Goal: Task Accomplishment & Management: Use online tool/utility

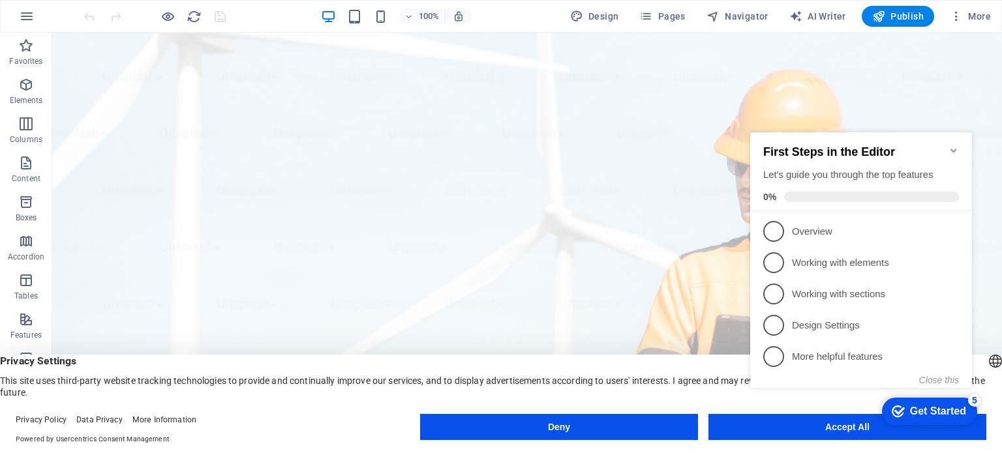
click at [802, 425] on div "checkmark Get Started 5 First Steps in the Editor Let's guide you through the t…" at bounding box center [863, 272] width 237 height 318
click at [0, 0] on appcues-checklist "Contextual help checklist present on screen" at bounding box center [0, 0] width 0 height 0
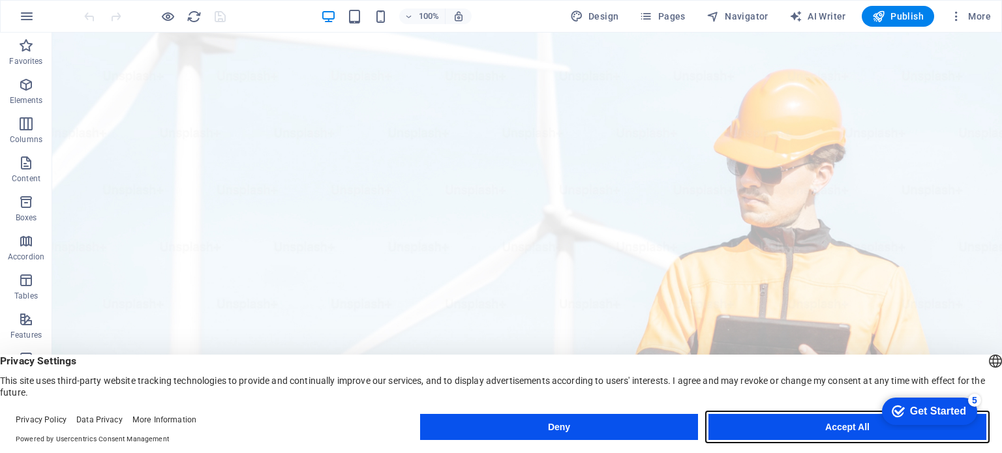
click at [821, 431] on button "Accept All" at bounding box center [848, 427] width 278 height 26
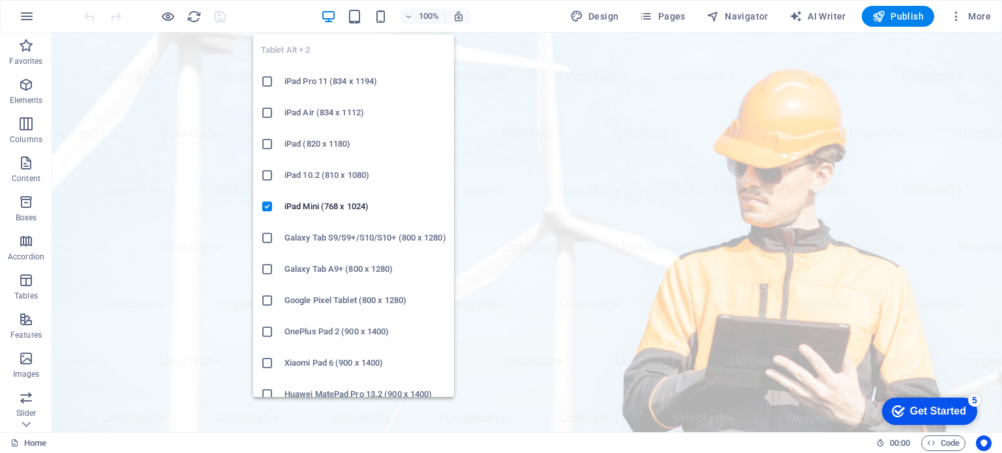
click at [266, 300] on icon at bounding box center [267, 300] width 13 height 13
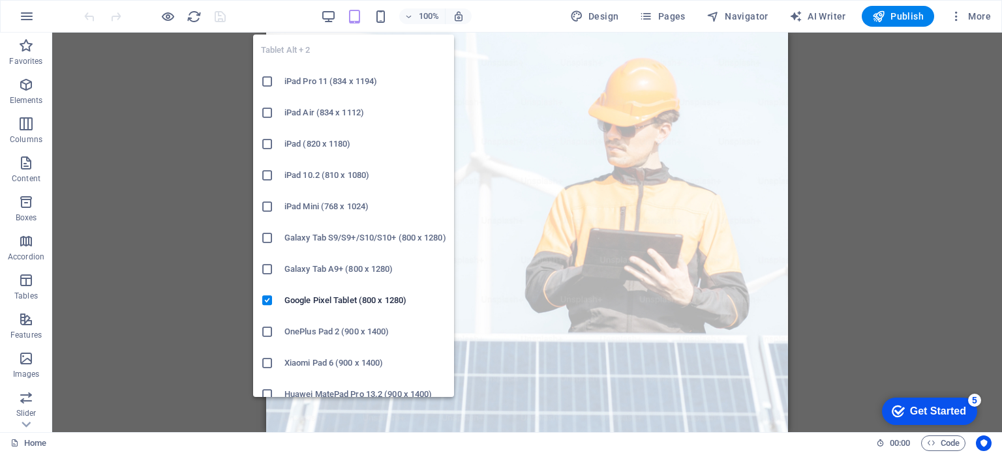
click at [0, 0] on icon at bounding box center [0, 0] width 0 height 0
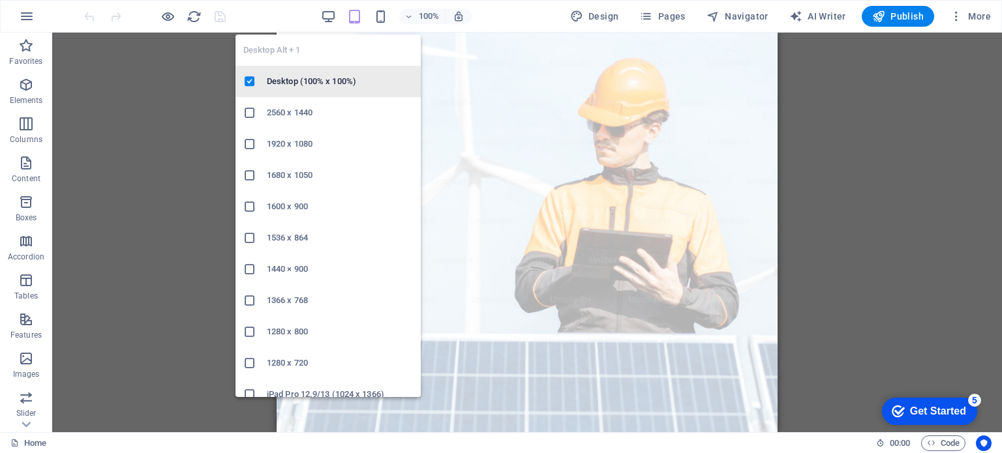
click at [288, 80] on h6 "Desktop (100% x 100%)" at bounding box center [340, 82] width 146 height 16
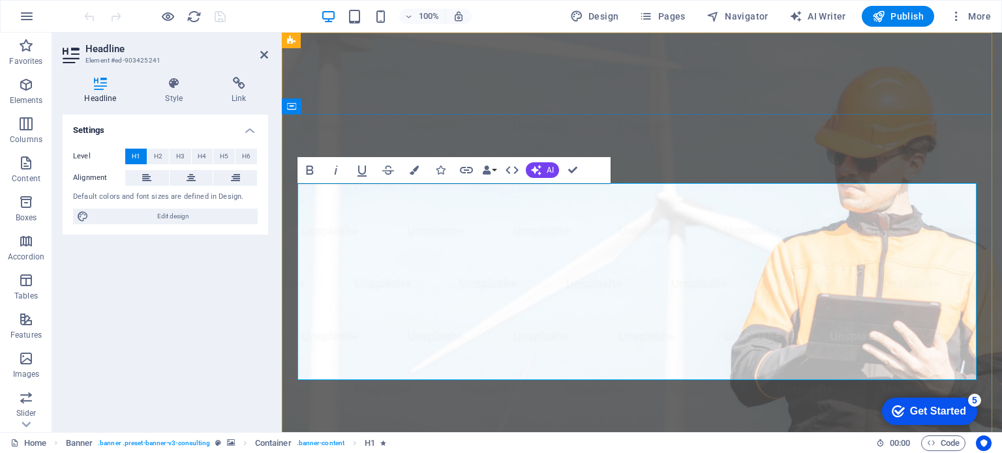
drag, startPoint x: 395, startPoint y: 206, endPoint x: 744, endPoint y: 352, distance: 379.0
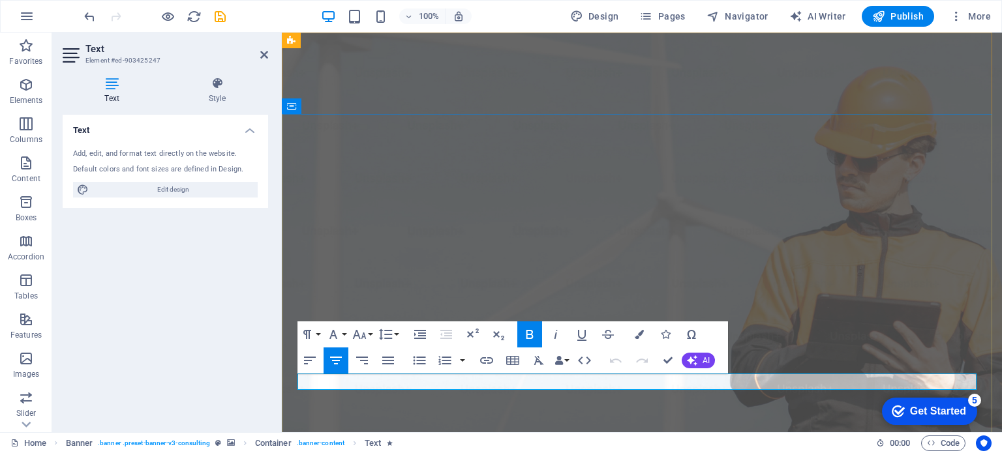
drag, startPoint x: 441, startPoint y: 380, endPoint x: 835, endPoint y: 380, distance: 394.1
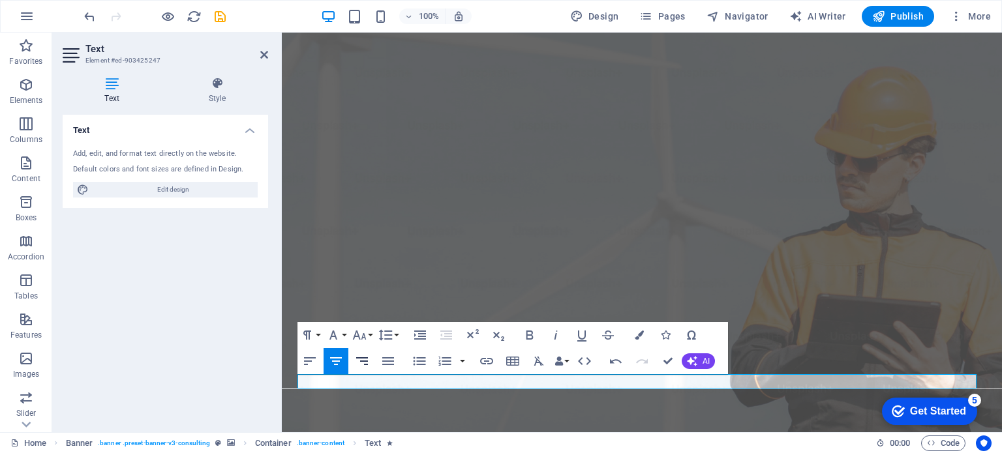
click at [369, 359] on icon "button" at bounding box center [362, 362] width 16 height 16
click at [336, 362] on icon "button" at bounding box center [336, 362] width 12 height 8
click at [460, 359] on button "button" at bounding box center [462, 361] width 10 height 26
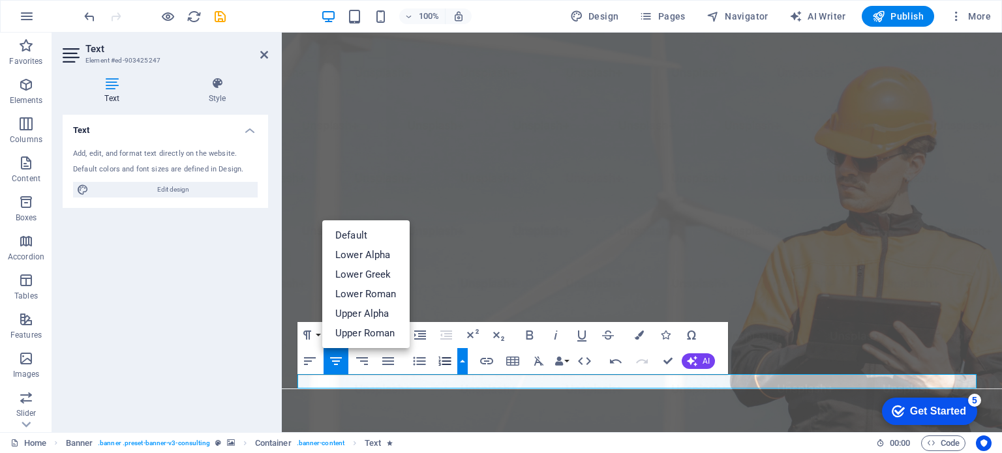
click at [460, 359] on button "button" at bounding box center [462, 361] width 10 height 26
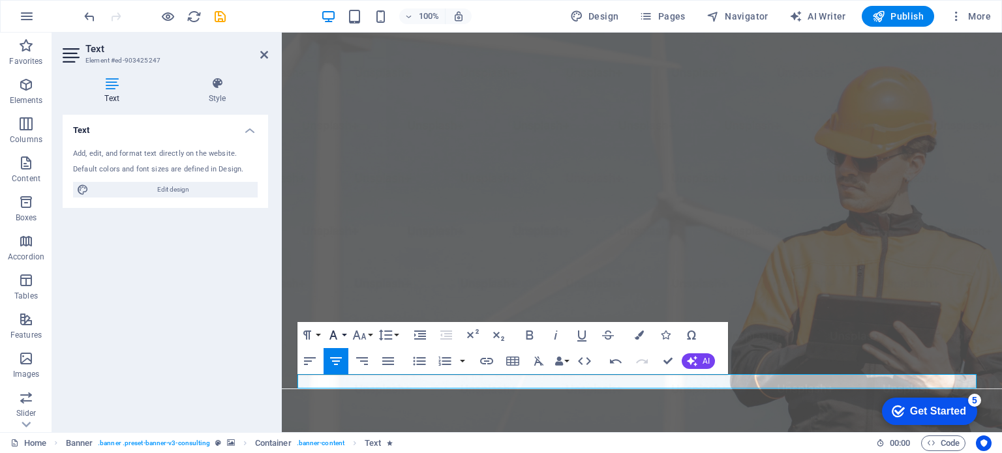
click at [346, 333] on button "Font Family" at bounding box center [336, 335] width 25 height 26
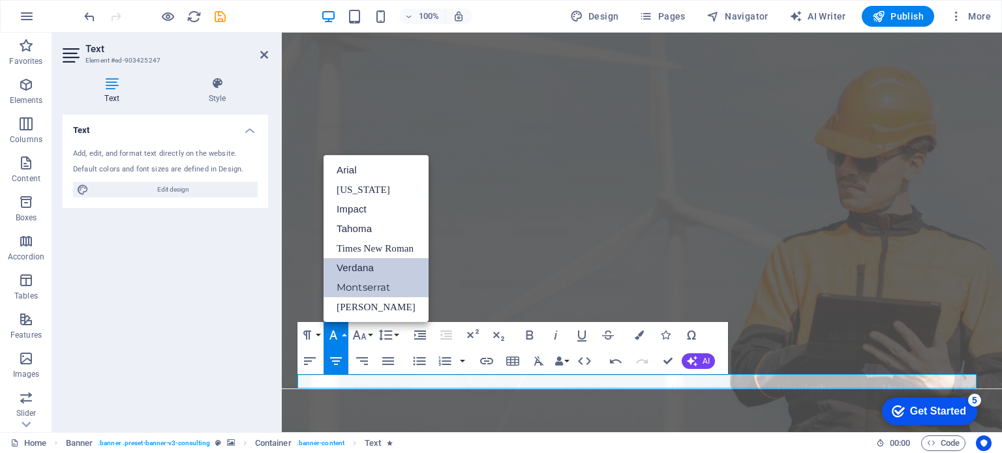
click at [352, 263] on link "Verdana" at bounding box center [376, 268] width 105 height 20
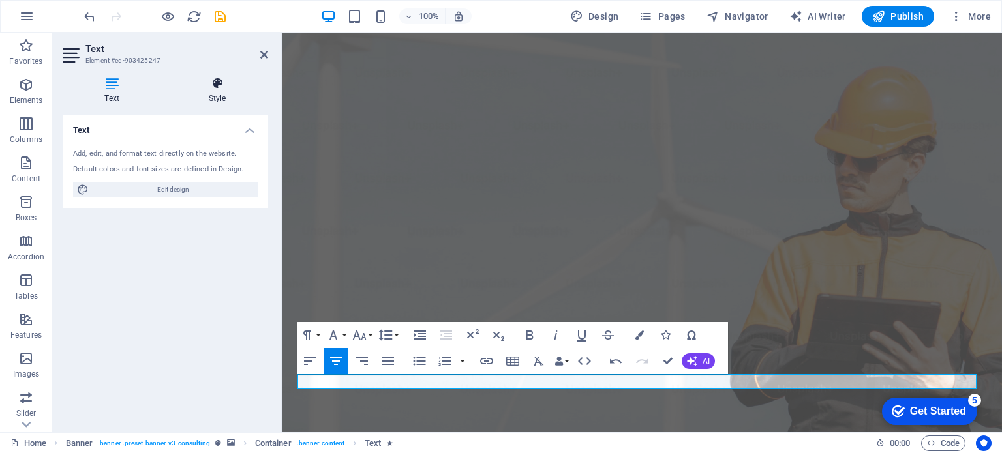
click at [221, 89] on icon at bounding box center [217, 83] width 102 height 13
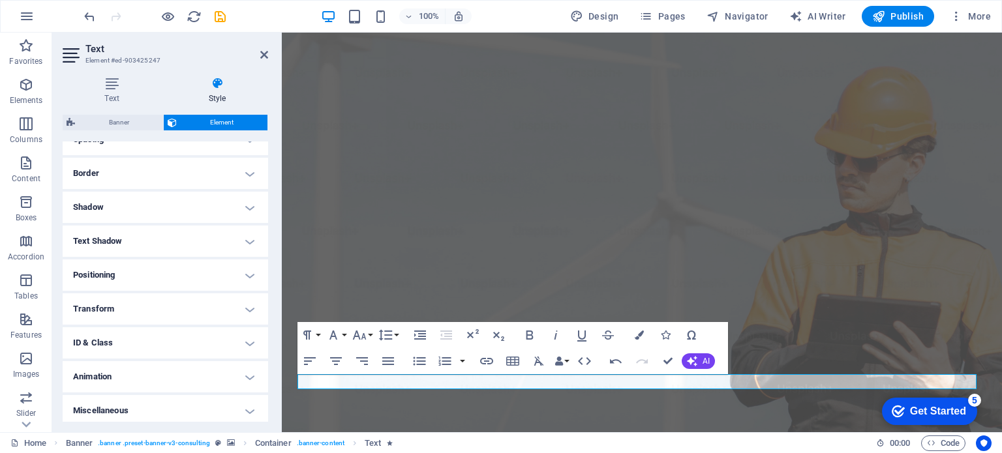
scroll to position [267, 0]
click at [245, 311] on h4 "Transform" at bounding box center [166, 307] width 206 height 31
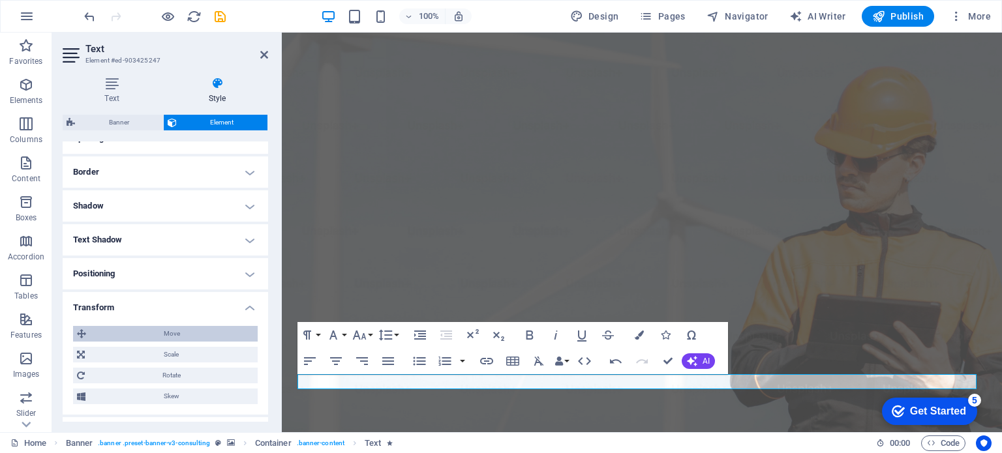
click at [172, 331] on span "Move" at bounding box center [172, 334] width 164 height 16
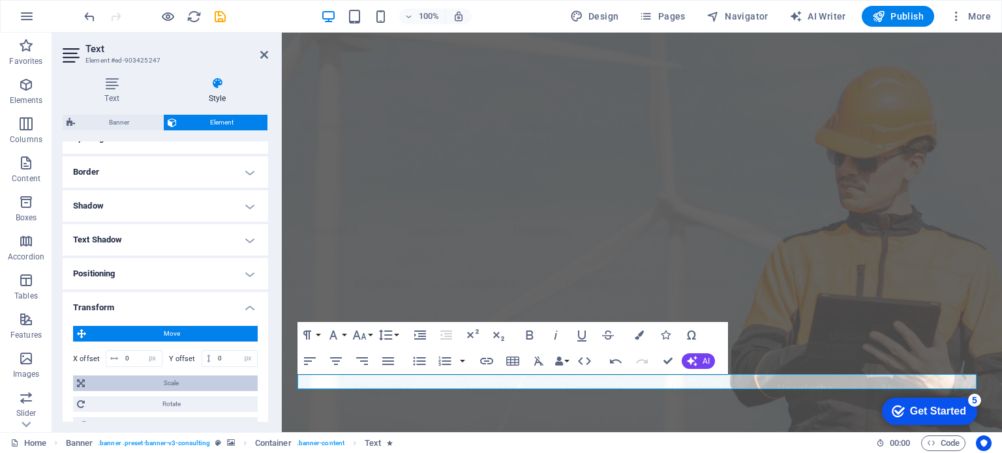
click at [169, 384] on span "Scale" at bounding box center [171, 384] width 165 height 16
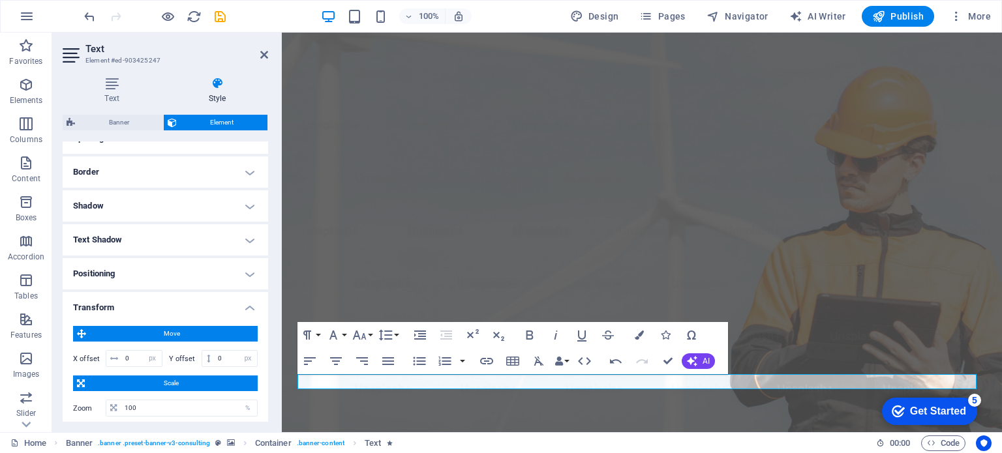
drag, startPoint x: 264, startPoint y: 295, endPoint x: 265, endPoint y: 331, distance: 35.9
click at [265, 331] on li "Transform Move X offset 0 px rem % em vh vw Y offset 0 px rem % em vh vw Scale …" at bounding box center [166, 382] width 206 height 180
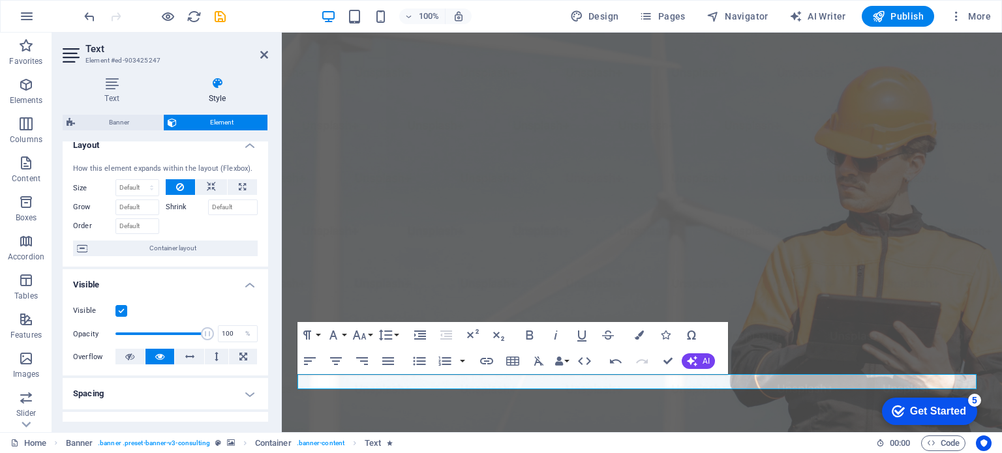
scroll to position [0, 0]
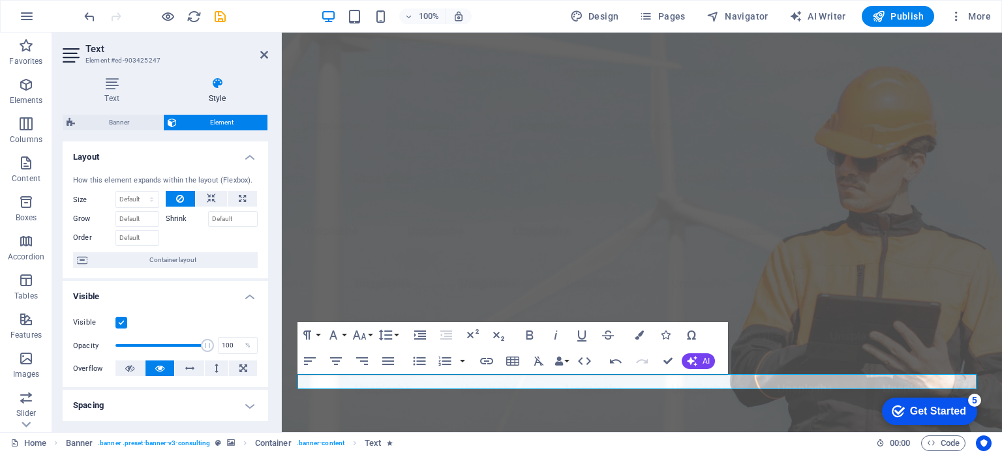
drag, startPoint x: 266, startPoint y: 320, endPoint x: 3, endPoint y: 132, distance: 323.7
drag, startPoint x: 284, startPoint y: 165, endPoint x: 261, endPoint y: 279, distance: 116.6
drag, startPoint x: 264, startPoint y: 245, endPoint x: 254, endPoint y: 367, distance: 122.3
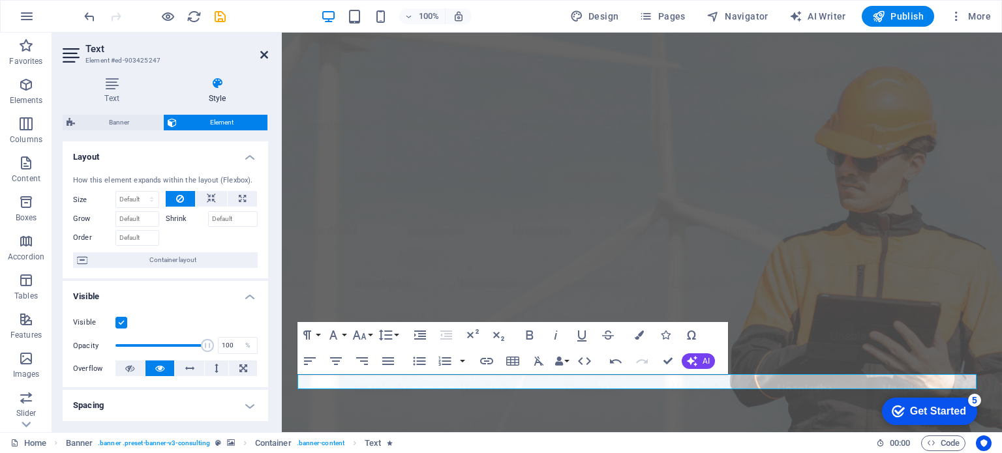
click at [263, 53] on icon at bounding box center [264, 55] width 8 height 10
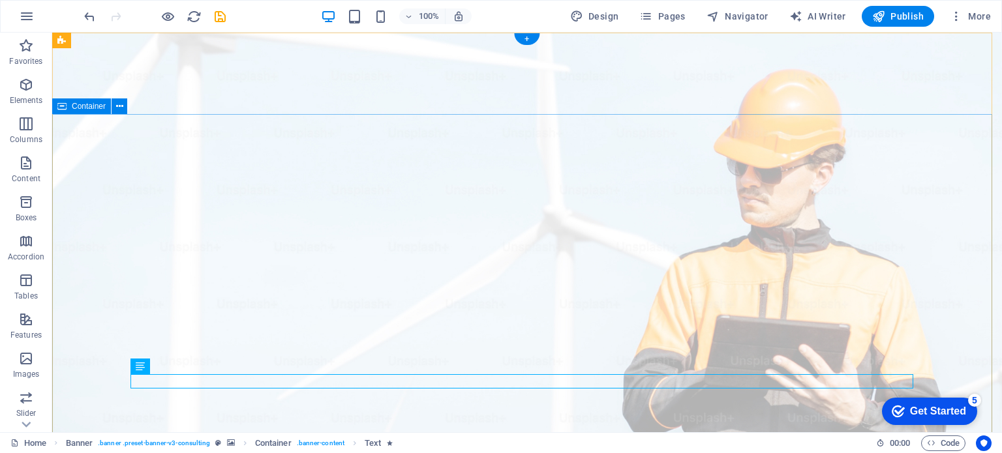
select select "px"
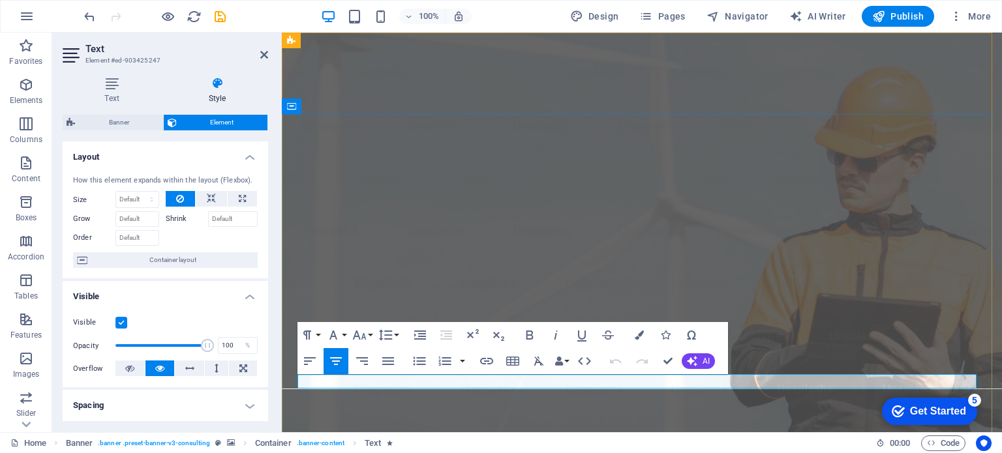
drag, startPoint x: 378, startPoint y: 380, endPoint x: 904, endPoint y: 386, distance: 525.2
click at [316, 333] on button "Paragraph Format" at bounding box center [309, 335] width 25 height 26
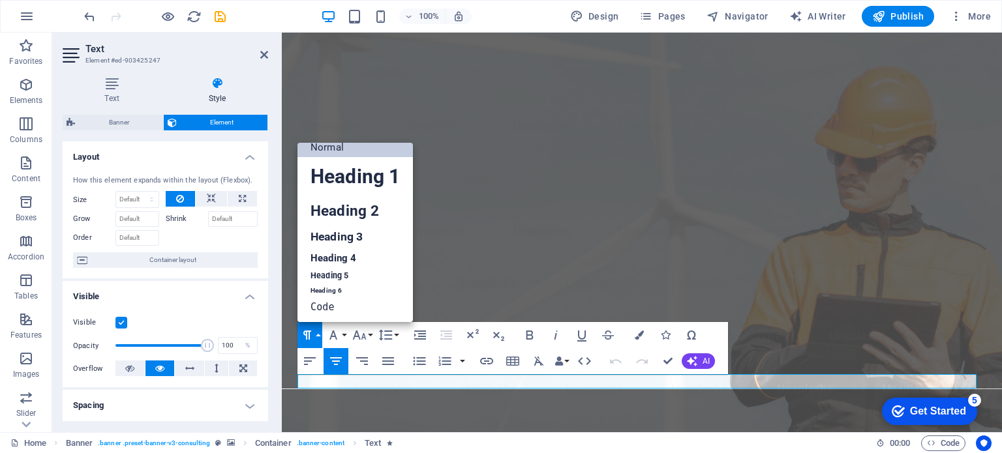
scroll to position [10, 0]
click at [347, 175] on link "Heading 1" at bounding box center [354, 176] width 115 height 39
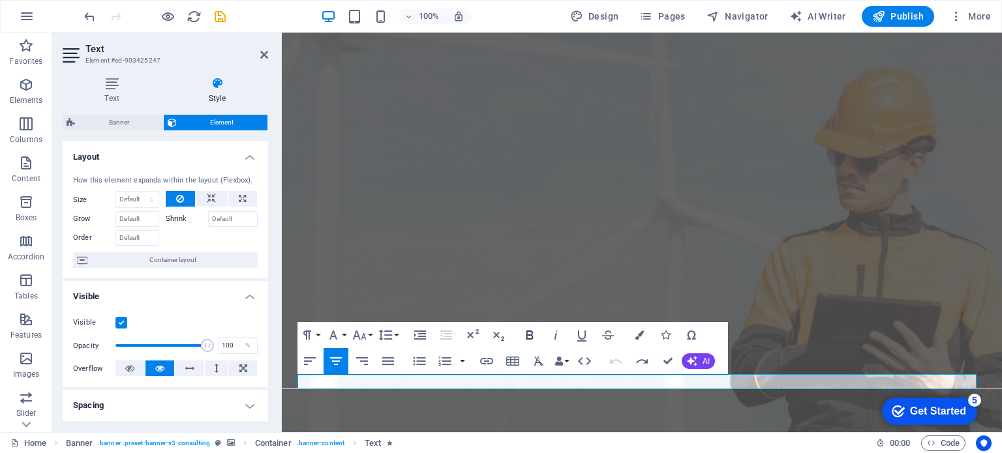
click at [530, 336] on icon "button" at bounding box center [529, 335] width 7 height 9
click at [344, 334] on button "Font Family" at bounding box center [336, 335] width 25 height 26
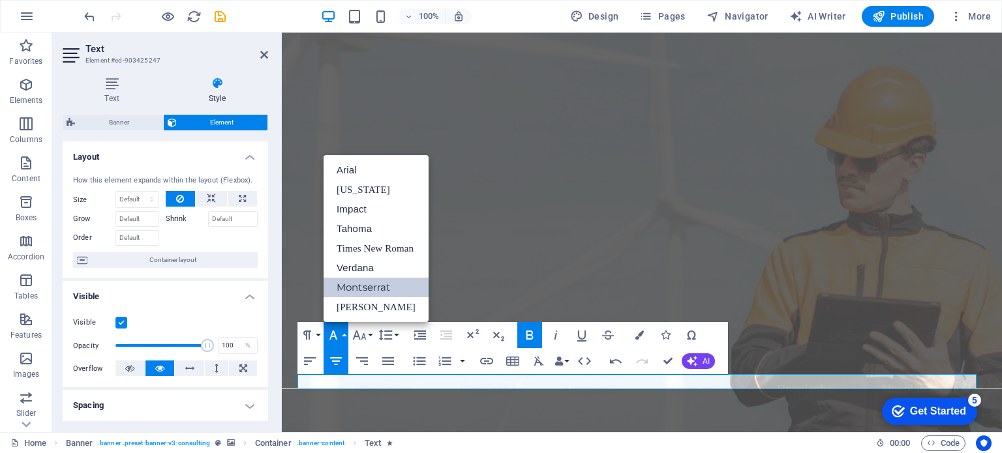
scroll to position [0, 0]
click at [344, 334] on button "Font Family" at bounding box center [336, 335] width 25 height 26
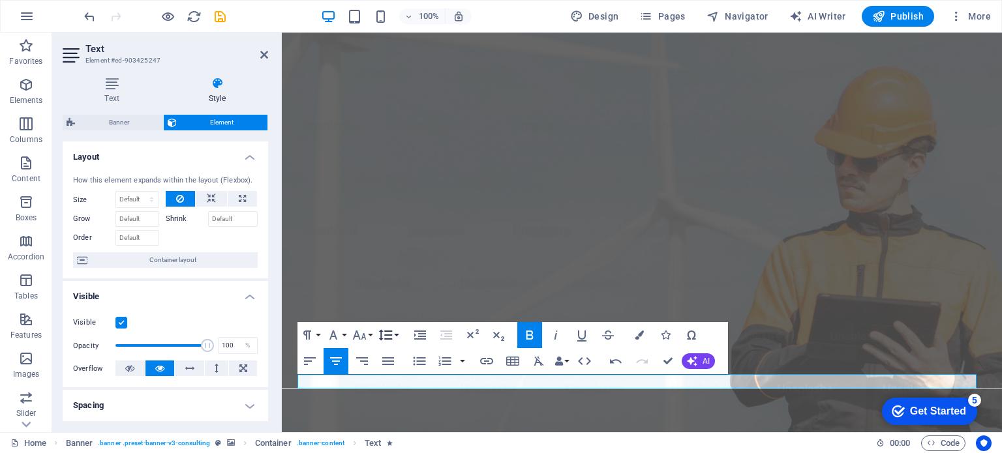
click at [399, 335] on button "Line Height" at bounding box center [388, 335] width 25 height 26
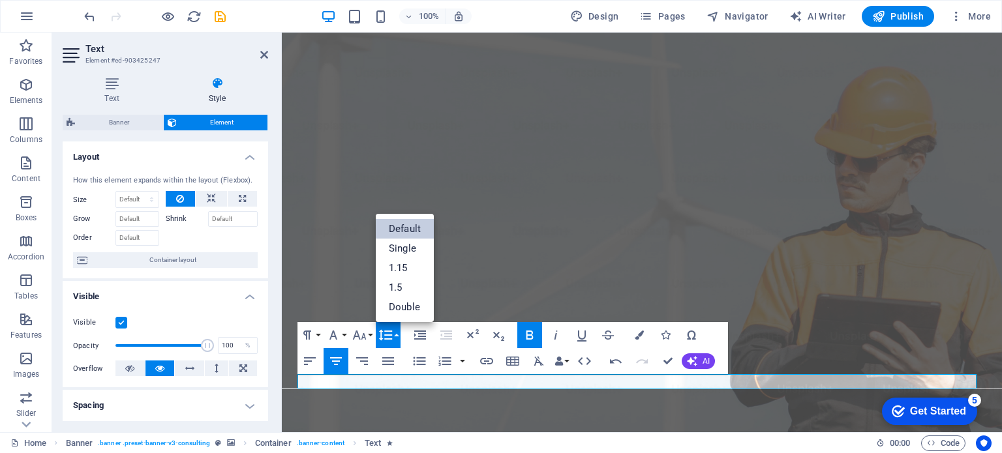
click at [399, 335] on button "Line Height" at bounding box center [388, 335] width 25 height 26
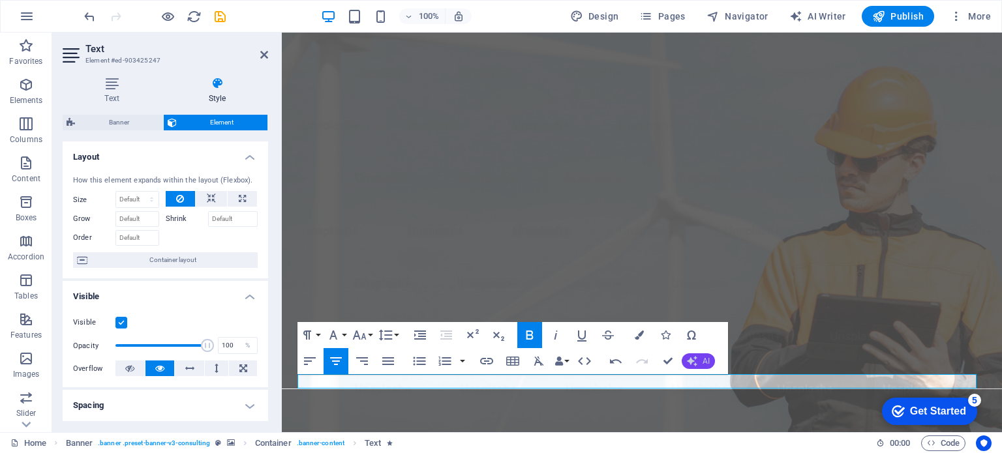
click at [697, 365] on icon "button" at bounding box center [692, 361] width 10 height 10
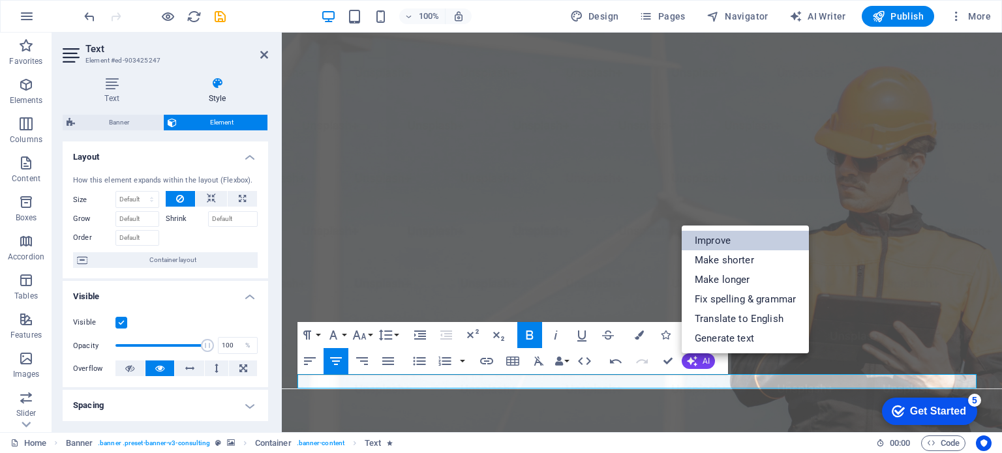
click at [724, 239] on link "Improve" at bounding box center [745, 241] width 127 height 20
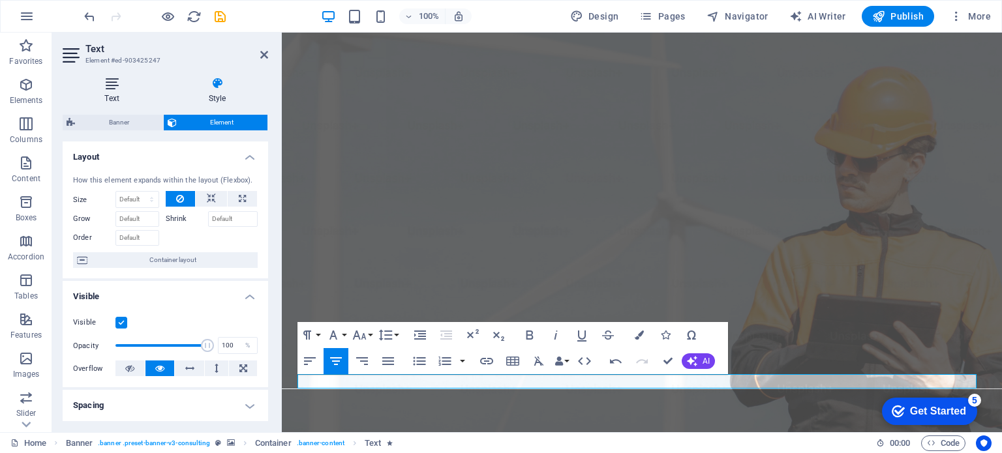
click at [109, 93] on h4 "Text" at bounding box center [115, 90] width 104 height 27
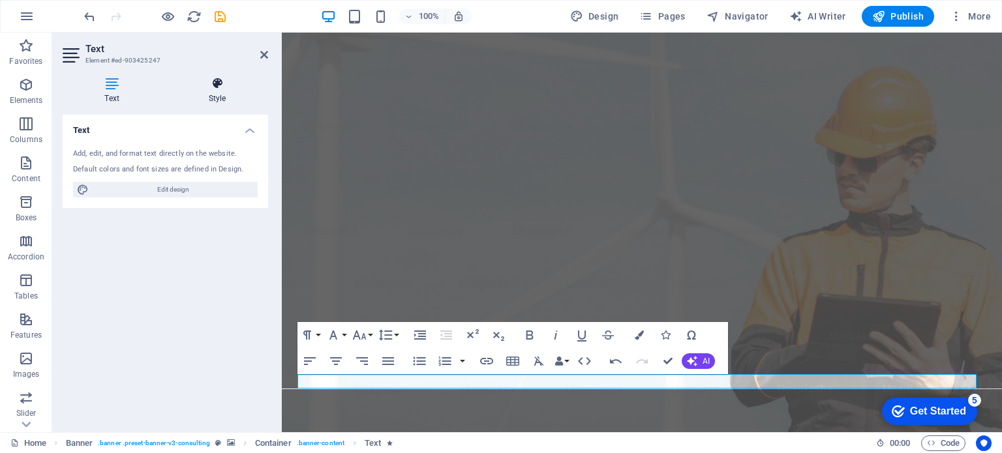
click at [204, 91] on h4 "Style" at bounding box center [217, 90] width 102 height 27
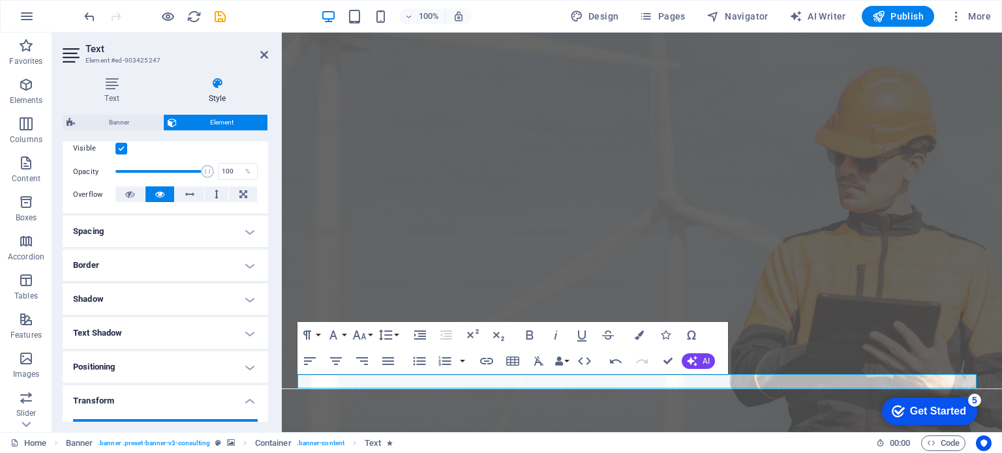
scroll to position [175, 0]
click at [245, 292] on h4 "Shadow" at bounding box center [166, 298] width 206 height 31
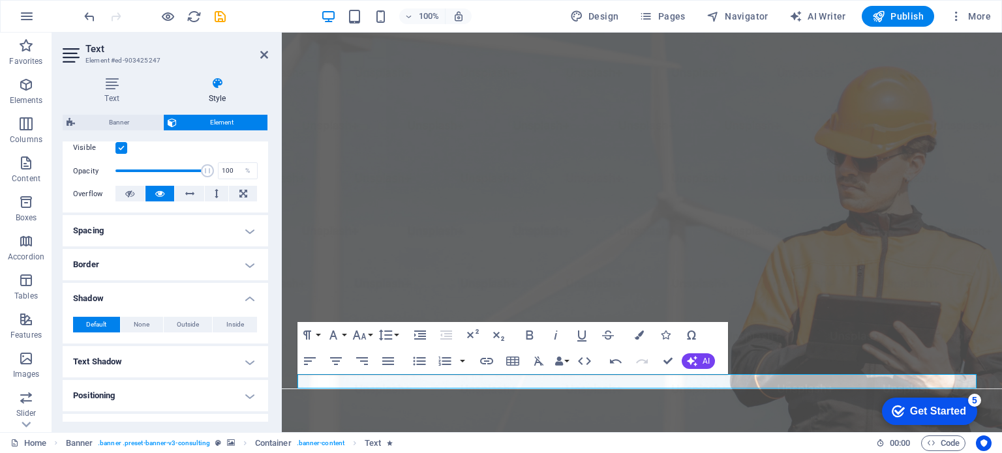
click at [242, 359] on h4 "Text Shadow" at bounding box center [166, 361] width 206 height 31
drag, startPoint x: 265, startPoint y: 295, endPoint x: 266, endPoint y: 322, distance: 26.8
click at [266, 322] on div "Layout How this element expands within the layout (Flexbox). Size Default auto …" at bounding box center [166, 282] width 206 height 281
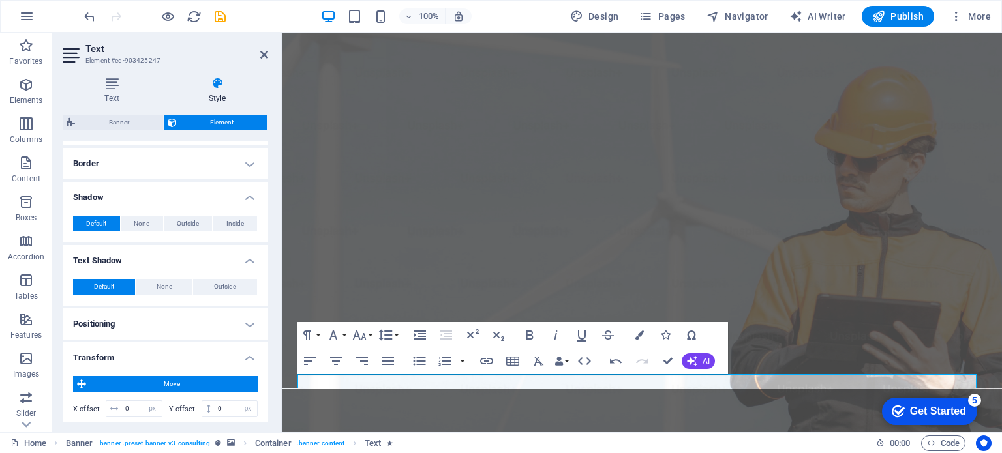
scroll to position [283, 0]
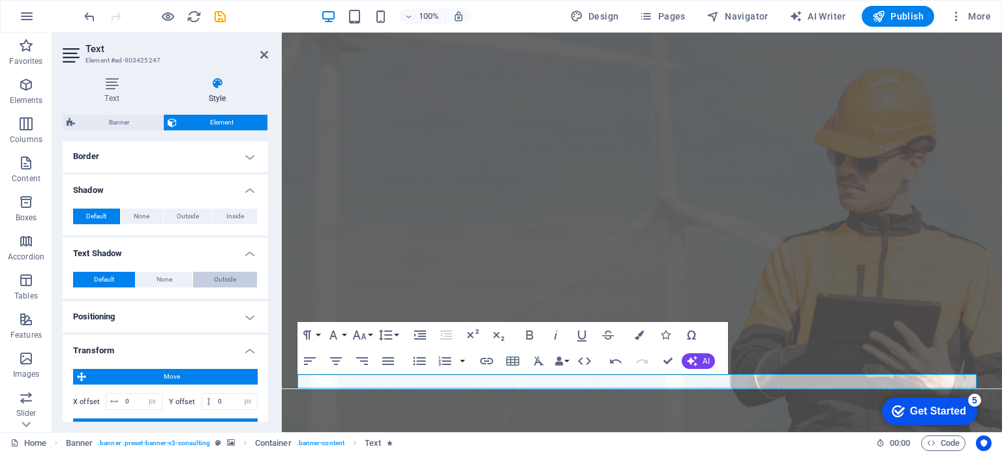
click at [229, 277] on span "Outside" at bounding box center [225, 280] width 22 height 16
type input "2"
type input "4"
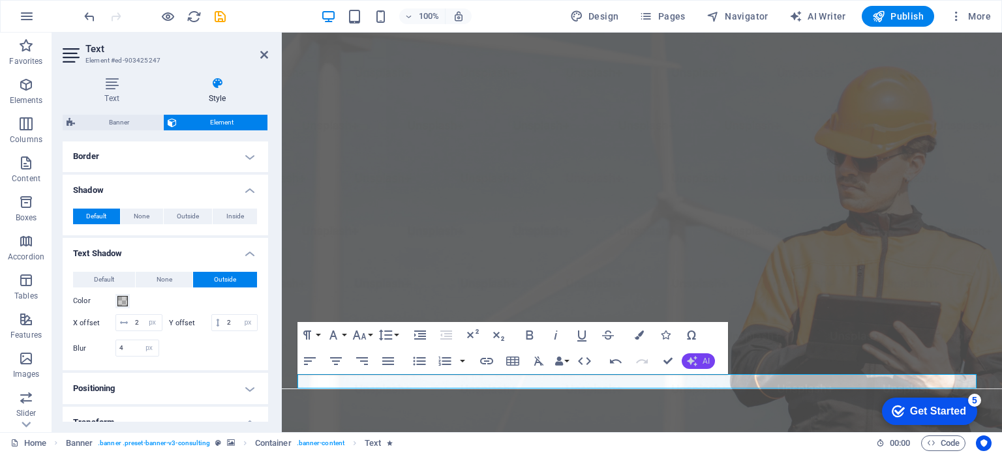
click at [697, 361] on button "AI" at bounding box center [698, 362] width 33 height 16
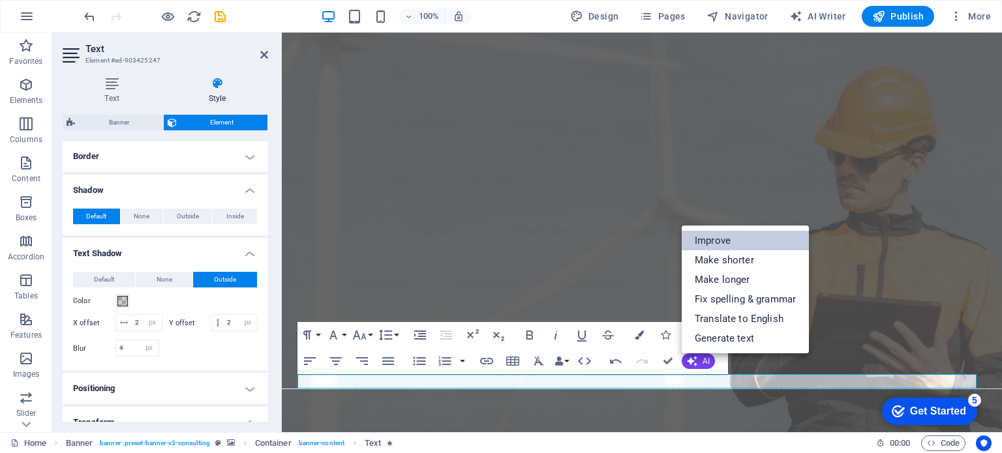
click at [708, 245] on link "Improve" at bounding box center [745, 241] width 127 height 20
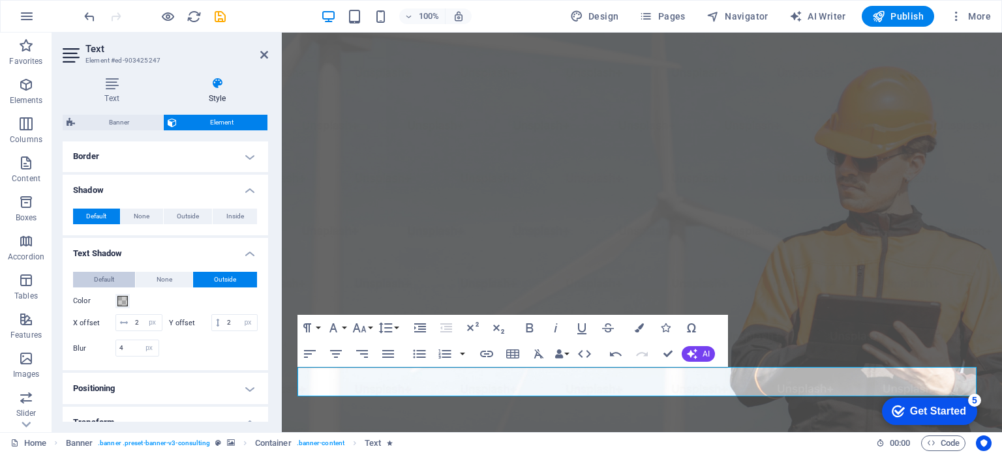
click at [106, 281] on span "Default" at bounding box center [104, 280] width 20 height 16
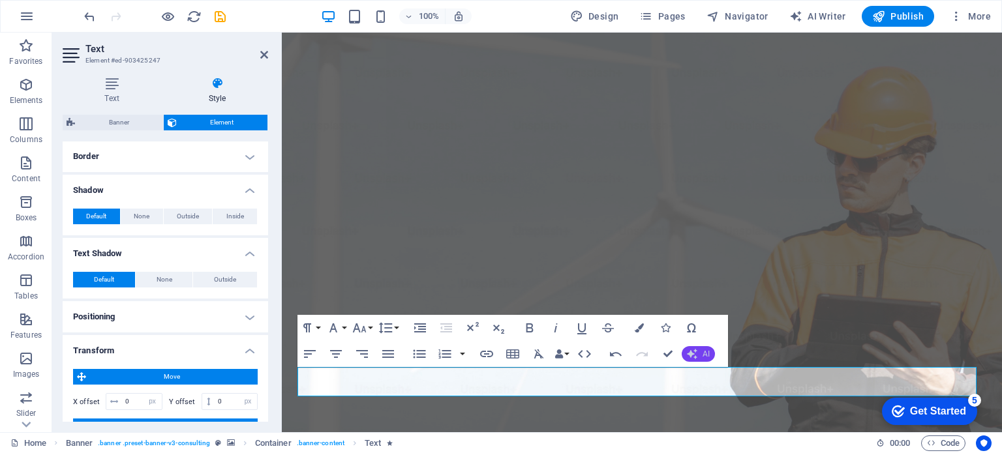
click at [695, 356] on icon "button" at bounding box center [692, 354] width 15 height 15
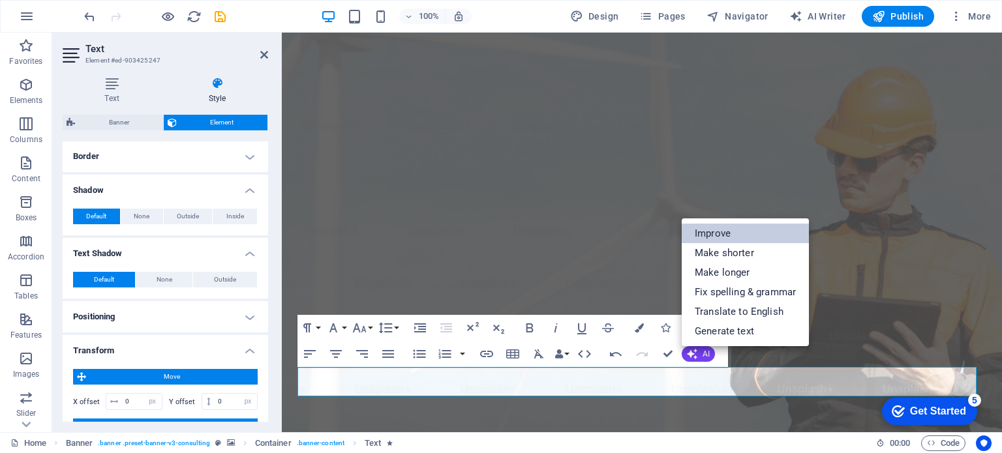
click at [721, 235] on link "Improve" at bounding box center [745, 234] width 127 height 20
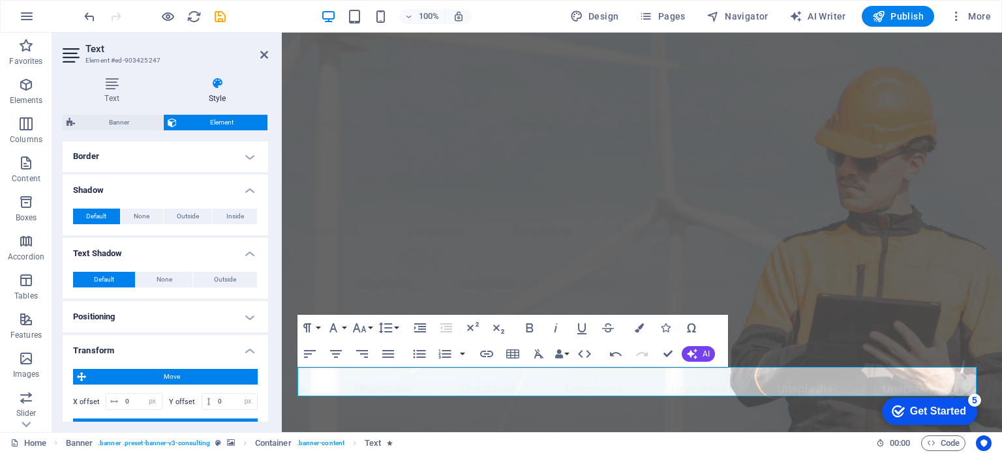
drag, startPoint x: 265, startPoint y: 326, endPoint x: 266, endPoint y: 362, distance: 36.6
click at [266, 362] on div "Layout How this element expands within the layout (Flexbox). Size Default auto …" at bounding box center [166, 282] width 206 height 281
drag, startPoint x: 265, startPoint y: 344, endPoint x: 266, endPoint y: 373, distance: 28.7
click at [266, 373] on div "Layout How this element expands within the layout (Flexbox). Size Default auto …" at bounding box center [166, 282] width 206 height 281
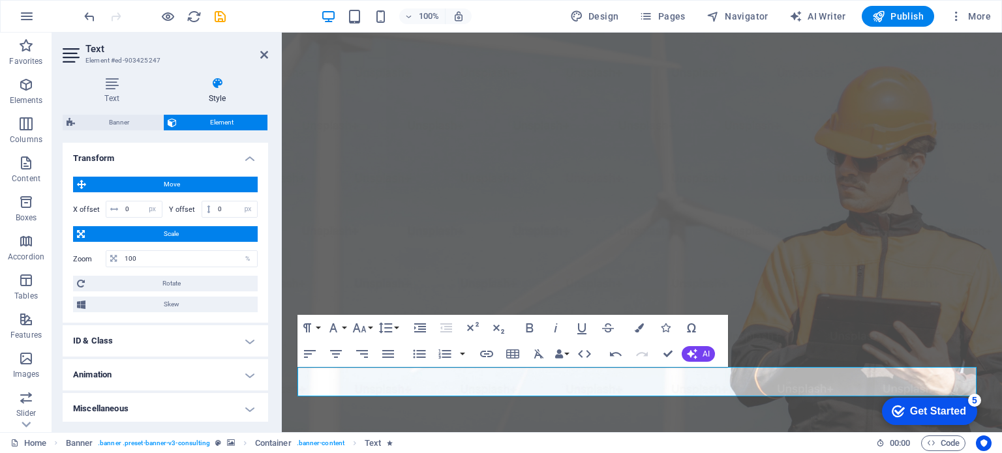
scroll to position [478, 0]
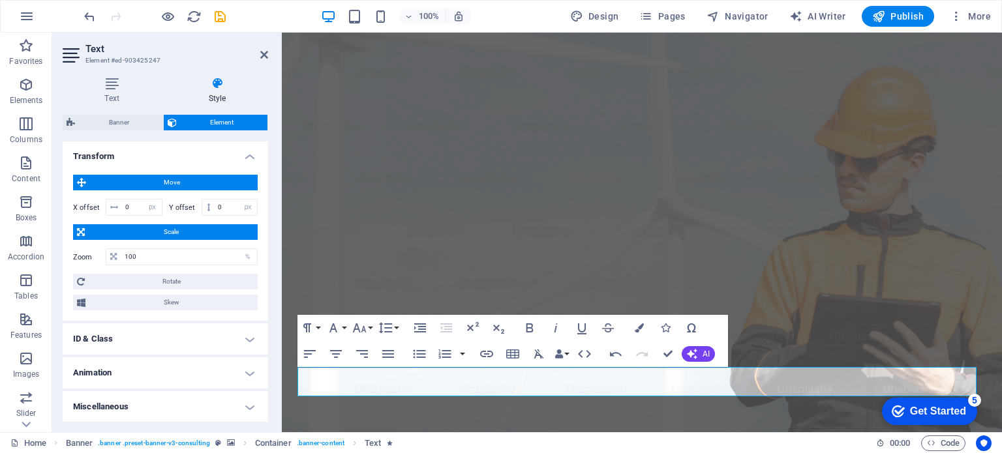
click at [243, 341] on h4 "ID & Class" at bounding box center [166, 339] width 206 height 31
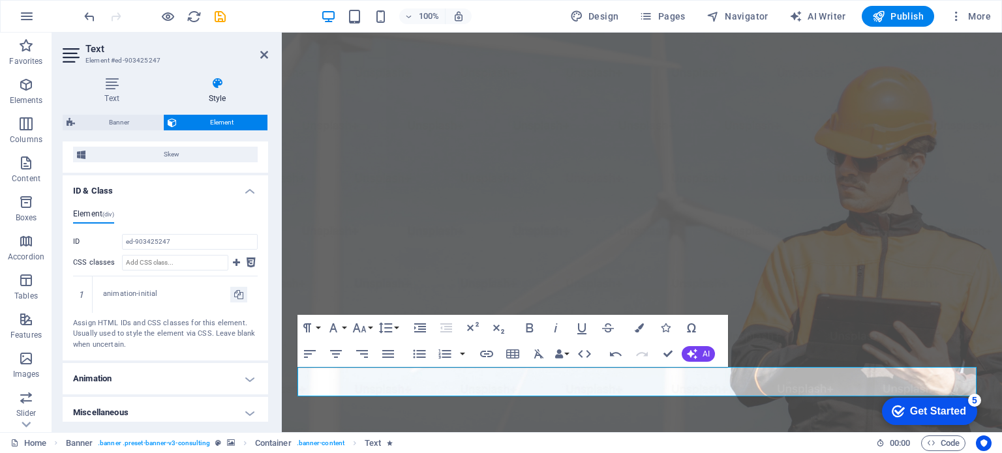
scroll to position [631, 0]
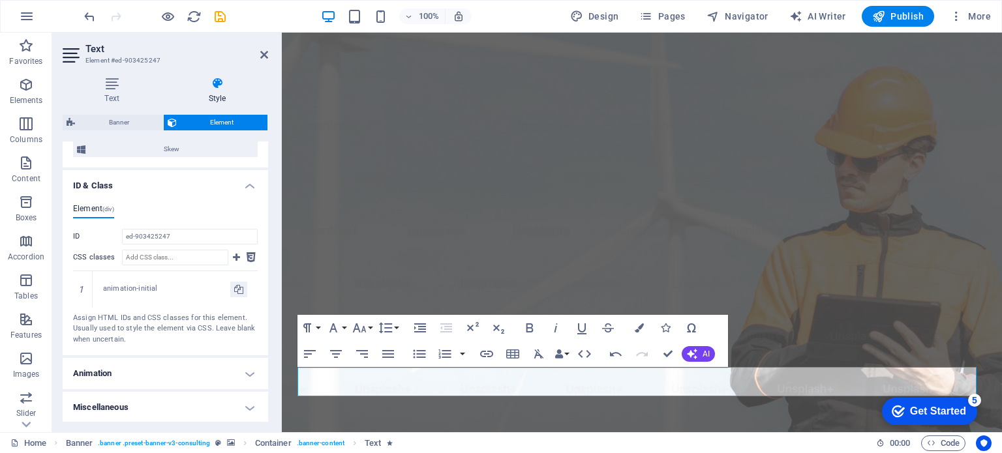
click at [243, 374] on h4 "Animation" at bounding box center [166, 373] width 206 height 31
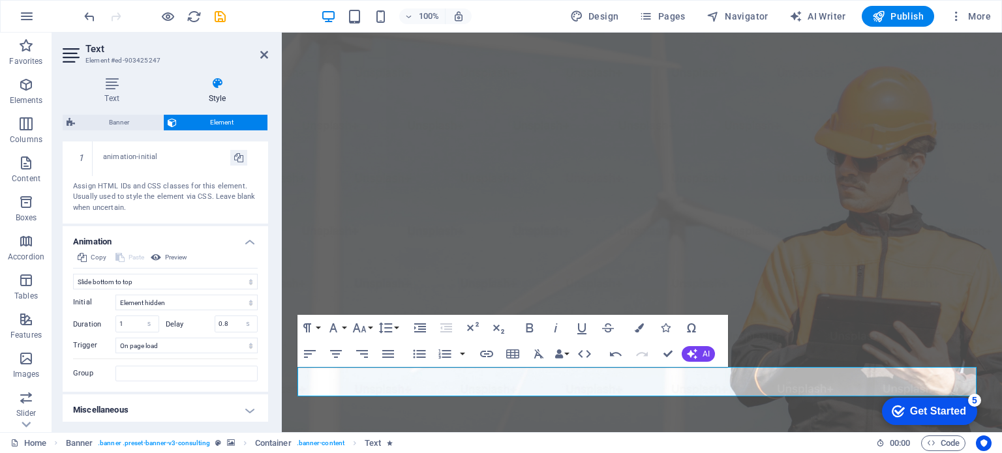
scroll to position [765, 0]
click at [243, 406] on h4 "Miscellaneous" at bounding box center [166, 408] width 206 height 31
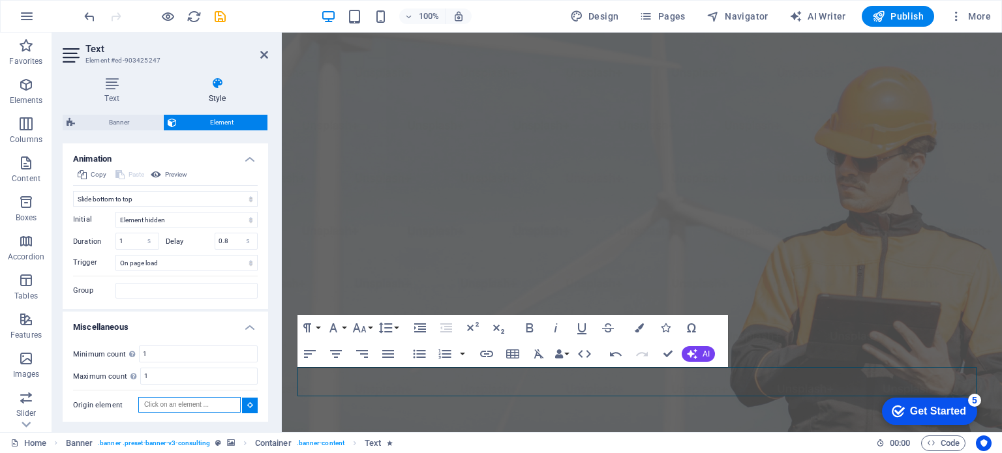
click at [162, 408] on input "Origin element" at bounding box center [189, 405] width 102 height 16
click at [699, 352] on button "AI" at bounding box center [698, 354] width 33 height 16
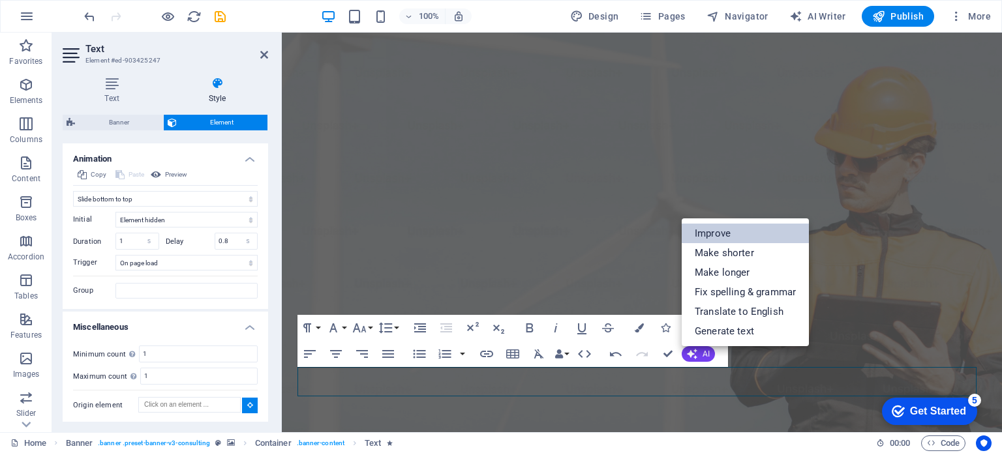
click at [710, 239] on link "Improve" at bounding box center [745, 234] width 127 height 20
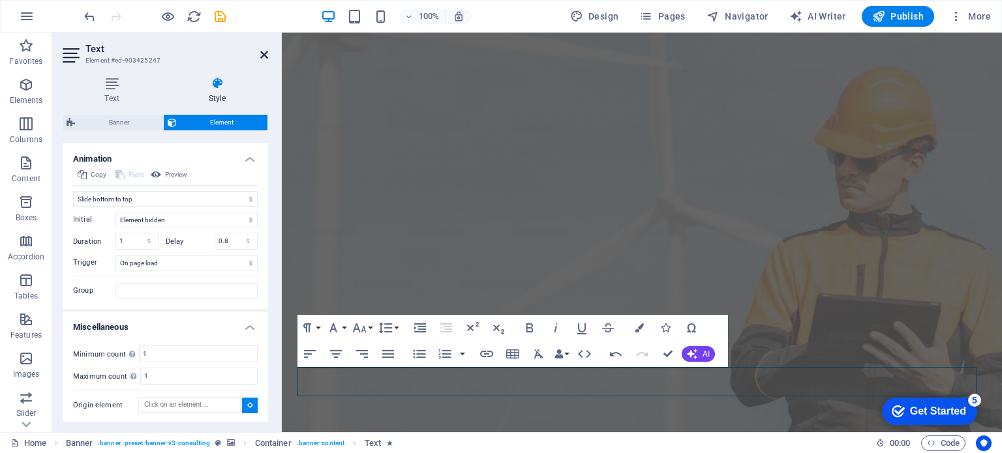
click at [264, 54] on icon at bounding box center [264, 55] width 8 height 10
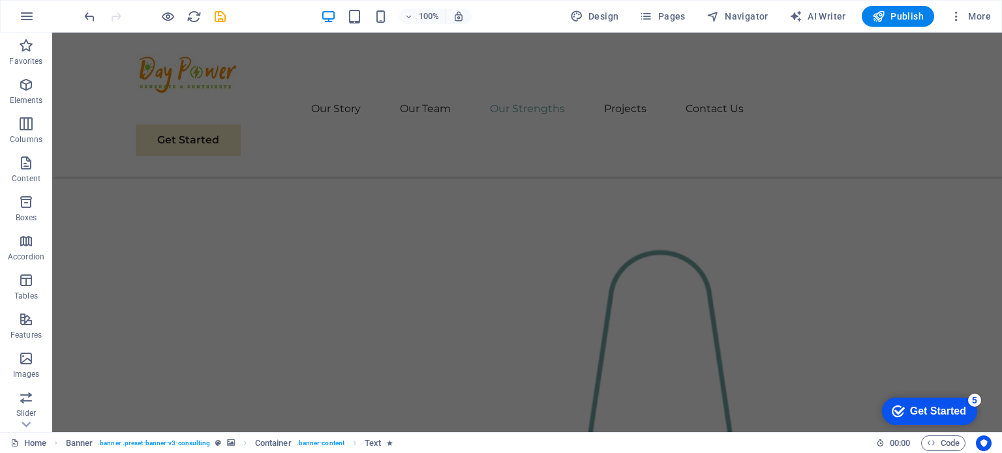
scroll to position [0, 0]
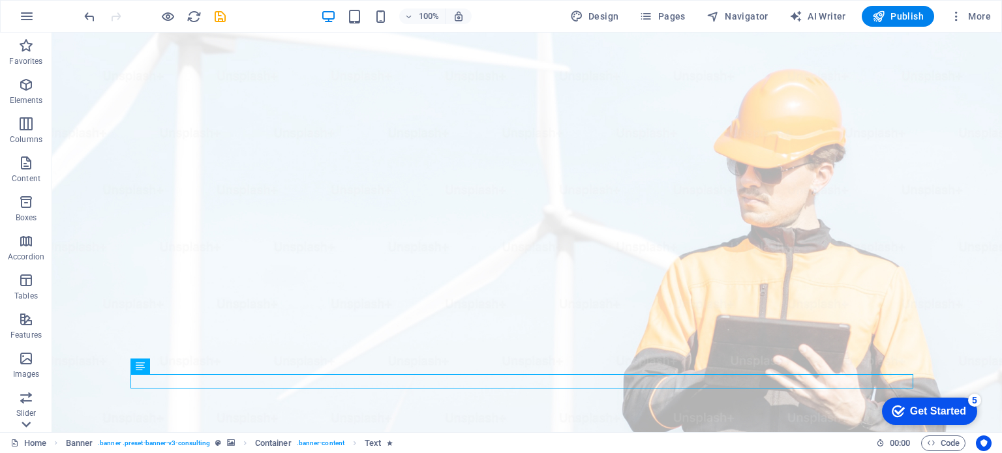
click at [23, 420] on icon at bounding box center [26, 425] width 18 height 18
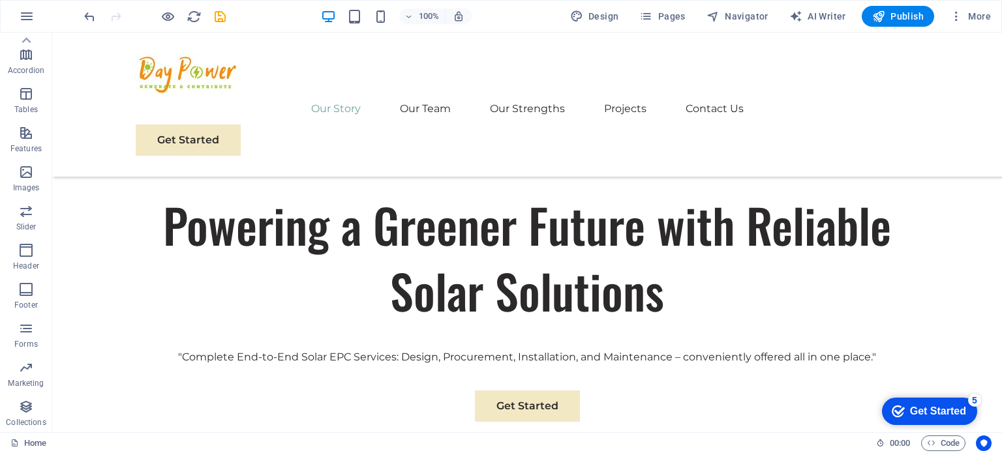
scroll to position [465, 0]
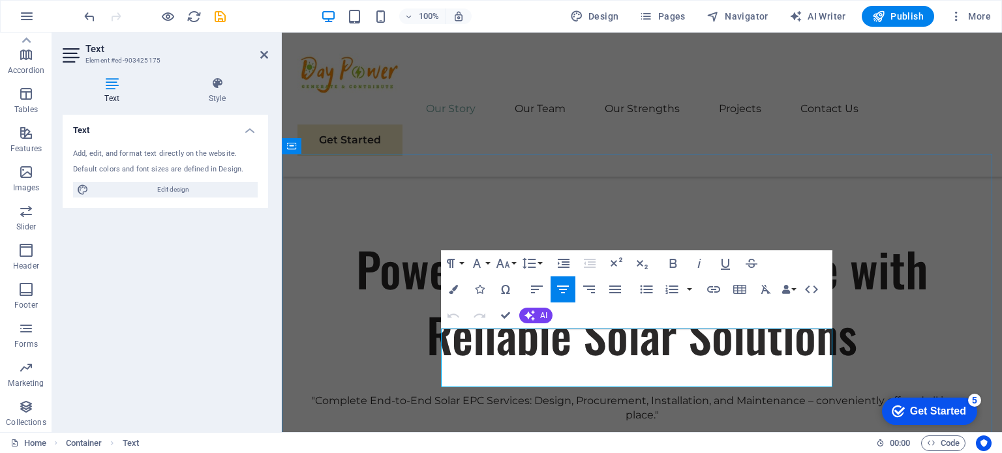
drag, startPoint x: 450, startPoint y: 333, endPoint x: 496, endPoint y: 366, distance: 56.1
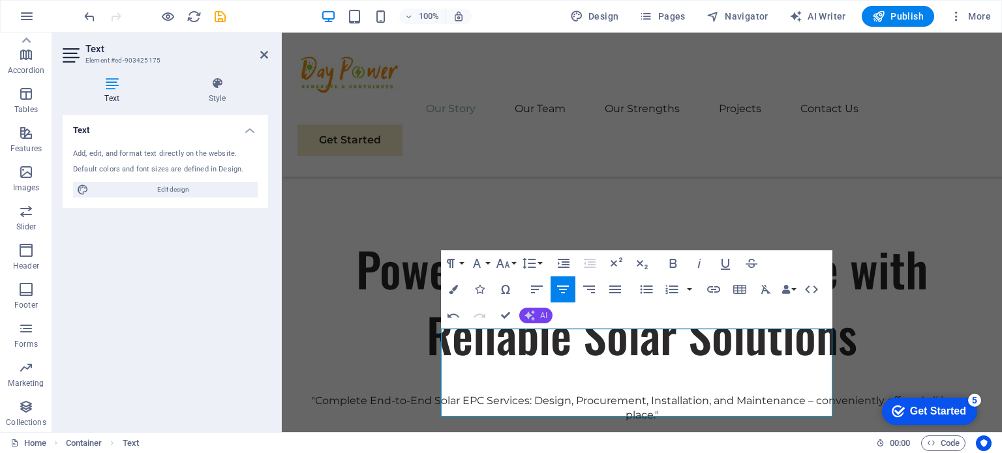
click at [537, 321] on button "AI" at bounding box center [535, 316] width 33 height 16
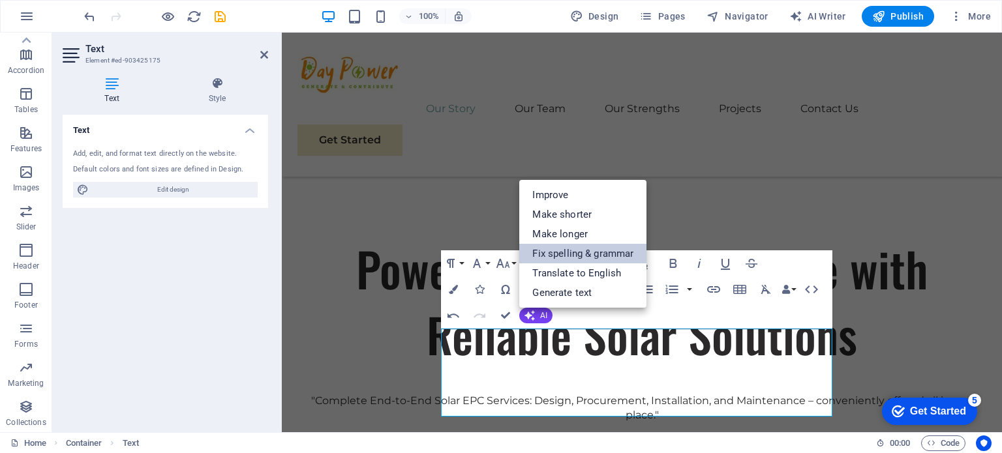
click at [547, 254] on link "Fix spelling & grammar" at bounding box center [582, 254] width 127 height 20
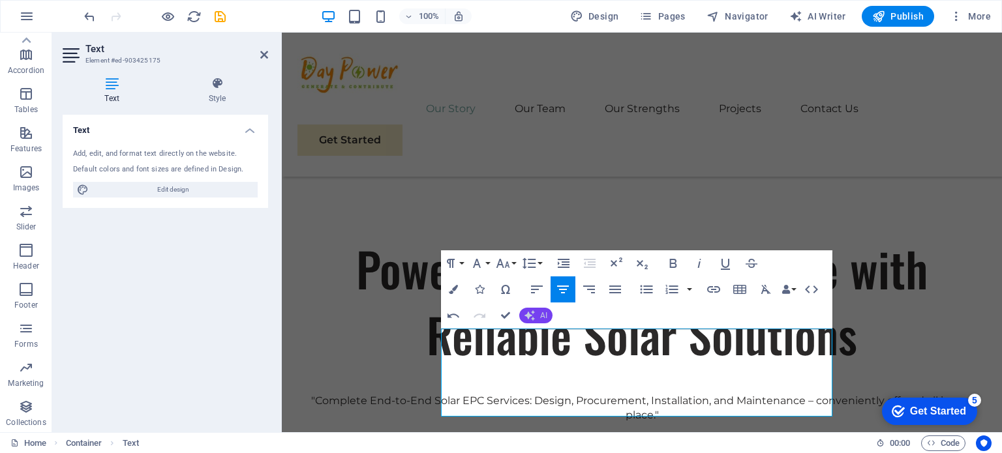
click at [538, 318] on button "AI" at bounding box center [535, 316] width 33 height 16
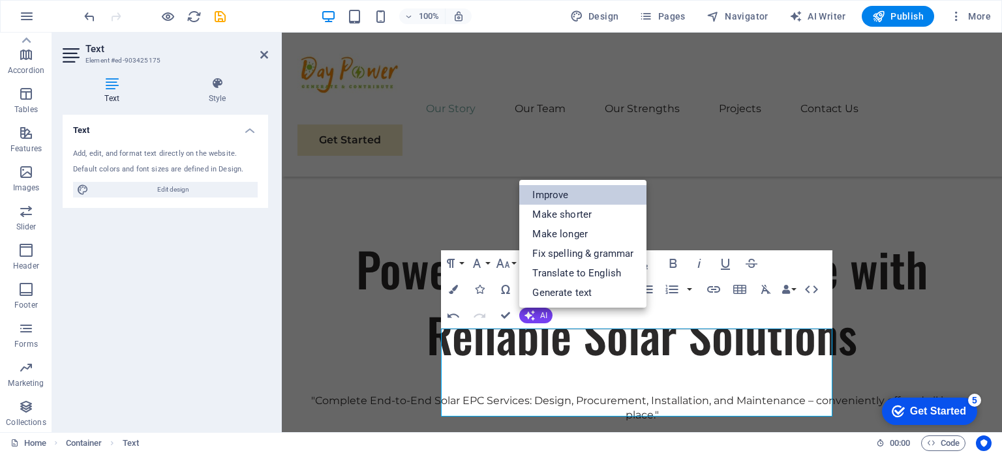
click at [545, 196] on link "Improve" at bounding box center [582, 195] width 127 height 20
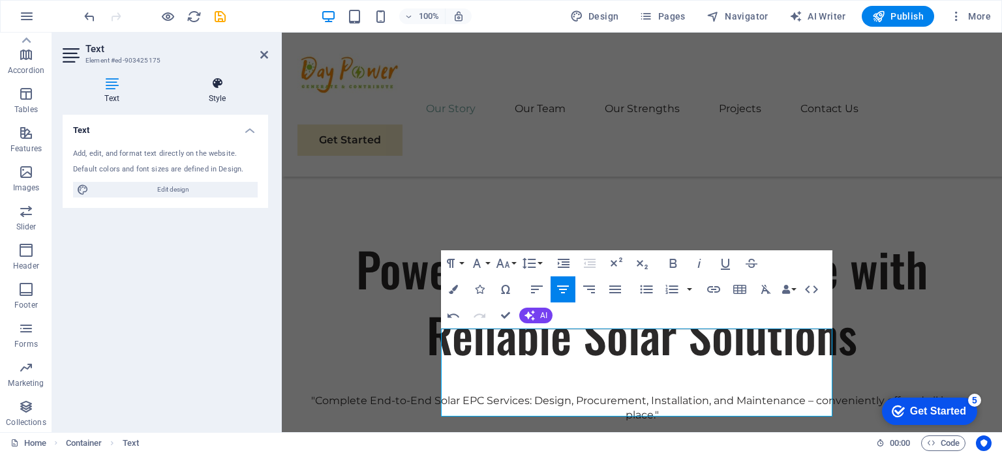
click at [213, 97] on h4 "Style" at bounding box center [217, 90] width 102 height 27
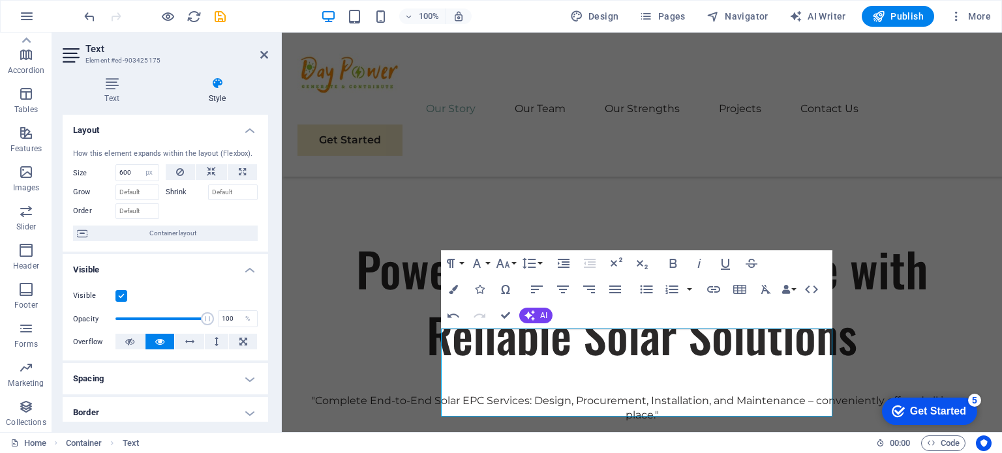
drag, startPoint x: 269, startPoint y: 224, endPoint x: 266, endPoint y: 297, distance: 73.1
click at [266, 297] on div "Text Style Text Add, edit, and format text directly on the website. Default col…" at bounding box center [165, 250] width 226 height 366
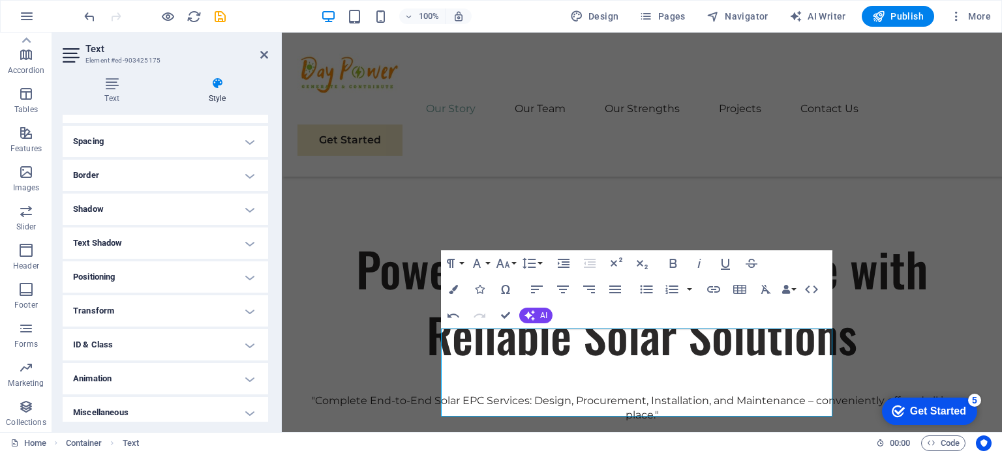
scroll to position [243, 0]
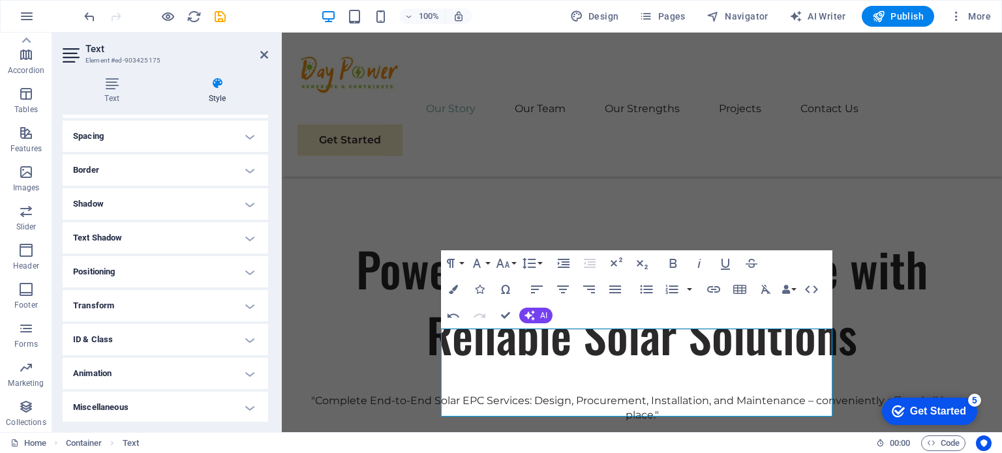
click at [242, 373] on h4 "Animation" at bounding box center [166, 373] width 206 height 31
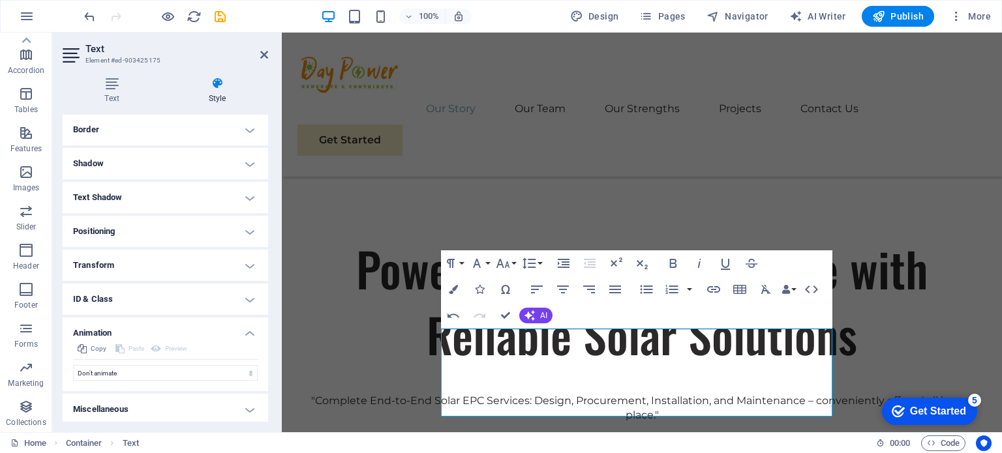
scroll to position [285, 0]
click at [245, 373] on select "Don't animate Show / Hide Slide up/down Zoom in/out Slide left to right Slide r…" at bounding box center [165, 371] width 185 height 16
select select "move-left-to-right"
click at [73, 363] on select "Don't animate Show / Hide Slide up/down Zoom in/out Slide left to right Slide r…" at bounding box center [165, 371] width 185 height 16
select select "scroll"
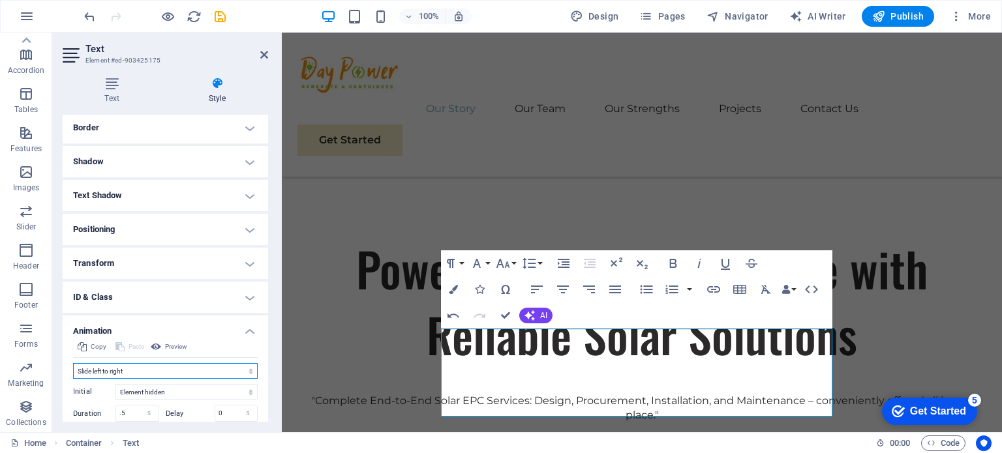
scroll to position [377, 0]
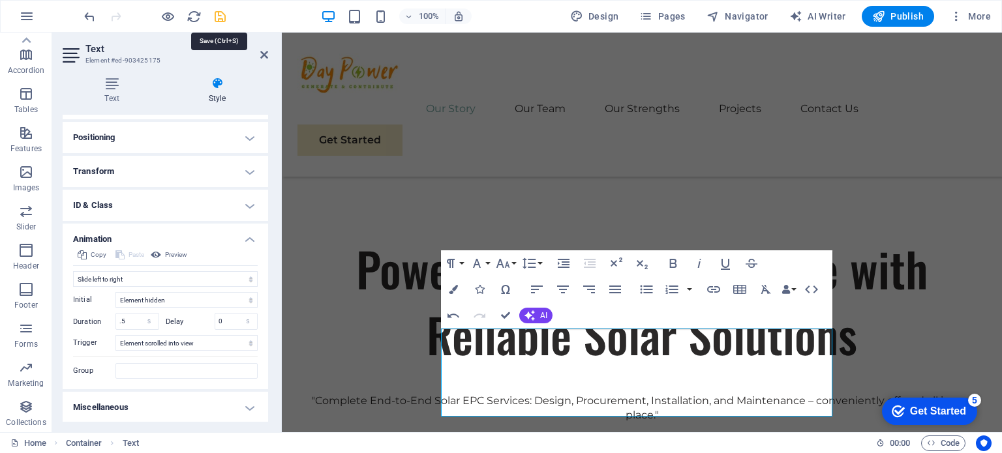
click at [0, 0] on icon "save" at bounding box center [0, 0] width 0 height 0
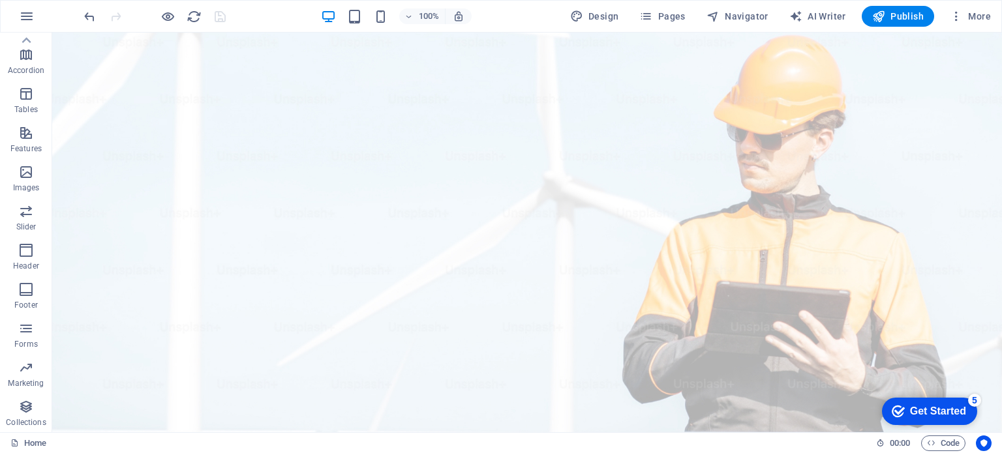
scroll to position [0, 0]
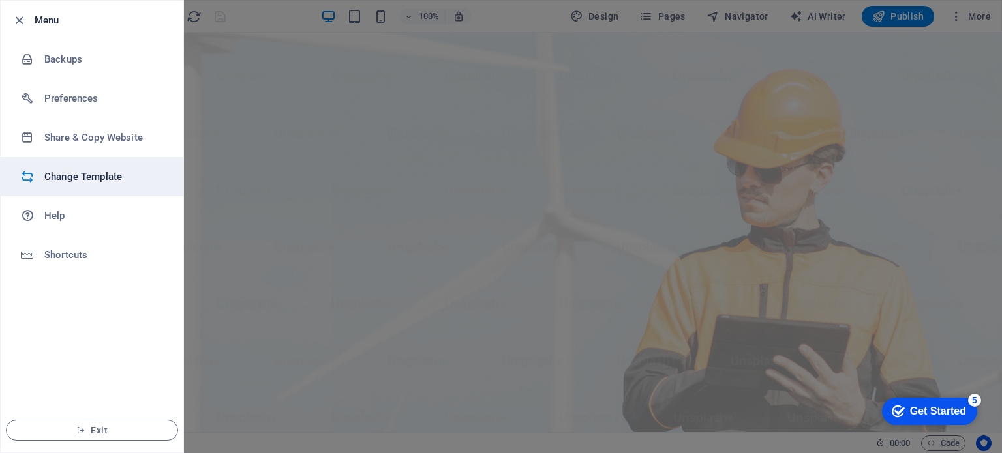
click at [58, 181] on h6 "Change Template" at bounding box center [104, 177] width 121 height 16
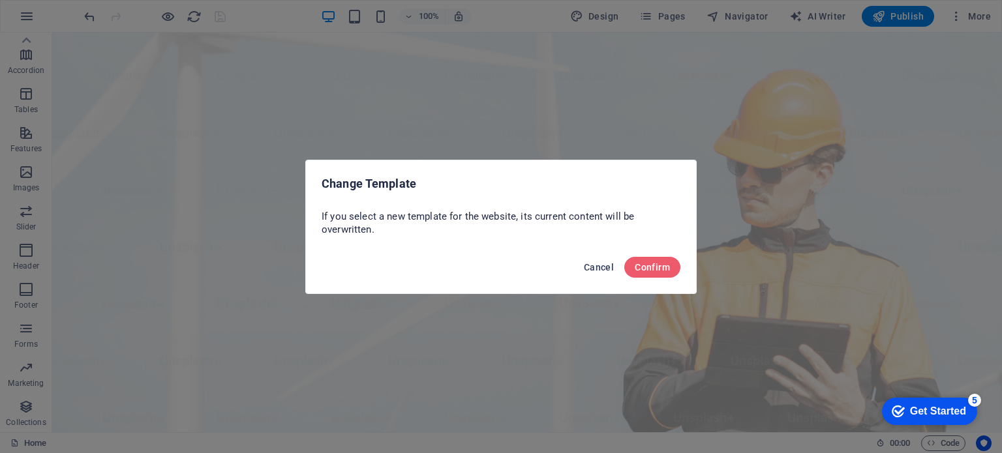
click at [590, 265] on span "Cancel" at bounding box center [599, 267] width 30 height 10
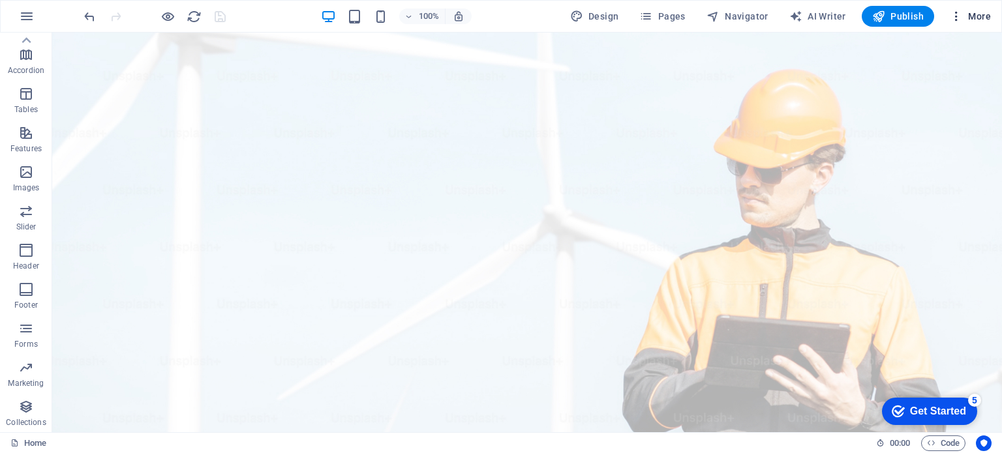
click at [953, 12] on icon "button" at bounding box center [956, 16] width 13 height 13
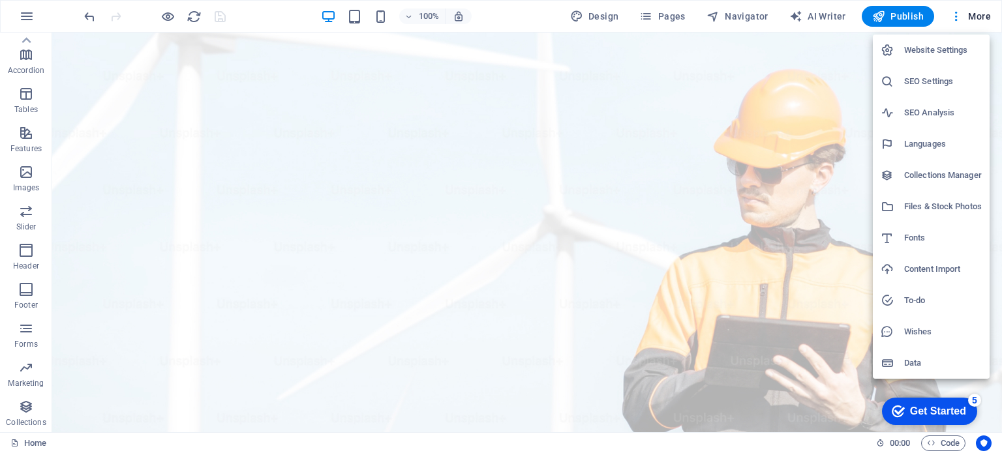
click at [810, 125] on div at bounding box center [501, 226] width 1002 height 453
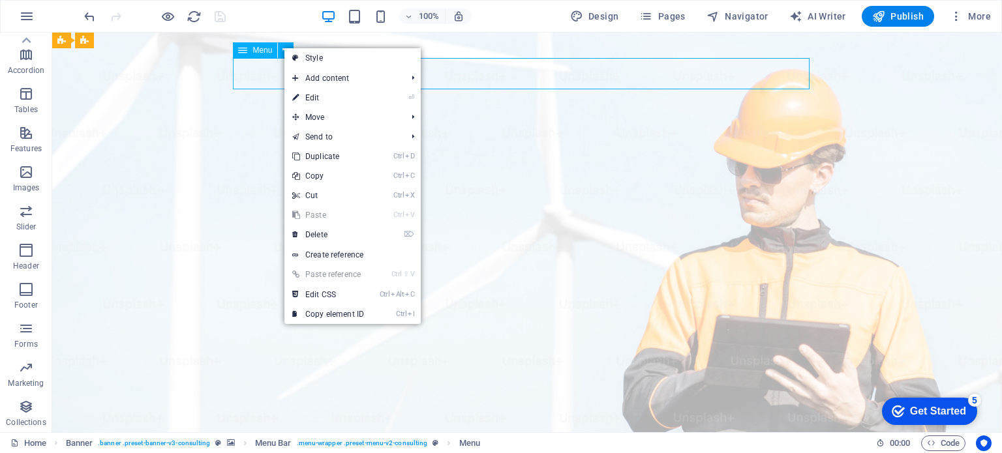
click at [243, 50] on icon at bounding box center [242, 50] width 9 height 16
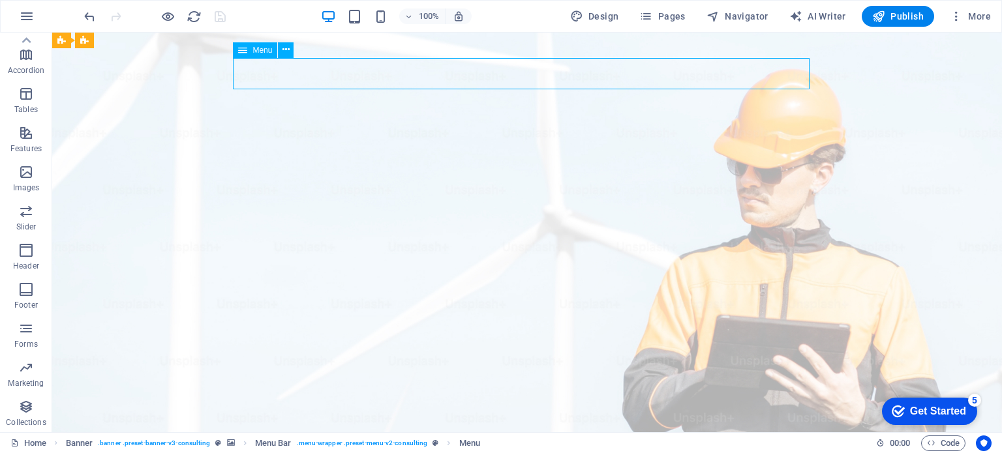
select select
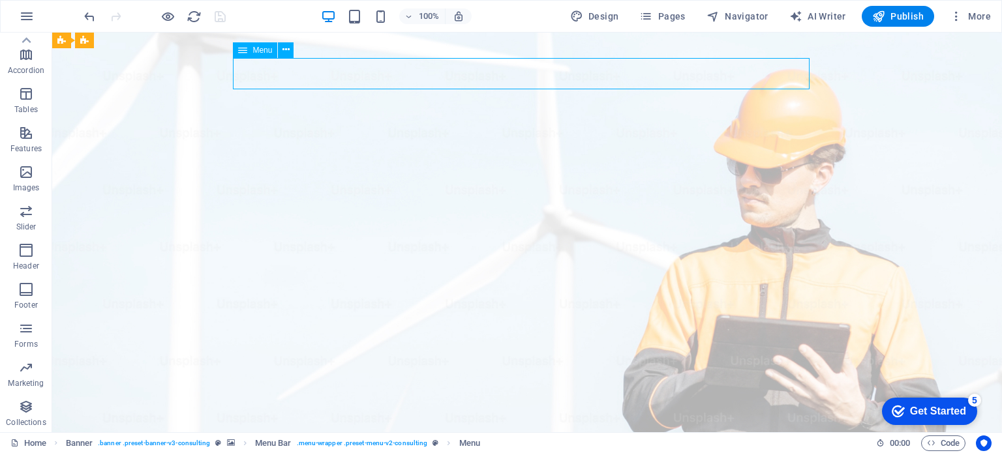
select select
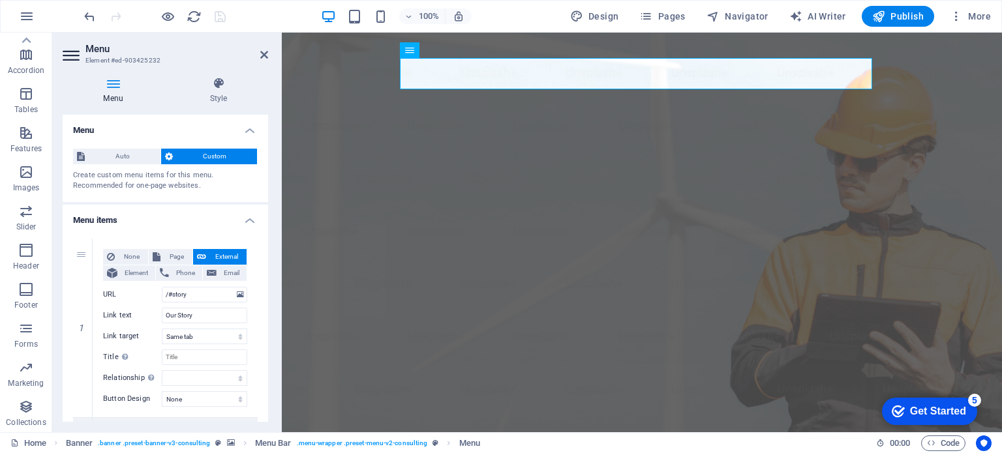
drag, startPoint x: 270, startPoint y: 188, endPoint x: 269, endPoint y: 260, distance: 72.4
click at [269, 260] on div "Menu Style Menu Auto Custom Create custom menu items for this menu. Recommended…" at bounding box center [165, 250] width 226 height 366
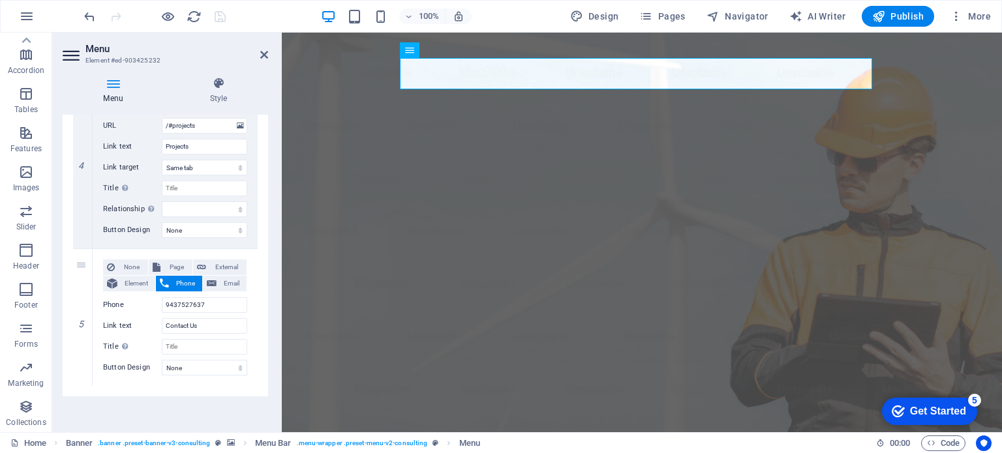
scroll to position [716, 0]
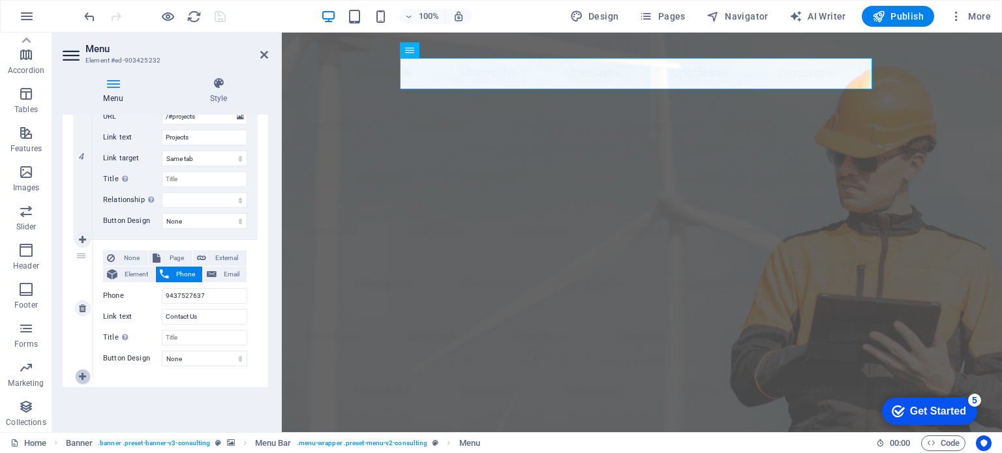
click at [82, 375] on icon at bounding box center [82, 377] width 7 height 9
select select
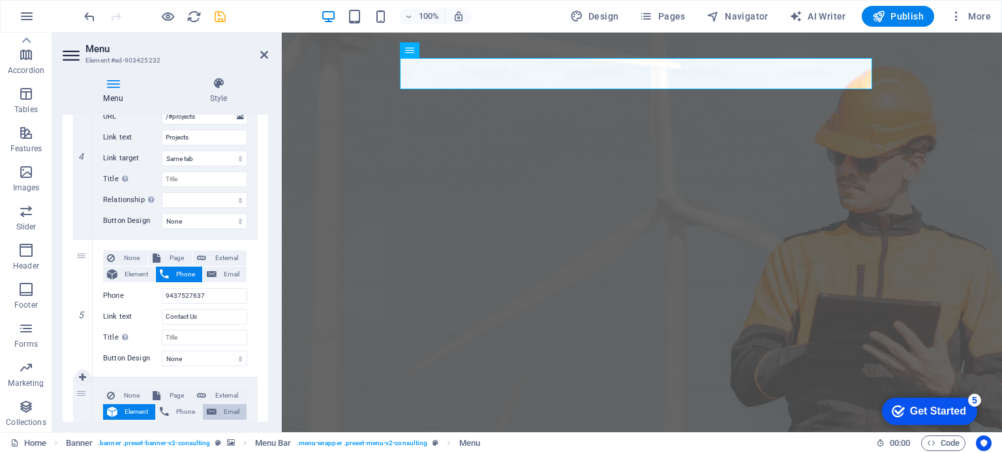
click at [232, 406] on span "Email" at bounding box center [232, 412] width 22 height 16
select select
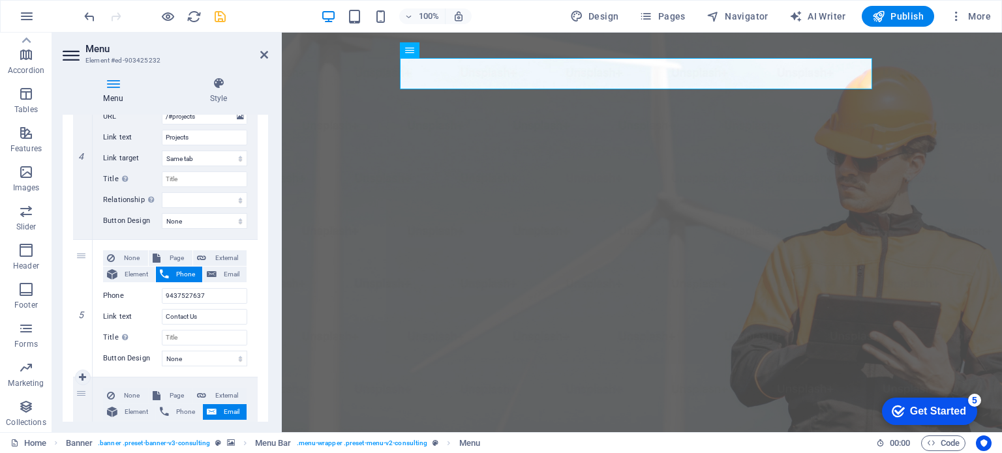
scroll to position [854, 0]
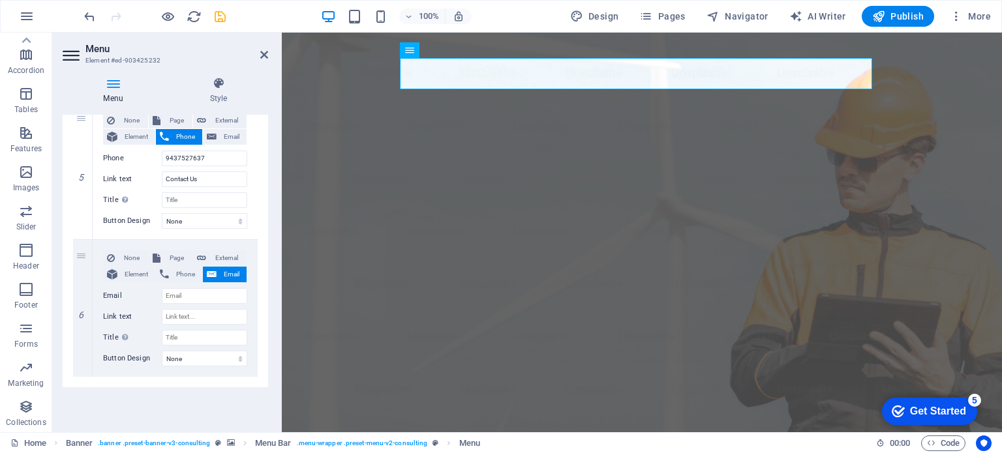
click at [269, 365] on div "Menu Style Menu Auto Custom Create custom menu items for this menu. Recommended…" at bounding box center [165, 250] width 226 height 366
click at [172, 294] on input "Email" at bounding box center [204, 296] width 85 height 16
type input "enquiry"
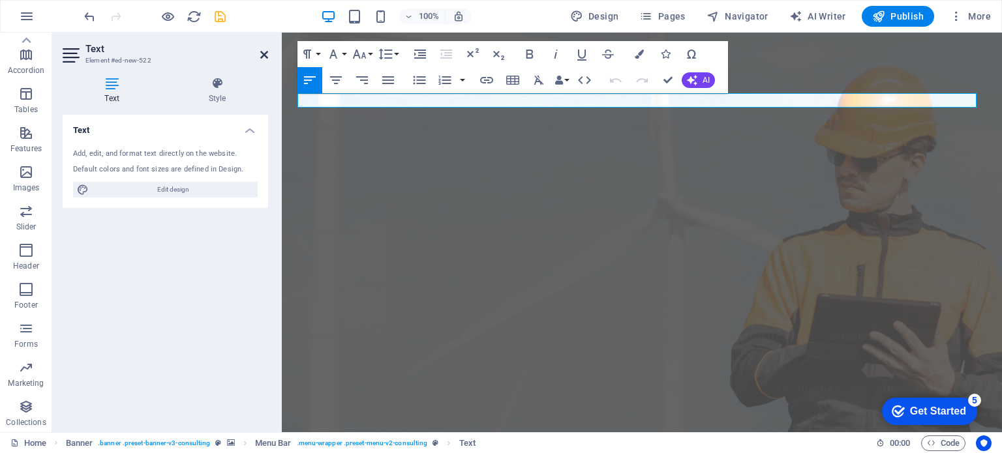
click at [267, 52] on icon at bounding box center [264, 55] width 8 height 10
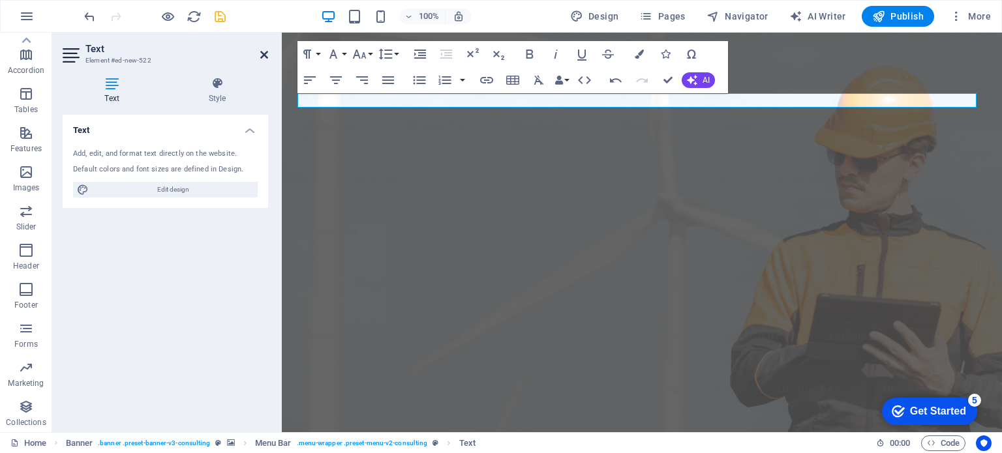
click at [263, 52] on icon at bounding box center [264, 55] width 8 height 10
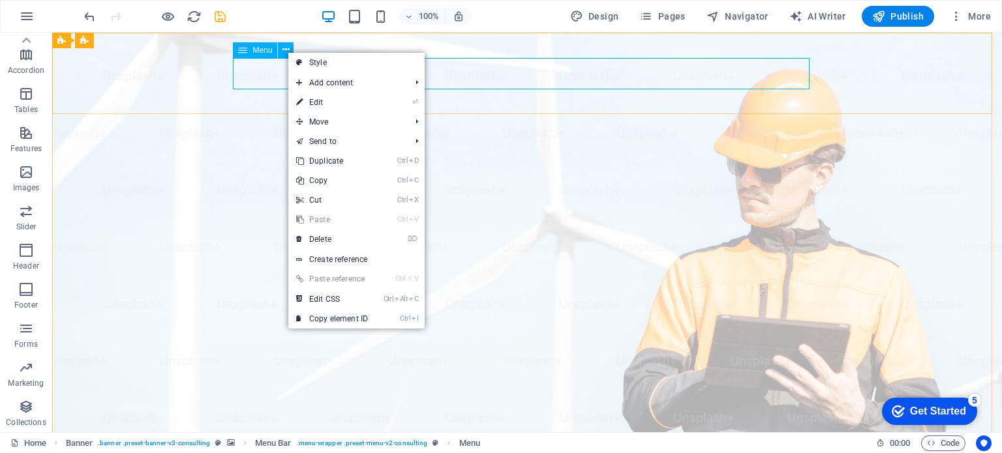
click at [244, 49] on icon at bounding box center [242, 50] width 9 height 16
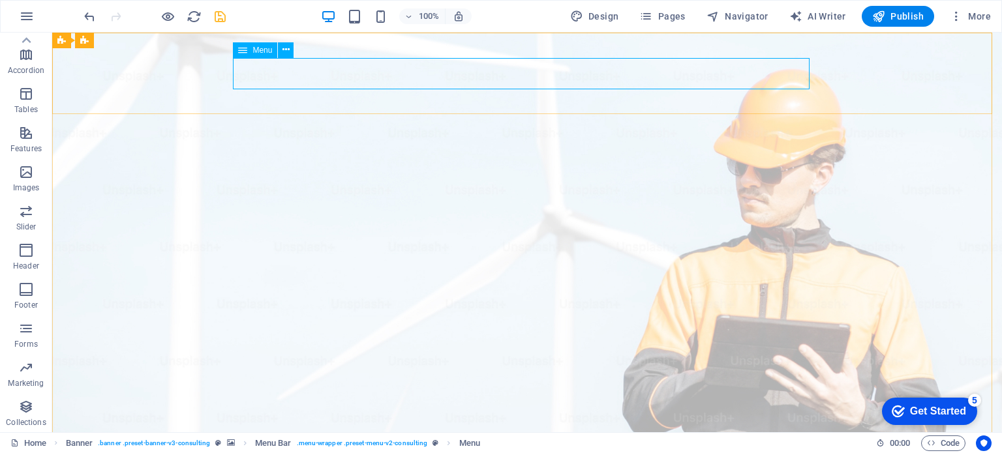
click at [241, 52] on icon at bounding box center [242, 50] width 9 height 16
select select
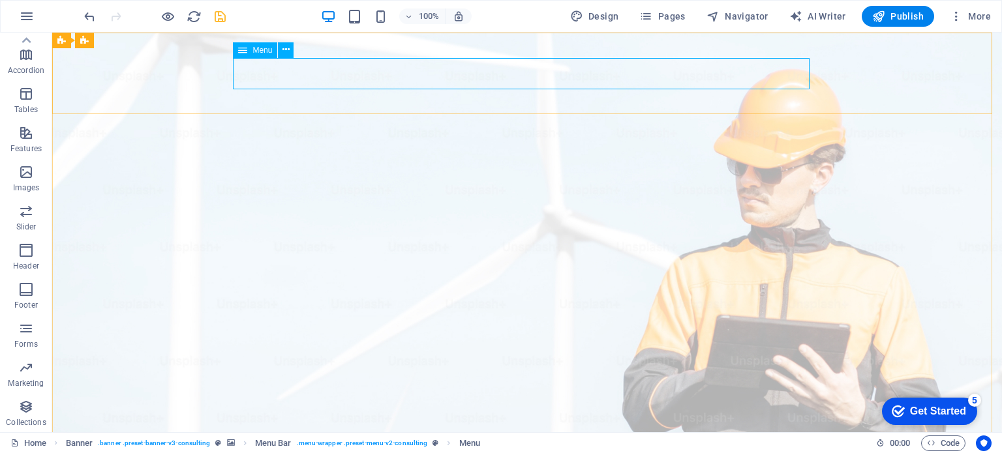
select select
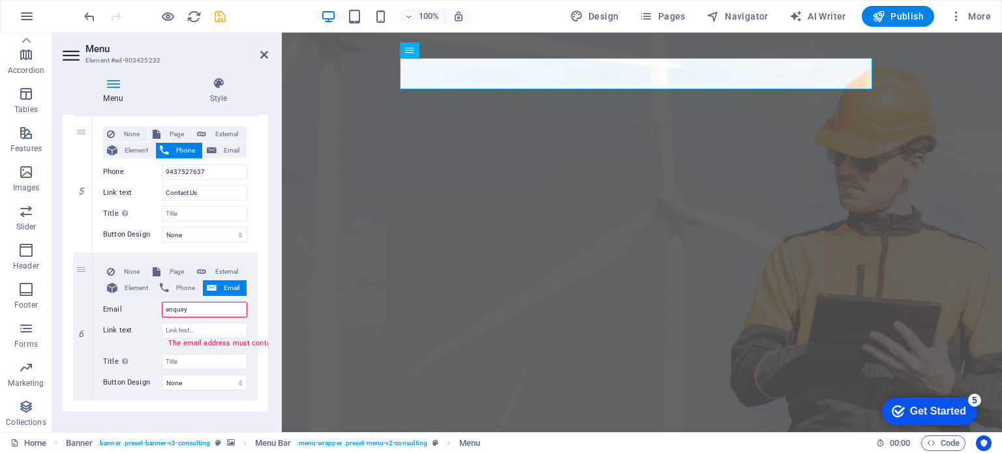
scroll to position [864, 0]
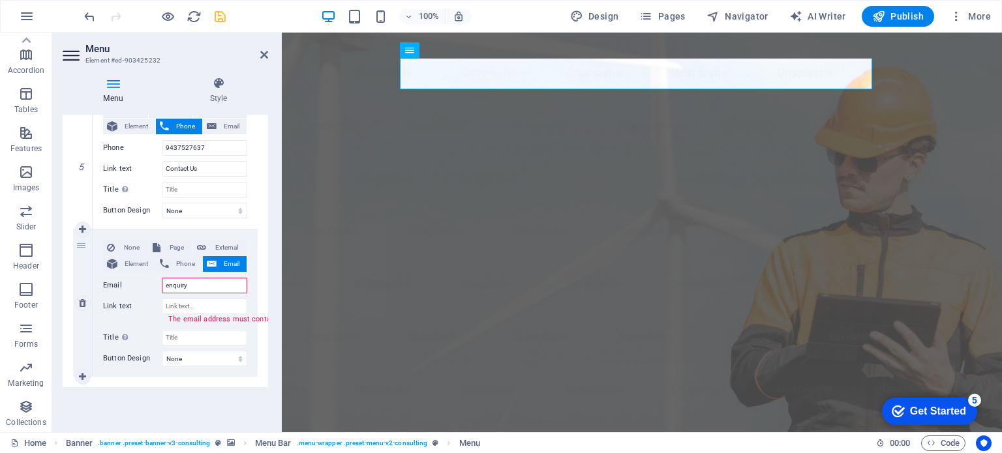
click at [193, 284] on input "enquiry" at bounding box center [204, 286] width 85 height 16
type input "[EMAIL_ADDRESS][DOMAIN_NAME]"
select select
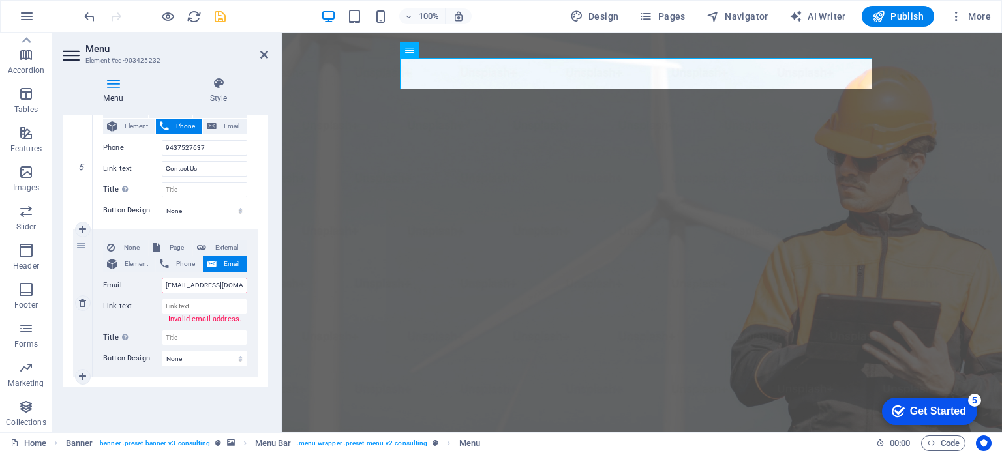
select select
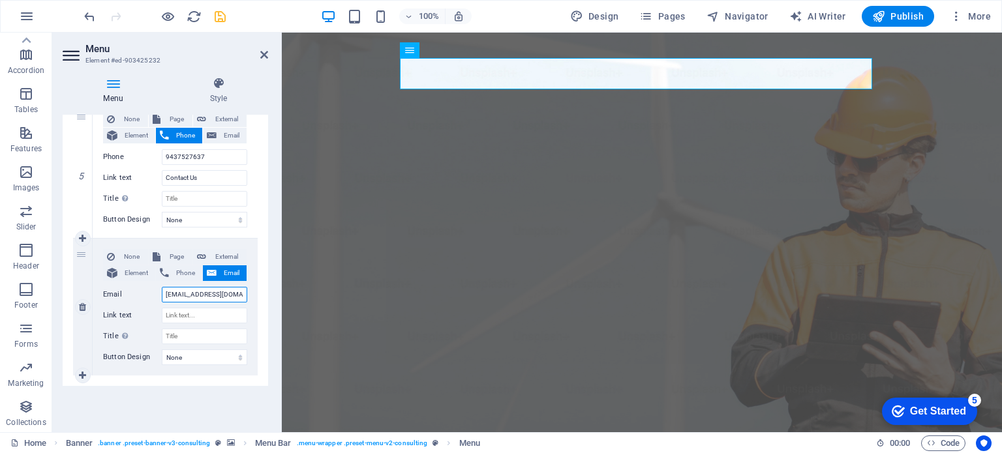
scroll to position [854, 0]
type input "[EMAIL_ADDRESS][DOMAIN_NAME]"
click at [193, 318] on input "Link text" at bounding box center [204, 317] width 85 height 16
type input "Co"
select select
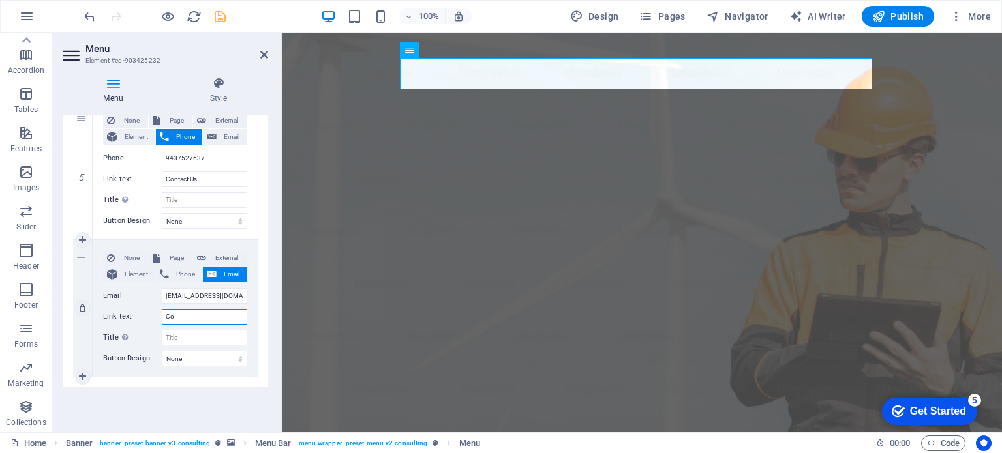
select select
type input "Cont"
select select
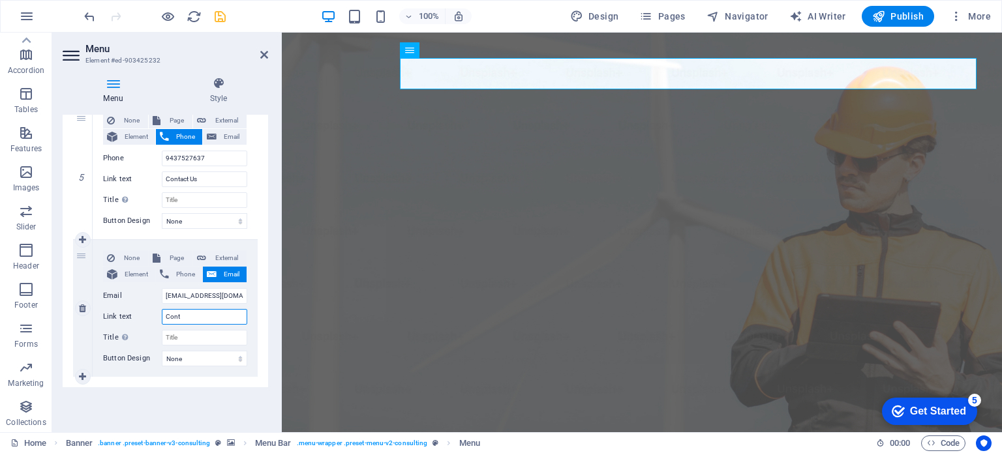
select select
type input "Contact"
select select
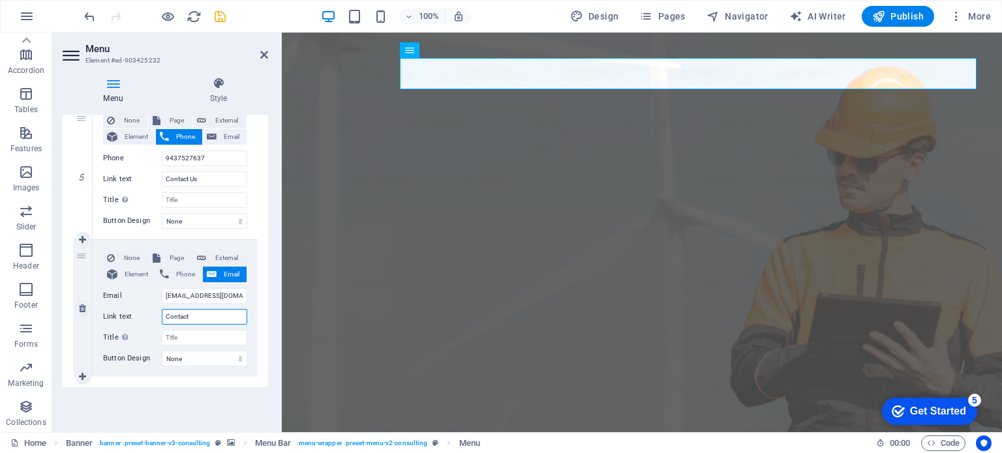
select select
type input "Contact"
select select
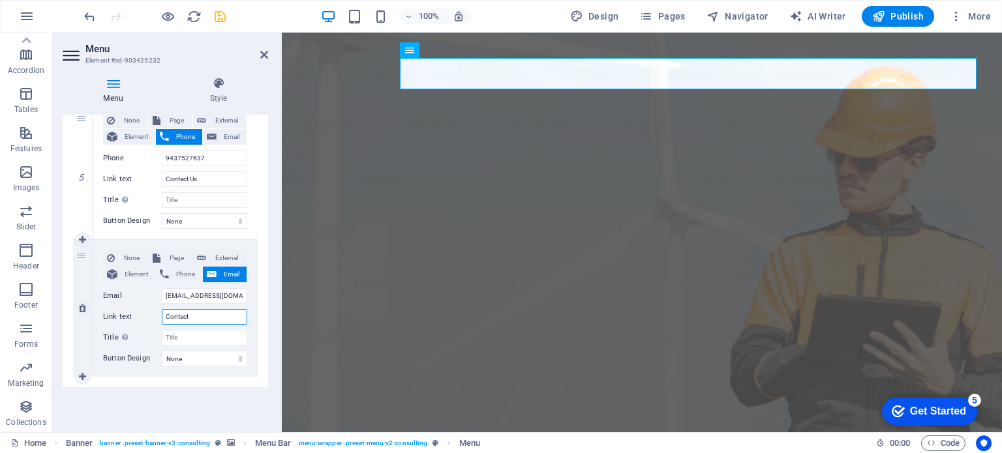
select select
type input "Contact u"
select select
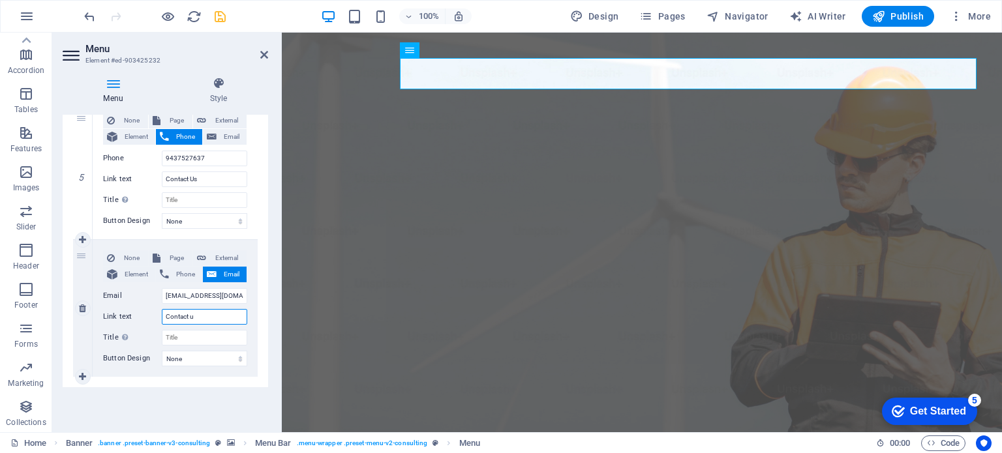
select select
type input "Contact"
select select
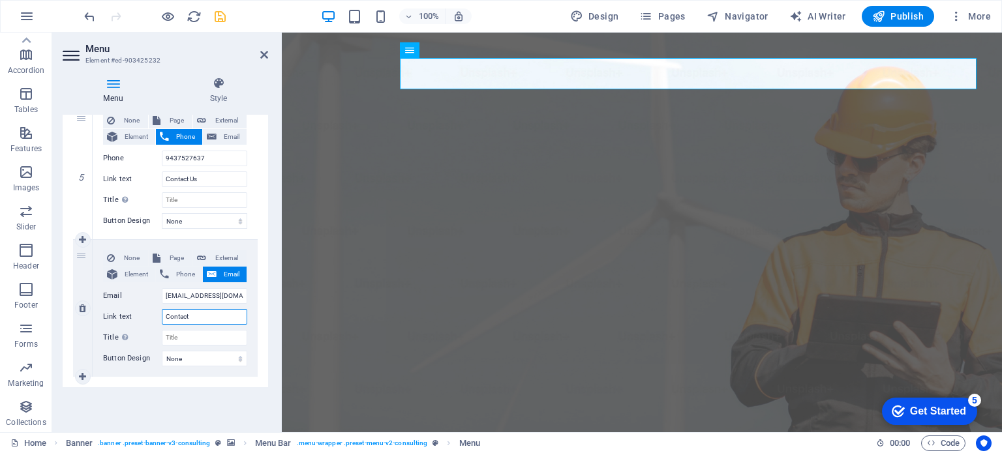
select select
type input "Contact Us"
select select
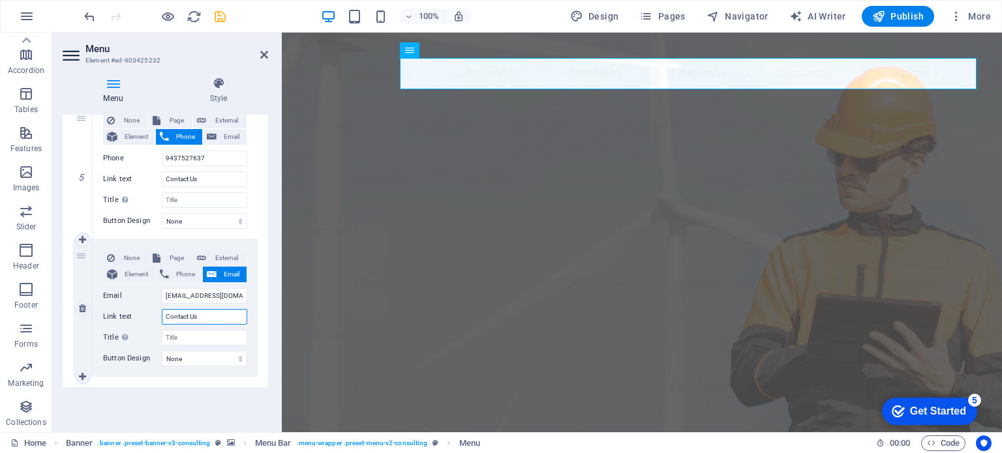
select select
type input "Contact Us"
click at [235, 357] on select "None Default Primary Secondary" at bounding box center [204, 359] width 85 height 16
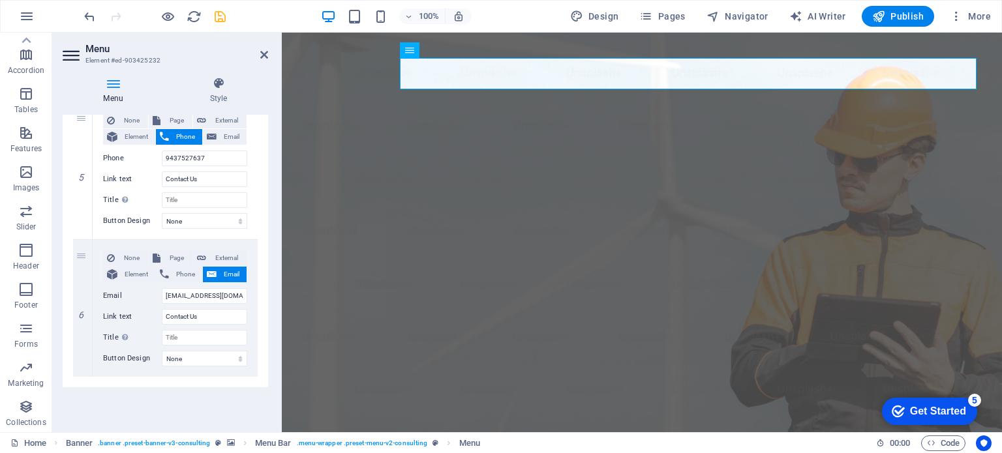
drag, startPoint x: 265, startPoint y: 359, endPoint x: 274, endPoint y: 272, distance: 87.9
click at [274, 272] on div "Menu Style Menu Auto Custom Create custom menu items for this menu. Recommended…" at bounding box center [165, 250] width 226 height 366
click at [218, 87] on icon at bounding box center [218, 83] width 99 height 13
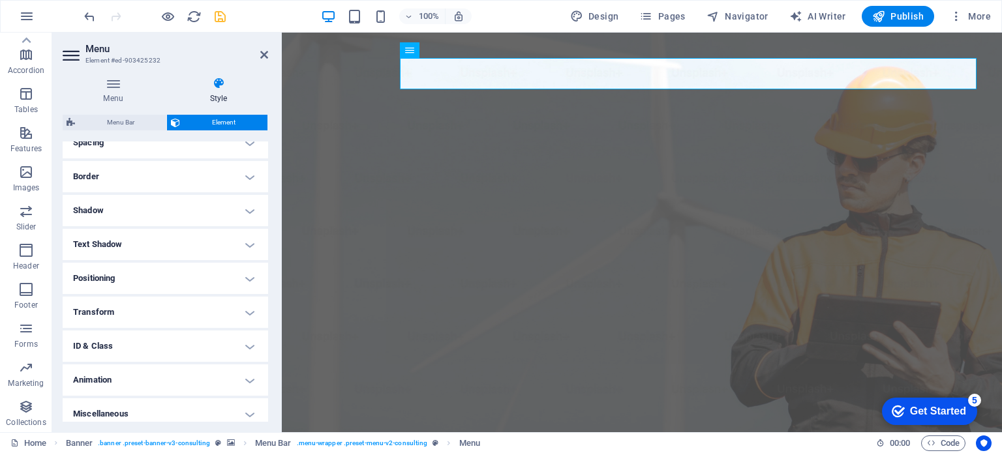
scroll to position [270, 0]
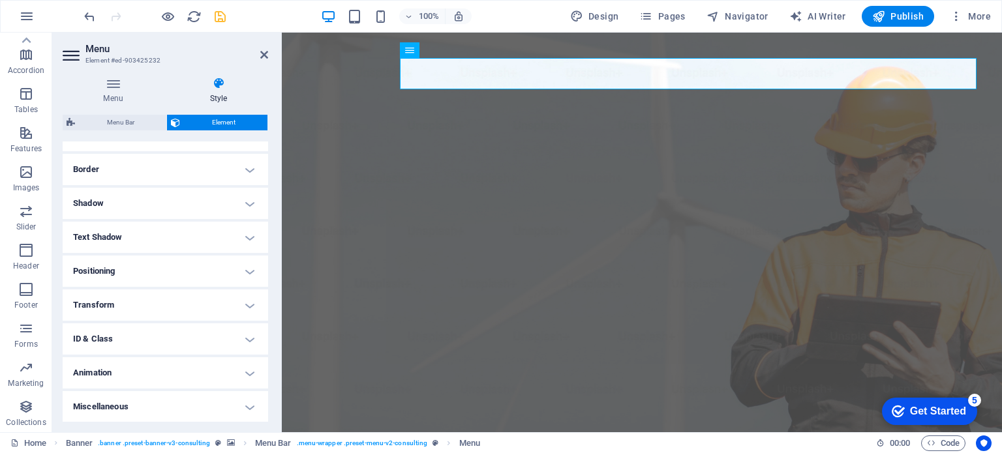
click at [248, 373] on h4 "Animation" at bounding box center [166, 373] width 206 height 31
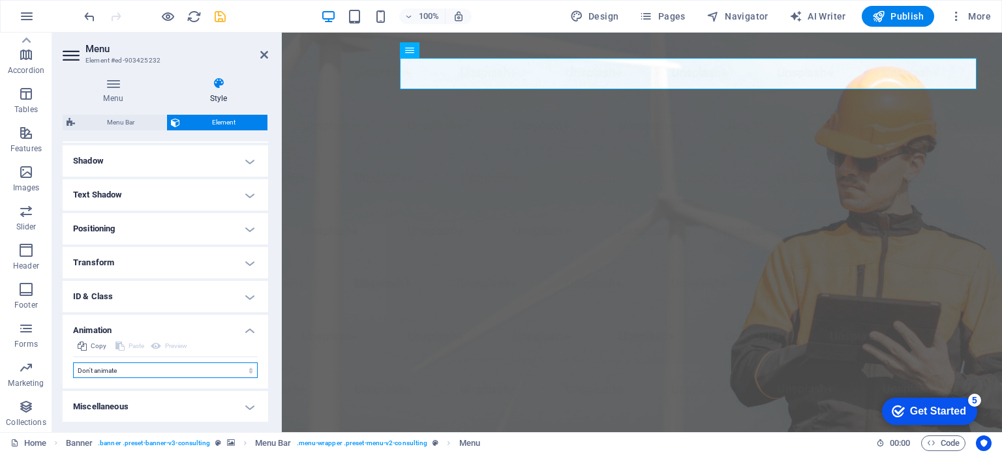
click at [245, 371] on select "Don't animate Show / Hide Slide up/down Zoom in/out Slide left to right Slide r…" at bounding box center [165, 371] width 185 height 16
select select "move-left-to-right"
click at [73, 363] on select "Don't animate Show / Hide Slide up/down Zoom in/out Slide left to right Slide r…" at bounding box center [165, 371] width 185 height 16
select select "scroll"
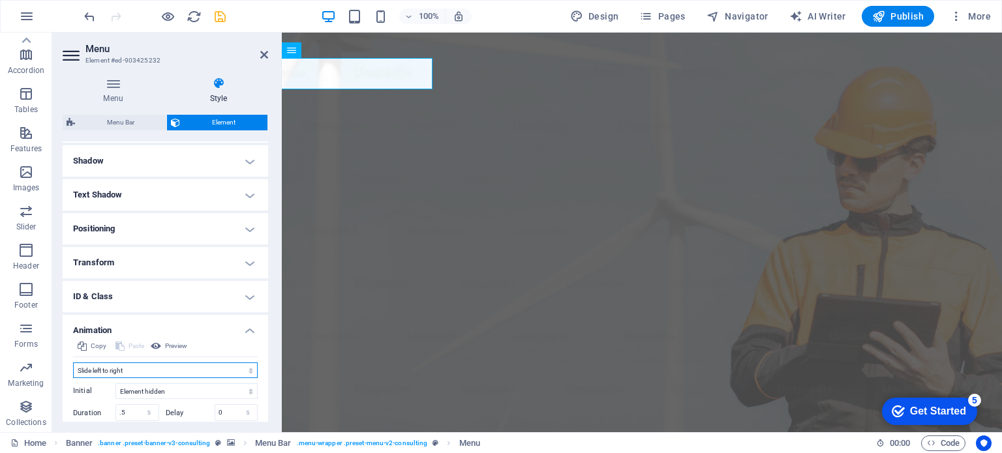
click at [247, 369] on select "Don't animate Show / Hide Slide up/down Zoom in/out Slide left to right Slide r…" at bounding box center [165, 371] width 185 height 16
click at [177, 348] on span "Preview" at bounding box center [176, 347] width 22 height 16
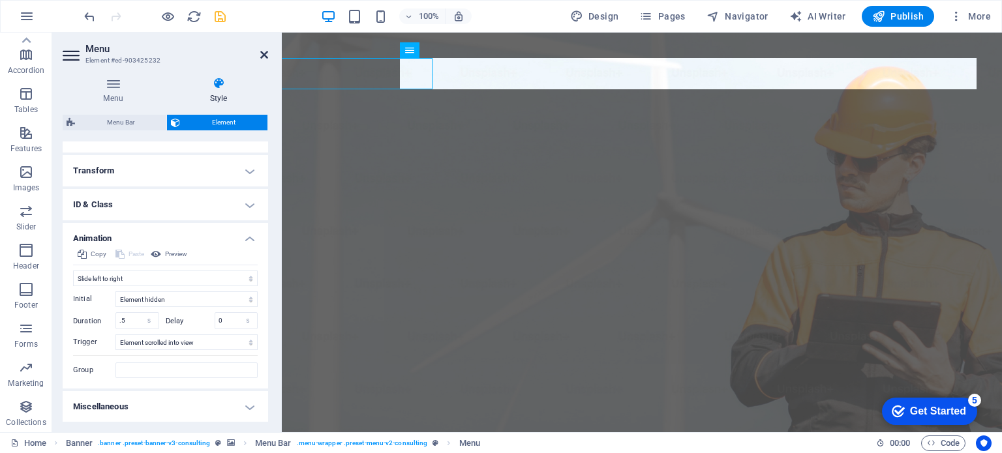
click at [263, 52] on icon at bounding box center [264, 55] width 8 height 10
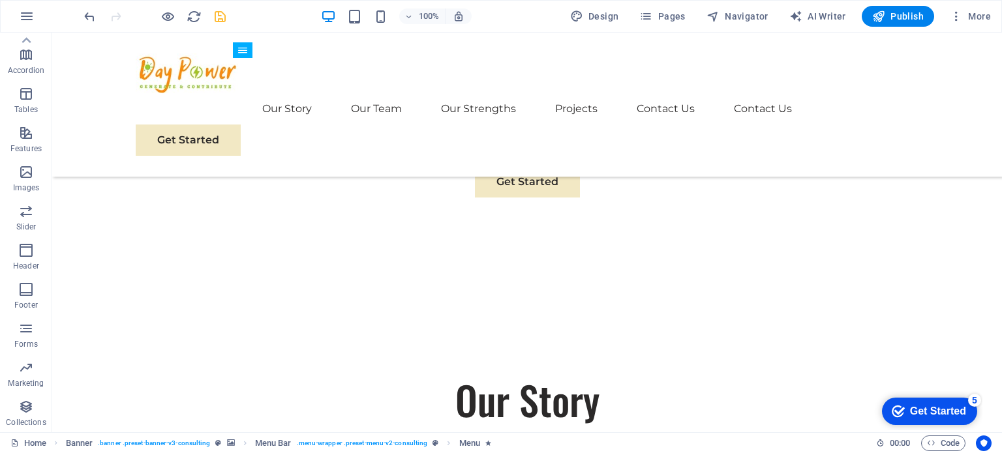
scroll to position [745, 0]
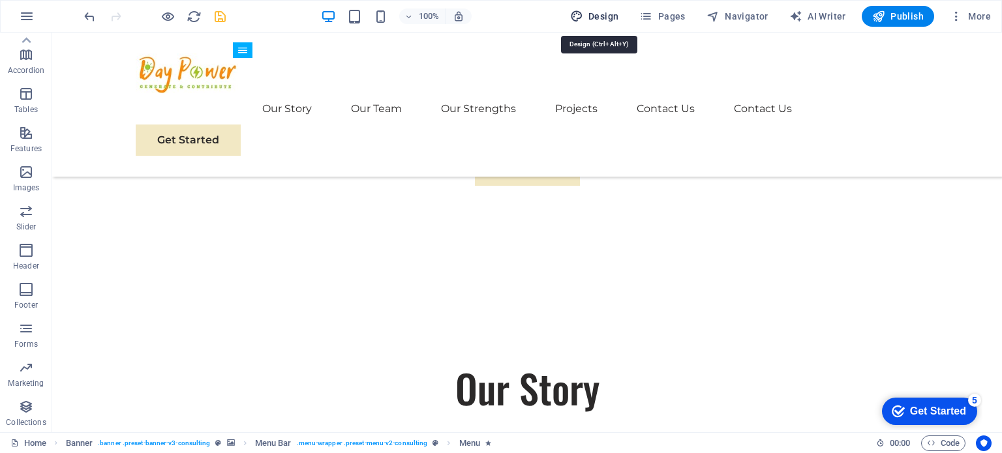
select select "px"
select select "400"
select select "px"
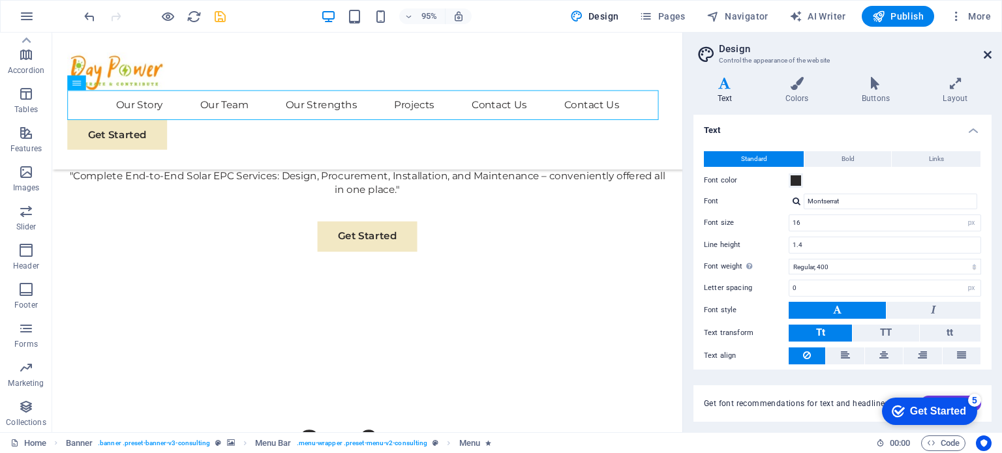
click at [984, 57] on icon at bounding box center [988, 55] width 8 height 10
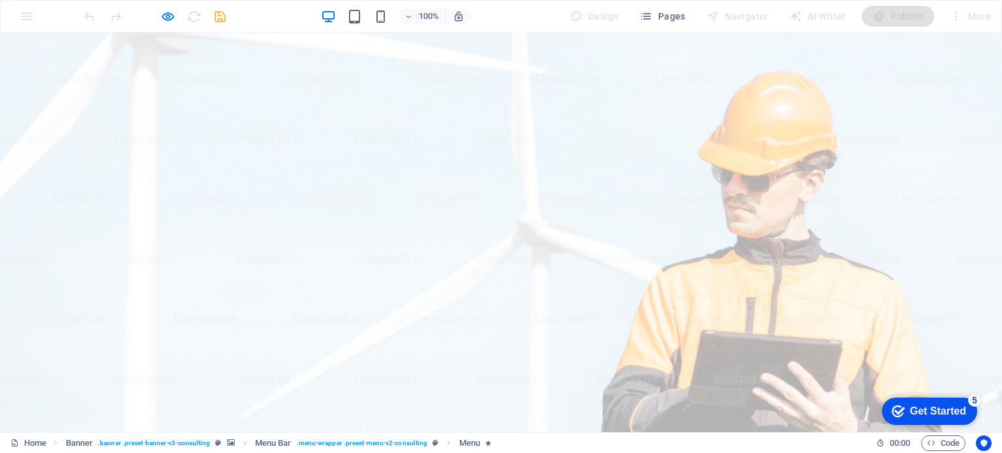
scroll to position [19, 0]
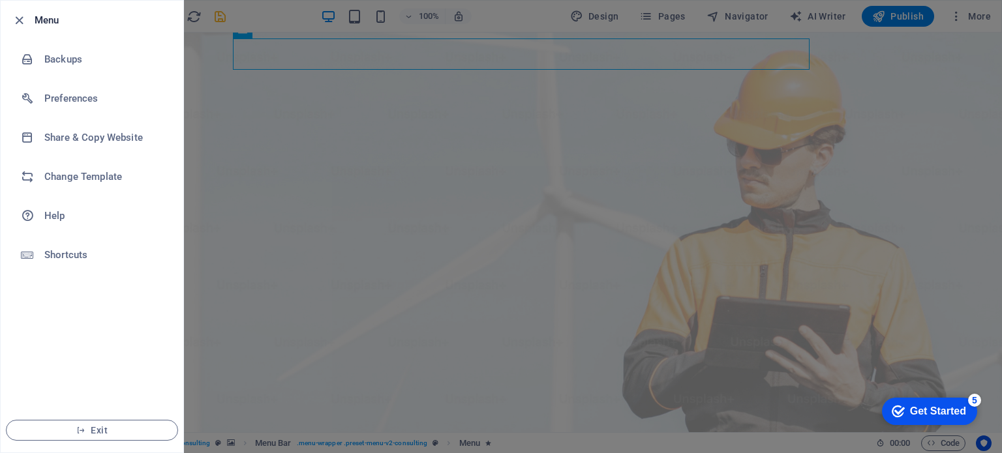
click at [245, 87] on div at bounding box center [501, 226] width 1002 height 453
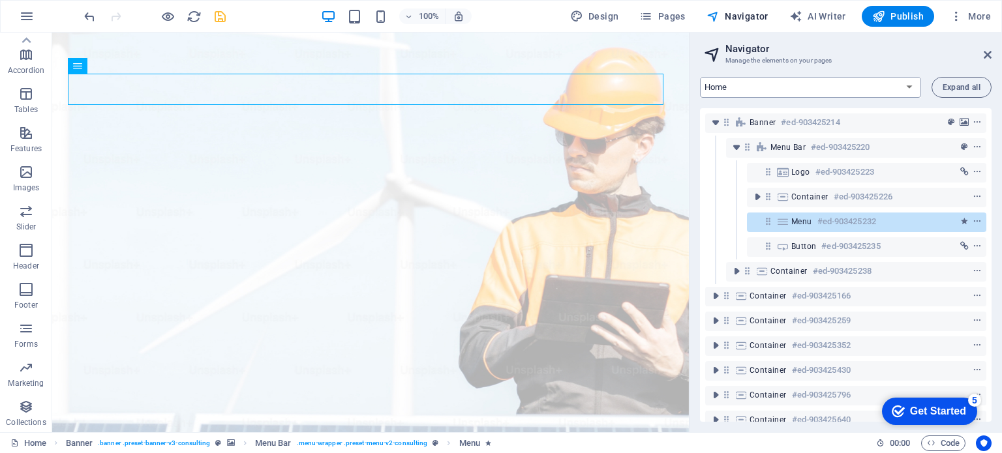
click at [903, 88] on select "Home Subpage Legal Notice Privacy" at bounding box center [810, 87] width 221 height 21
click at [984, 53] on icon at bounding box center [988, 55] width 8 height 10
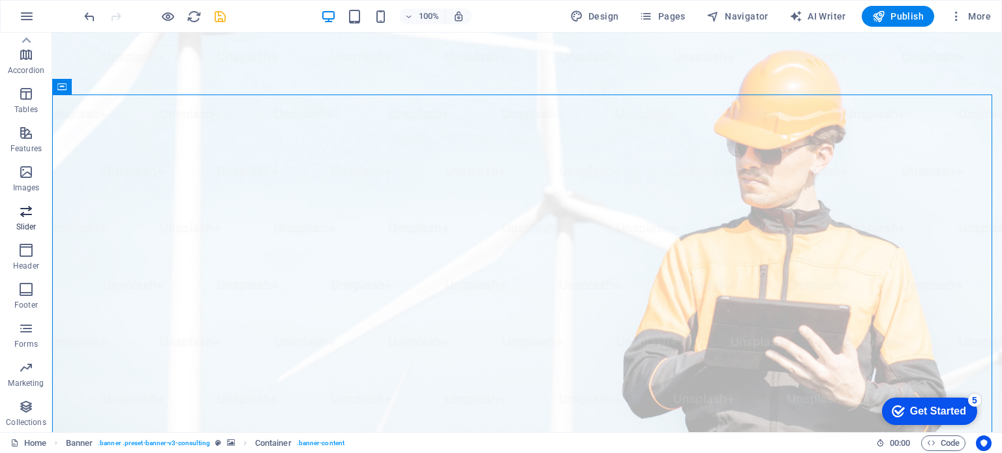
click at [29, 215] on icon "button" at bounding box center [26, 212] width 16 height 16
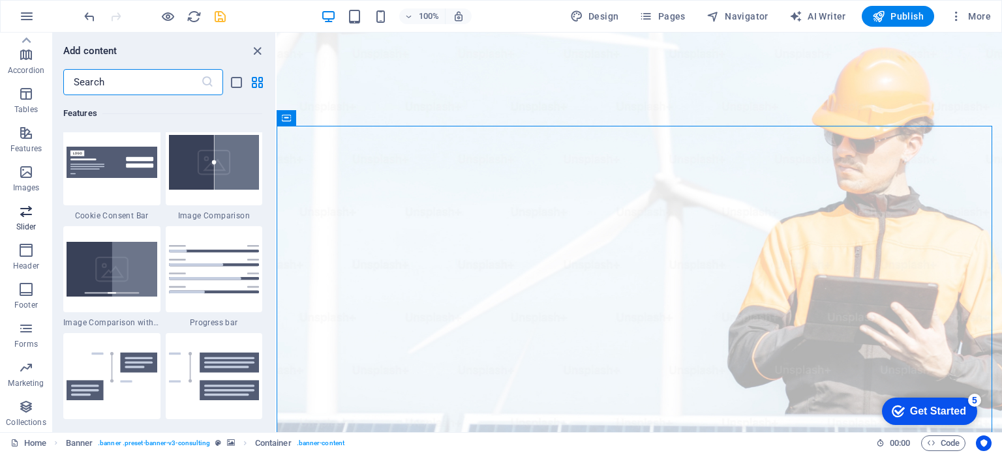
scroll to position [7396, 0]
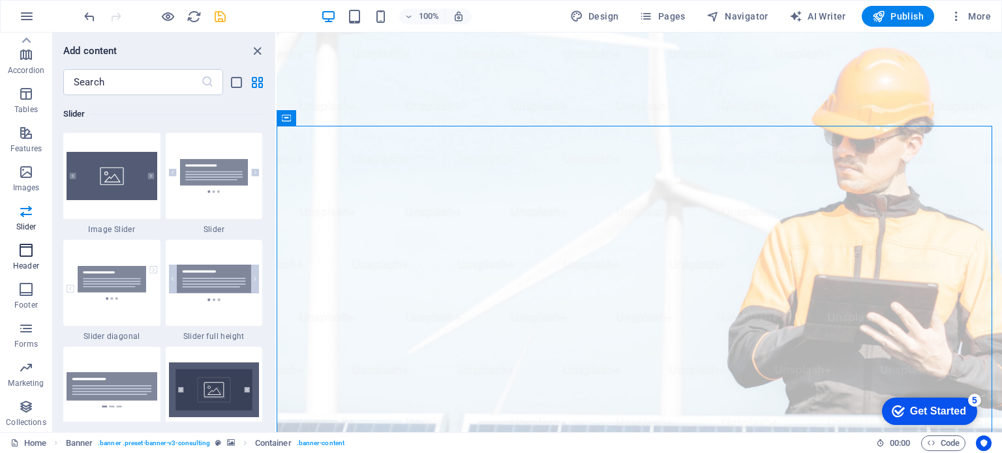
click at [26, 256] on icon "button" at bounding box center [26, 251] width 16 height 16
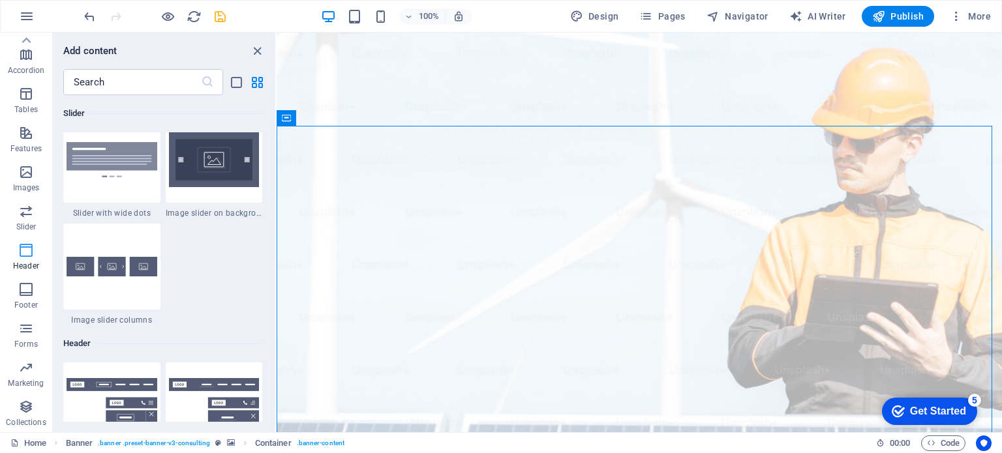
scroll to position [7856, 0]
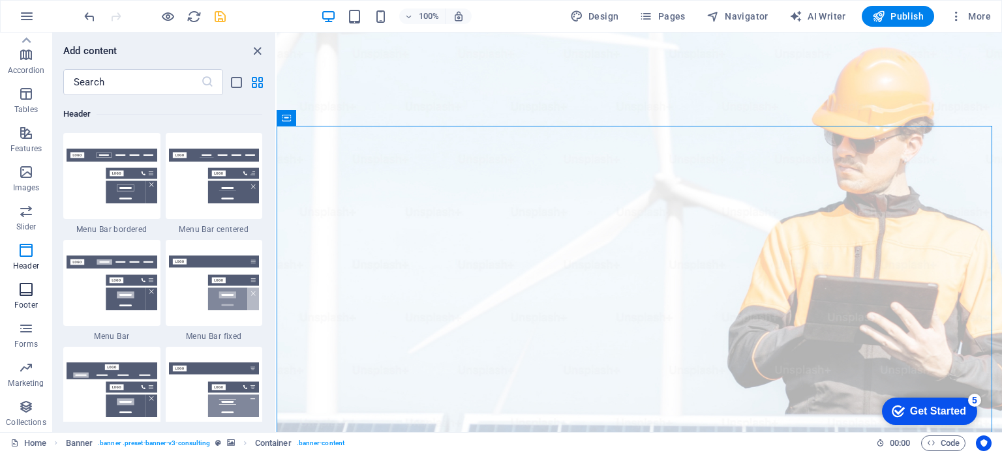
click at [23, 292] on icon "button" at bounding box center [26, 290] width 16 height 16
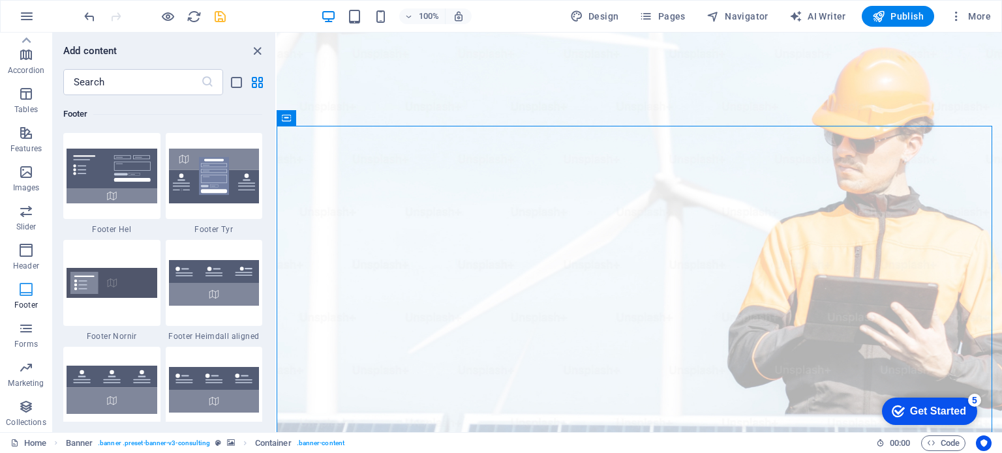
scroll to position [8637, 0]
click at [23, 328] on icon "button" at bounding box center [26, 329] width 16 height 16
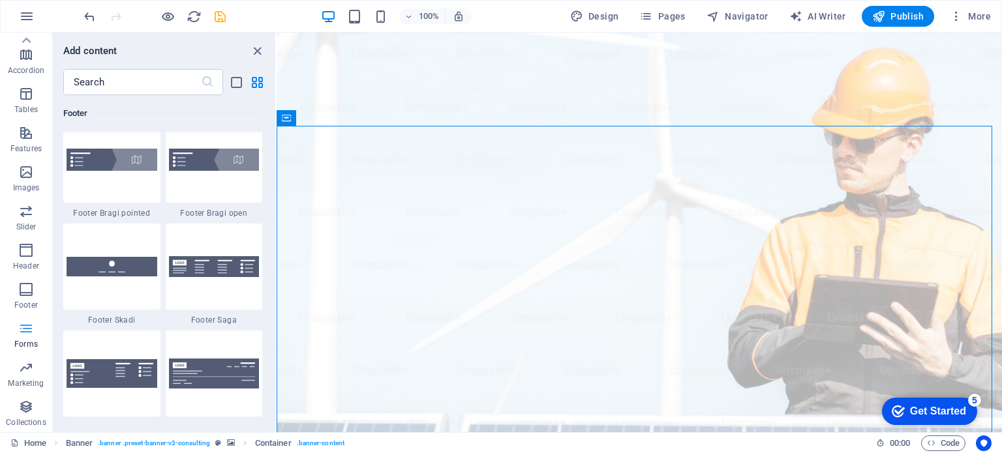
scroll to position [9525, 0]
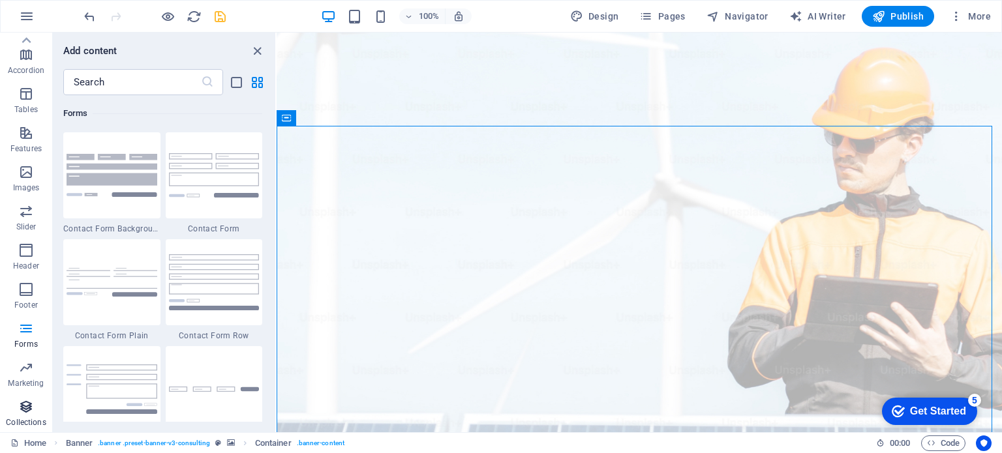
click at [23, 410] on icon "button" at bounding box center [26, 407] width 16 height 16
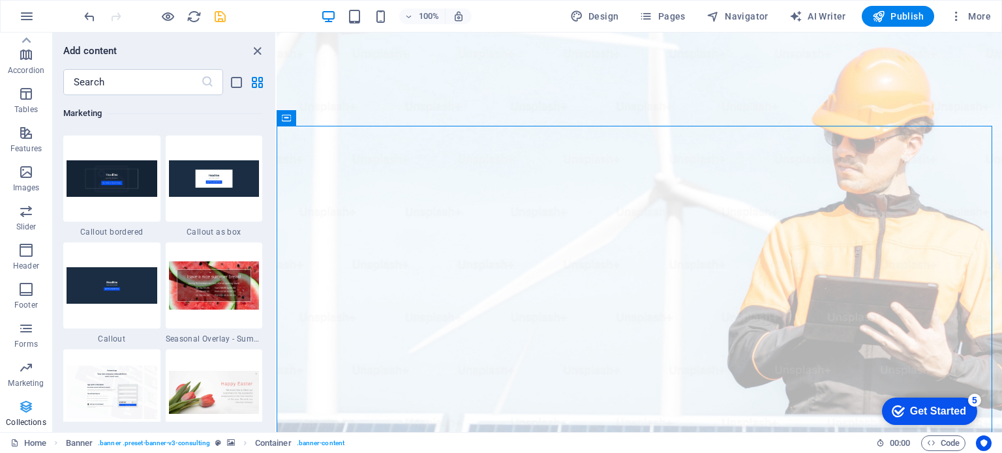
scroll to position [11942, 0]
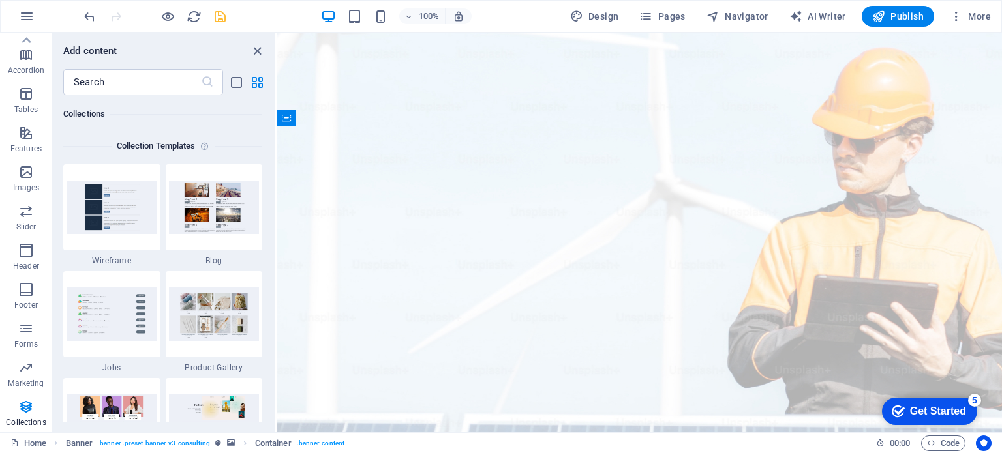
drag, startPoint x: 271, startPoint y: 399, endPoint x: 271, endPoint y: 421, distance: 21.5
click at [271, 421] on div "Favorites 1 Star Headline 1 Star Container Elements 1 Star Headline 1 Star Text…" at bounding box center [164, 258] width 222 height 327
click at [27, 140] on icon "button" at bounding box center [26, 133] width 16 height 16
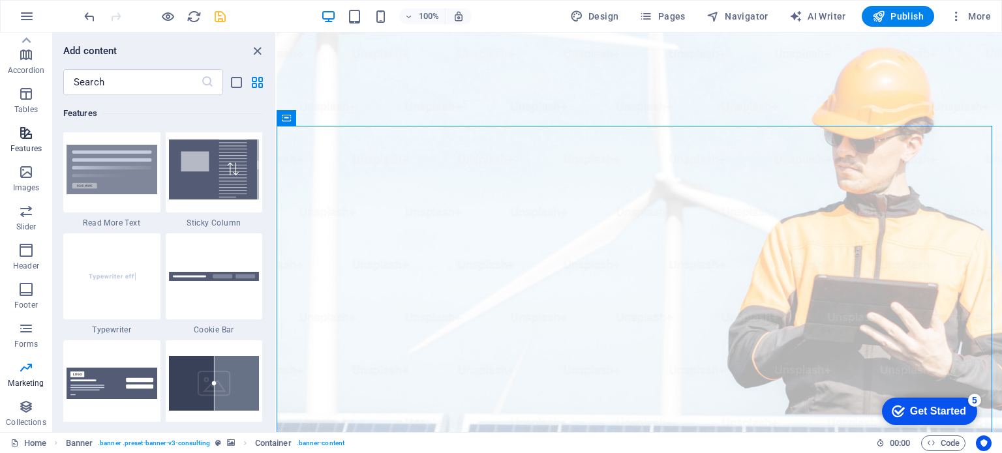
scroll to position [5085, 0]
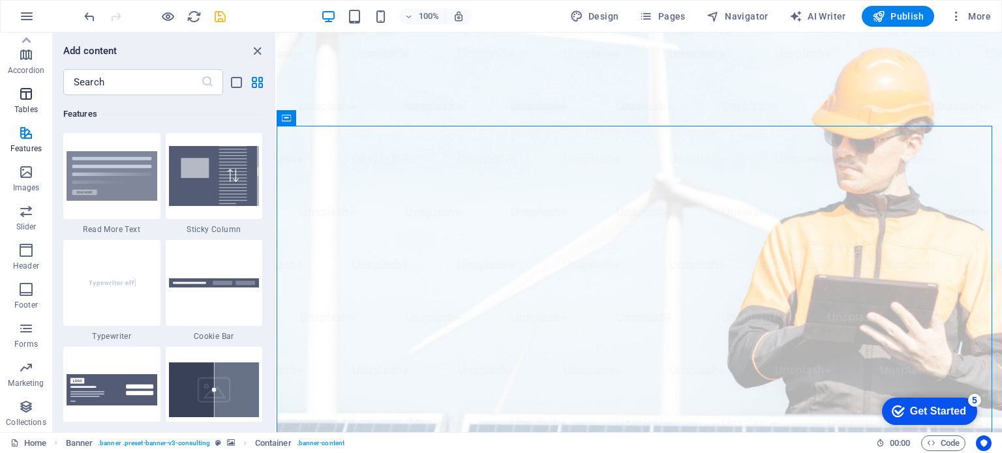
click at [28, 101] on icon "button" at bounding box center [26, 94] width 16 height 16
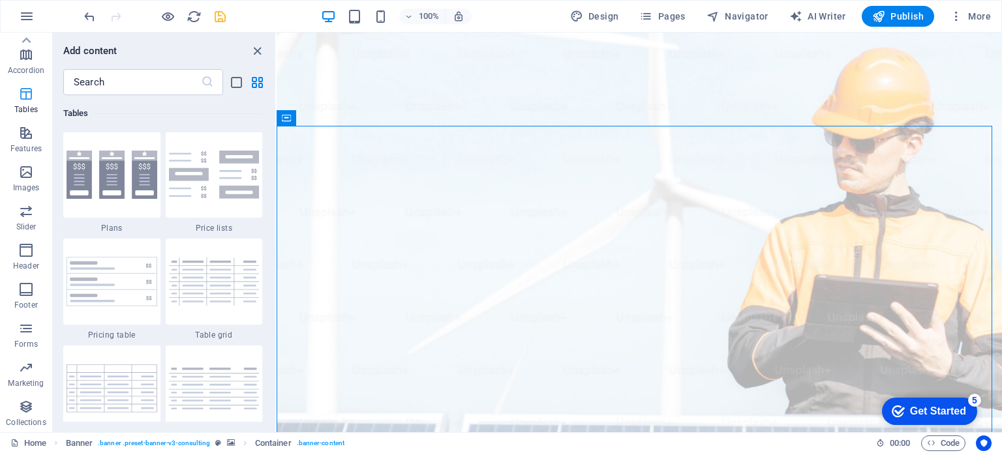
scroll to position [4519, 0]
click at [26, 67] on p "Accordion" at bounding box center [26, 70] width 37 height 10
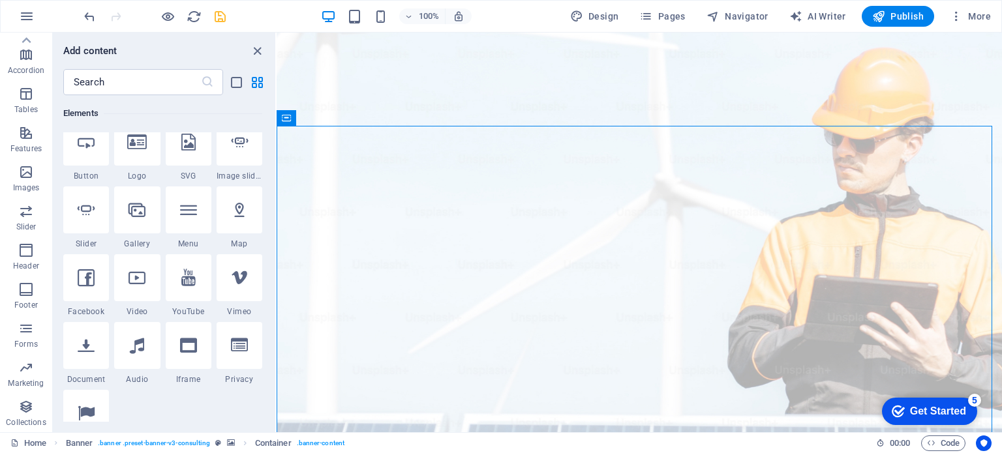
scroll to position [267, 0]
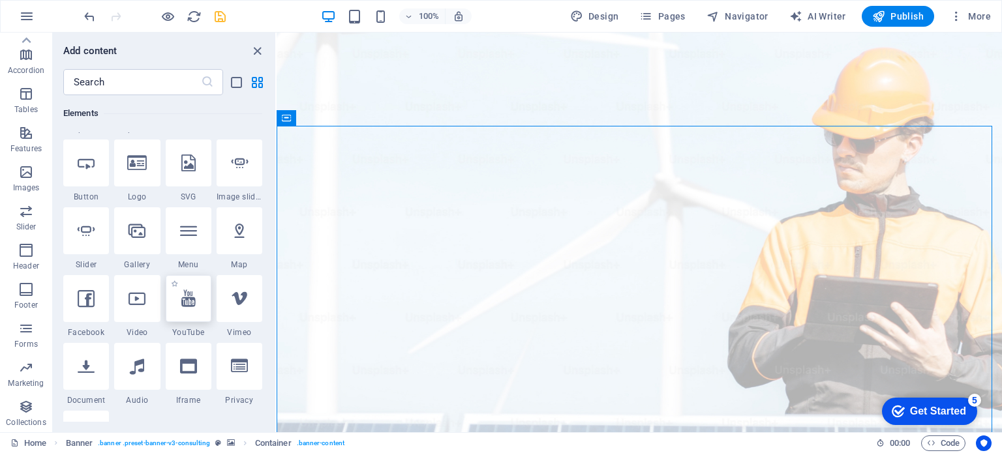
click at [188, 316] on div at bounding box center [189, 298] width 46 height 47
select select "ar16_9"
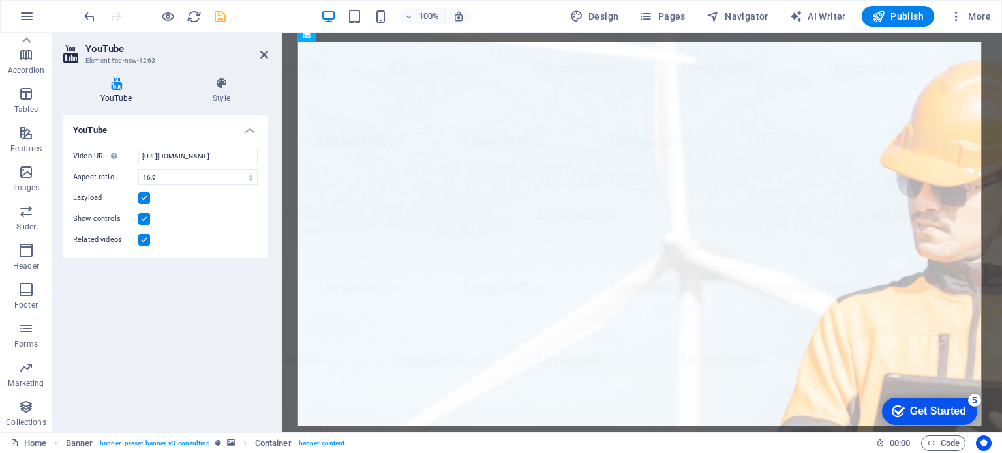
scroll to position [11, 0]
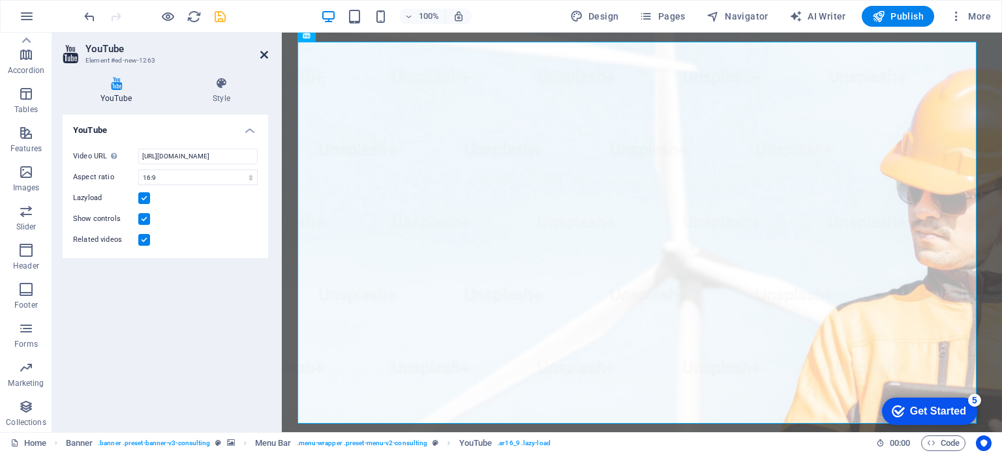
click at [264, 50] on icon at bounding box center [264, 55] width 8 height 10
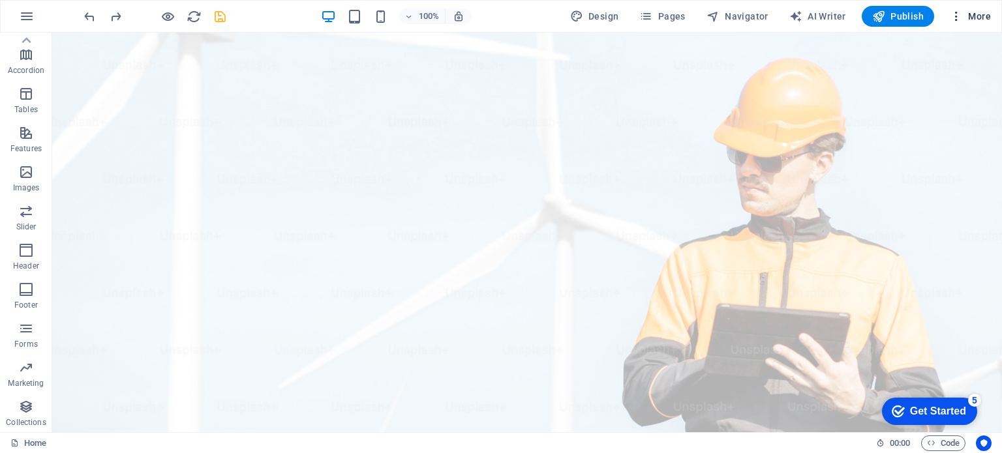
click at [955, 18] on icon "button" at bounding box center [956, 16] width 13 height 13
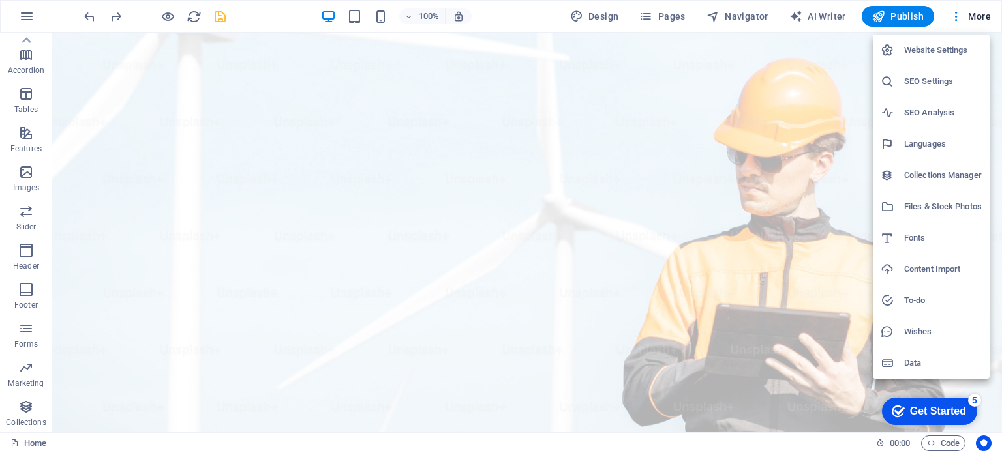
click at [934, 44] on h6 "Website Settings" at bounding box center [943, 50] width 78 height 16
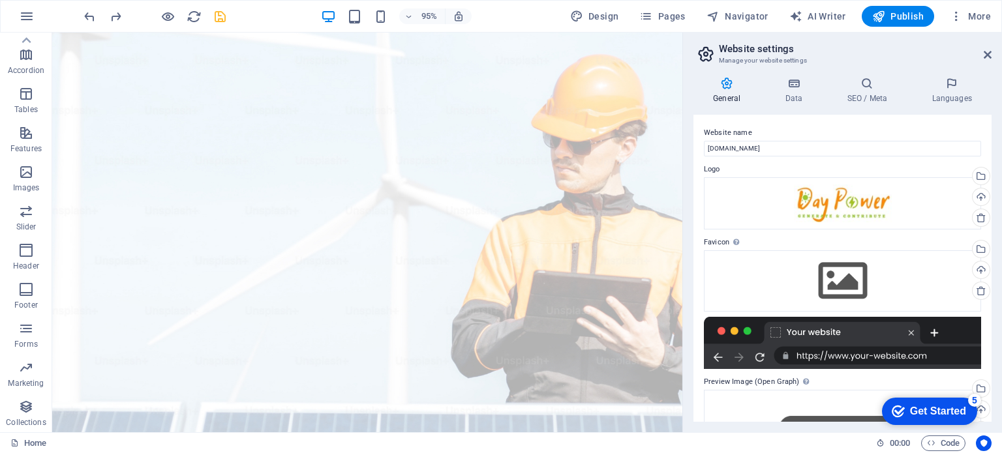
drag, startPoint x: 988, startPoint y: 171, endPoint x: 991, endPoint y: 199, distance: 28.2
click at [991, 199] on div "Website name [DOMAIN_NAME] Logo Drag files here, click to choose files or selec…" at bounding box center [843, 268] width 298 height 307
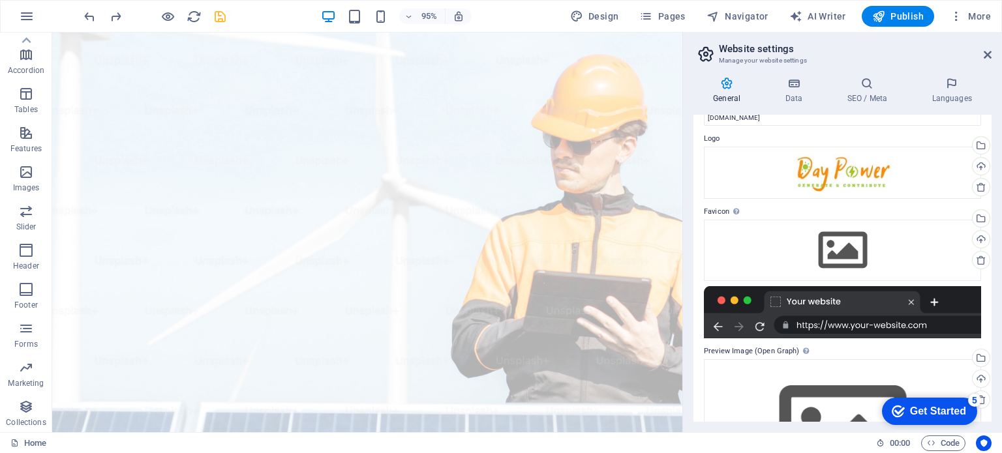
scroll to position [31, 0]
click at [795, 84] on icon at bounding box center [793, 83] width 57 height 13
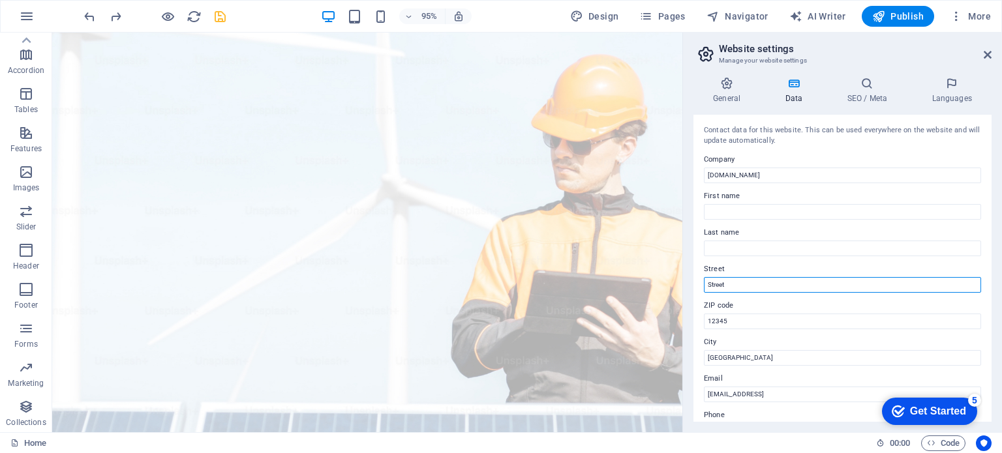
click at [739, 286] on input "Street" at bounding box center [842, 285] width 277 height 16
type input "S"
type input "Bhubaneswar"
click at [732, 318] on input "12345" at bounding box center [842, 322] width 277 height 16
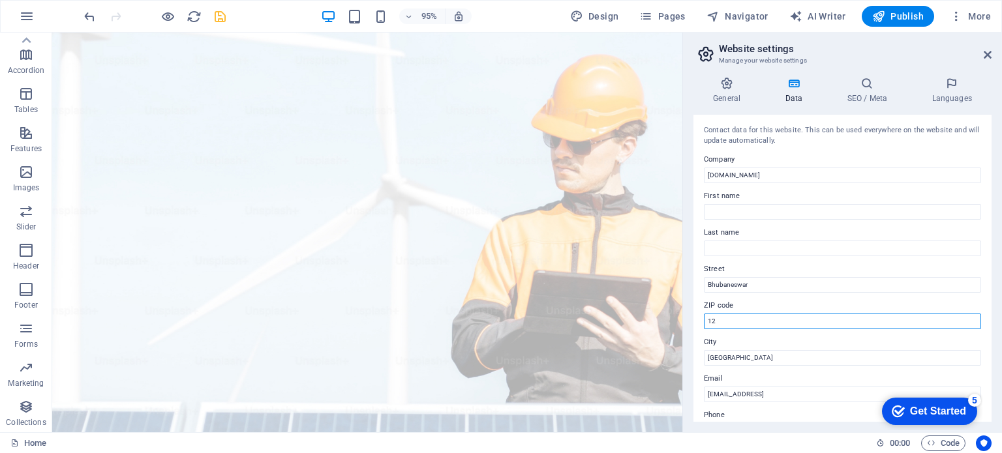
type input "1"
type input "751013"
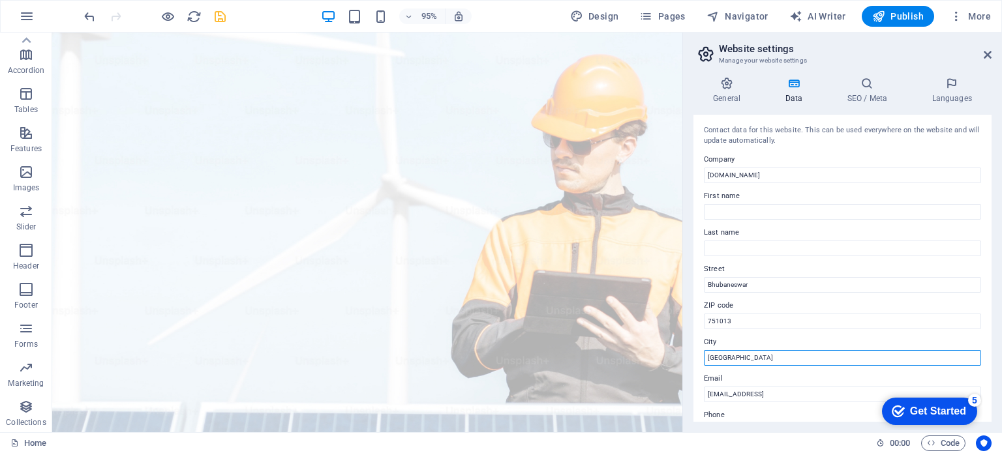
click at [736, 361] on input "[GEOGRAPHIC_DATA]" at bounding box center [842, 358] width 277 height 16
type input "B"
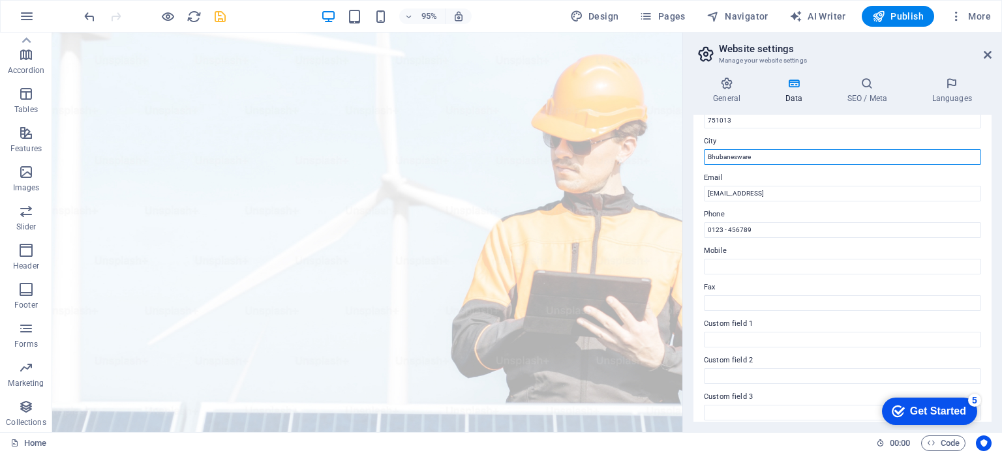
scroll to position [200, 0]
type input "Bhubanesware"
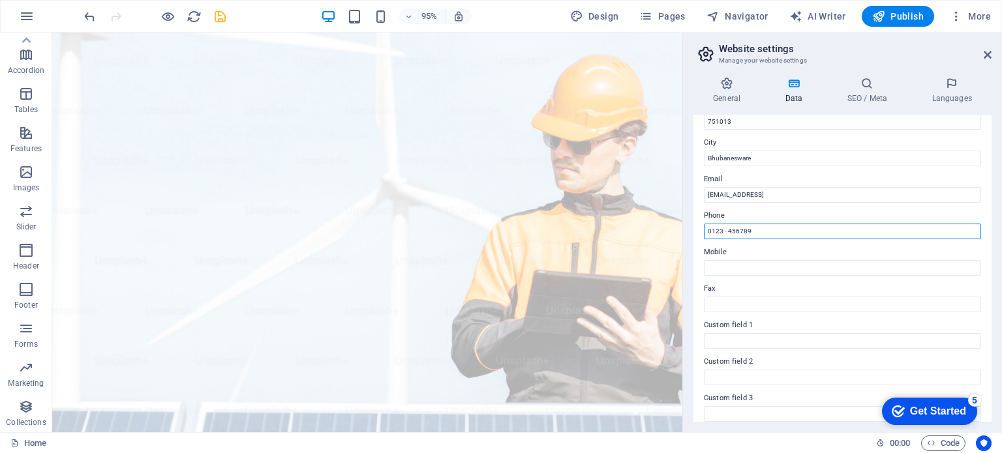
click at [758, 227] on input "0123 - 456789" at bounding box center [842, 232] width 277 height 16
type input "0"
type input "7"
type input "9437619437"
click at [738, 266] on input "Mobile" at bounding box center [842, 268] width 277 height 16
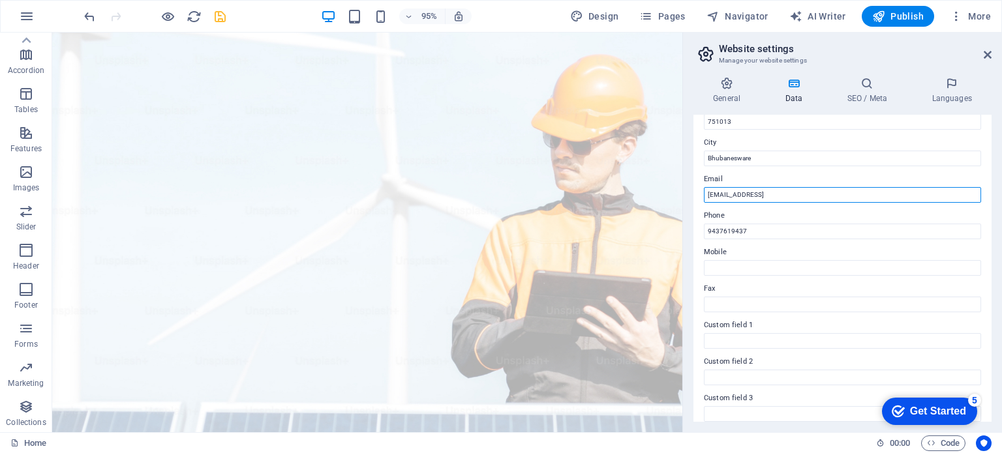
click at [859, 194] on input "[EMAIL_ADDRESS]" at bounding box center [842, 195] width 277 height 16
type input "5"
type input "[EMAIL_ADDRESS][DOMAIN_NAME]"
click at [864, 90] on h4 "SEO / Meta" at bounding box center [869, 90] width 85 height 27
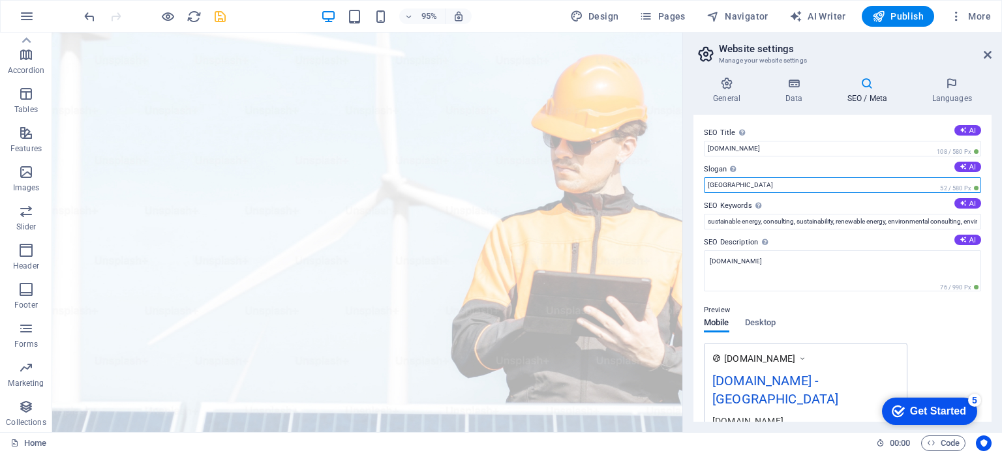
click at [807, 185] on input "[GEOGRAPHIC_DATA]" at bounding box center [842, 185] width 277 height 16
type input "B"
click at [964, 166] on button "AI" at bounding box center [967, 167] width 27 height 10
type input "Empowering Sustainable Growth Through Solar Innovation"
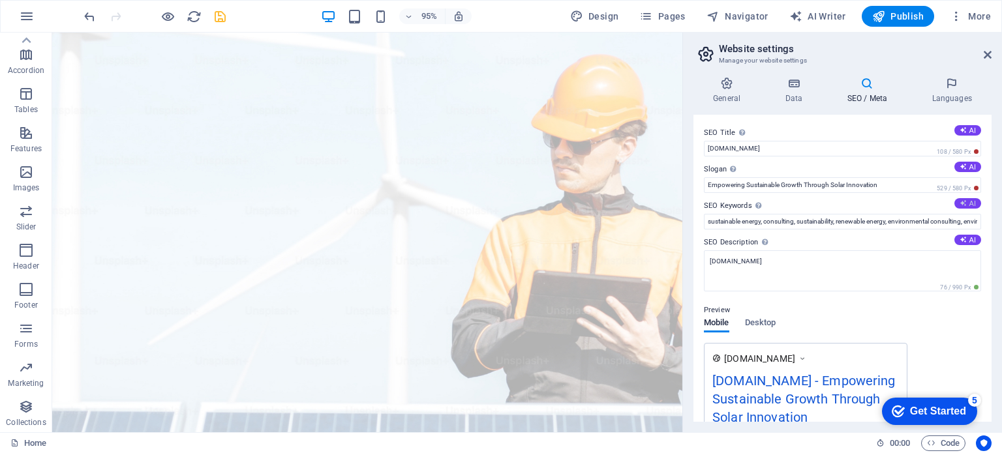
click at [966, 204] on button "AI" at bounding box center [967, 203] width 27 height 10
type input "solar EPC services, sustainable energy solutions, reliable solar power, turnkey…"
drag, startPoint x: 991, startPoint y: 204, endPoint x: 992, endPoint y: 239, distance: 35.2
click at [992, 239] on div "General Data SEO / Meta Languages Website name [DOMAIN_NAME] Logo Drag files he…" at bounding box center [842, 250] width 319 height 366
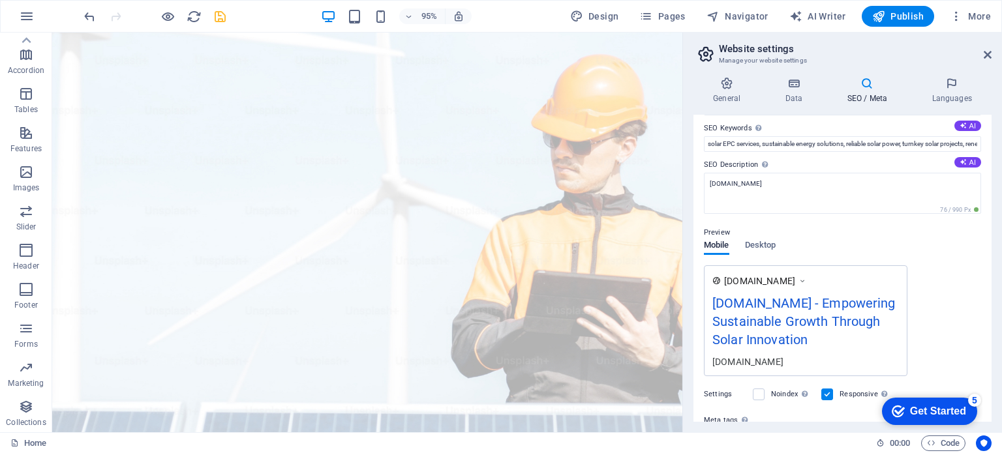
scroll to position [0, 0]
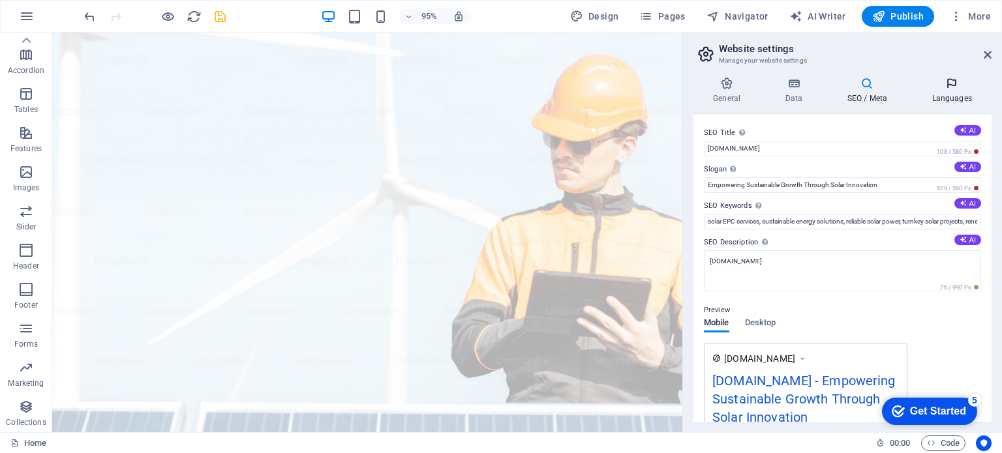
click at [948, 93] on h4 "Languages" at bounding box center [952, 90] width 80 height 27
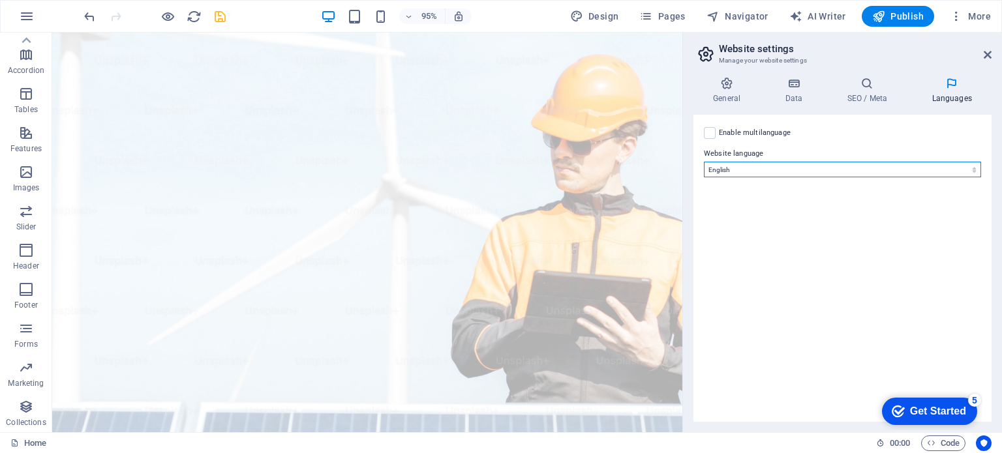
click at [976, 171] on select "Abkhazian Afar Afrikaans Akan Albanian Amharic Arabic Aragonese Armenian Assame…" at bounding box center [842, 170] width 277 height 16
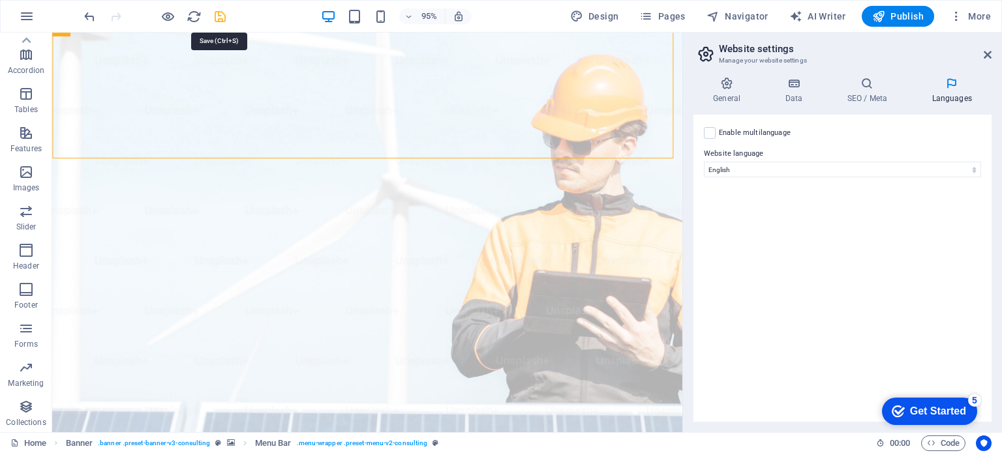
click at [218, 19] on icon "save" at bounding box center [220, 16] width 15 height 15
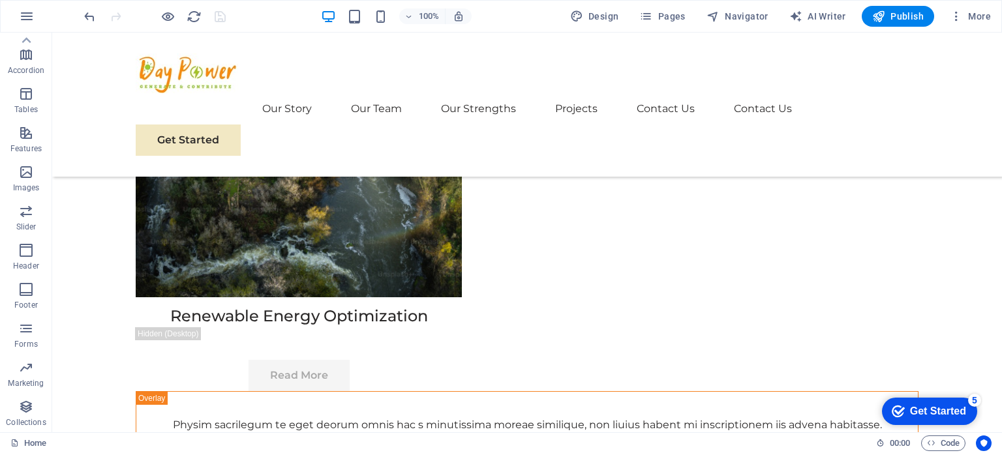
scroll to position [7617, 0]
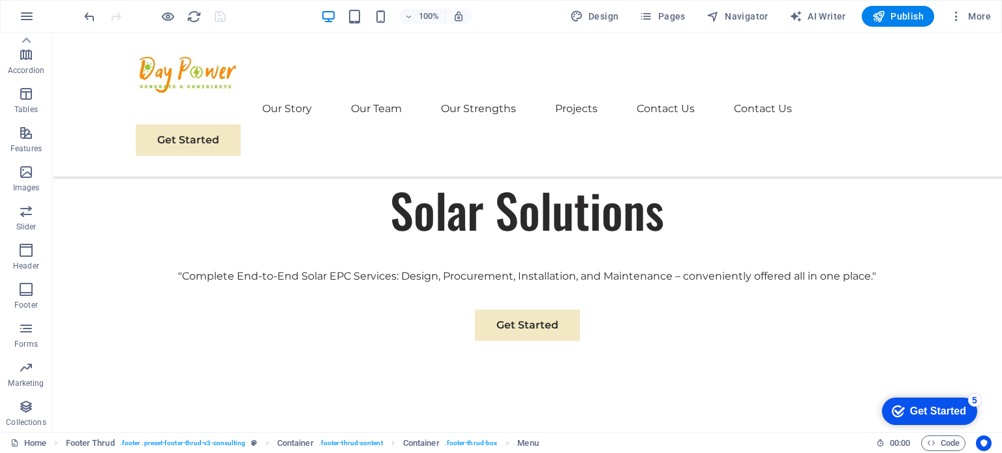
scroll to position [0, 0]
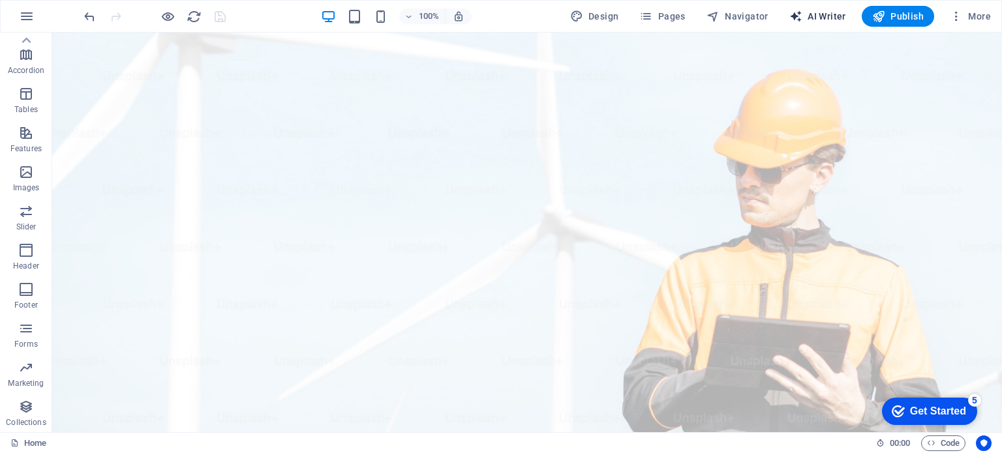
click at [825, 16] on span "AI Writer" at bounding box center [817, 16] width 57 height 13
select select "English"
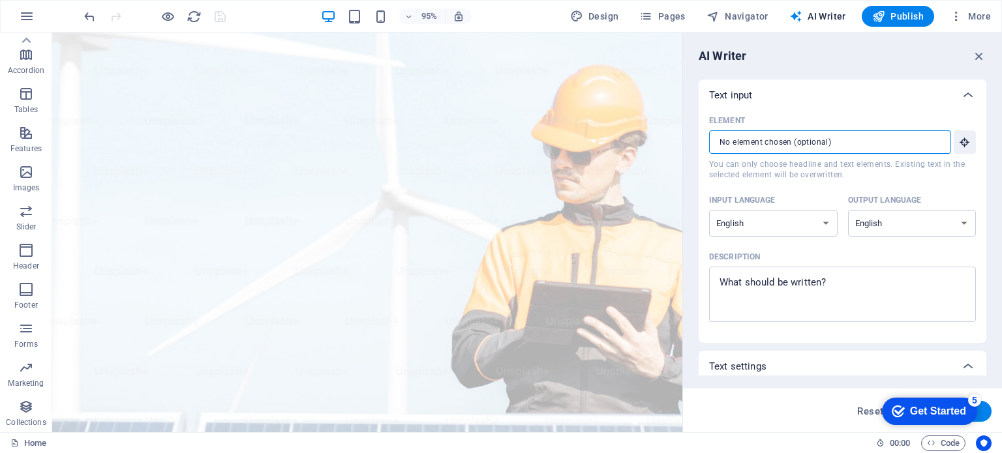
click at [846, 145] on input "Element ​ You can only choose headline and text elements. Existing text in the …" at bounding box center [825, 141] width 233 height 23
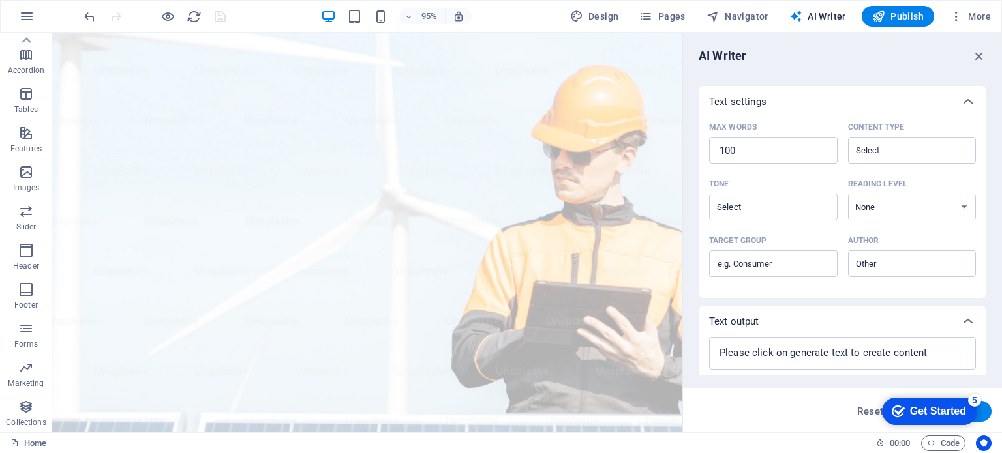
scroll to position [268, 0]
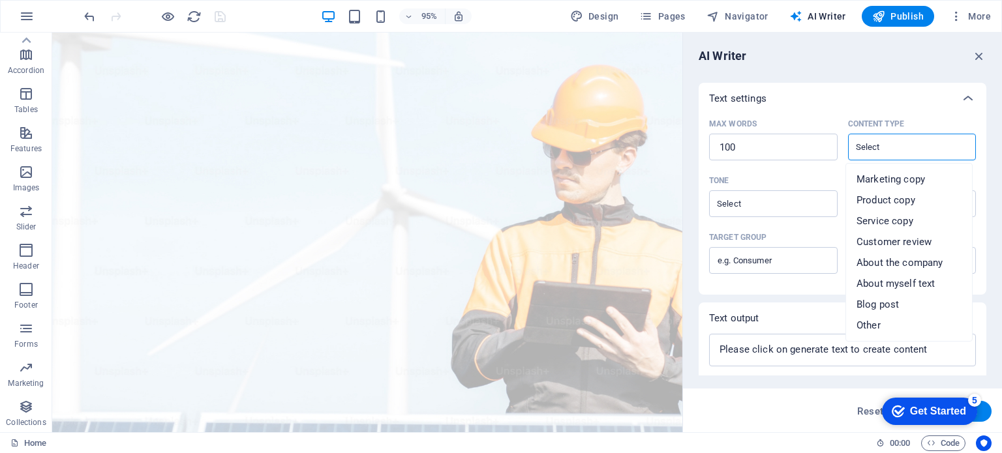
click at [879, 145] on input "Content type ​" at bounding box center [901, 147] width 99 height 19
click at [877, 260] on span "About the company" at bounding box center [900, 262] width 86 height 13
type input "About the company"
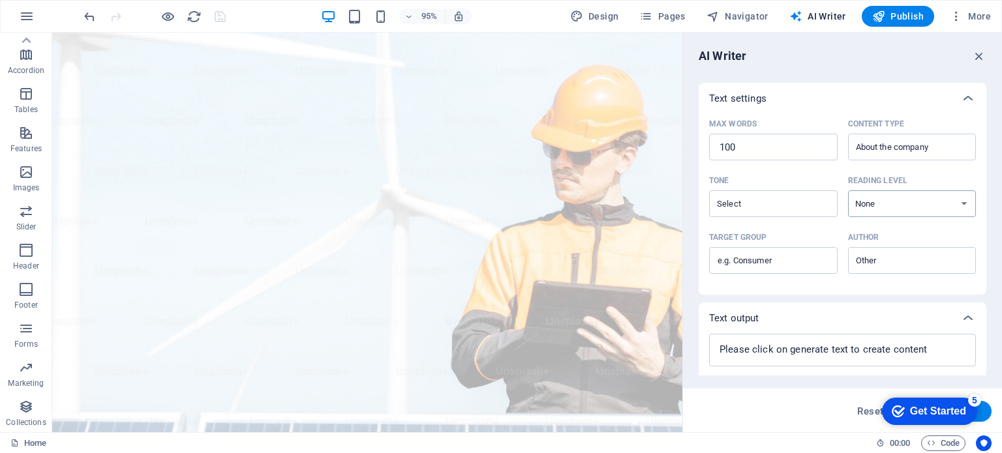
click at [950, 207] on select "None Academic Adult Teen Child" at bounding box center [912, 204] width 129 height 27
select select "Academic"
click at [848, 191] on select "None Academic Adult Teen Child" at bounding box center [912, 204] width 129 height 27
click at [781, 204] on input "Tone ​" at bounding box center [762, 203] width 99 height 19
click at [744, 256] on span "Friendly" at bounding box center [737, 257] width 35 height 13
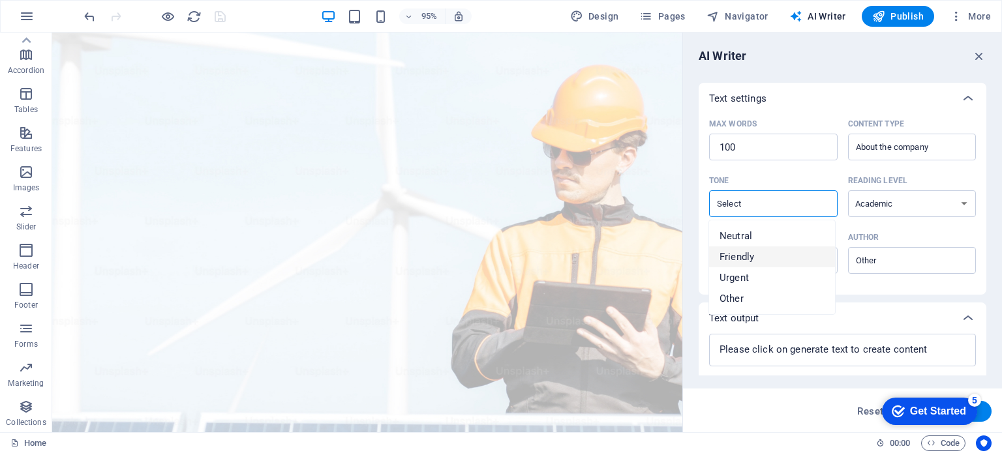
type input "Friendly"
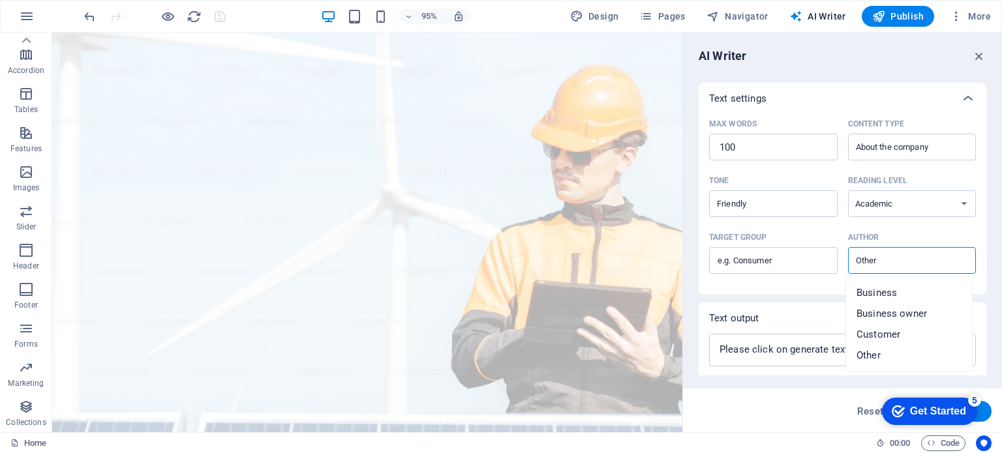
click at [883, 260] on input "Author ​" at bounding box center [901, 260] width 99 height 19
click at [872, 337] on span "Customer" at bounding box center [879, 334] width 44 height 13
type input "Customer"
drag, startPoint x: 982, startPoint y: 290, endPoint x: 984, endPoint y: 344, distance: 53.5
click at [984, 344] on div "Text input Element ​ You can only choose headline and text elements. Existing t…" at bounding box center [843, 228] width 288 height 296
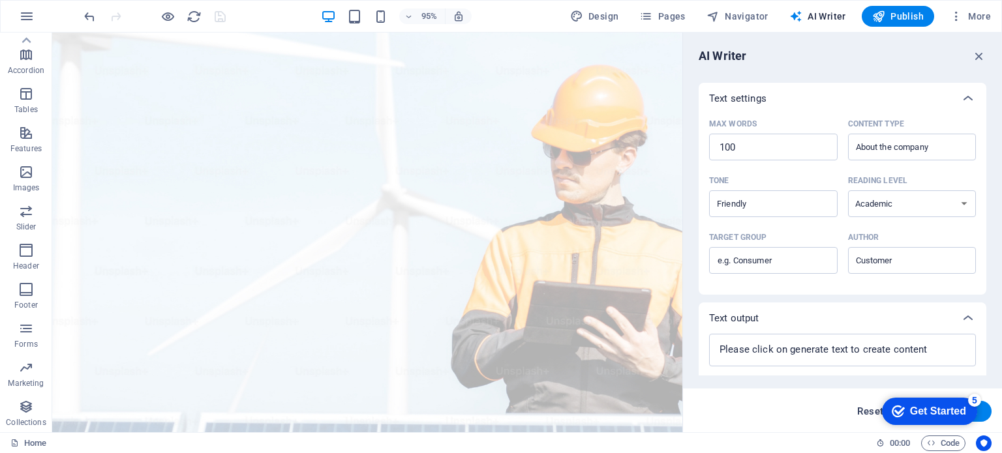
click at [868, 409] on span "Reset" at bounding box center [870, 411] width 26 height 10
type textarea "x"
select select
type textarea "x"
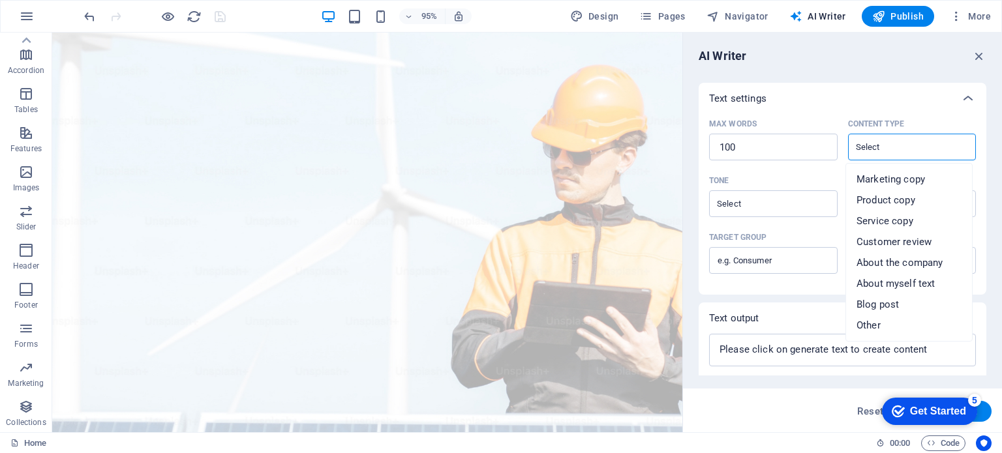
click at [879, 143] on input "Content type ​" at bounding box center [901, 147] width 99 height 19
click at [883, 264] on span "About the company" at bounding box center [900, 262] width 86 height 13
type input "About the company"
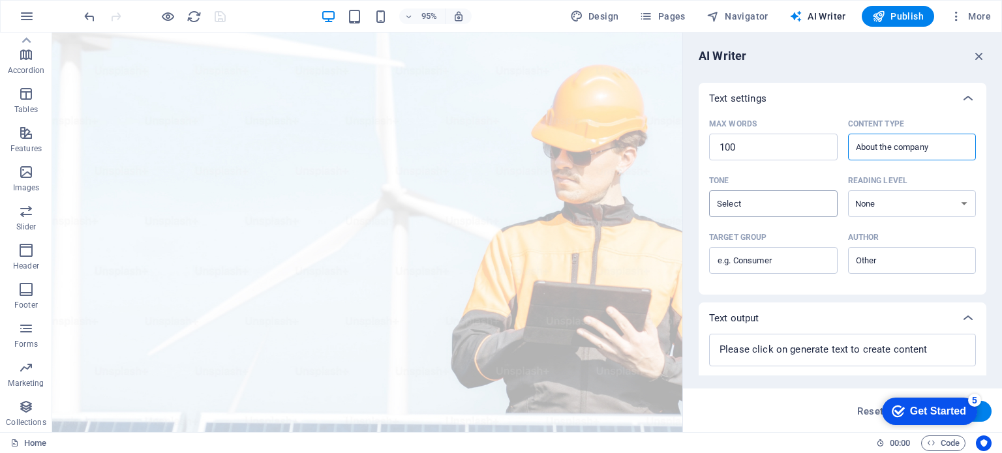
type input "Friendly"
click at [781, 204] on input "Friendly" at bounding box center [762, 203] width 99 height 19
click at [746, 258] on span "Friendly" at bounding box center [737, 257] width 35 height 13
select select "Academic"
click at [904, 197] on select "None Academic Adult Teen Child" at bounding box center [912, 204] width 129 height 27
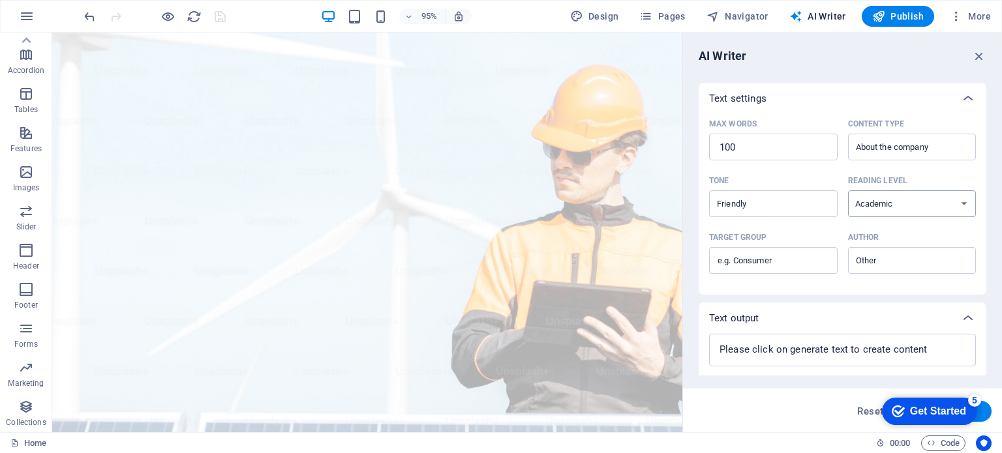
click at [848, 191] on select "None Academic Adult Teen Child" at bounding box center [912, 204] width 129 height 27
click at [797, 267] on input "Target group ​" at bounding box center [773, 261] width 129 height 21
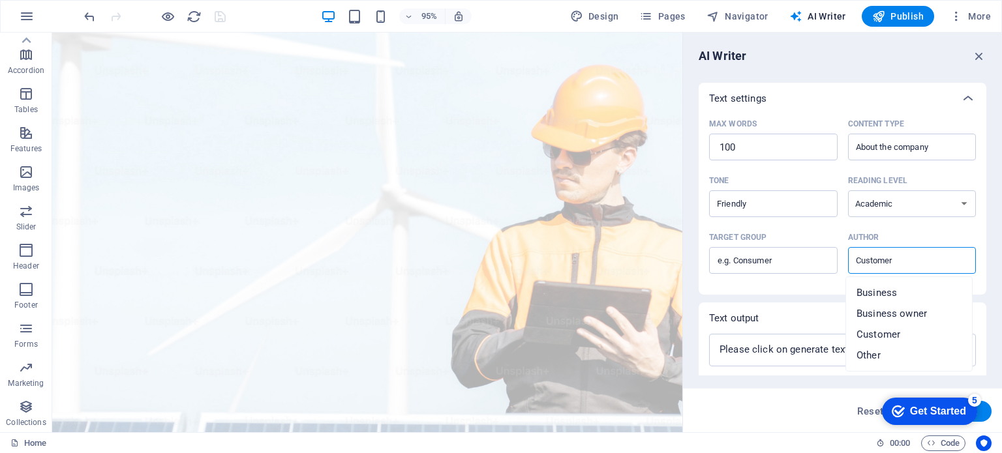
click at [853, 262] on input "Customer" at bounding box center [901, 260] width 99 height 19
click at [868, 296] on span "Business" at bounding box center [877, 292] width 40 height 13
type input "Business"
click at [984, 414] on button "Generate text" at bounding box center [946, 411] width 91 height 21
type textarea "x"
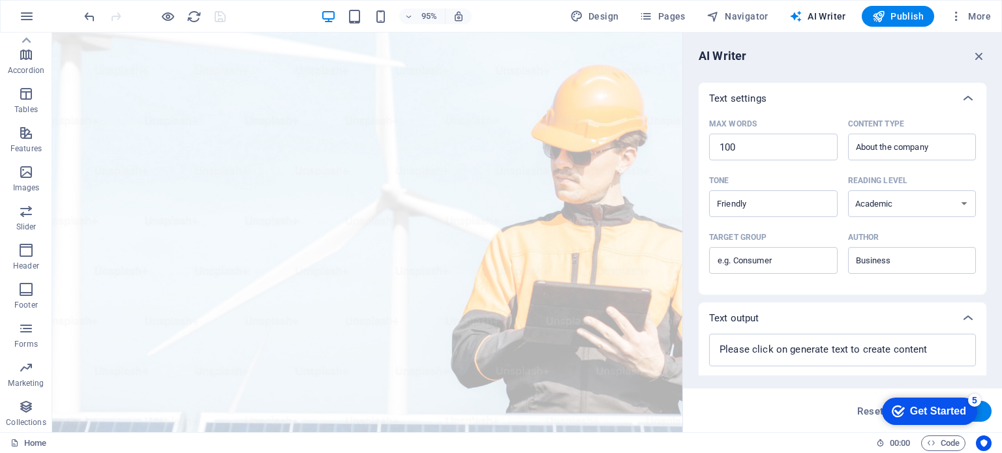
type textarea "x"
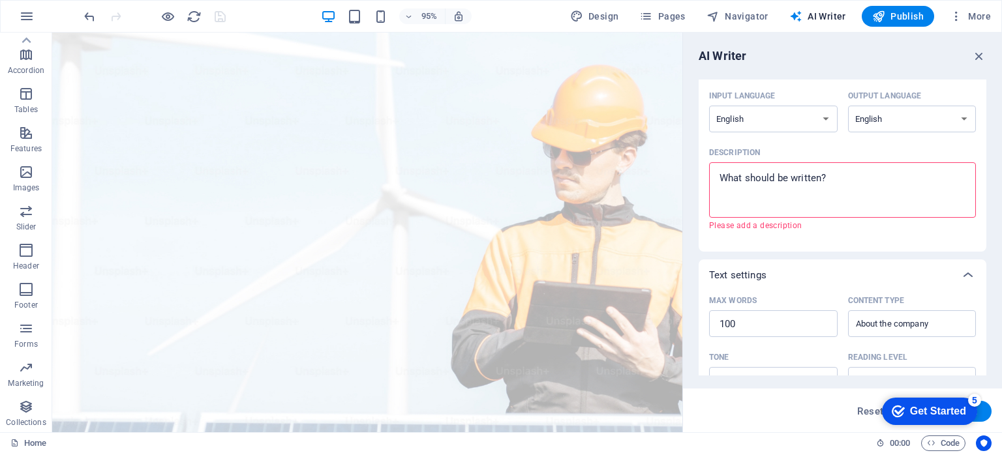
scroll to position [94, 0]
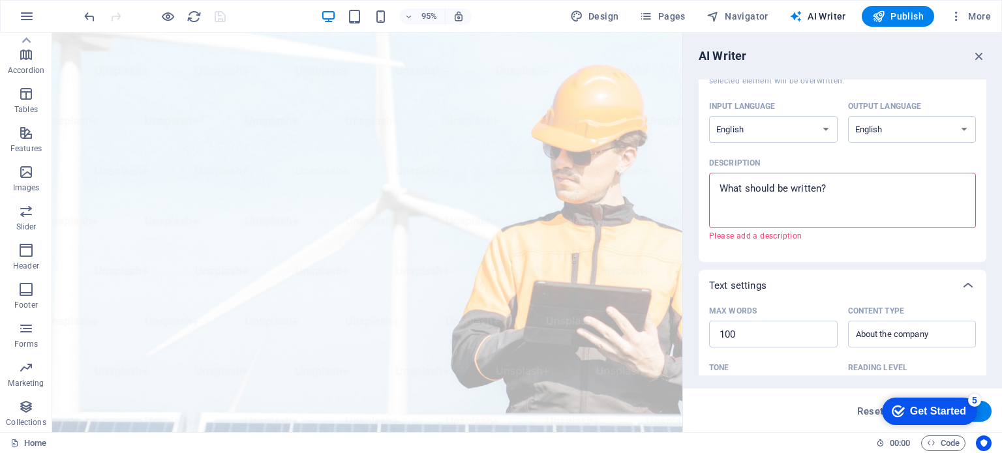
click at [830, 190] on textarea "Description x ​ Please add a description" at bounding box center [843, 200] width 254 height 42
type textarea "x"
drag, startPoint x: 920, startPoint y: 67, endPoint x: 994, endPoint y: 95, distance: 79.5
click at [994, 95] on div "AI Writer Text input Element ​ You can only choose headline and text elements. …" at bounding box center [842, 233] width 319 height 400
click at [976, 51] on icon "button" at bounding box center [979, 56] width 14 height 14
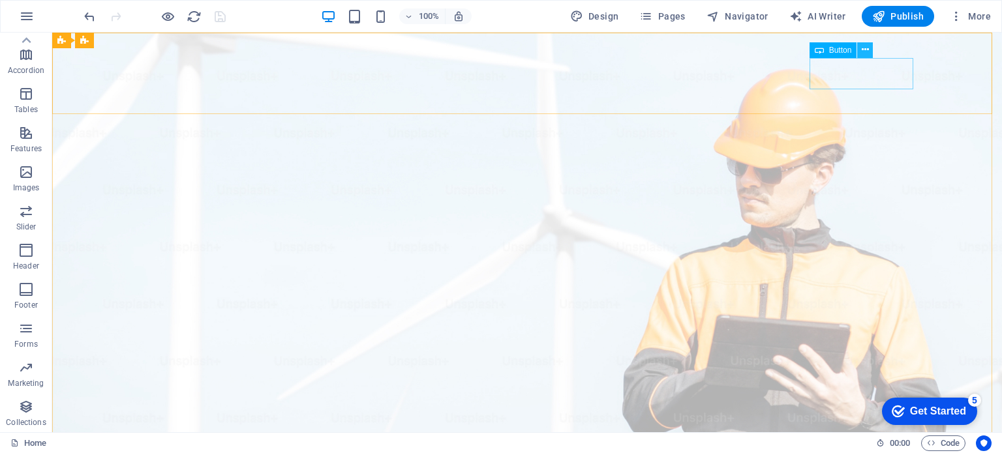
click at [0, 0] on icon at bounding box center [0, 0] width 0 height 0
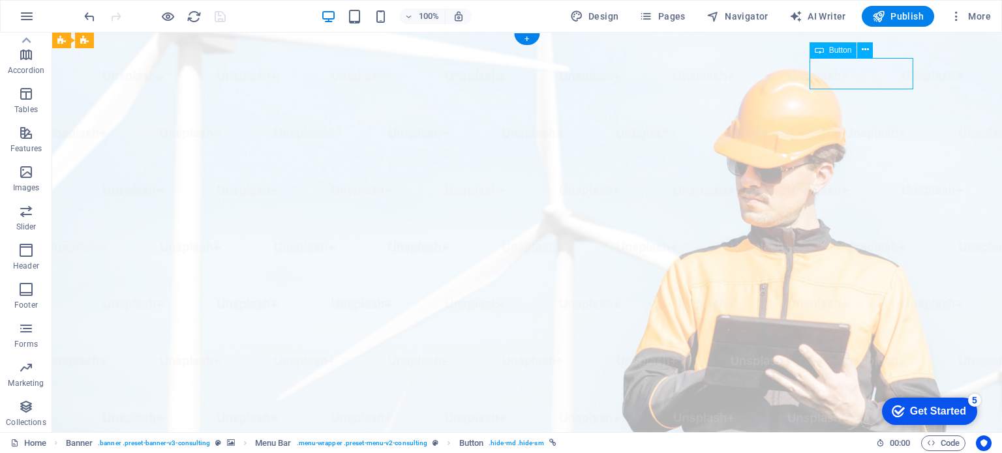
click at [0, 0] on span "Banner" at bounding box center [0, 0] width 0 height 0
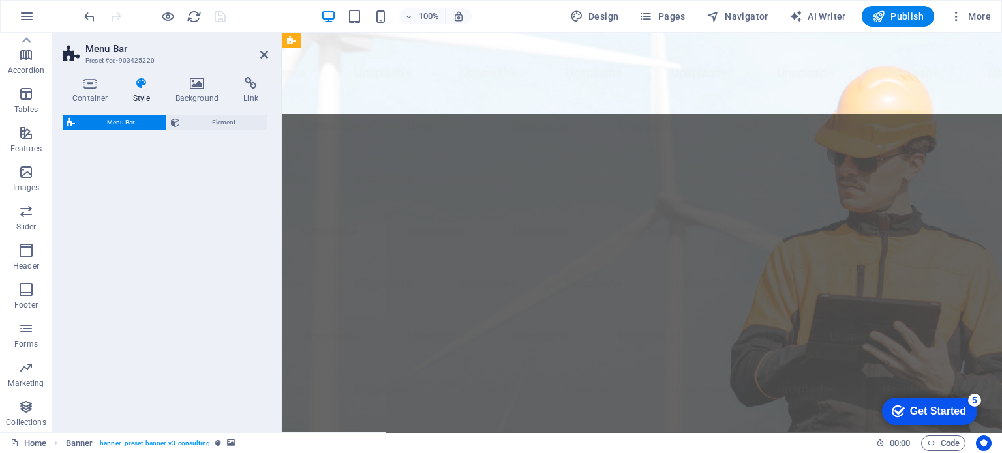
select select "rem"
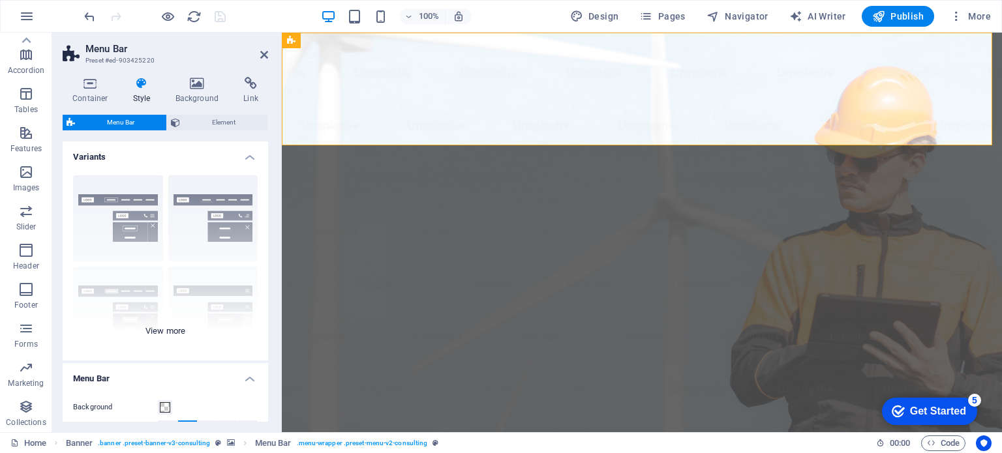
click at [115, 209] on div "Border Centered Default Fixed Loki Trigger Wide XXL" at bounding box center [166, 263] width 206 height 196
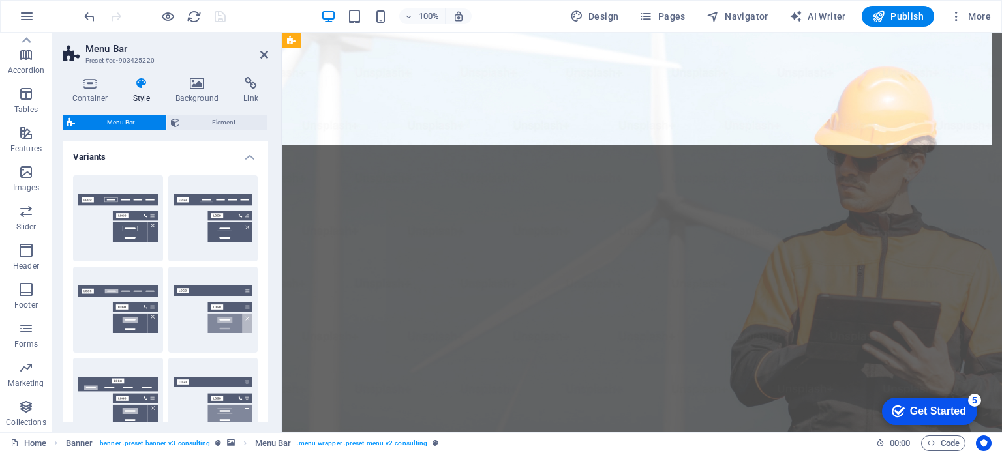
click at [115, 209] on button "Border" at bounding box center [118, 218] width 90 height 86
type input "1"
select select "rem"
type input "1"
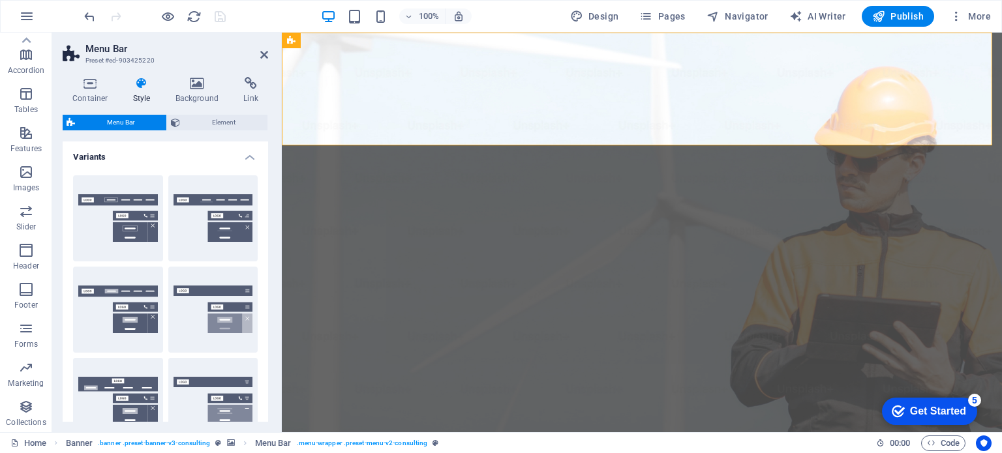
type input "1"
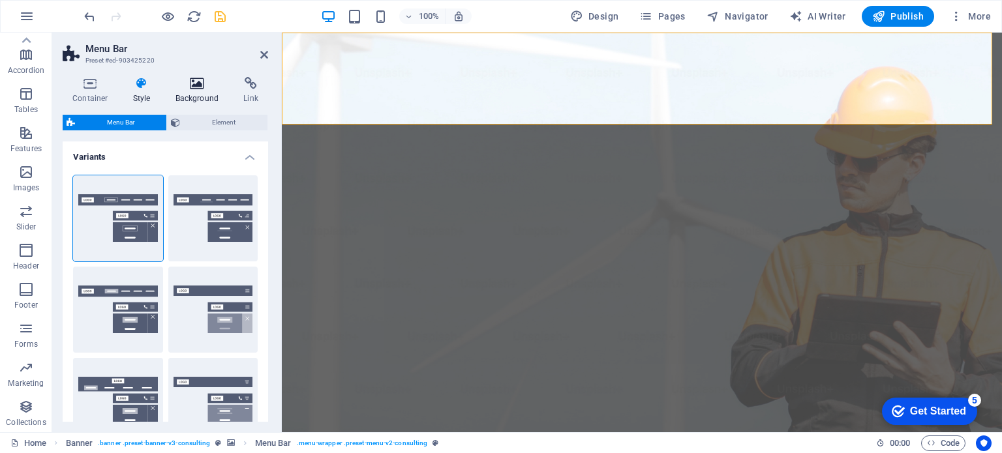
click at [194, 89] on icon at bounding box center [197, 83] width 63 height 13
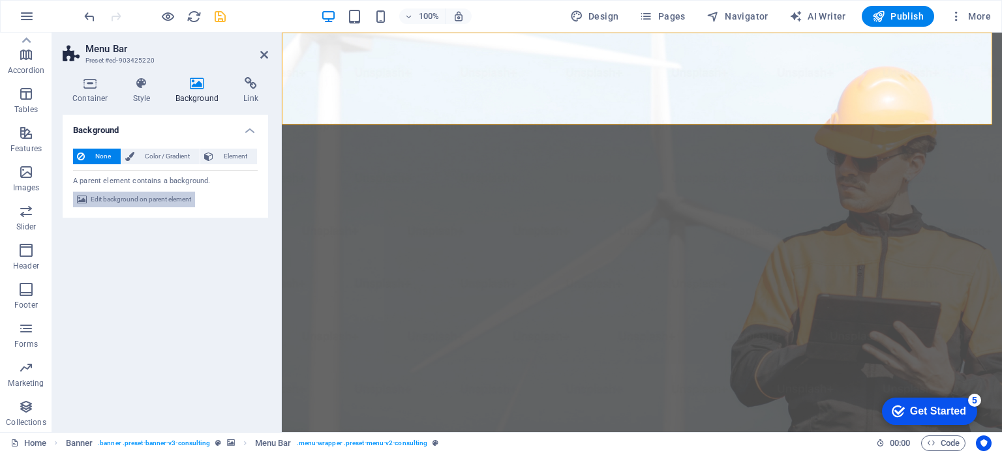
click at [131, 203] on span "Edit background on parent element" at bounding box center [141, 200] width 100 height 16
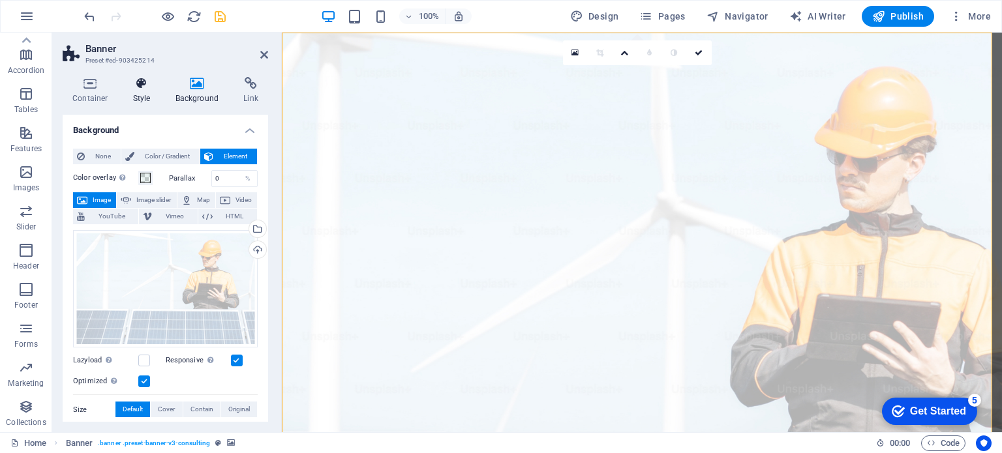
click at [138, 91] on h4 "Style" at bounding box center [144, 90] width 42 height 27
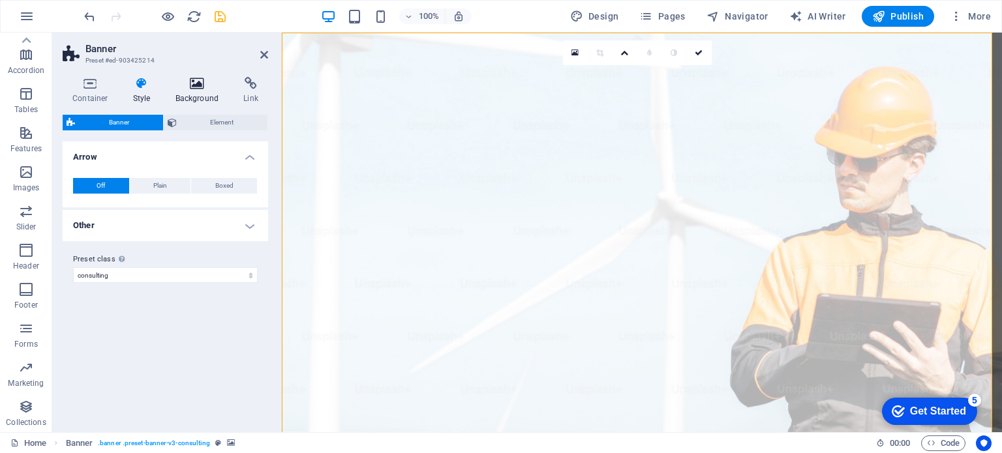
click at [196, 95] on h4 "Background" at bounding box center [200, 90] width 69 height 27
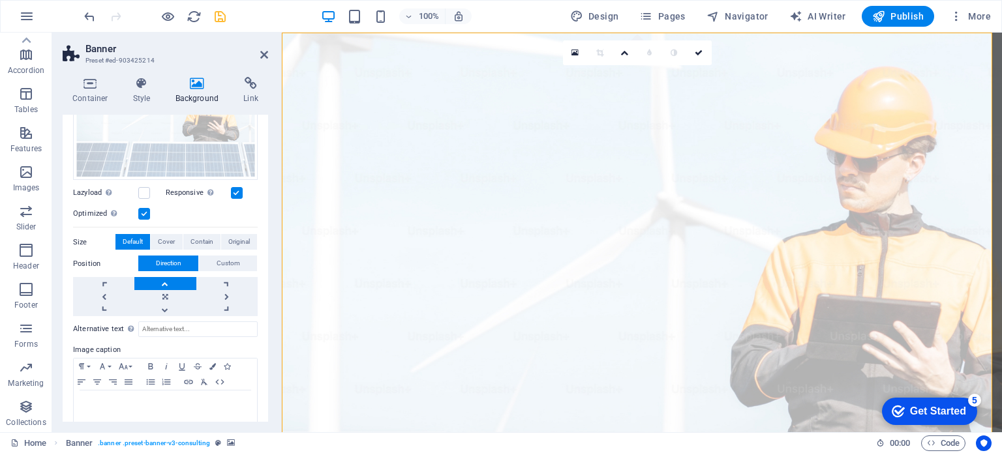
scroll to position [167, 0]
click at [196, 329] on input "Alternative text The alternative text is used by devices that cannot display im…" at bounding box center [197, 330] width 119 height 16
click at [162, 279] on link at bounding box center [164, 284] width 61 height 13
click at [162, 292] on link at bounding box center [164, 297] width 61 height 13
click at [162, 278] on link at bounding box center [164, 284] width 61 height 13
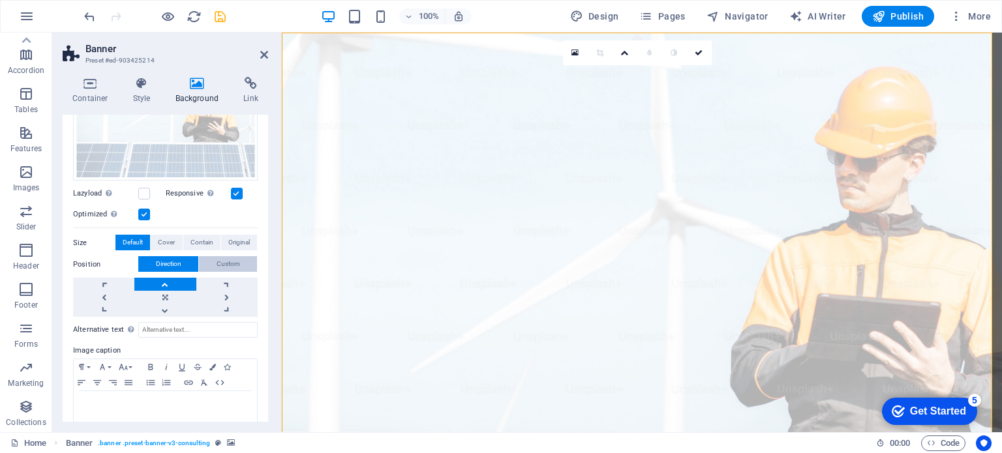
click at [222, 258] on span "Custom" at bounding box center [228, 264] width 23 height 16
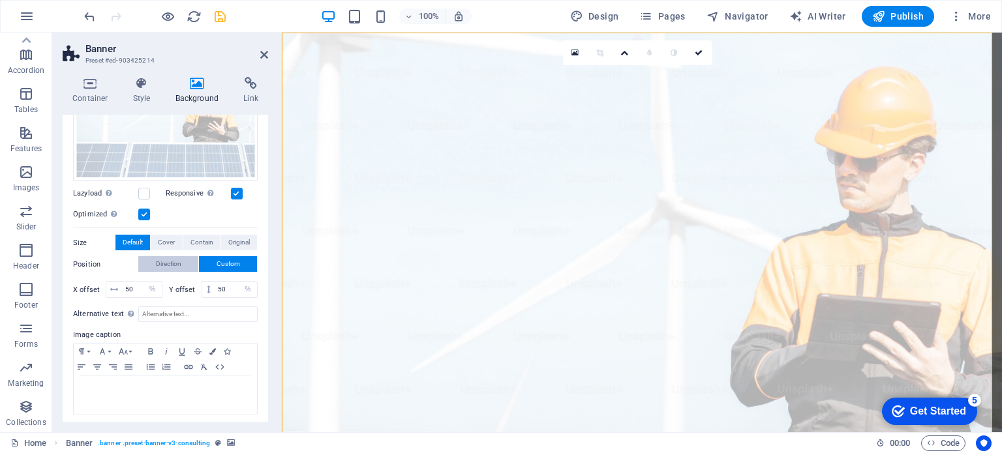
click at [172, 267] on span "Direction" at bounding box center [168, 264] width 25 height 16
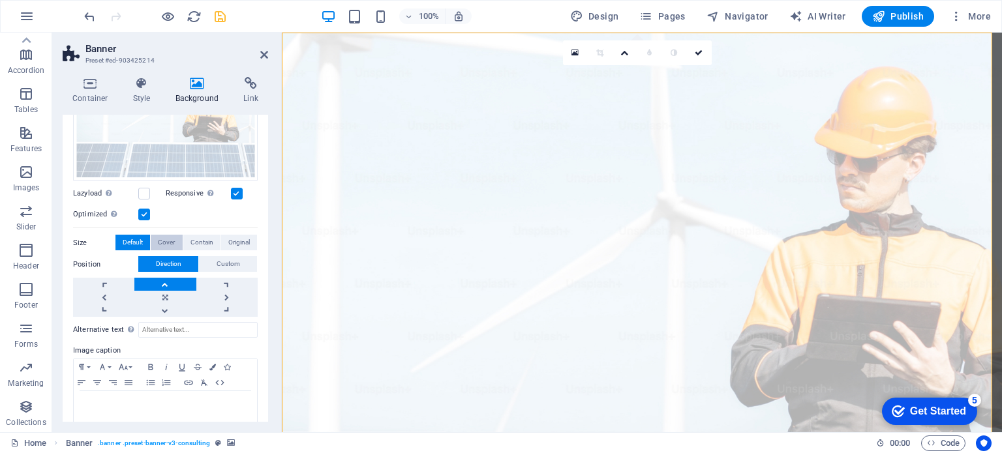
click at [162, 243] on span "Cover" at bounding box center [166, 243] width 17 height 16
click at [196, 241] on span "Contain" at bounding box center [202, 243] width 23 height 16
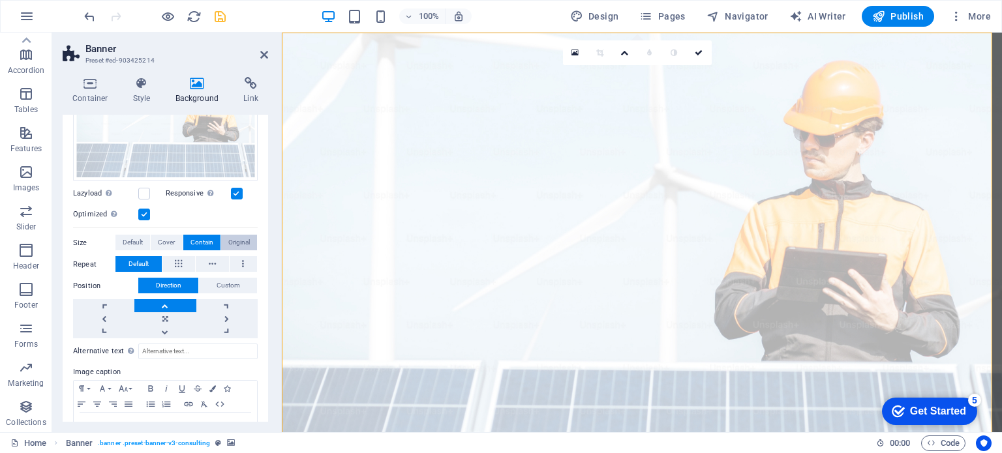
click at [234, 238] on span "Original" at bounding box center [239, 243] width 22 height 16
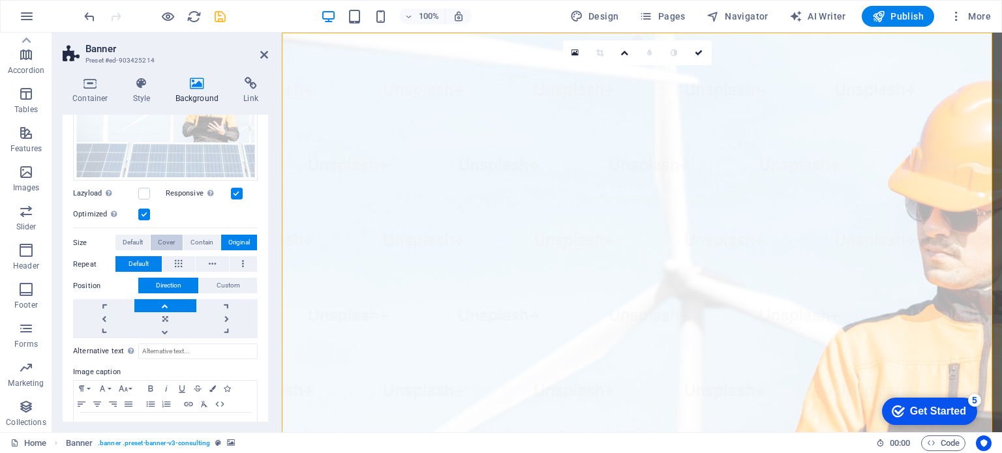
click at [170, 241] on span "Cover" at bounding box center [166, 243] width 17 height 16
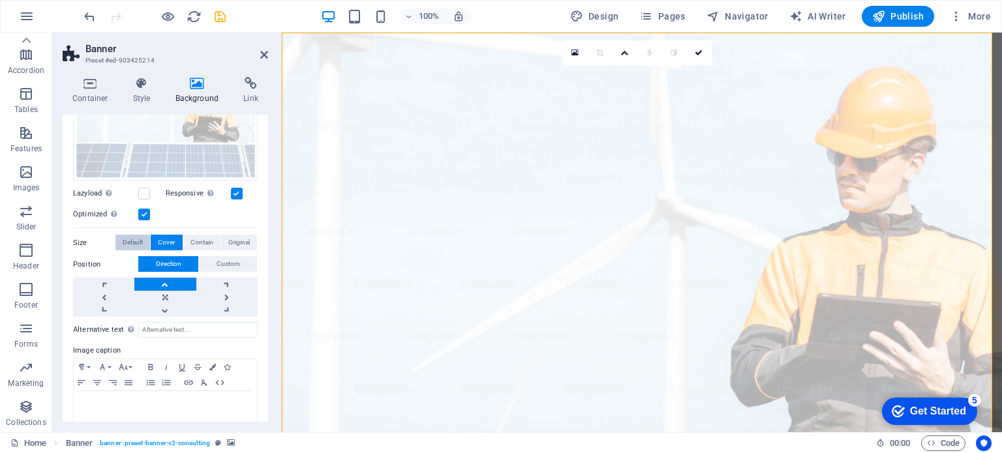
click at [134, 245] on span "Default" at bounding box center [133, 243] width 20 height 16
click at [164, 244] on span "Cover" at bounding box center [166, 243] width 17 height 16
click at [143, 192] on label at bounding box center [144, 194] width 12 height 12
click at [0, 0] on input "Lazyload Loading images after the page loads improves page speed." at bounding box center [0, 0] width 0 height 0
click at [147, 190] on label at bounding box center [144, 194] width 12 height 12
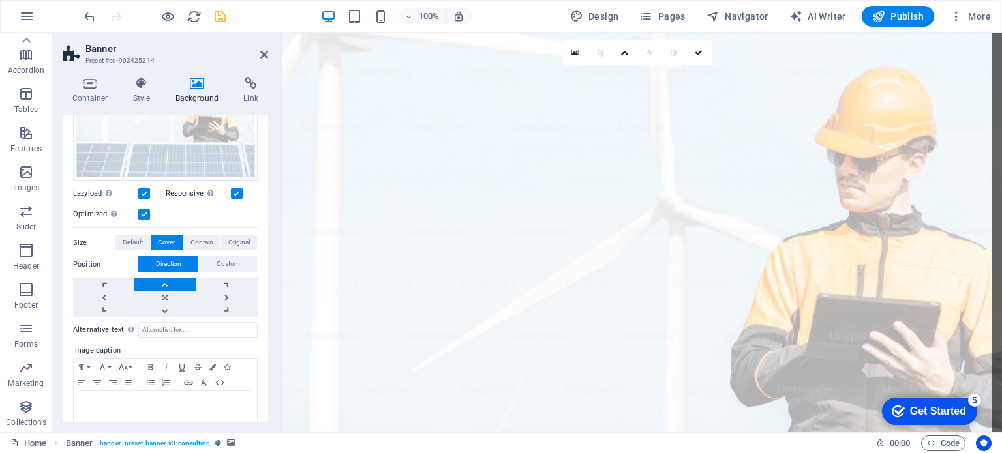
click at [0, 0] on input "Lazyload Loading images after the page loads improves page speed." at bounding box center [0, 0] width 0 height 0
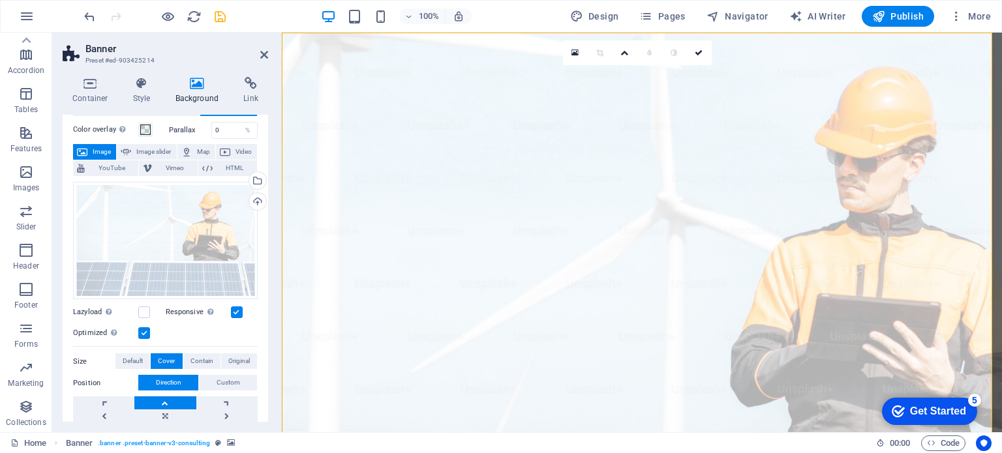
scroll to position [47, 0]
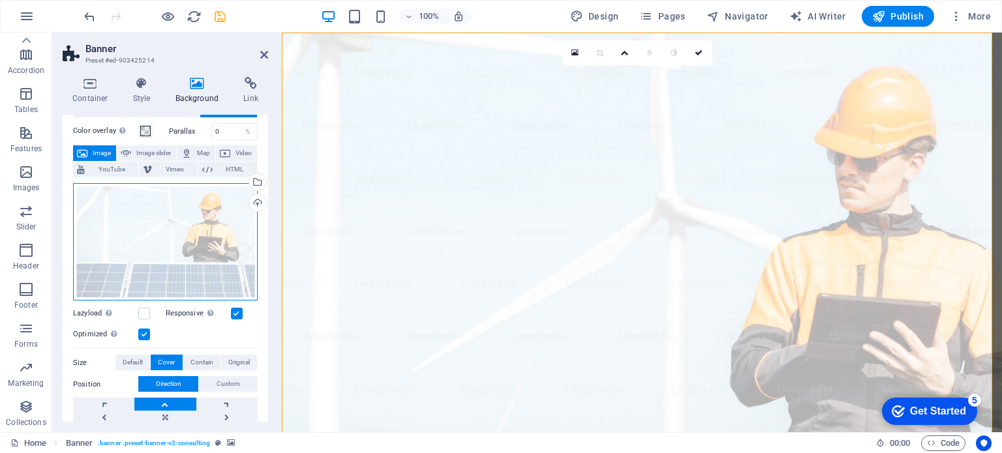
click at [206, 226] on div "Drag files here, click to choose files or select files from Files or our free s…" at bounding box center [165, 242] width 185 height 118
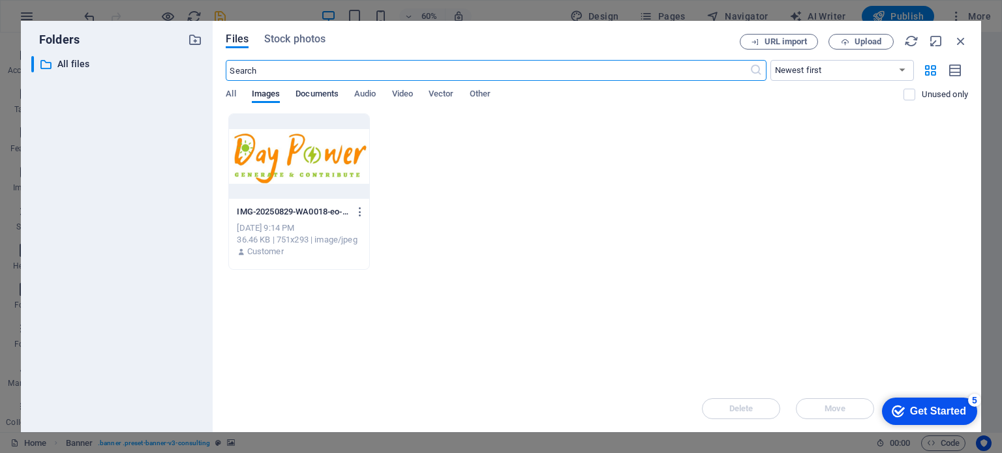
click at [328, 91] on span "Documents" at bounding box center [317, 95] width 43 height 18
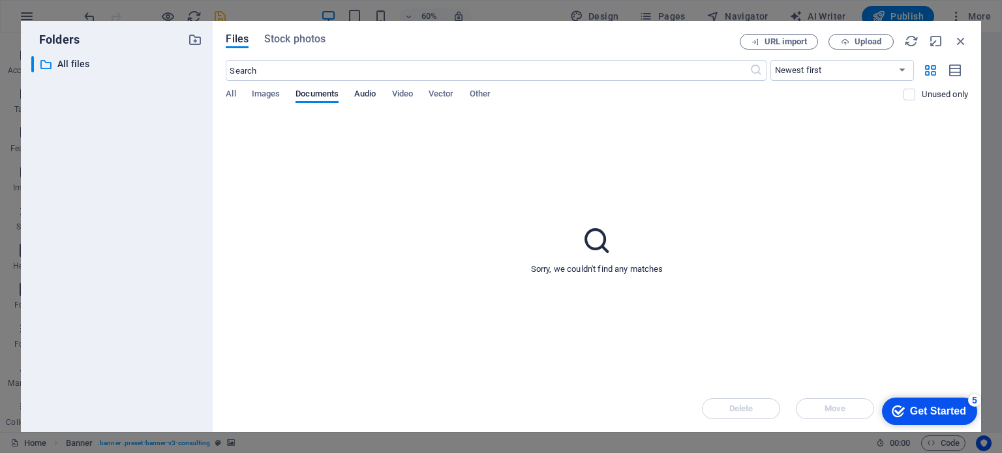
click at [368, 91] on span "Audio" at bounding box center [365, 95] width 22 height 18
click at [290, 40] on span "Stock photos" at bounding box center [294, 39] width 61 height 16
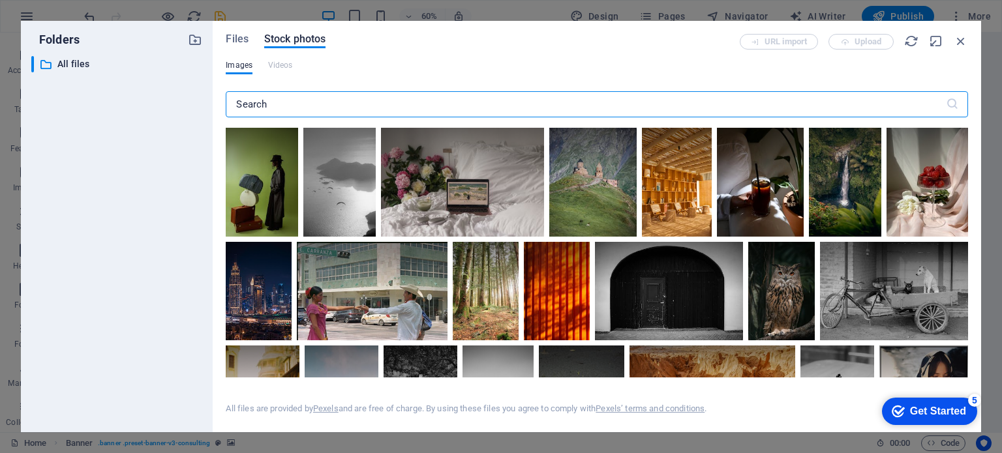
click at [399, 105] on input "text" at bounding box center [586, 104] width 720 height 26
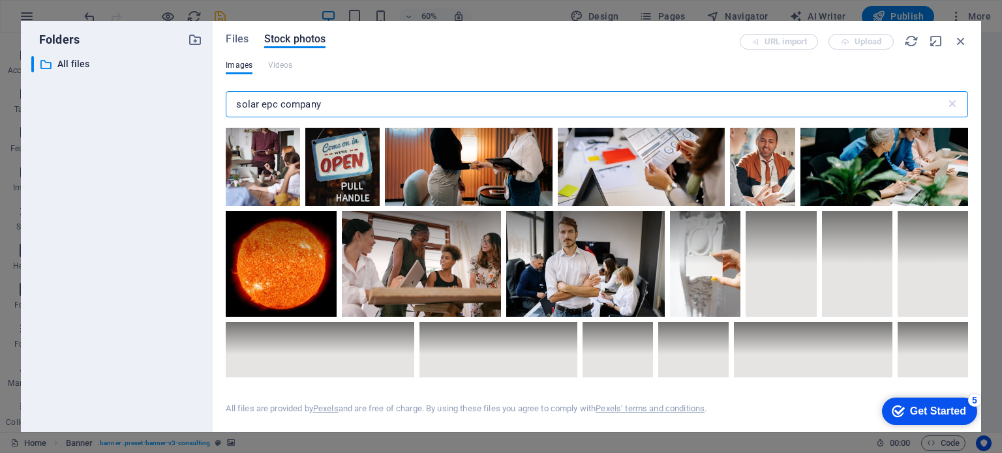
scroll to position [0, 0]
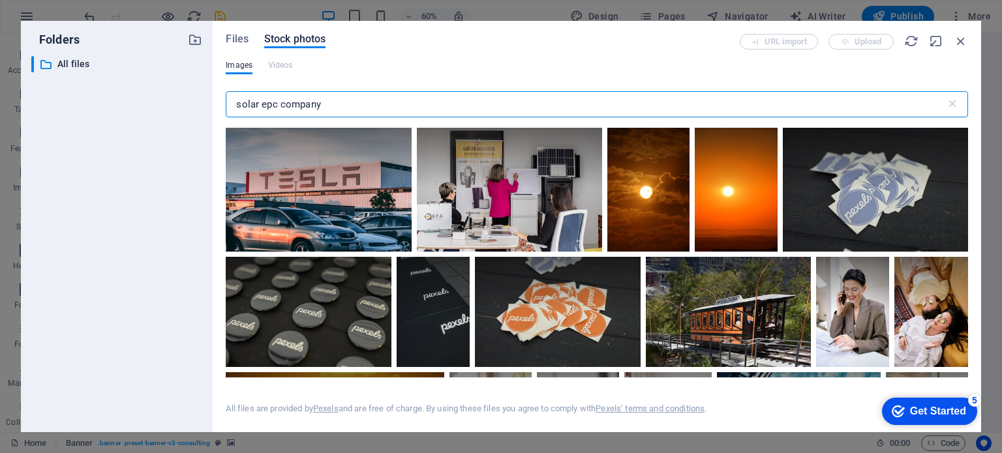
click at [333, 102] on input "solar epc company" at bounding box center [586, 104] width 720 height 26
type input "solar epc company"
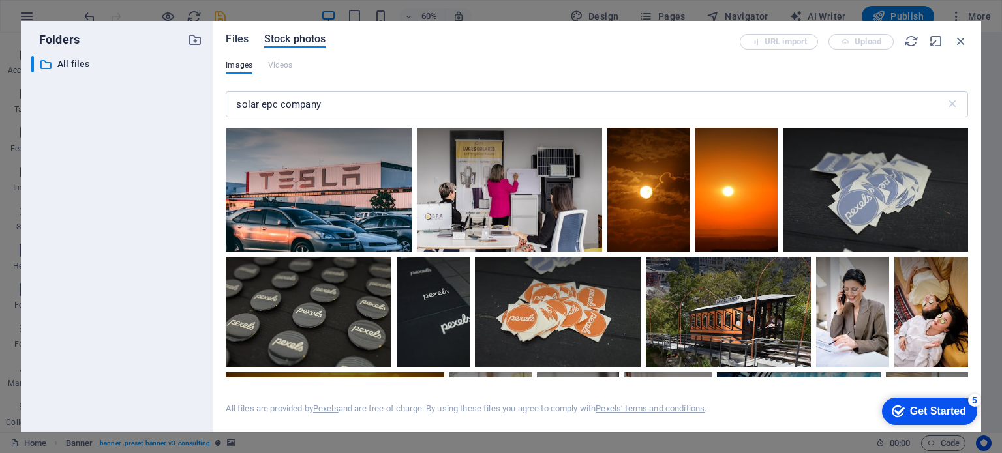
click at [240, 37] on span "Files" at bounding box center [237, 39] width 23 height 16
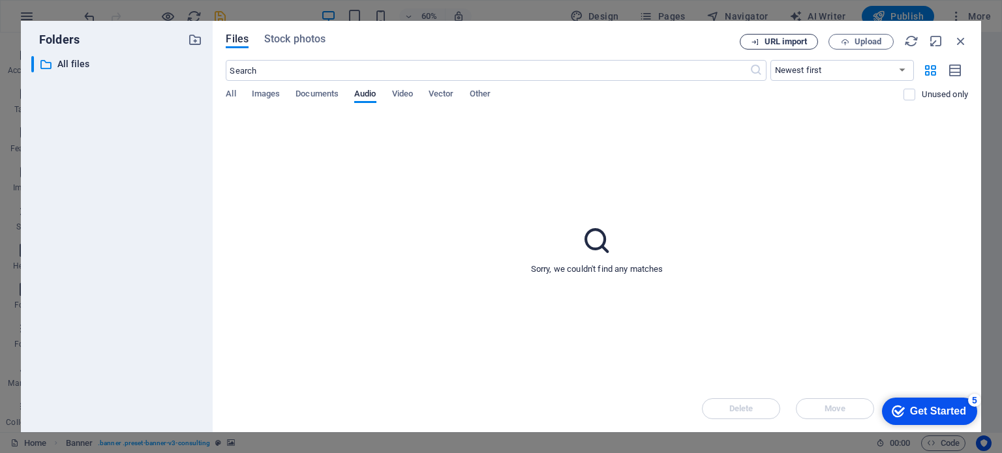
click at [773, 42] on span "URL import" at bounding box center [786, 42] width 42 height 8
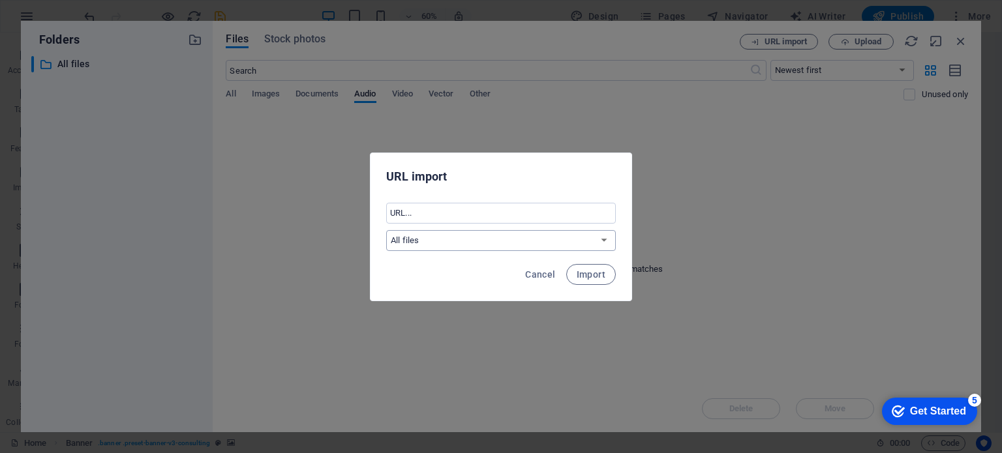
click at [602, 240] on select "All files" at bounding box center [501, 240] width 230 height 21
click at [491, 211] on input "text" at bounding box center [501, 213] width 230 height 21
paste input "[URL][DOMAIN_NAME]"
type input "[URL][DOMAIN_NAME]"
click at [583, 278] on span "Import" at bounding box center [591, 274] width 29 height 10
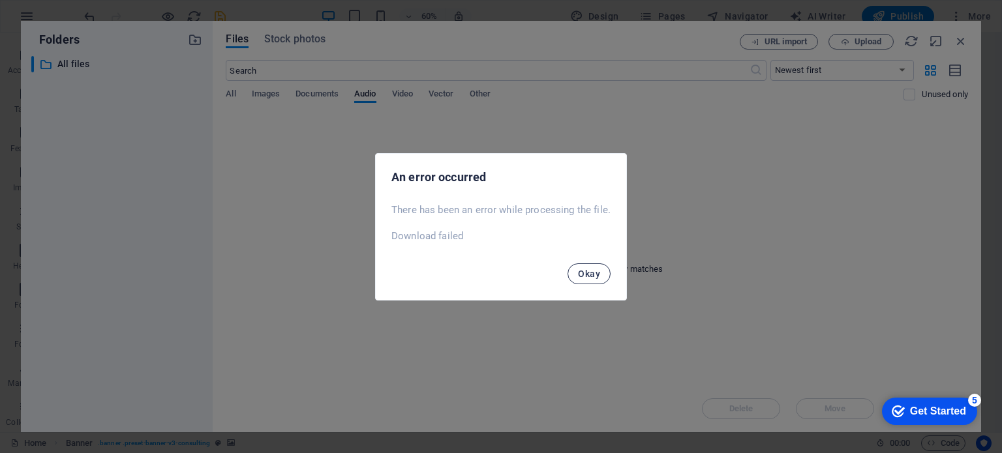
click at [588, 271] on span "Okay" at bounding box center [589, 274] width 22 height 10
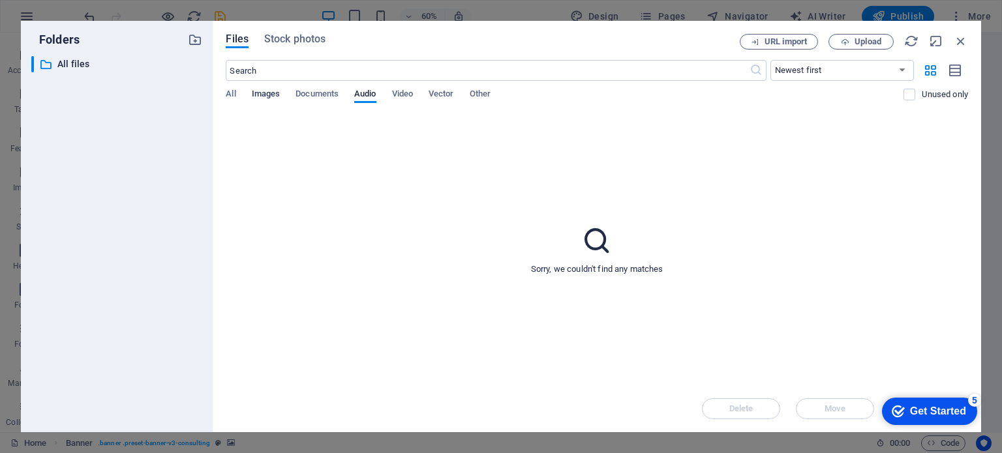
click at [266, 97] on span "Images" at bounding box center [266, 95] width 29 height 18
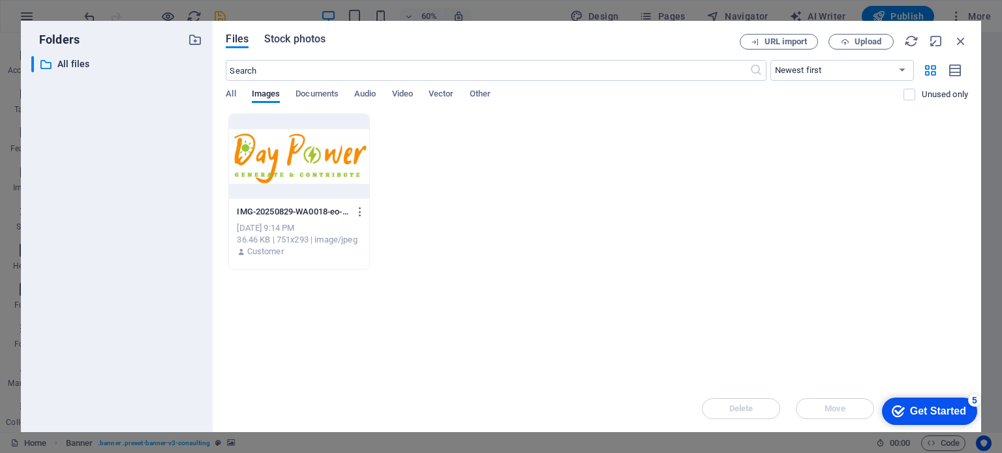
click at [288, 36] on span "Stock photos" at bounding box center [294, 39] width 61 height 16
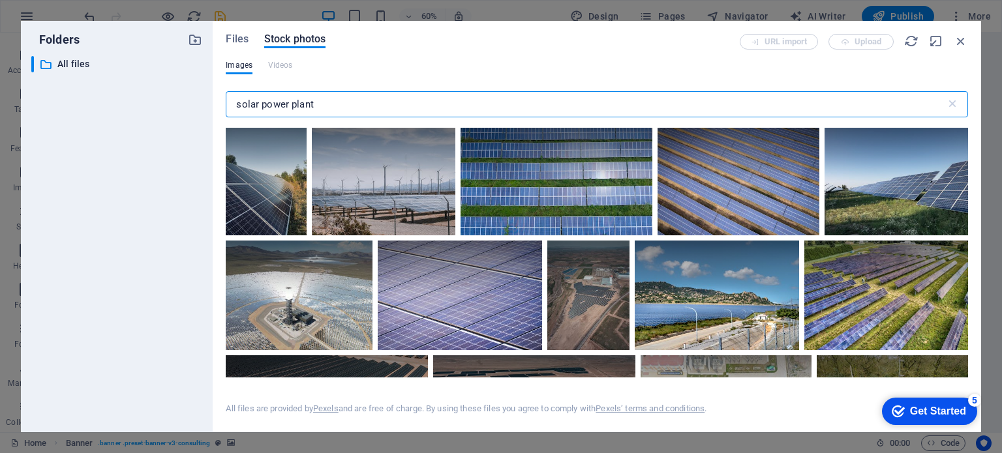
type input "solar power plant"
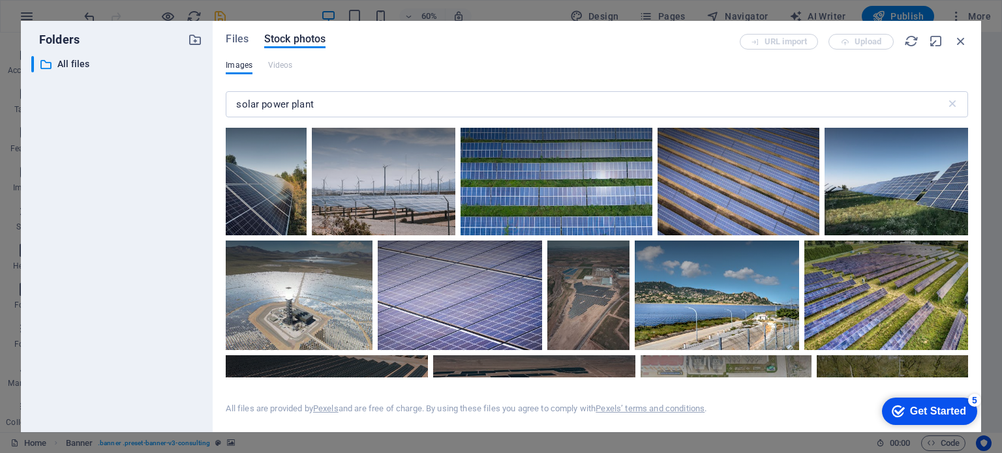
drag, startPoint x: 969, startPoint y: 144, endPoint x: 973, endPoint y: 186, distance: 41.9
click at [973, 186] on div "Files Stock photos URL import Upload Images Videos solar power plant ​ All file…" at bounding box center [597, 227] width 769 height 412
click at [958, 40] on icon "button" at bounding box center [961, 41] width 14 height 14
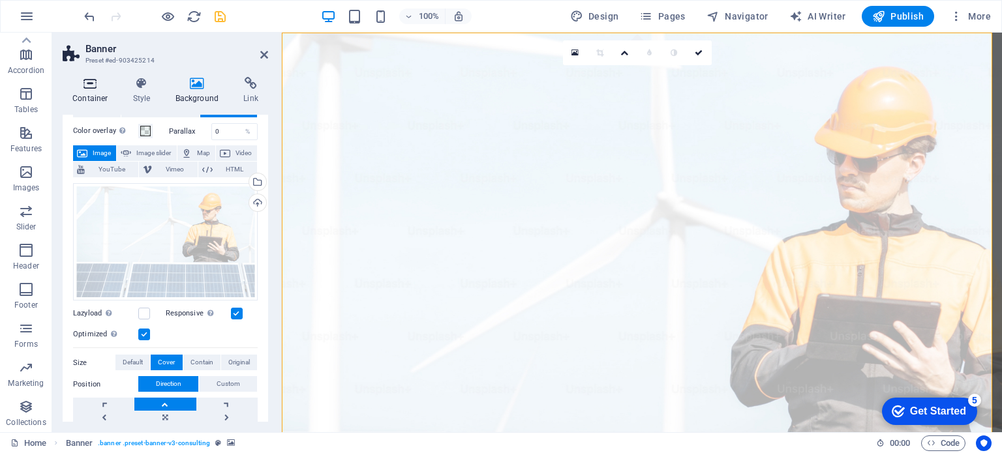
click at [91, 88] on icon at bounding box center [90, 83] width 55 height 13
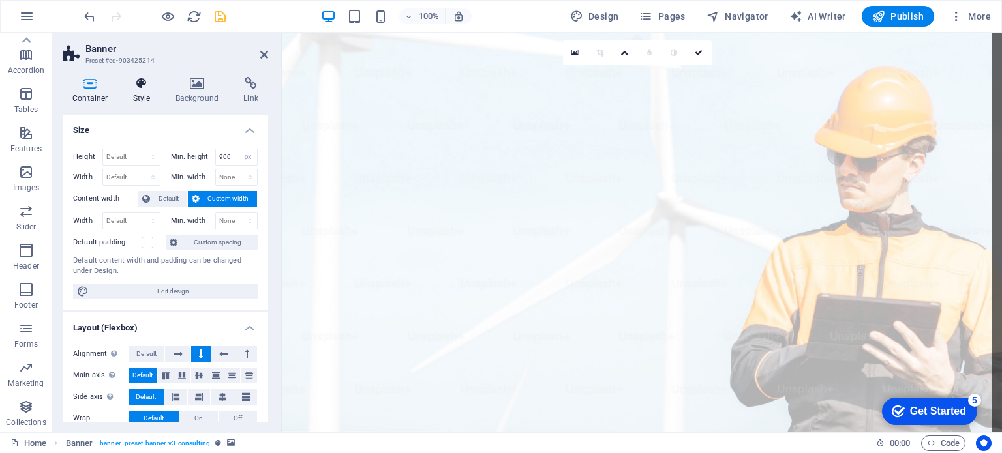
click at [144, 88] on icon at bounding box center [141, 83] width 37 height 13
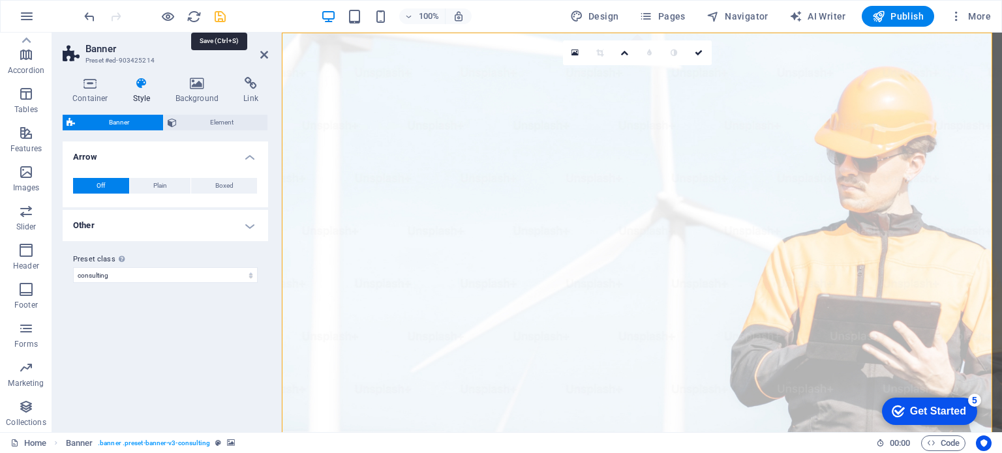
click at [217, 18] on icon "save" at bounding box center [220, 16] width 15 height 15
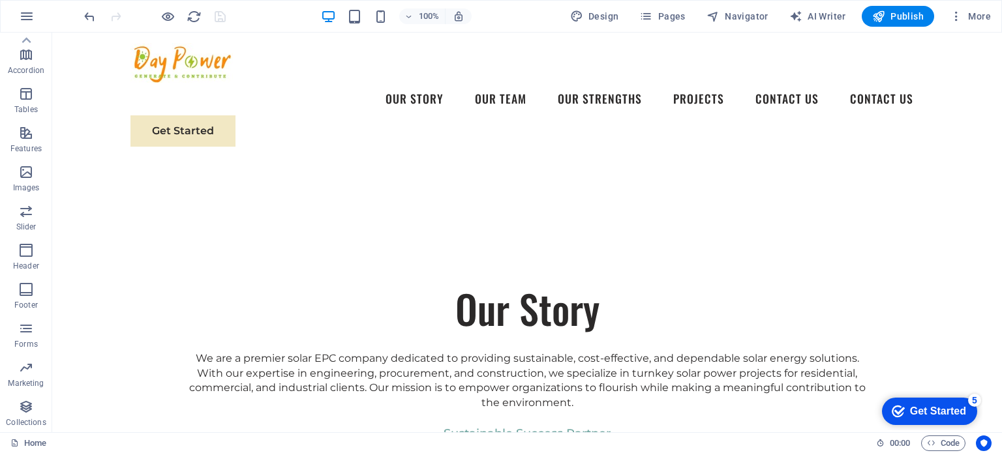
scroll to position [770, 0]
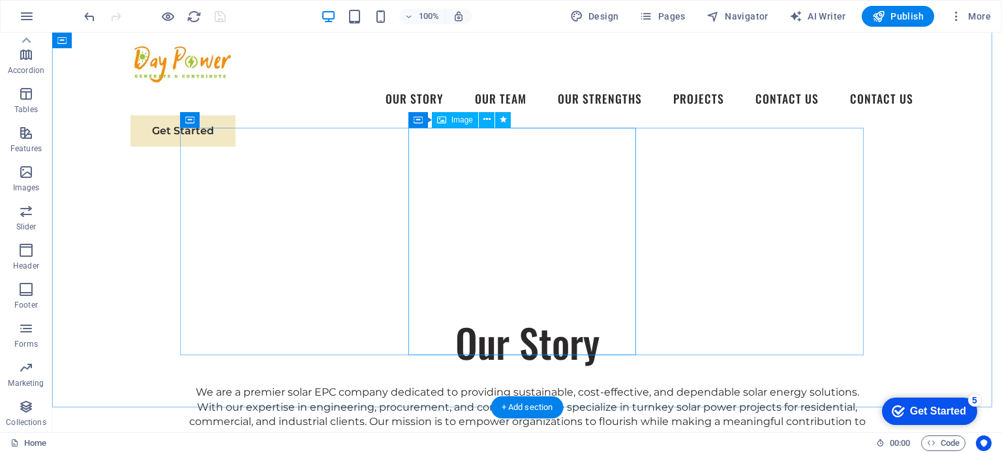
click at [457, 119] on span "Image" at bounding box center [462, 120] width 22 height 8
click at [488, 122] on icon at bounding box center [486, 120] width 7 height 14
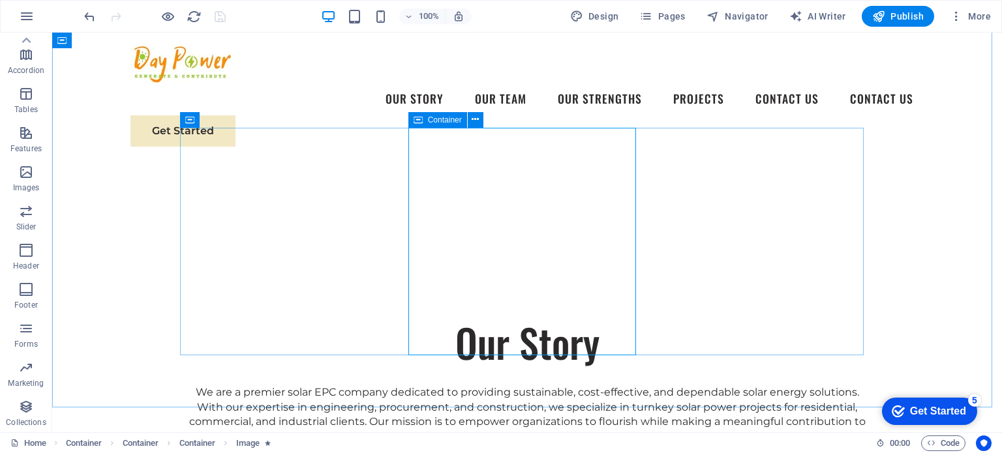
click at [444, 118] on span "Container" at bounding box center [445, 120] width 34 height 8
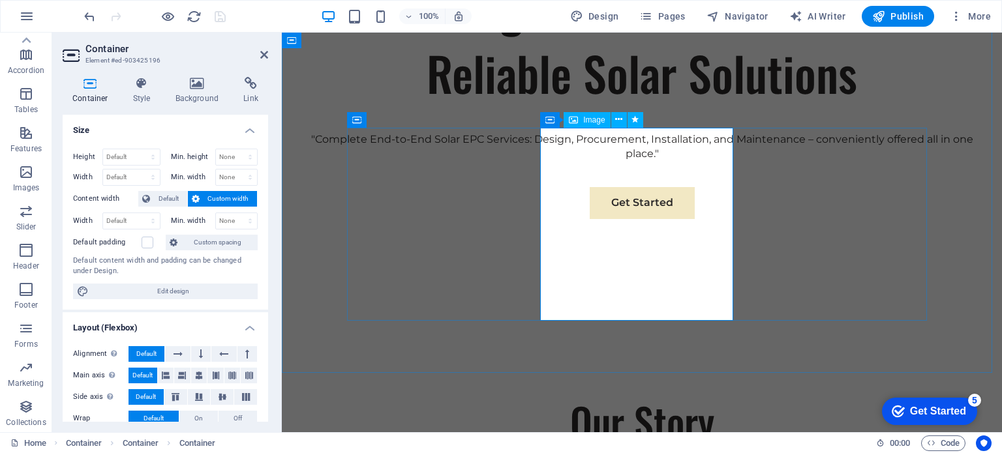
click at [609, 120] on icon at bounding box center [607, 120] width 7 height 14
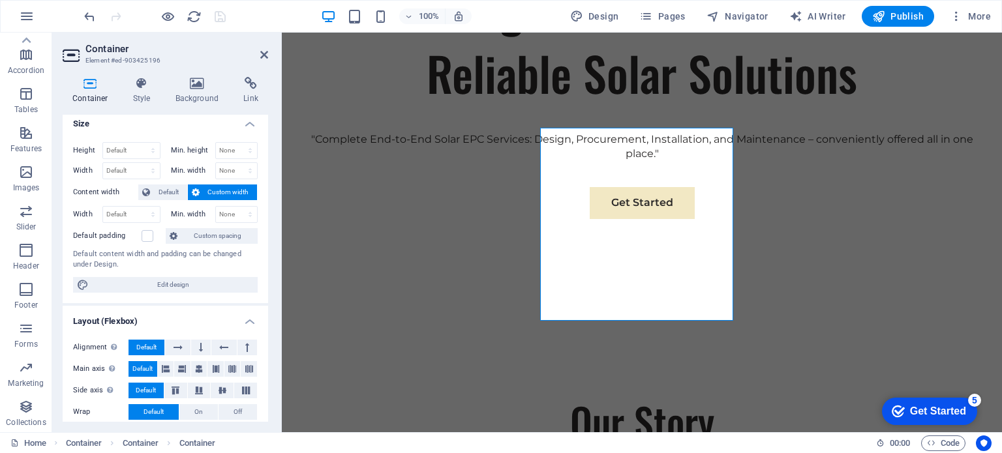
scroll to position [0, 0]
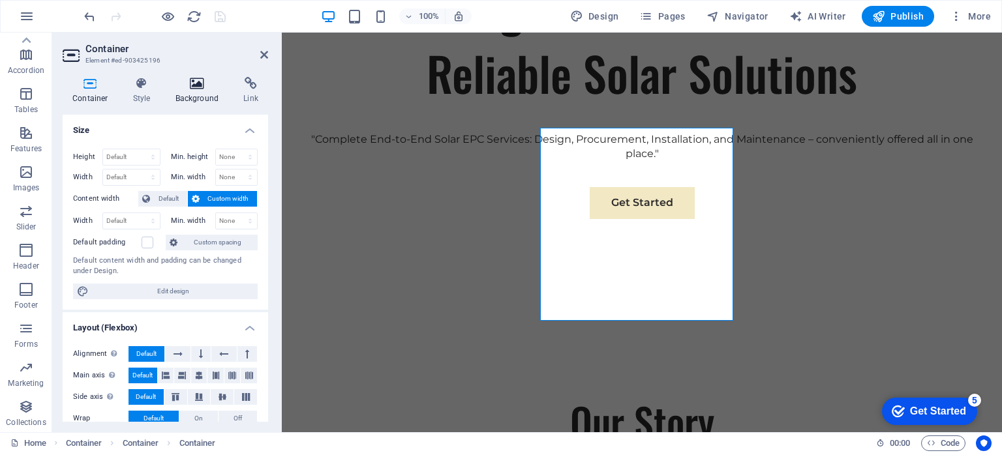
click at [195, 90] on h4 "Background" at bounding box center [200, 90] width 69 height 27
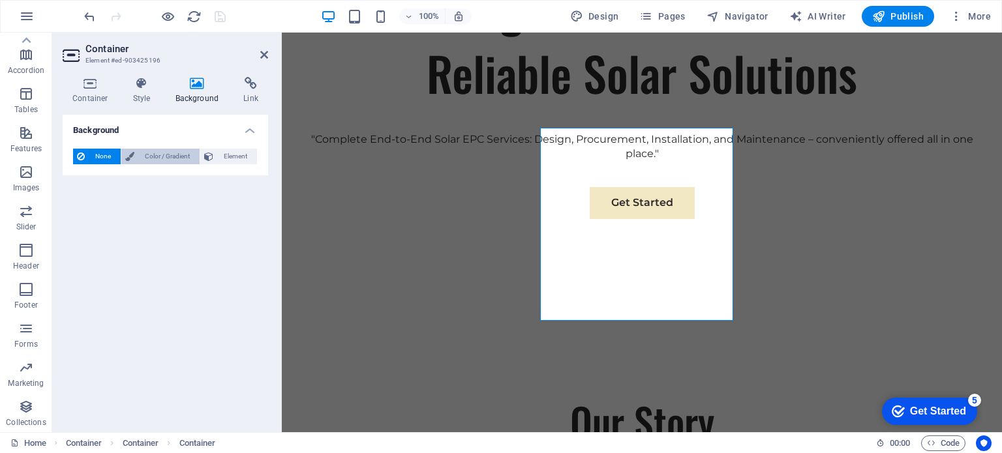
click at [164, 157] on span "Color / Gradient" at bounding box center [166, 157] width 57 height 16
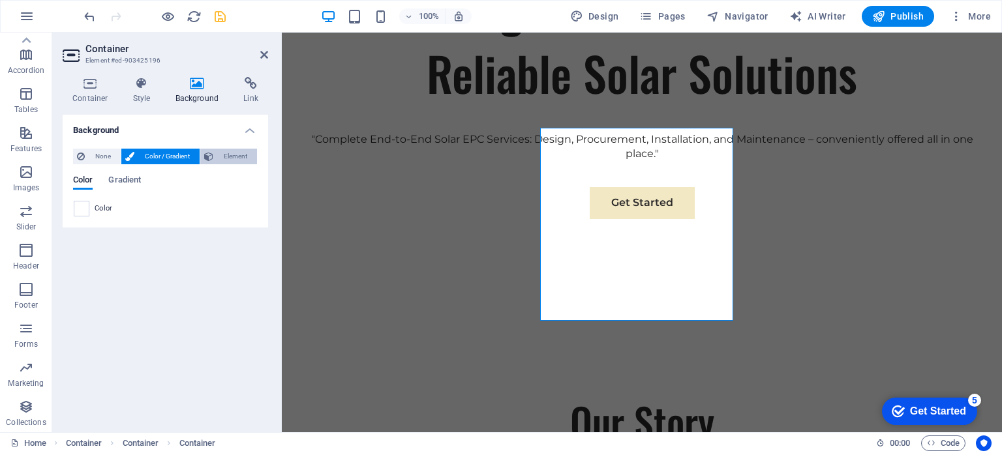
click at [226, 155] on span "Element" at bounding box center [235, 157] width 36 height 16
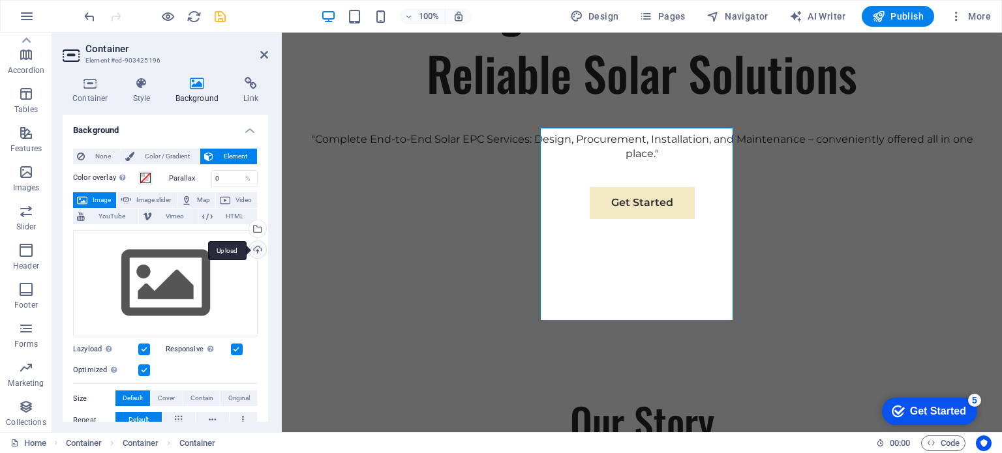
click at [256, 250] on div "Upload" at bounding box center [257, 251] width 20 height 20
click at [256, 226] on div "Select files from the file manager, stock photos, or upload file(s)" at bounding box center [257, 231] width 20 height 20
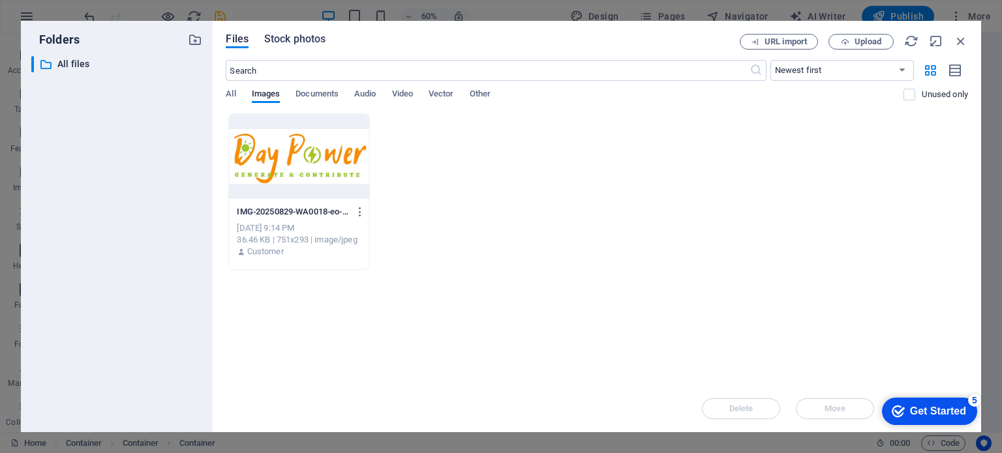
click at [301, 37] on span "Stock photos" at bounding box center [294, 39] width 61 height 16
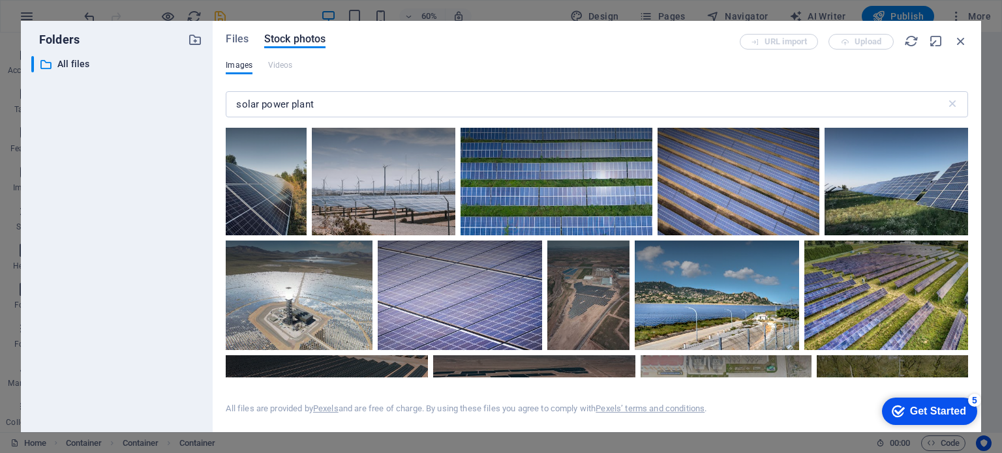
drag, startPoint x: 968, startPoint y: 132, endPoint x: 973, endPoint y: 190, distance: 57.6
click at [973, 190] on div "Files Stock photos URL import Upload Images Videos solar power plant ​ All file…" at bounding box center [597, 227] width 769 height 412
click at [398, 192] on div at bounding box center [384, 182] width 144 height 108
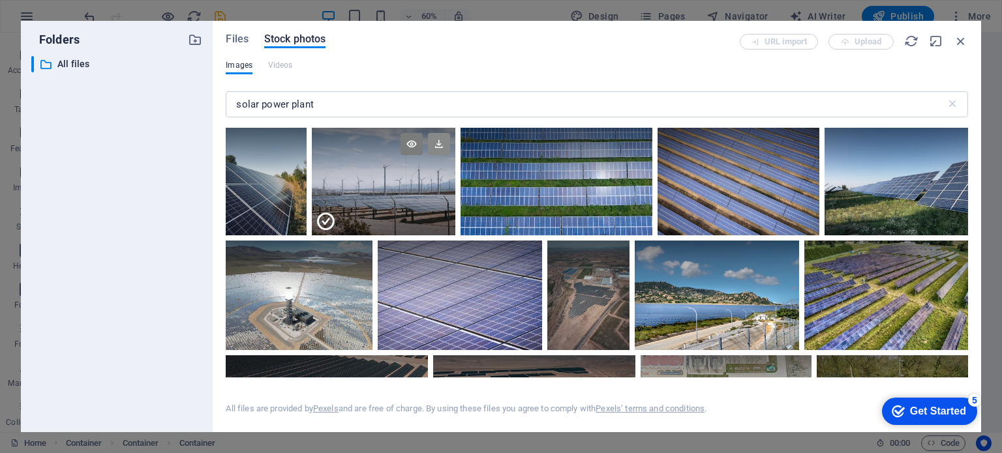
click at [435, 142] on icon at bounding box center [439, 144] width 22 height 22
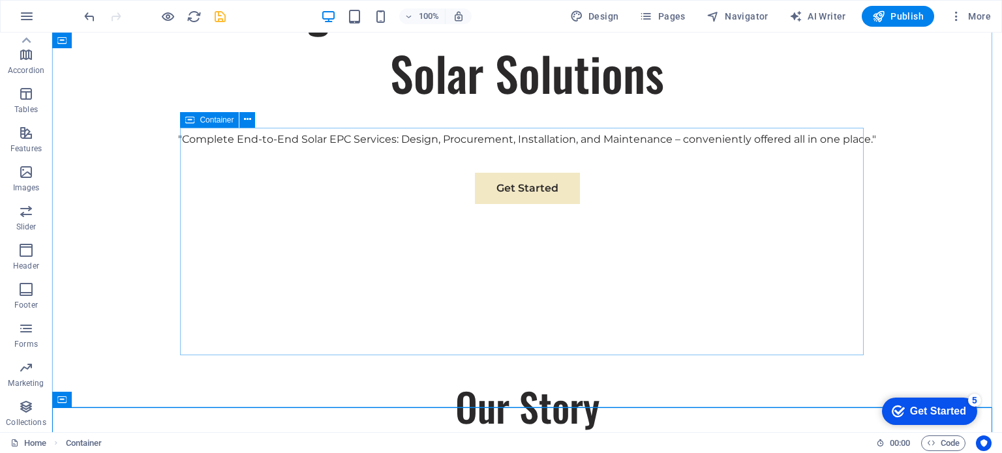
click at [215, 120] on span "Container" at bounding box center [217, 120] width 34 height 8
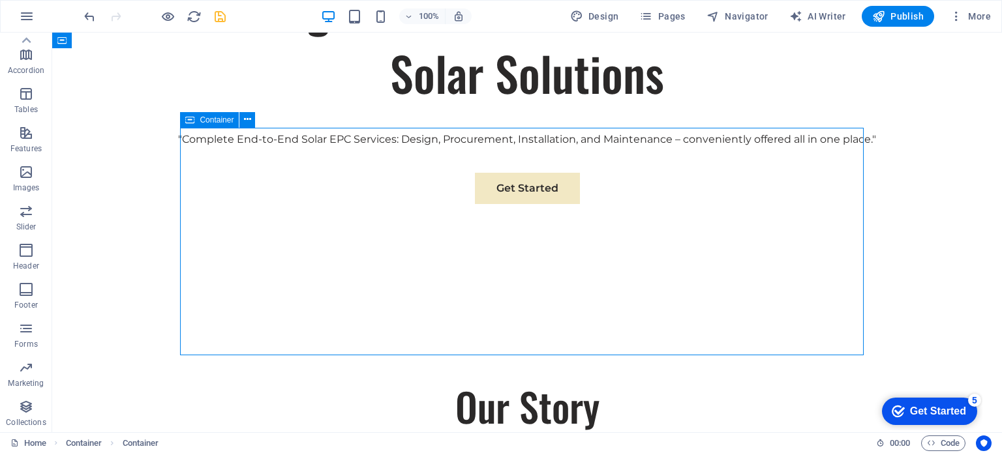
click at [215, 120] on span "Container" at bounding box center [217, 120] width 34 height 8
click at [90, 16] on icon "undo" at bounding box center [89, 16] width 15 height 15
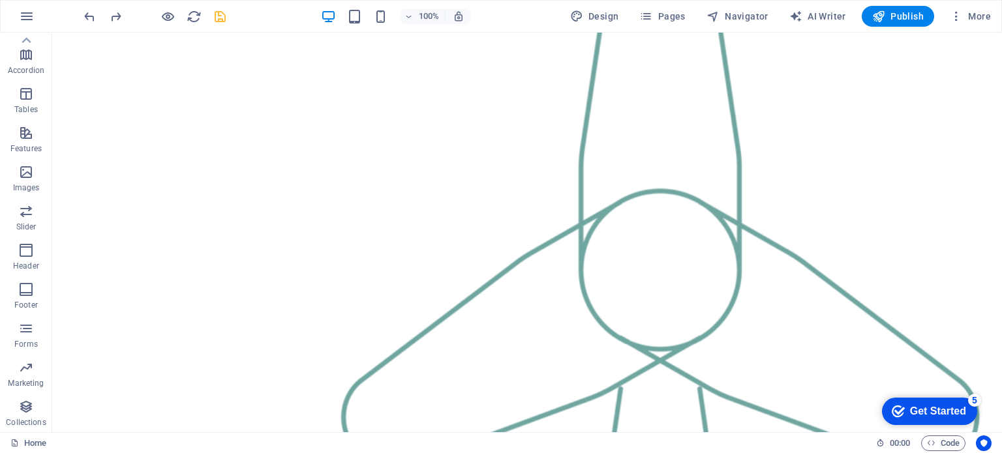
scroll to position [1768, 0]
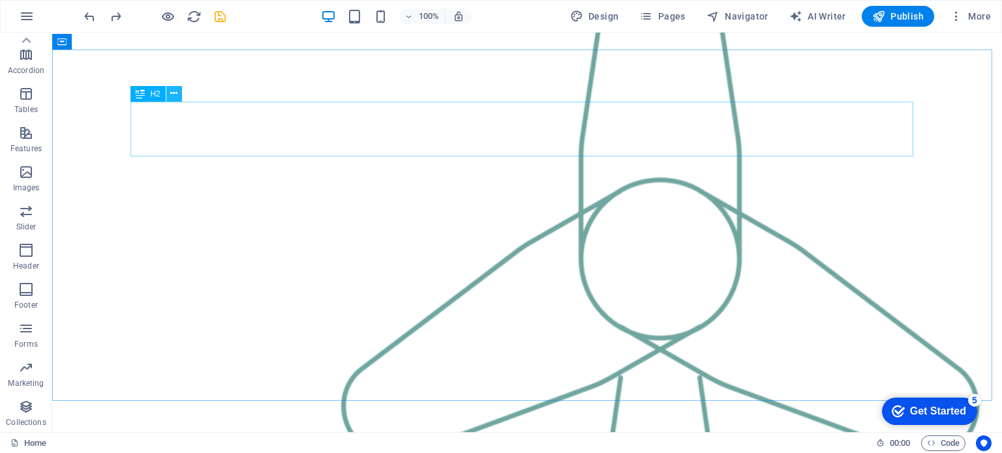
click at [178, 93] on button at bounding box center [174, 94] width 16 height 16
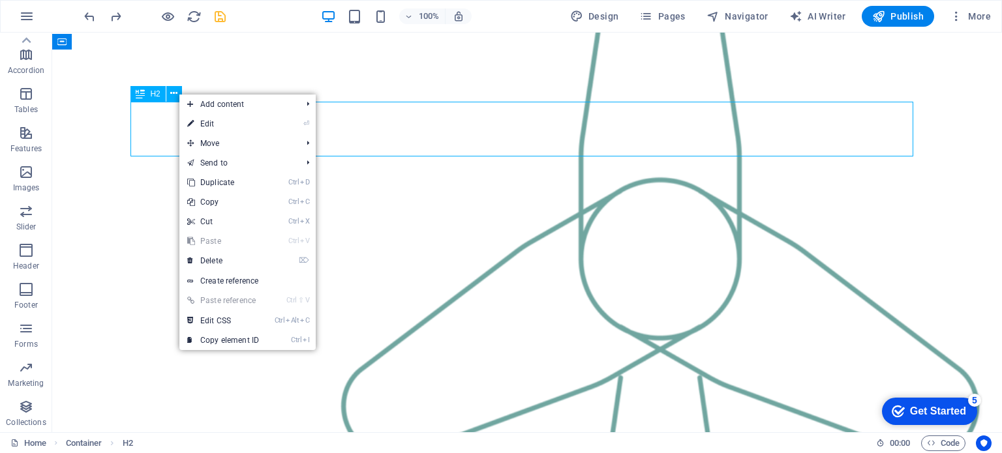
click at [150, 95] on span "H2" at bounding box center [155, 94] width 10 height 8
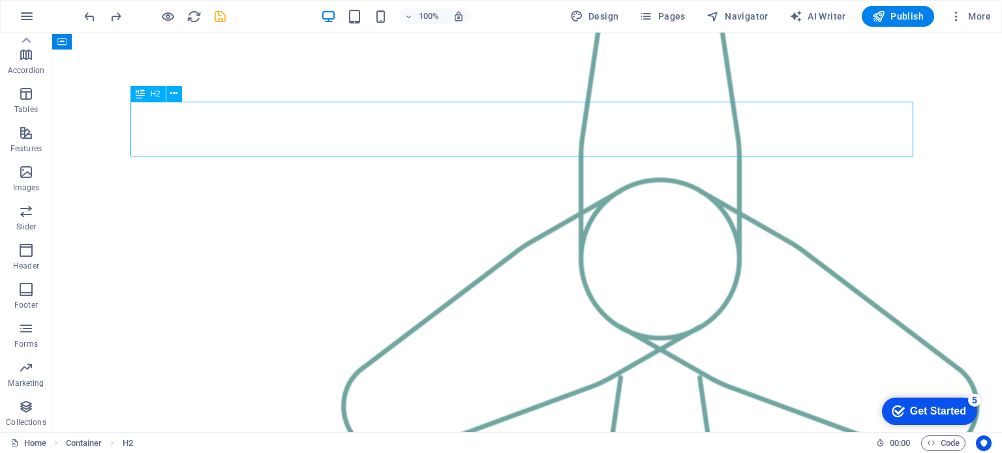
click at [150, 95] on span "H2" at bounding box center [155, 94] width 10 height 8
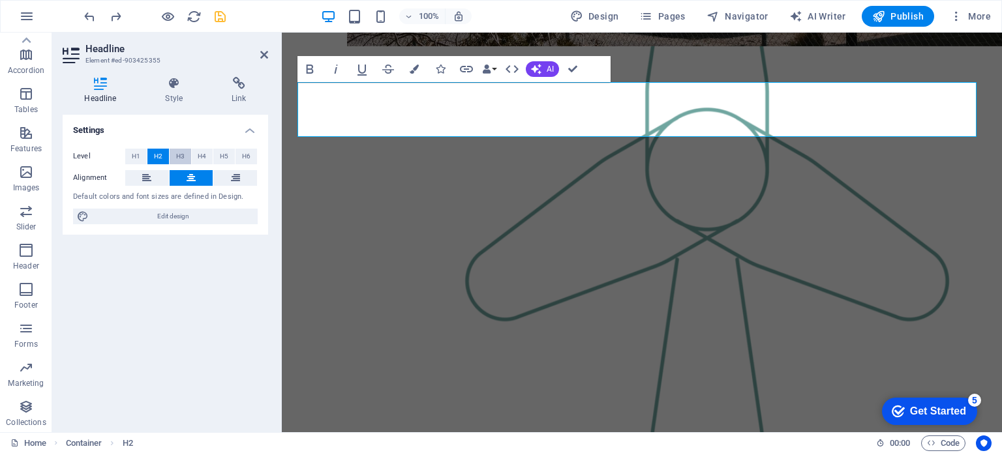
click at [182, 159] on span "H3" at bounding box center [180, 157] width 8 height 16
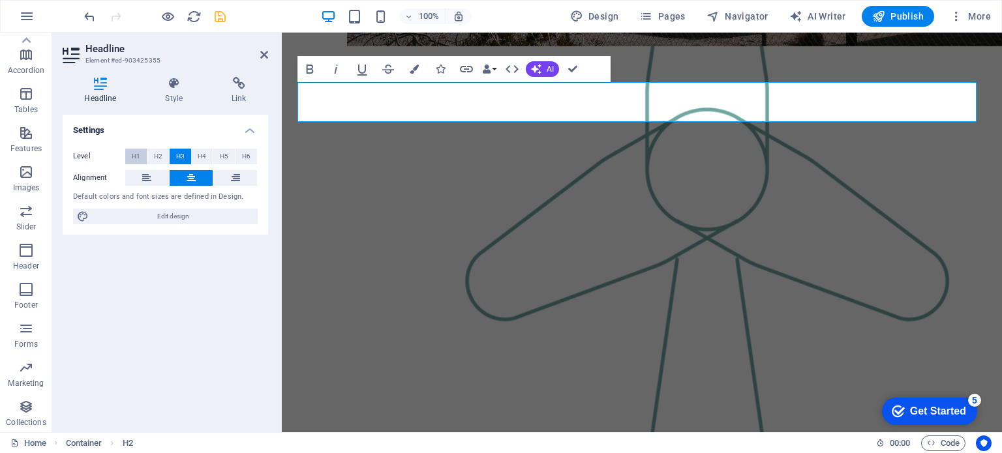
click at [133, 154] on span "H1" at bounding box center [136, 157] width 8 height 16
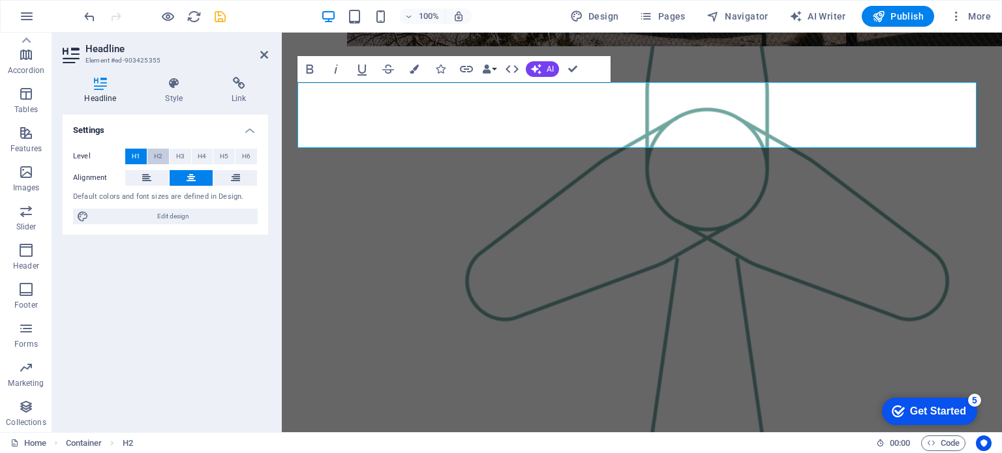
click at [151, 153] on button "H2" at bounding box center [158, 157] width 22 height 16
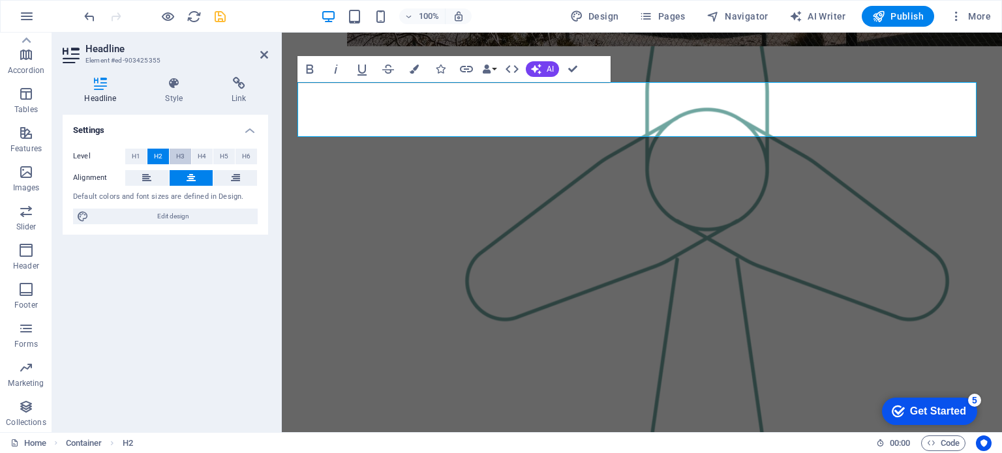
click at [180, 153] on span "H3" at bounding box center [180, 157] width 8 height 16
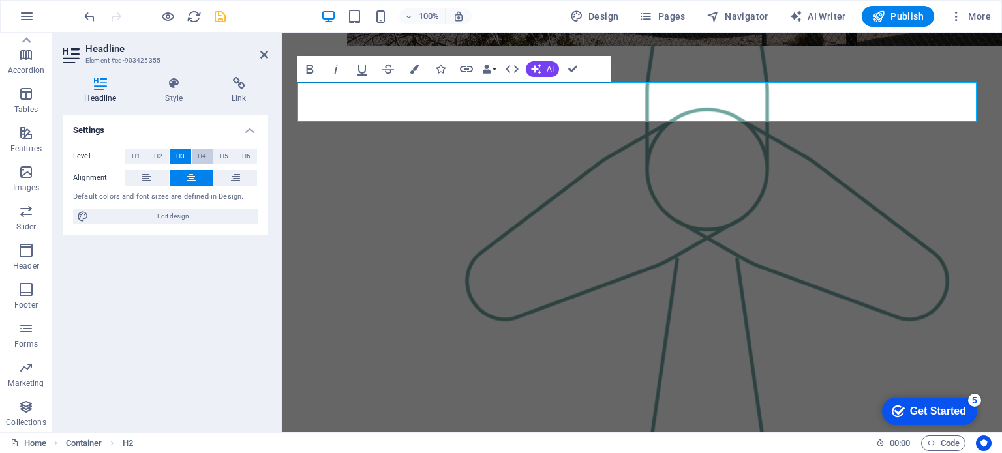
click at [198, 159] on span "H4" at bounding box center [202, 157] width 8 height 16
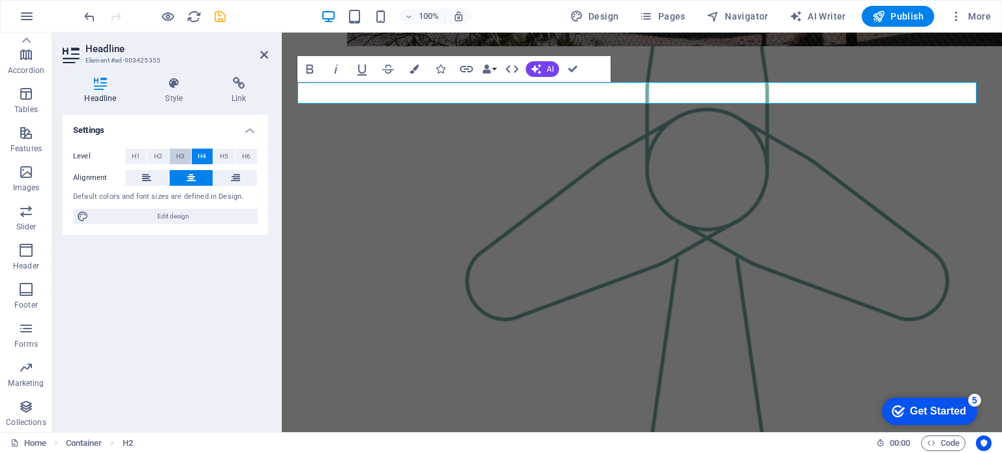
click at [181, 156] on span "H3" at bounding box center [180, 157] width 8 height 16
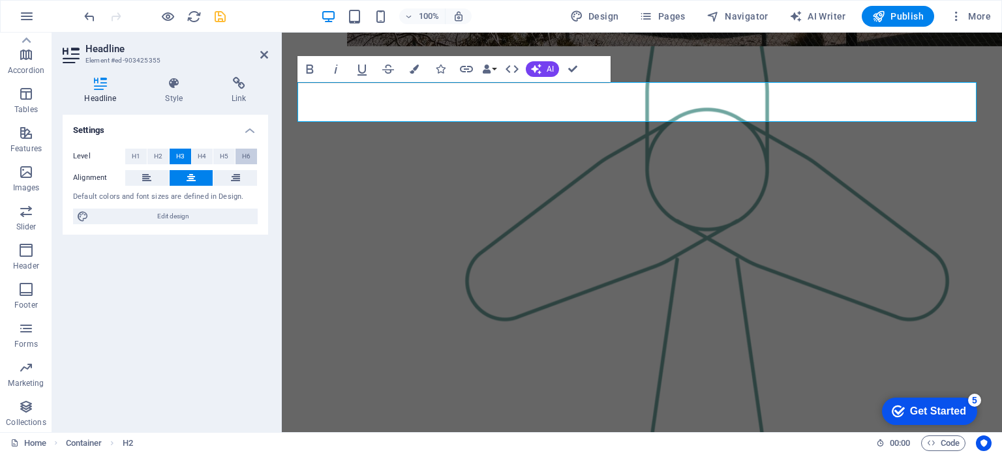
click at [244, 156] on span "H6" at bounding box center [246, 157] width 8 height 16
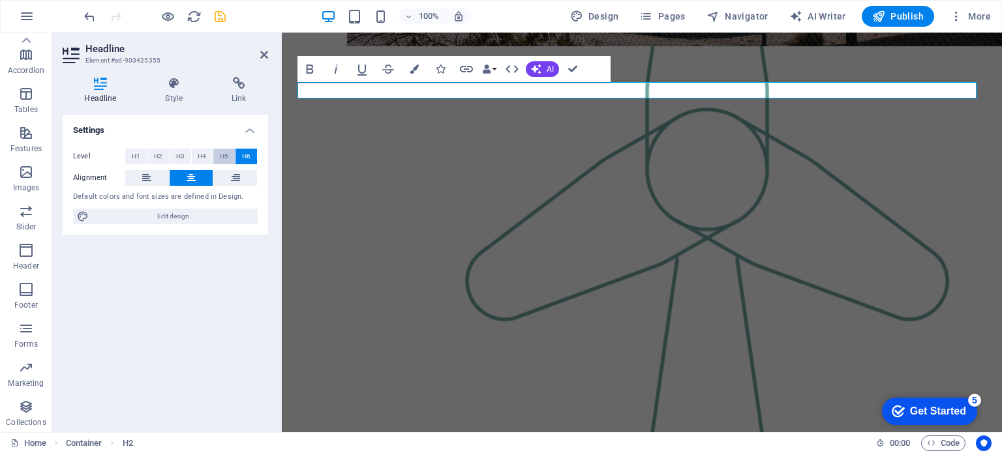
click at [227, 157] on span "H5" at bounding box center [224, 157] width 8 height 16
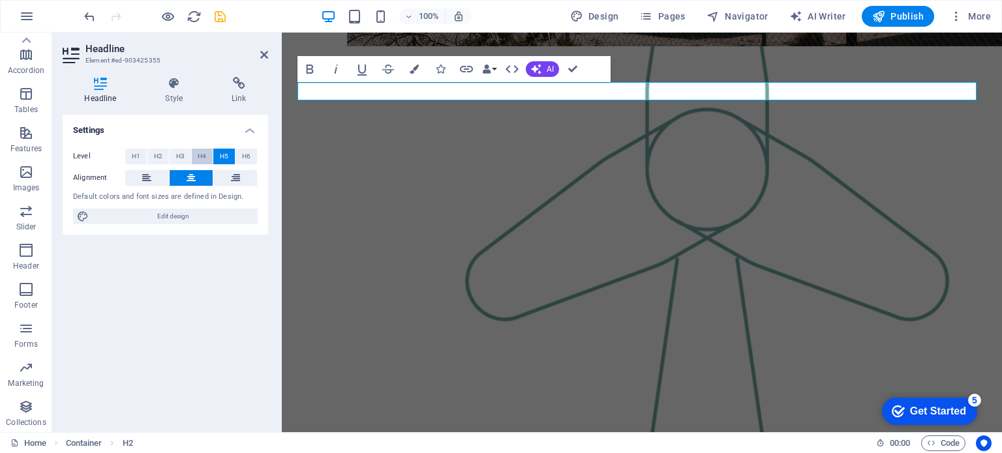
click at [204, 159] on span "H4" at bounding box center [202, 157] width 8 height 16
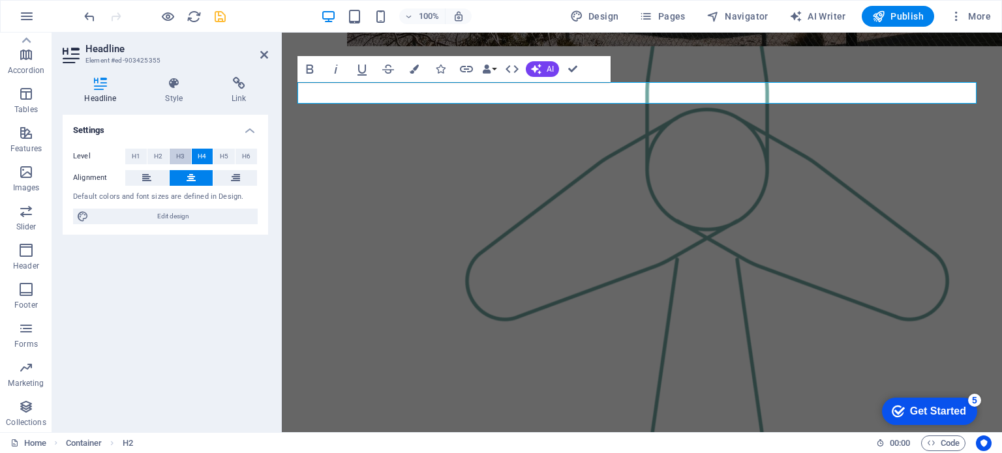
click at [180, 160] on span "H3" at bounding box center [180, 157] width 8 height 16
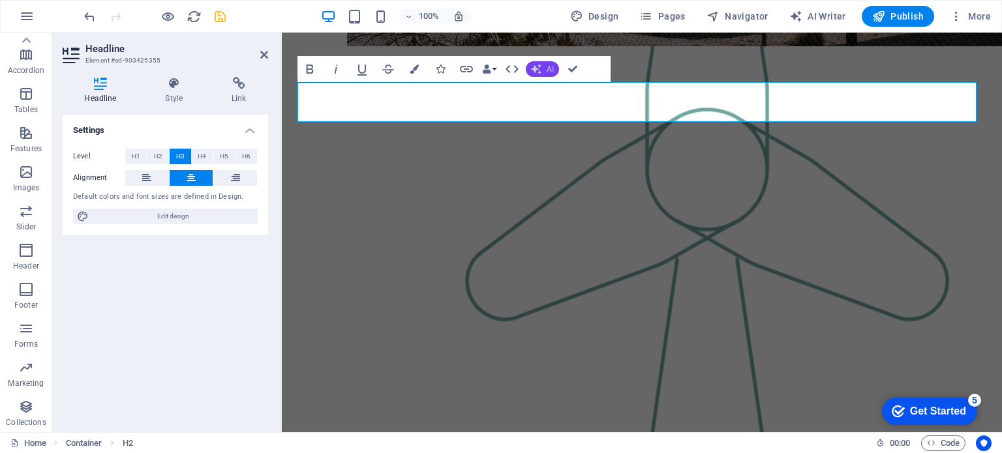
click at [543, 70] on button "AI" at bounding box center [542, 69] width 33 height 16
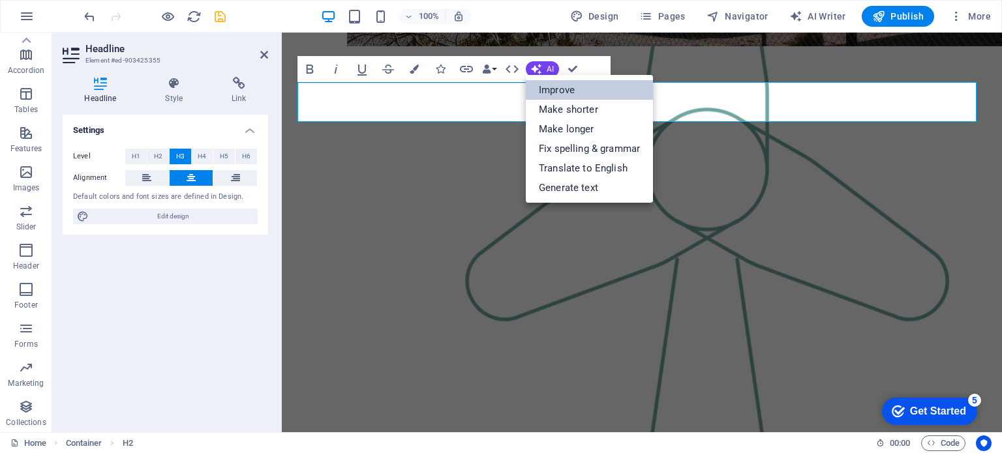
click at [551, 89] on link "Improve" at bounding box center [589, 90] width 127 height 20
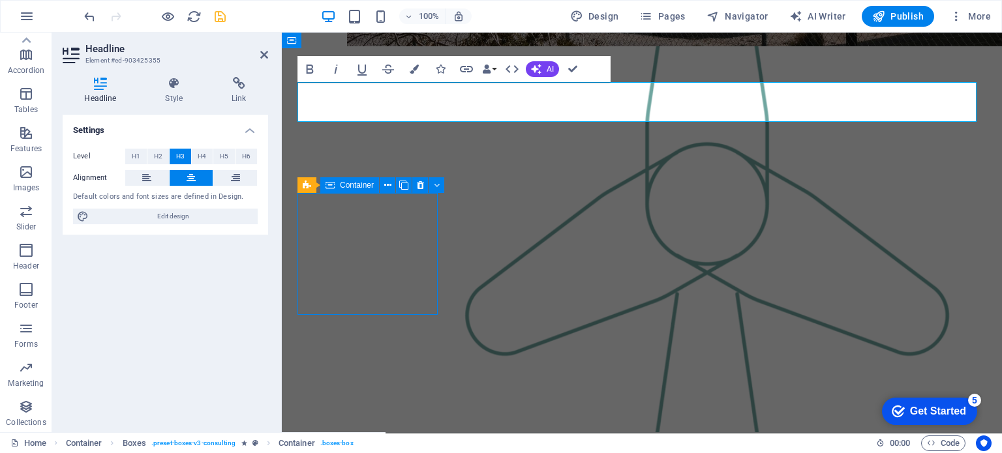
scroll to position [1788, 0]
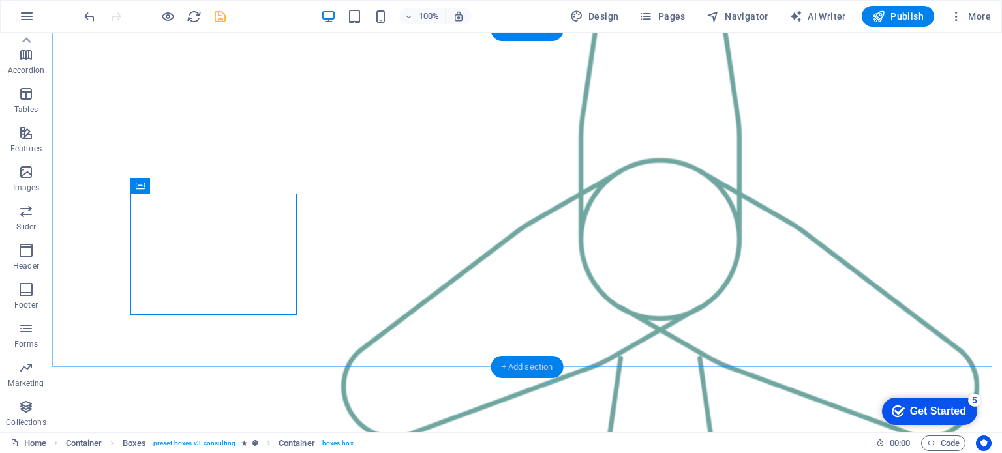
click at [538, 367] on div "+ Add section" at bounding box center [527, 367] width 72 height 22
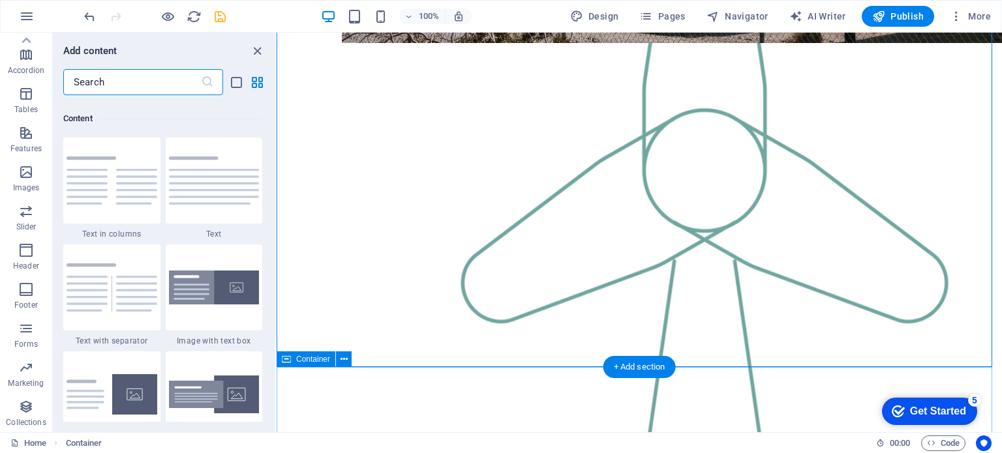
scroll to position [2283, 0]
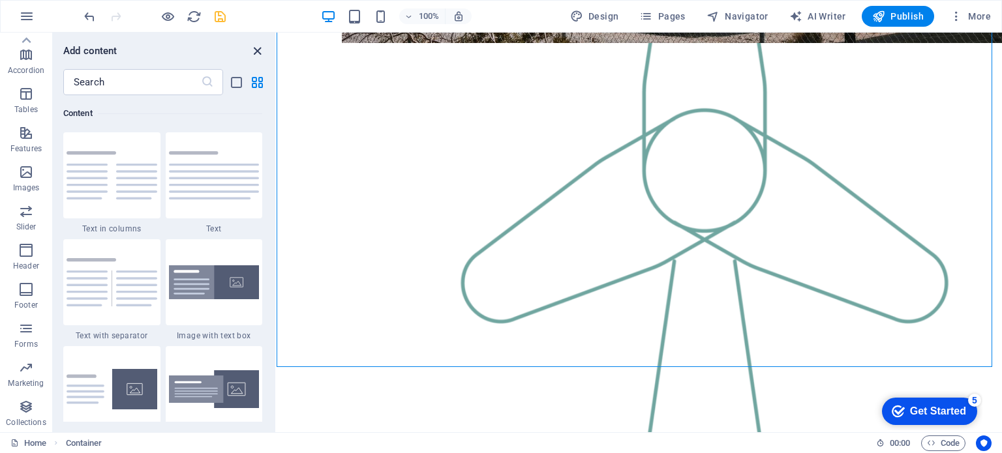
click at [253, 49] on icon "close panel" at bounding box center [257, 51] width 15 height 15
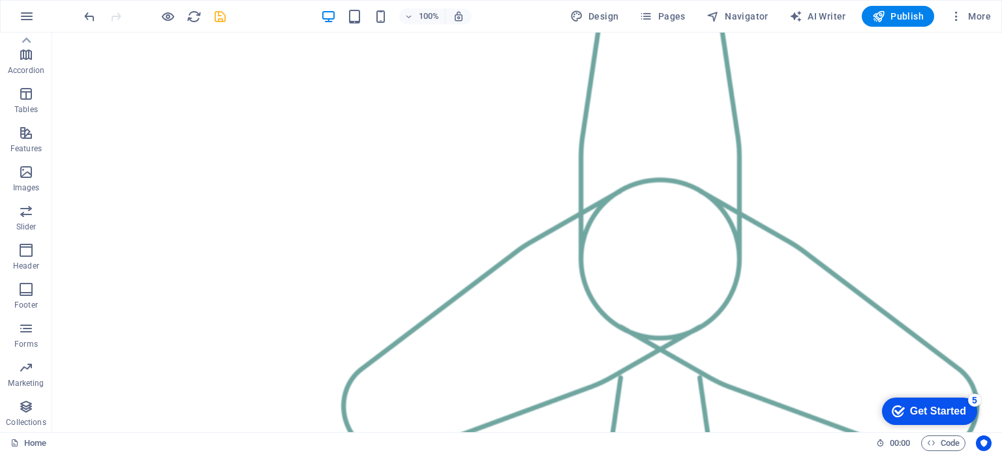
scroll to position [1790, 0]
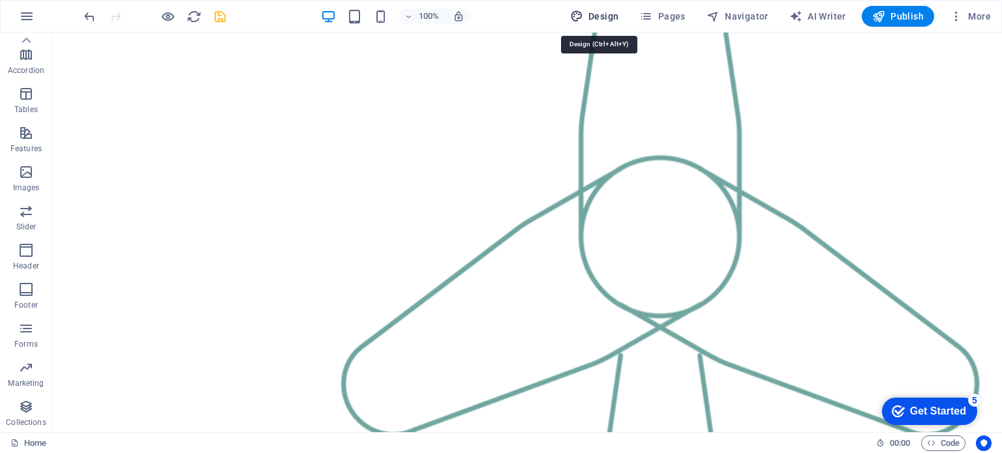
select select "px"
select select "400"
select select "px"
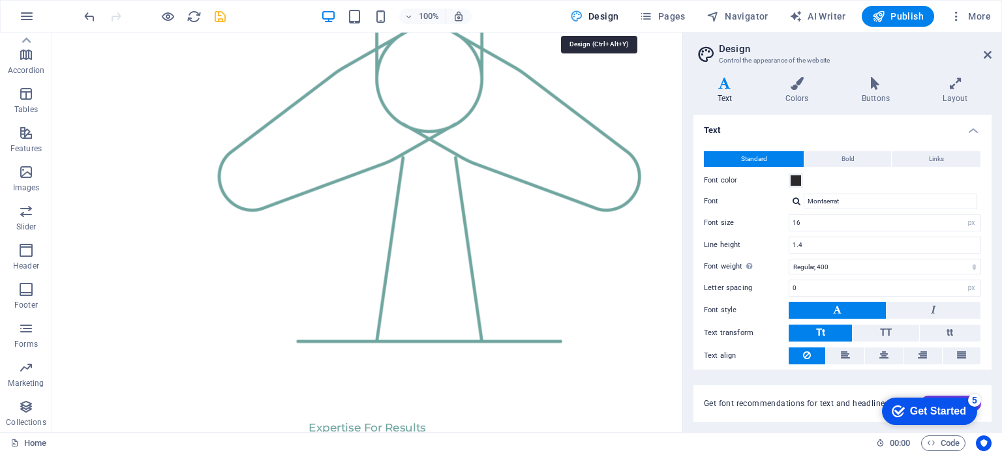
scroll to position [1698, 0]
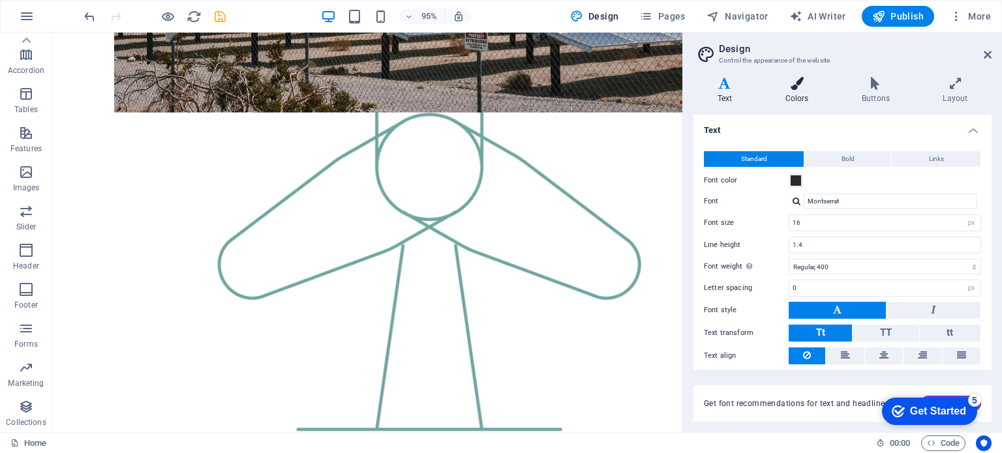
click at [799, 92] on h4 "Colors" at bounding box center [799, 90] width 76 height 27
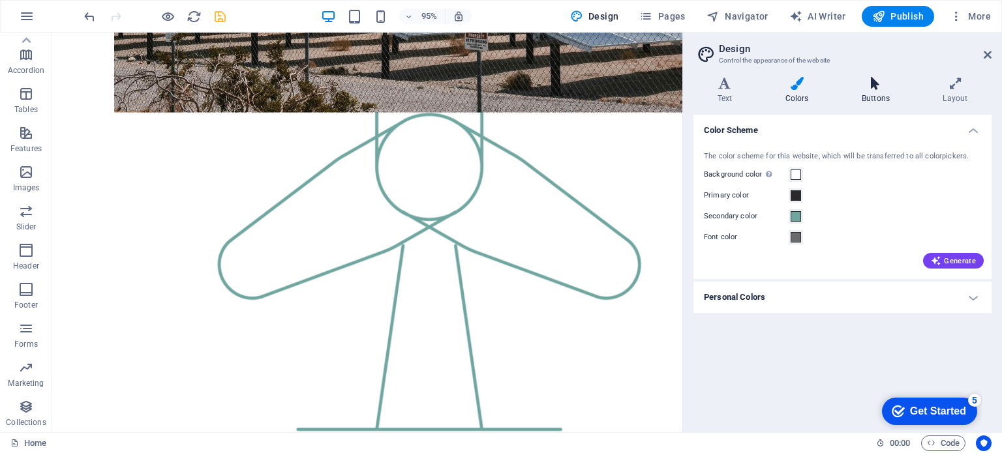
click at [872, 88] on icon at bounding box center [876, 83] width 76 height 13
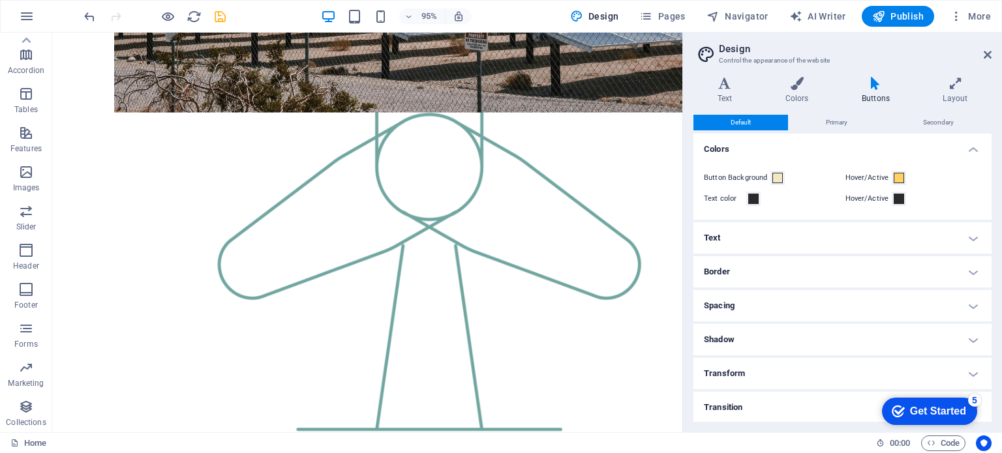
click at [971, 370] on h4 "Transform" at bounding box center [843, 373] width 298 height 31
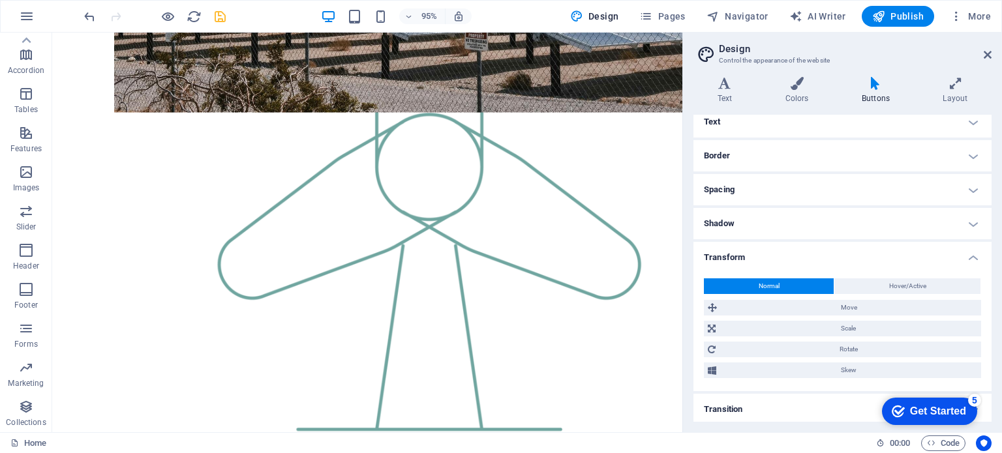
scroll to position [119, 0]
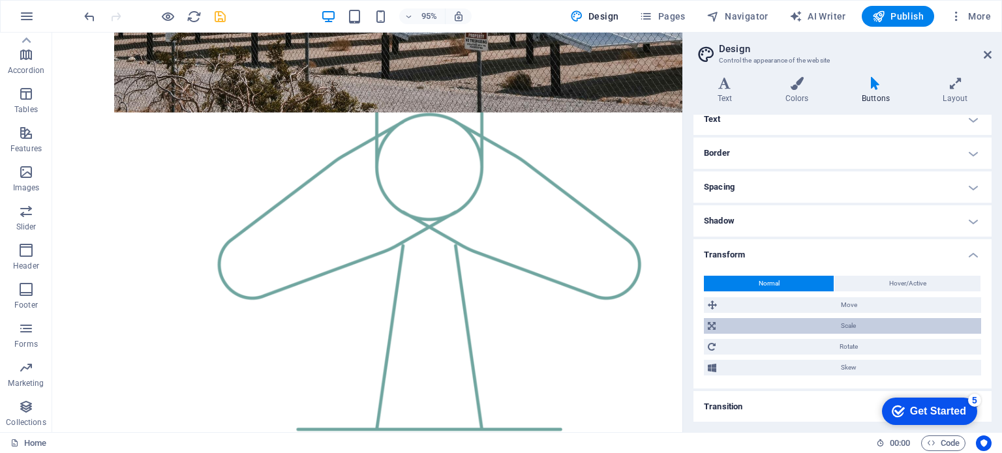
click at [844, 329] on span "Scale" at bounding box center [849, 326] width 258 height 16
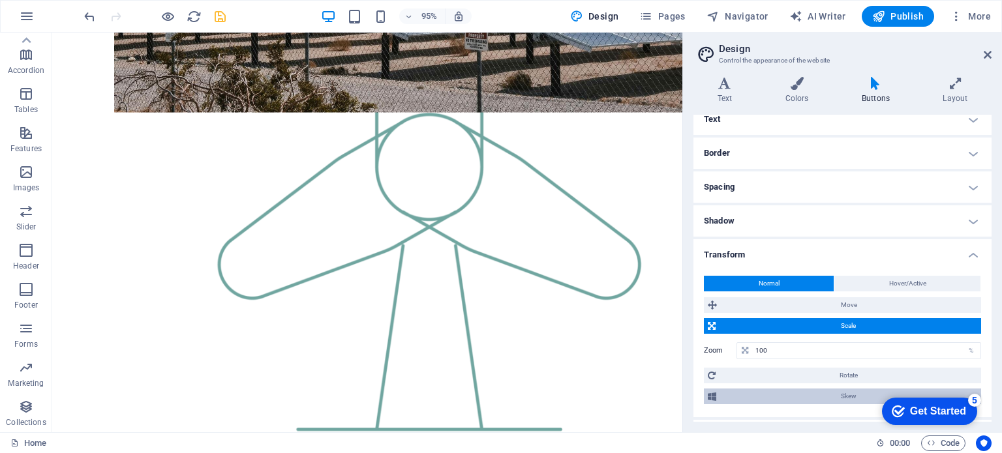
click at [830, 392] on span "Skew" at bounding box center [848, 397] width 257 height 16
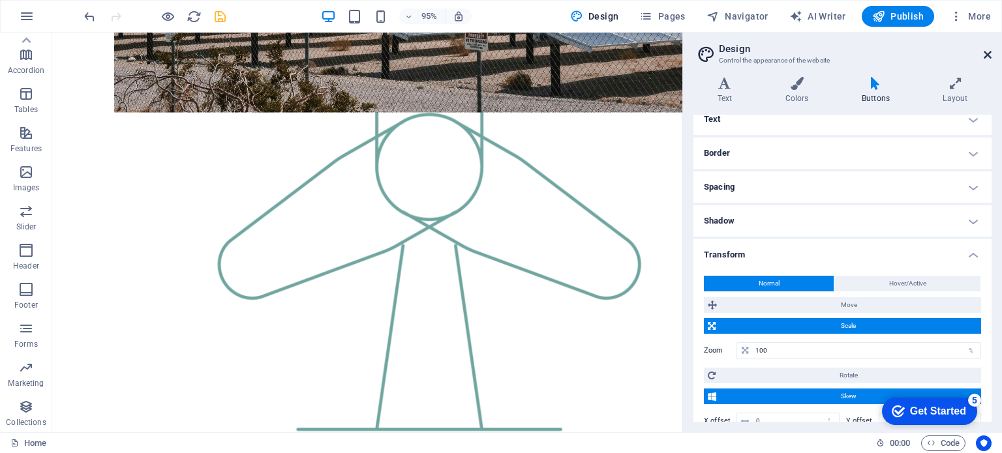
click at [985, 52] on icon at bounding box center [988, 55] width 8 height 10
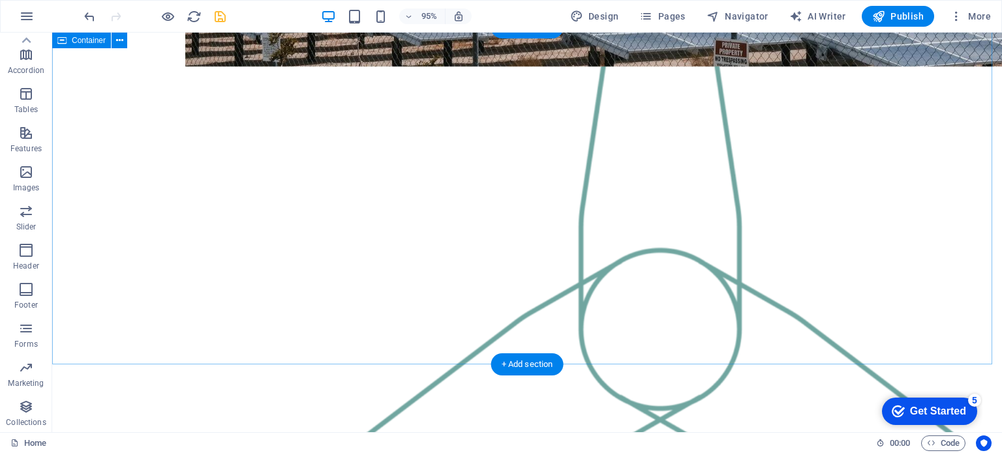
scroll to position [1790, 0]
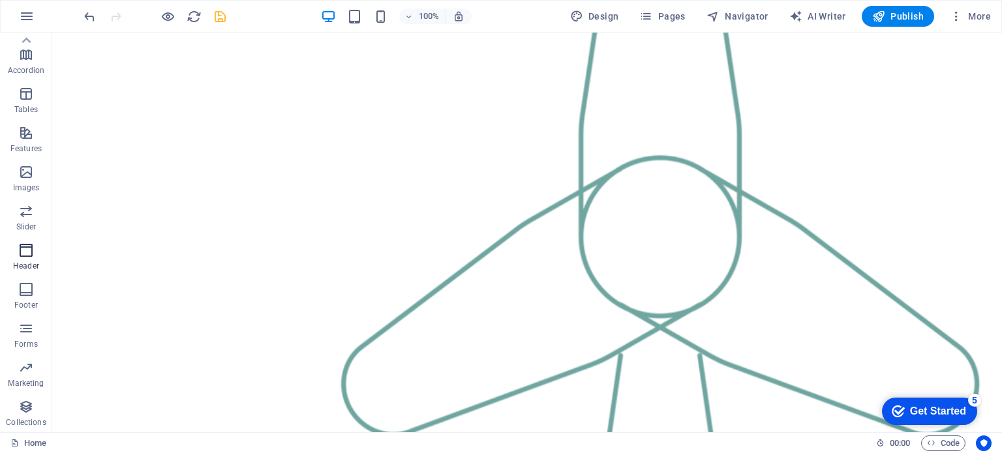
click at [23, 256] on icon "button" at bounding box center [26, 251] width 16 height 16
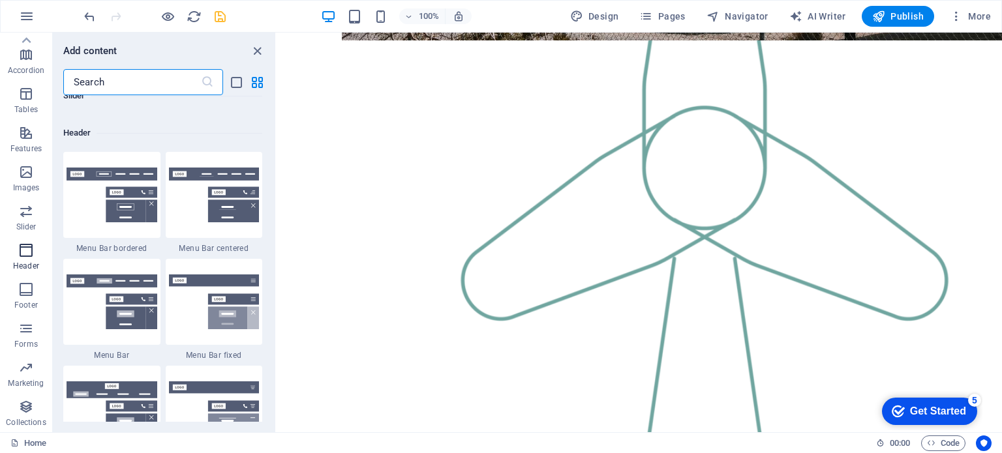
scroll to position [7856, 0]
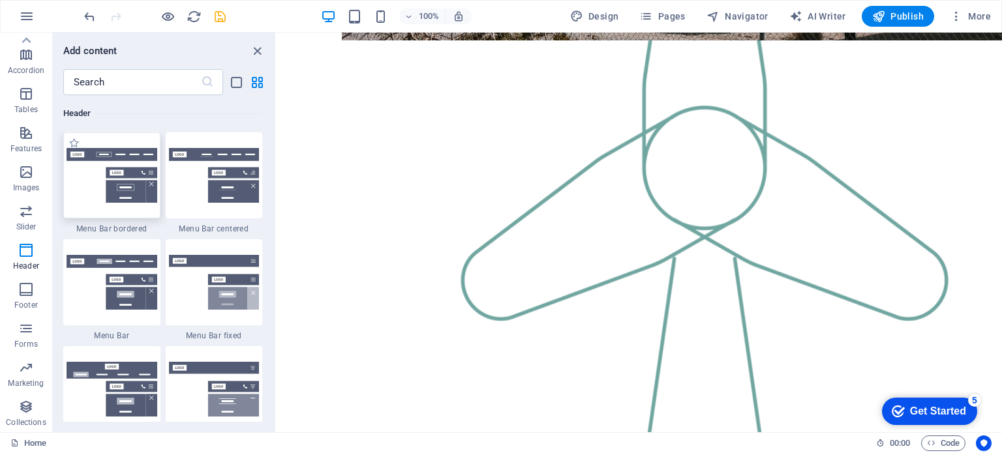
click at [117, 190] on img at bounding box center [112, 175] width 91 height 55
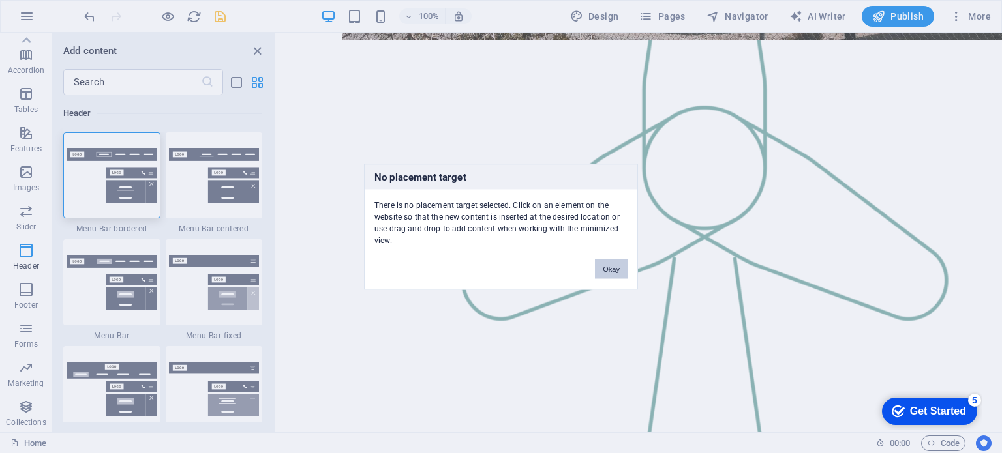
click at [614, 271] on button "Okay" at bounding box center [611, 269] width 33 height 20
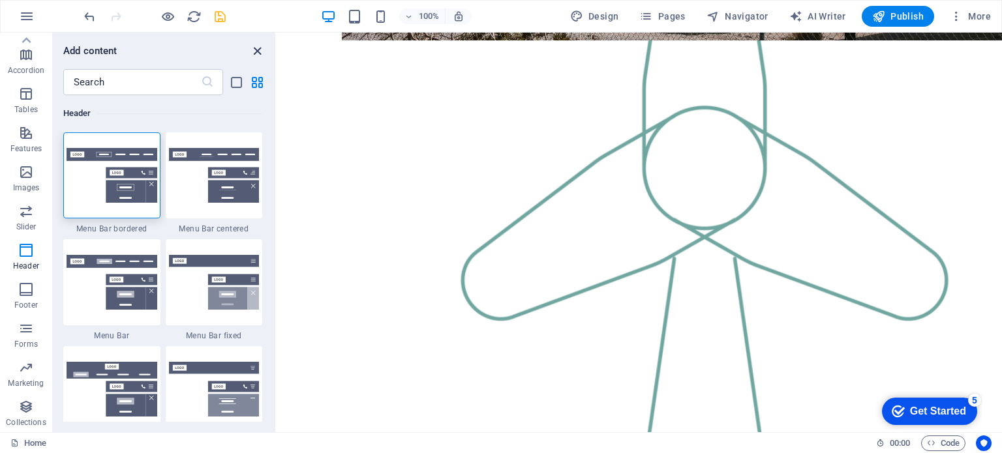
click at [256, 52] on icon "close panel" at bounding box center [257, 51] width 15 height 15
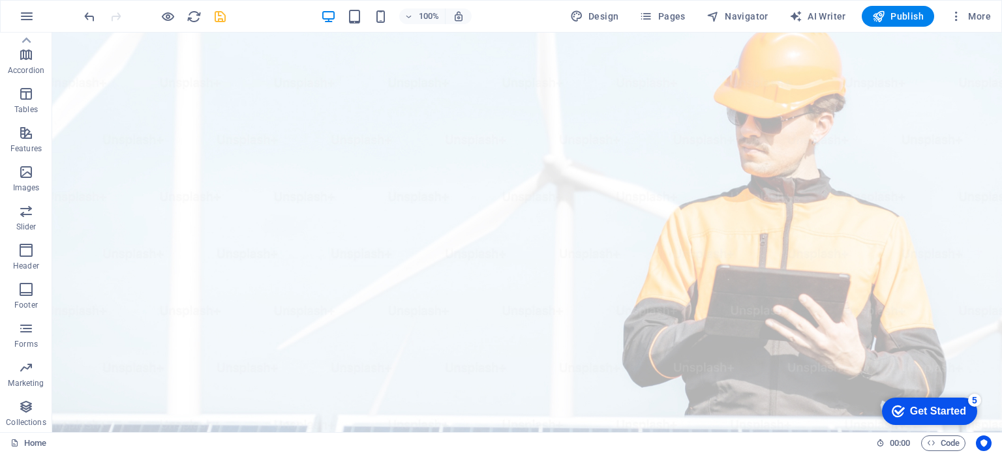
scroll to position [0, 0]
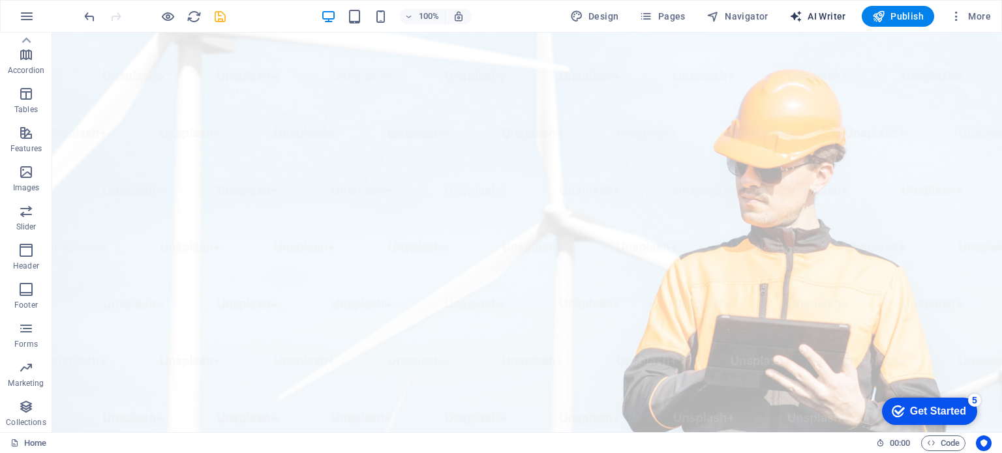
click at [822, 15] on span "AI Writer" at bounding box center [817, 16] width 57 height 13
select select "English"
select select "Academic"
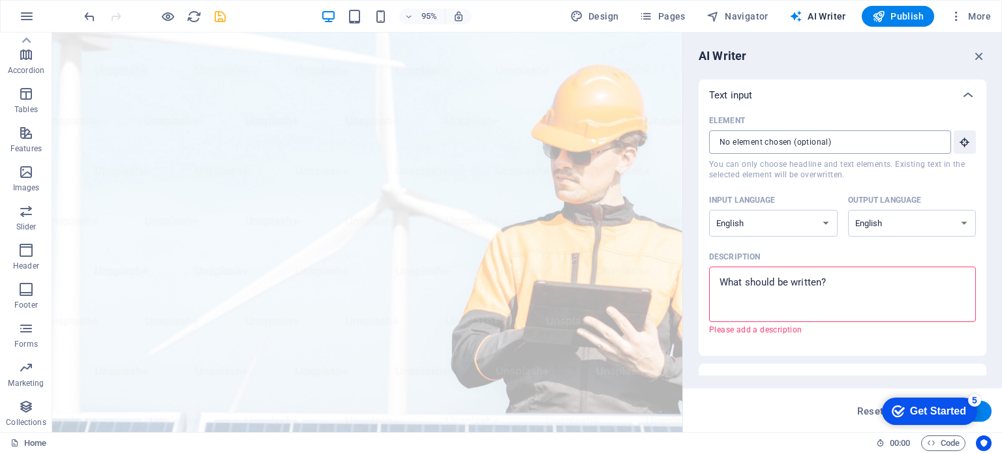
click at [838, 140] on input "Element ​ You can only choose headline and text elements. Existing text in the …" at bounding box center [825, 141] width 233 height 23
click at [840, 148] on input "Element ​ You can only choose headline and text elements. Existing text in the …" at bounding box center [825, 141] width 233 height 23
click at [842, 134] on input "Element ​ You can only choose headline and text elements. Existing text in the …" at bounding box center [825, 141] width 233 height 23
click at [966, 147] on icon "button" at bounding box center [965, 142] width 12 height 12
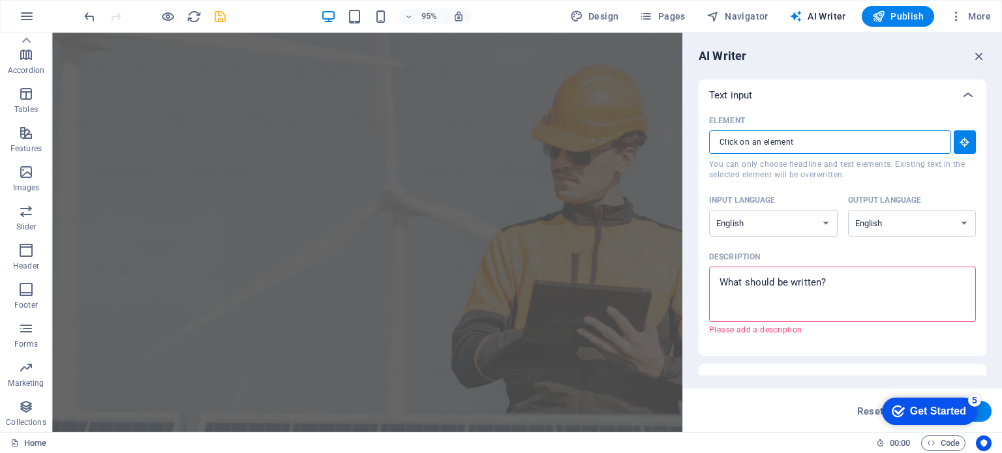
click at [779, 141] on input "Element ​ You can only choose headline and text elements. Existing text in the …" at bounding box center [825, 141] width 233 height 23
click at [753, 281] on textarea "Description x ​ Please add a description" at bounding box center [843, 294] width 254 height 42
type textarea "x"
click at [976, 53] on icon "button" at bounding box center [979, 56] width 14 height 14
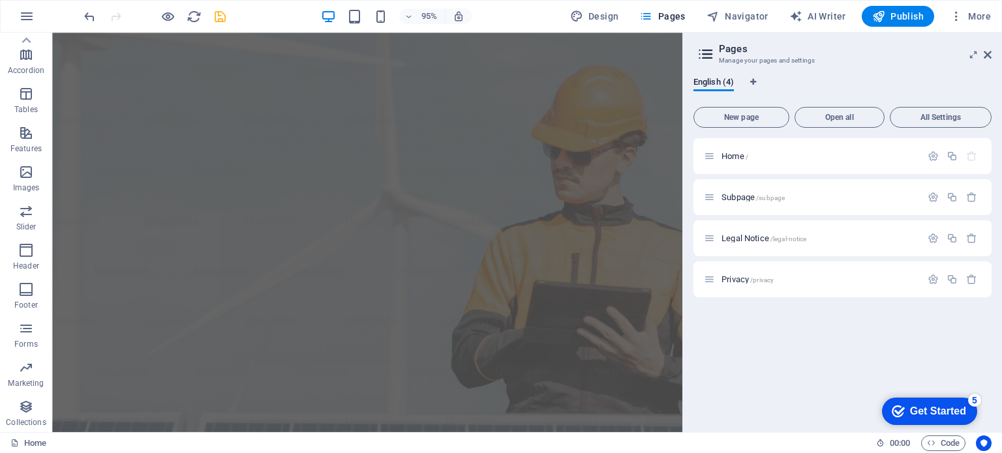
click at [923, 410] on div "Get Started" at bounding box center [938, 412] width 56 height 12
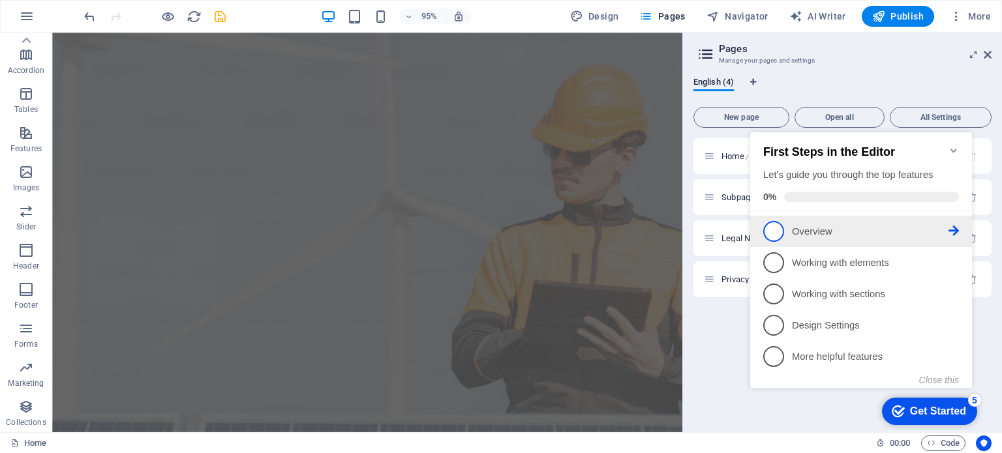
click at [801, 232] on p "Overview - incomplete" at bounding box center [870, 232] width 157 height 14
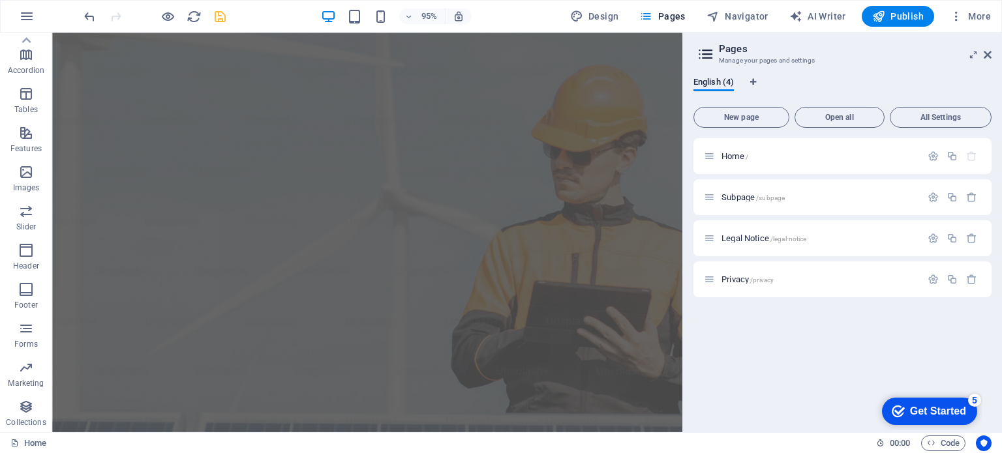
click at [924, 412] on div "Get Started" at bounding box center [938, 412] width 56 height 12
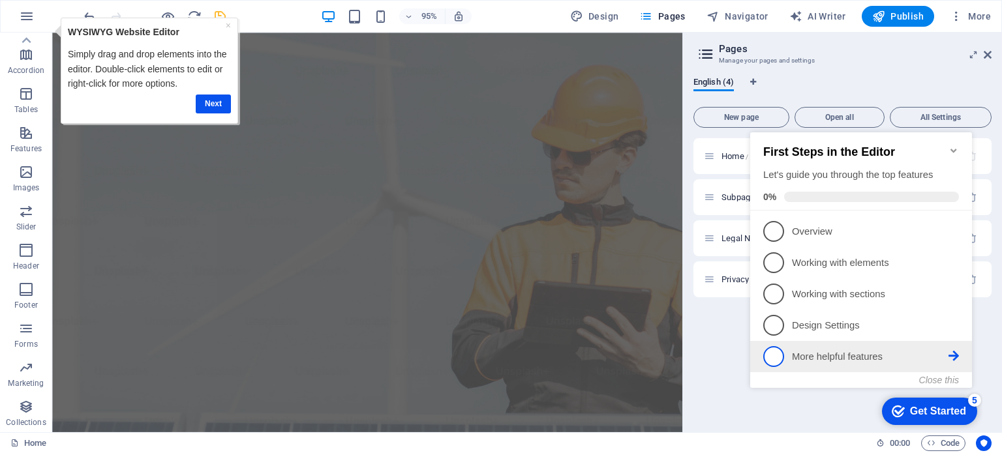
click at [774, 354] on span "5" at bounding box center [773, 356] width 21 height 21
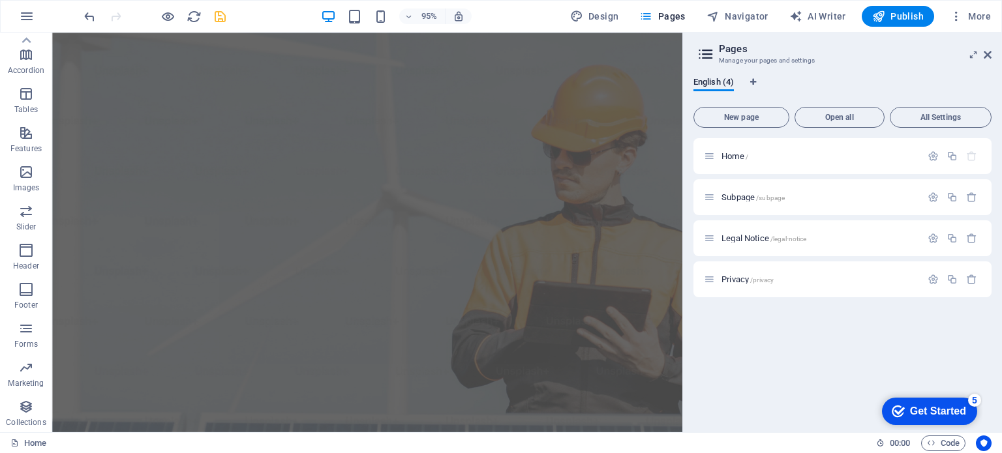
click at [921, 401] on div "checkmark Get Started 5" at bounding box center [929, 411] width 95 height 27
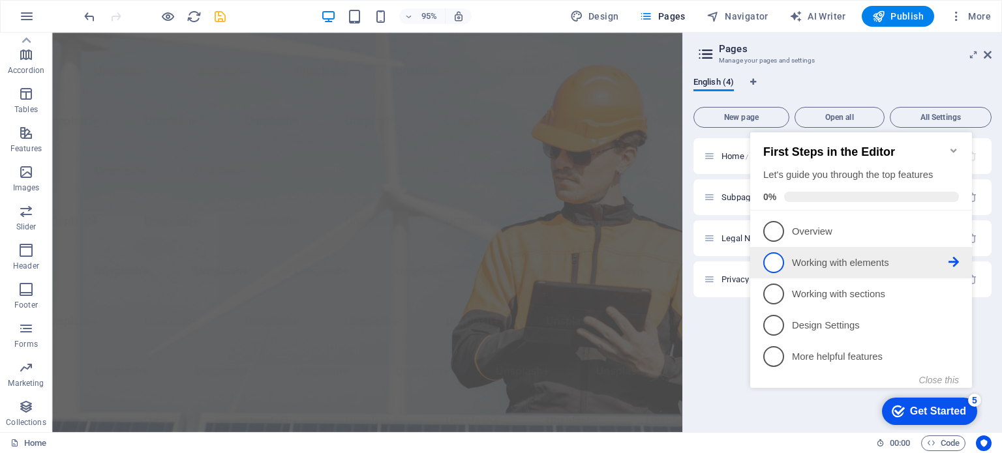
click at [954, 264] on icon at bounding box center [954, 262] width 10 height 10
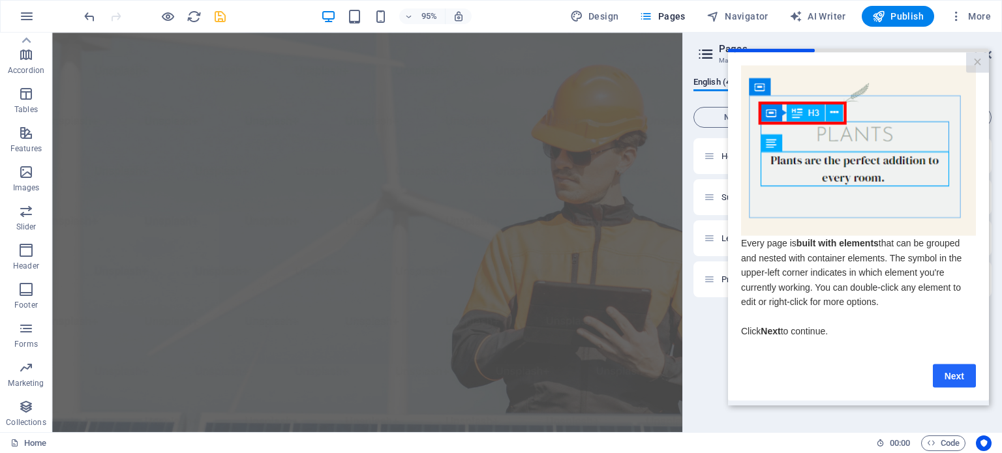
click at [964, 384] on link "Next" at bounding box center [954, 375] width 43 height 23
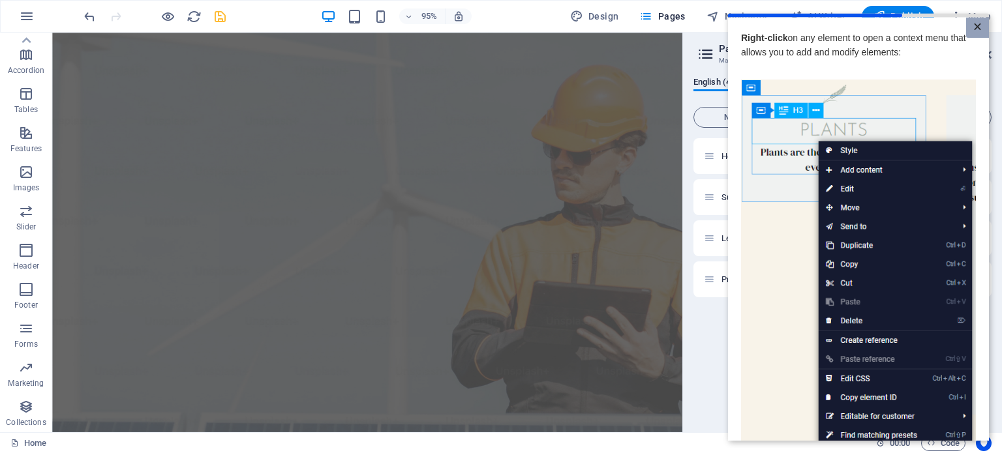
click at [977, 28] on link "×" at bounding box center [977, 27] width 23 height 20
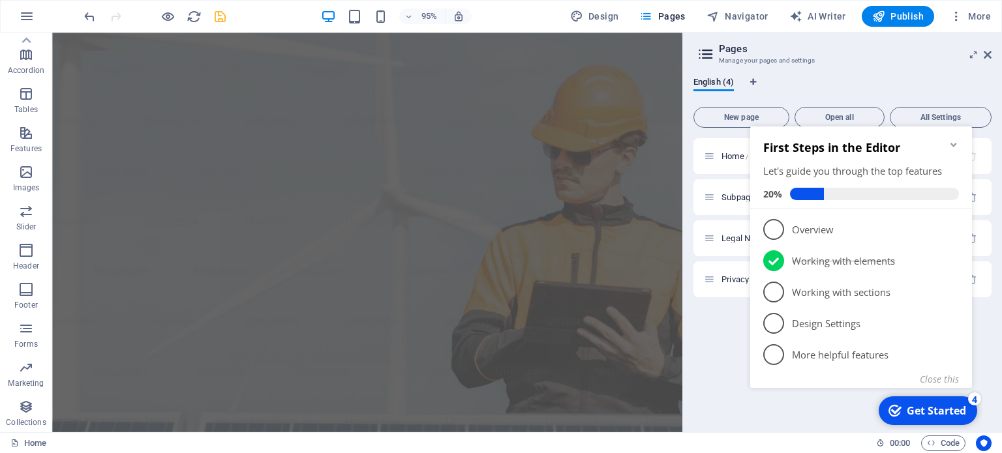
click at [722, 336] on div "Home / Subpage /subpage Legal Notice /legal-notice Privacy /privacy" at bounding box center [843, 280] width 298 height 284
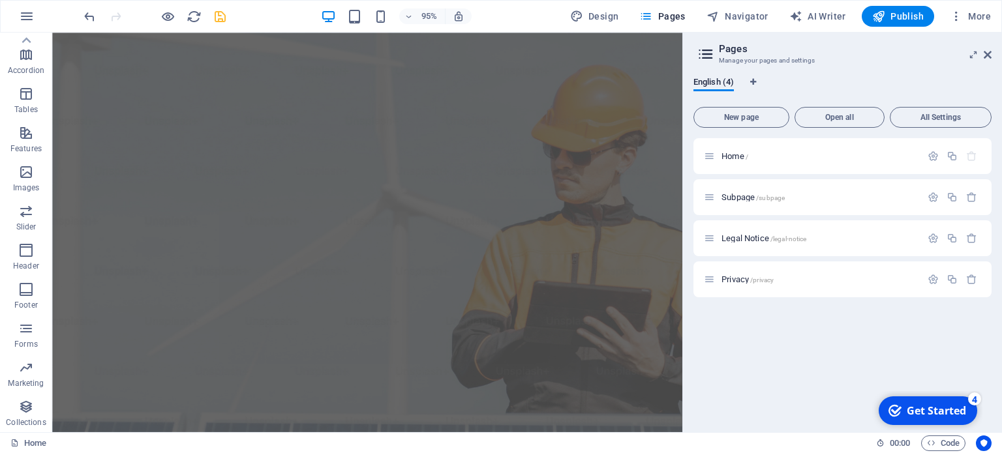
click at [926, 406] on div "Get Started" at bounding box center [936, 411] width 59 height 14
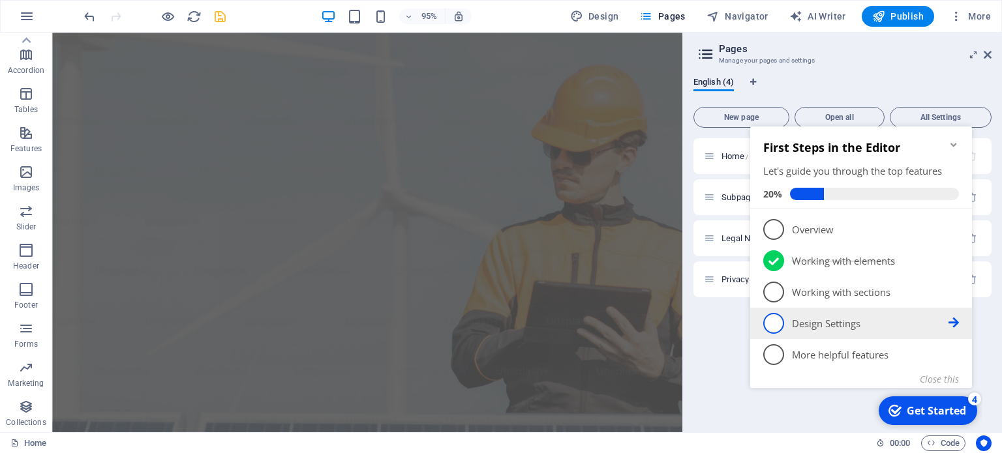
click at [943, 329] on p "Design Settings - incomplete" at bounding box center [870, 324] width 157 height 14
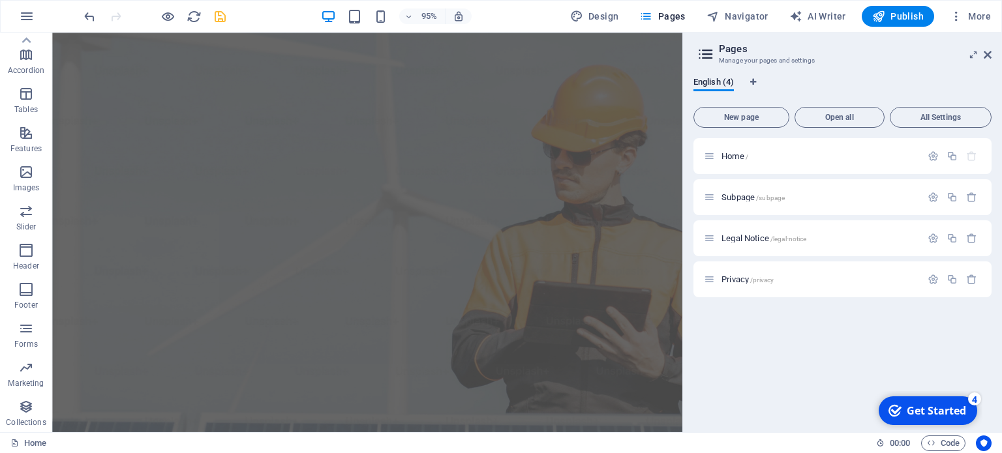
click at [943, 405] on div "Get Started" at bounding box center [936, 411] width 59 height 14
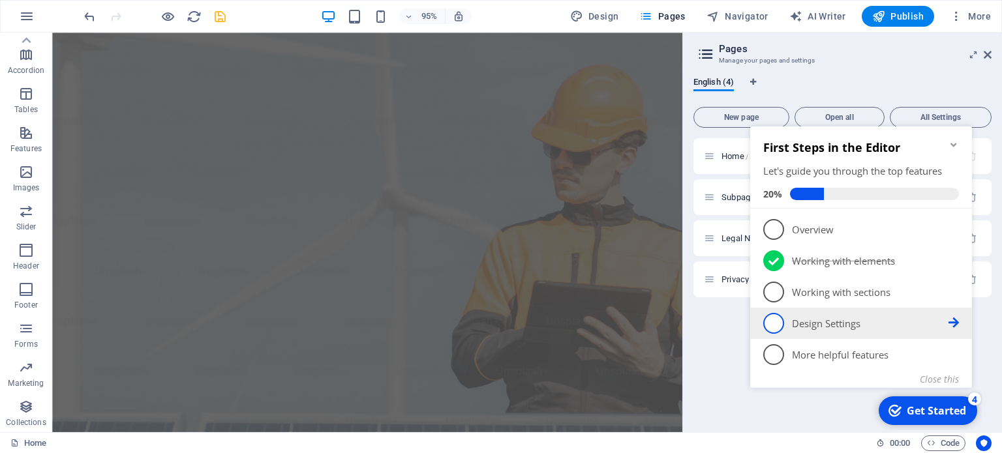
click at [954, 322] on icon at bounding box center [954, 323] width 10 height 10
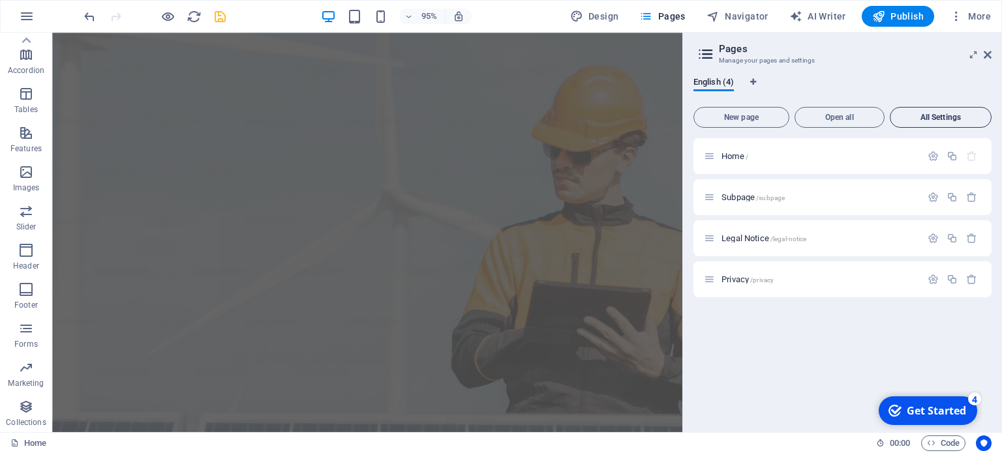
click at [919, 117] on span "All Settings" at bounding box center [941, 118] width 90 height 8
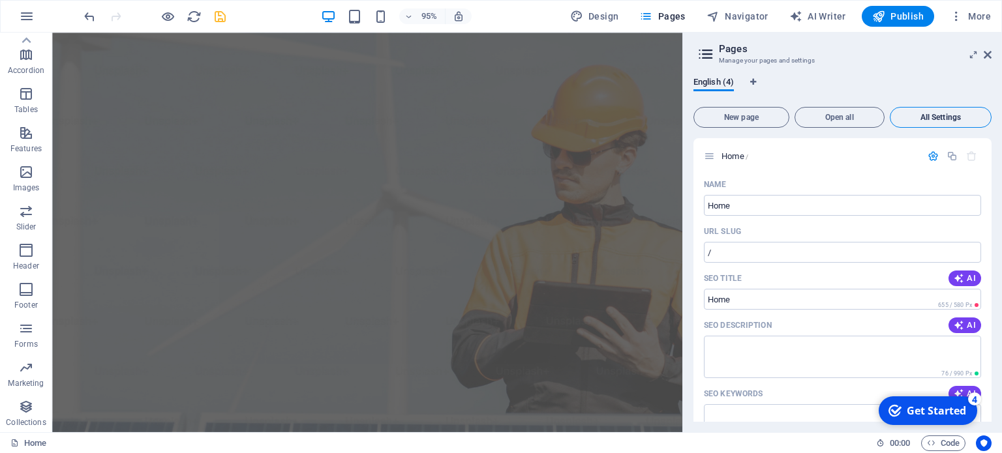
scroll to position [1543, 0]
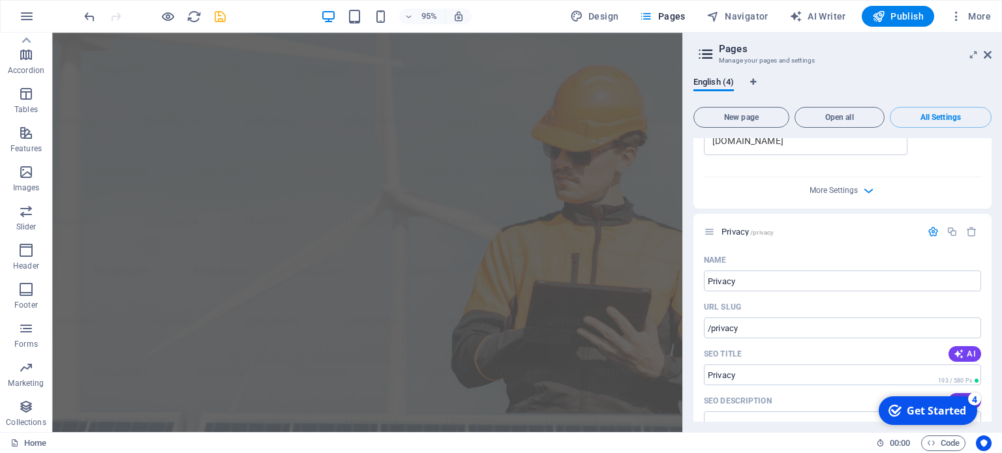
drag, startPoint x: 992, startPoint y: 358, endPoint x: 994, endPoint y: 394, distance: 36.6
click at [994, 394] on div "English (4) New page Open all All Settings Home / Name Home ​ URL SLUG / ​ SEO …" at bounding box center [842, 250] width 319 height 366
drag, startPoint x: 988, startPoint y: 356, endPoint x: 992, endPoint y: 396, distance: 40.6
click at [992, 396] on div "English (4) New page Open all All Settings Home / Name Home ​ URL SLUG / ​ SEO …" at bounding box center [842, 250] width 319 height 366
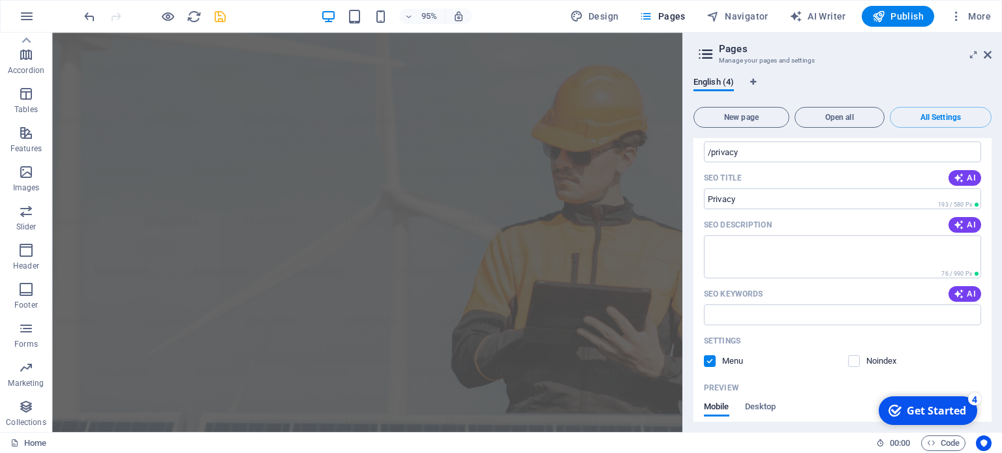
scroll to position [1700, 0]
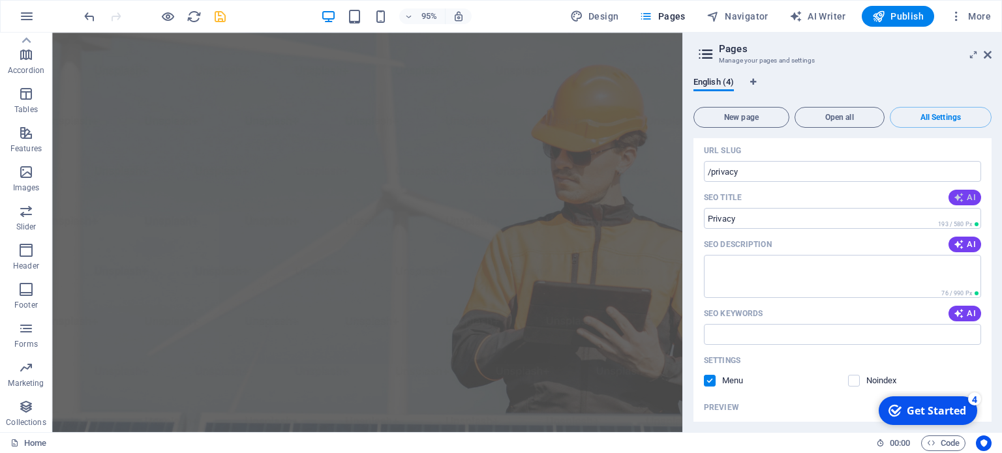
click at [963, 192] on span "AI" at bounding box center [965, 197] width 22 height 10
type input "Collaborate for a Better Future"
click at [956, 244] on icon "button" at bounding box center [959, 244] width 10 height 10
type textarea "Join Day Power in driving positive change through collaboration and innovation …"
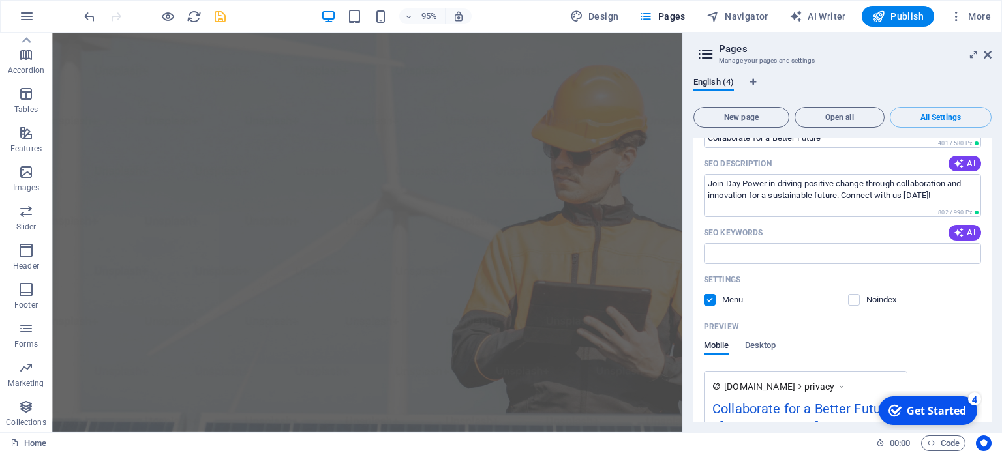
scroll to position [1777, 0]
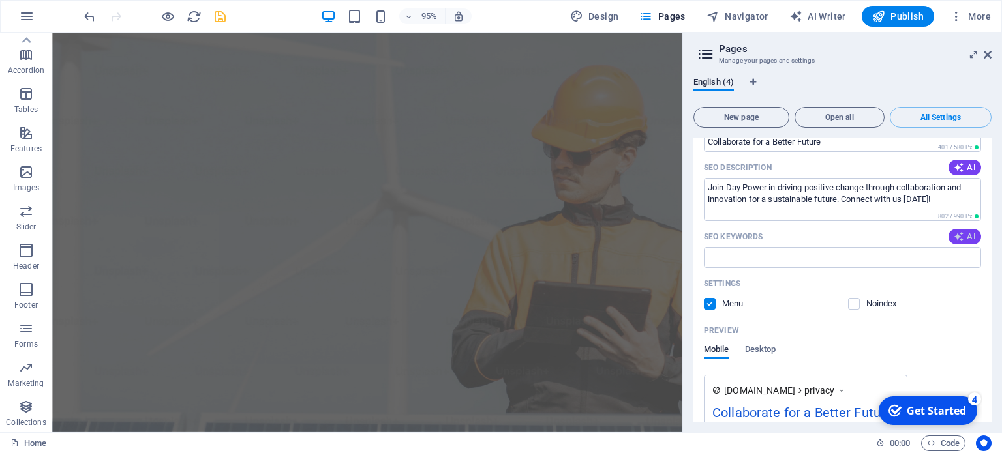
click at [963, 237] on span "AI" at bounding box center [965, 237] width 22 height 10
type input "collaboration, innovation, sustainable future, positive change, community impac…"
drag, startPoint x: 991, startPoint y: 386, endPoint x: 992, endPoint y: 411, distance: 25.5
click at [992, 411] on div "English (4) New page Open all All Settings Home / Name Home ​ URL SLUG / ​ SEO …" at bounding box center [842, 250] width 319 height 366
drag, startPoint x: 988, startPoint y: 391, endPoint x: 986, endPoint y: 352, distance: 39.8
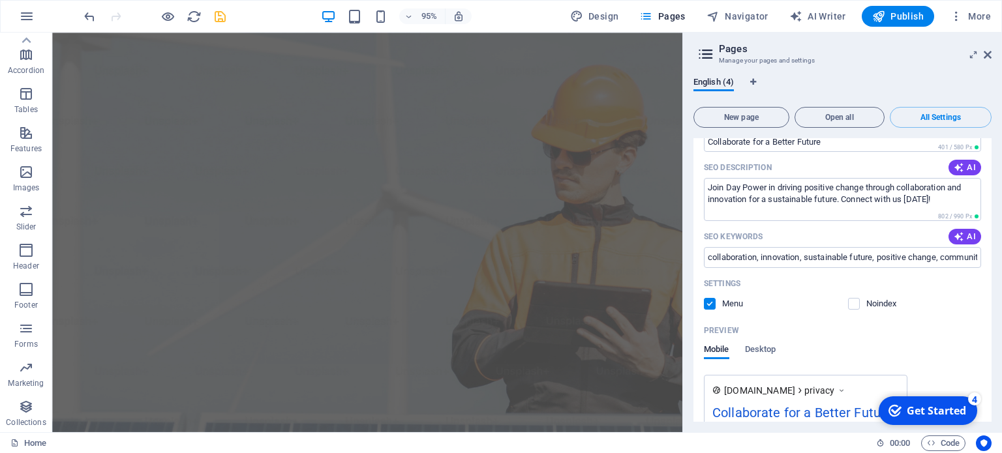
click at [986, 352] on div "Name Privacy ​ URL SLUG /privacy ​ SEO Title AI Collaborate for a Better Future…" at bounding box center [843, 281] width 298 height 530
click at [218, 18] on icon "save" at bounding box center [220, 16] width 15 height 15
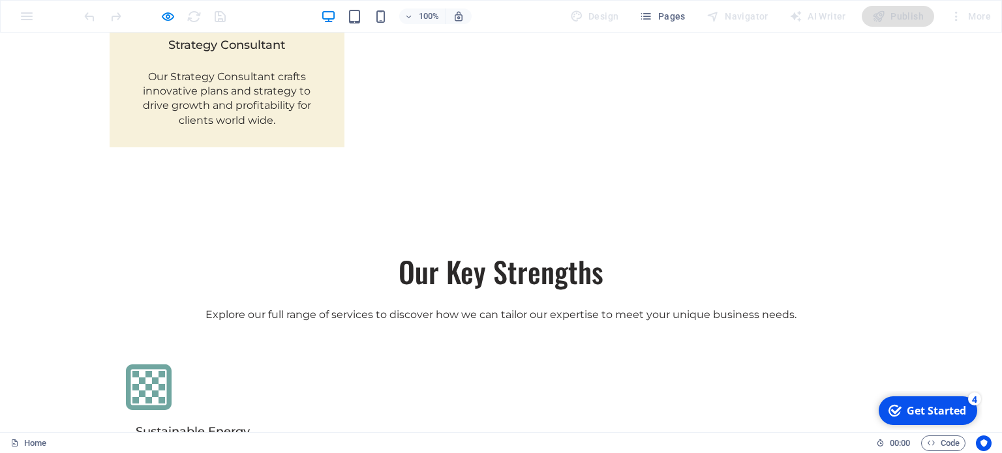
scroll to position [3917, 0]
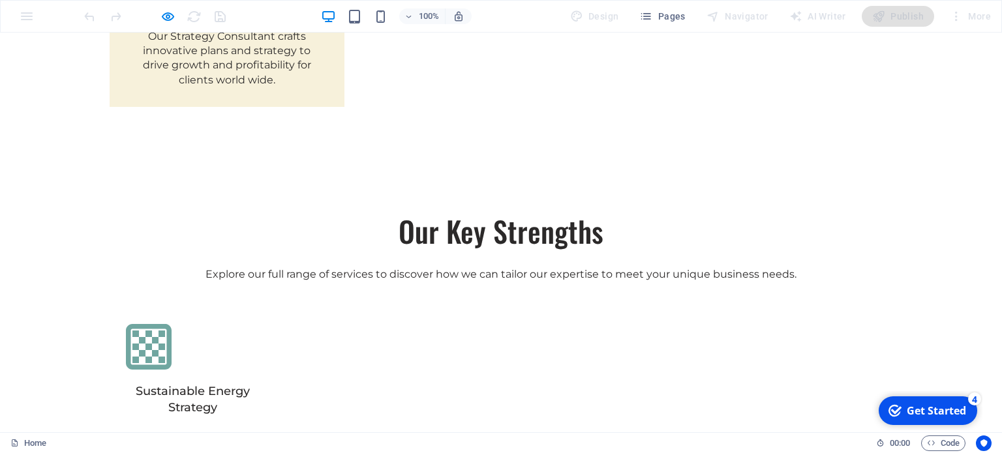
drag, startPoint x: 996, startPoint y: 72, endPoint x: 1001, endPoint y: 470, distance: 398.0
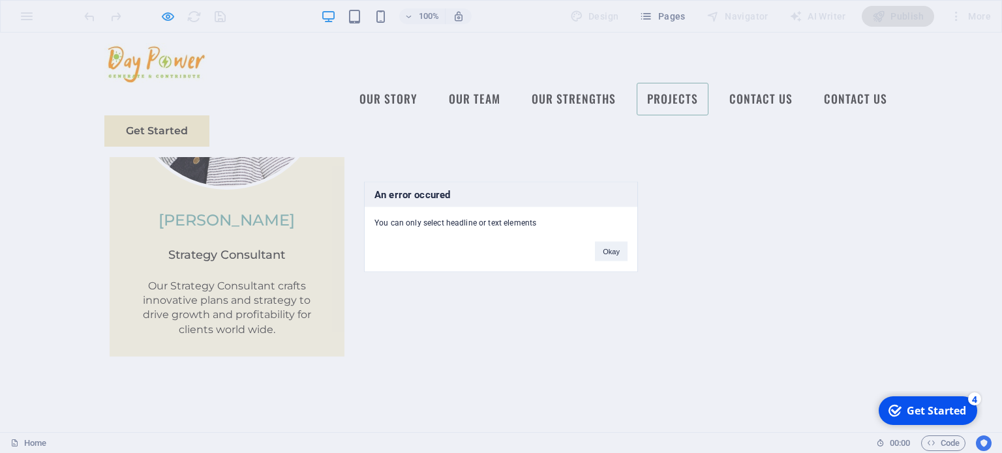
scroll to position [3527, 0]
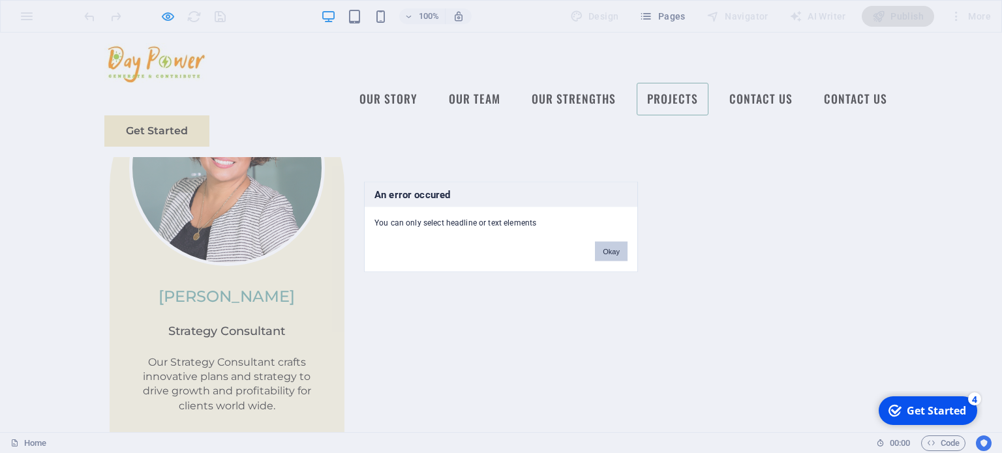
click at [605, 253] on button "Okay" at bounding box center [611, 251] width 33 height 20
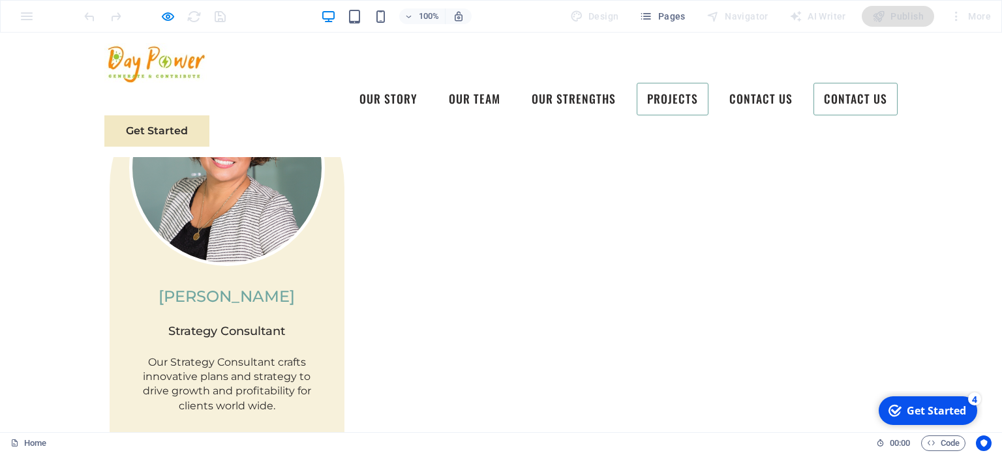
click at [814, 83] on link "Contact Us" at bounding box center [856, 99] width 84 height 33
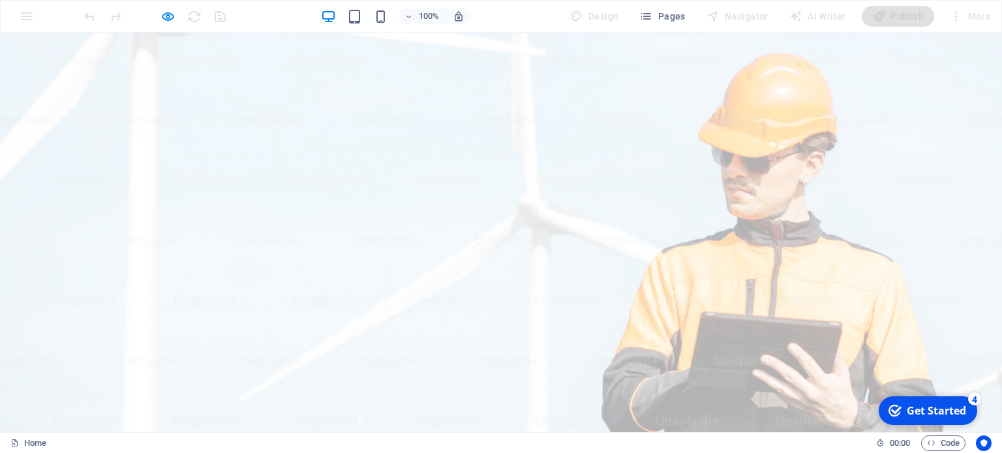
scroll to position [0, 0]
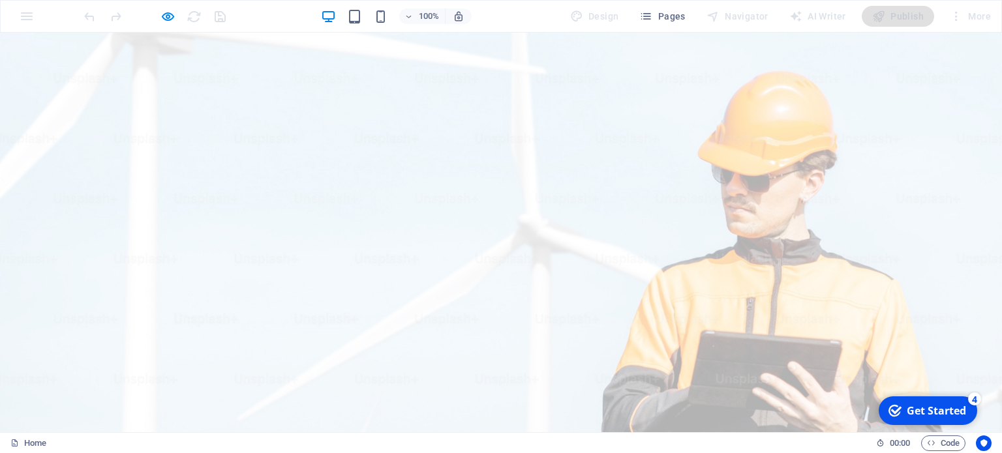
drag, startPoint x: 995, startPoint y: 398, endPoint x: 942, endPoint y: 63, distance: 338.8
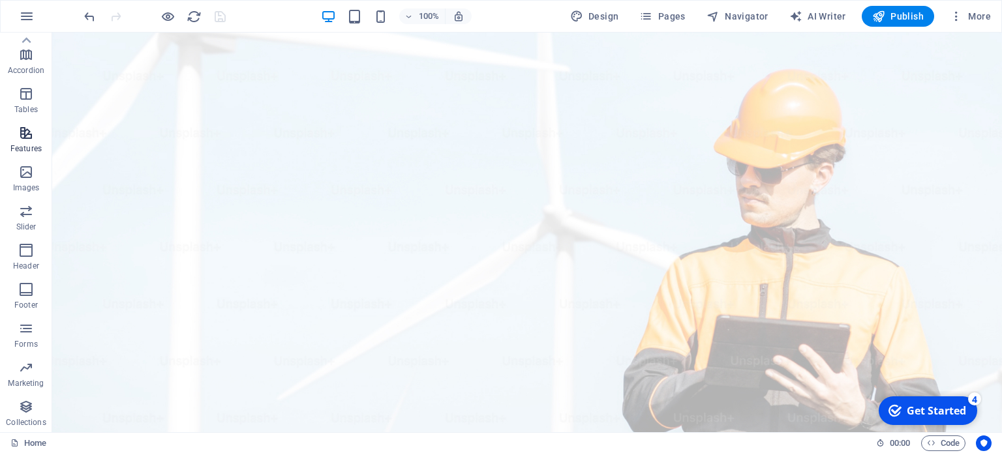
click at [21, 141] on span "Features" at bounding box center [26, 140] width 52 height 31
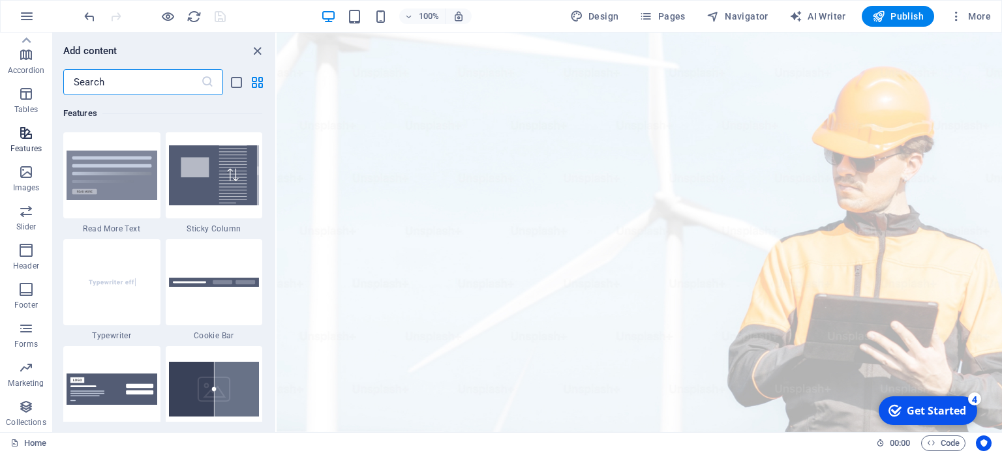
scroll to position [5086, 0]
click at [21, 187] on p "Images" at bounding box center [26, 188] width 27 height 10
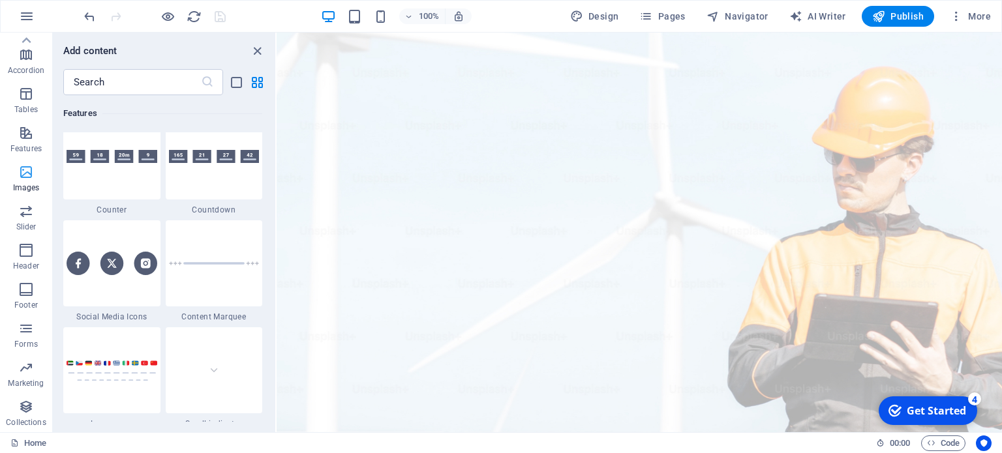
scroll to position [6615, 0]
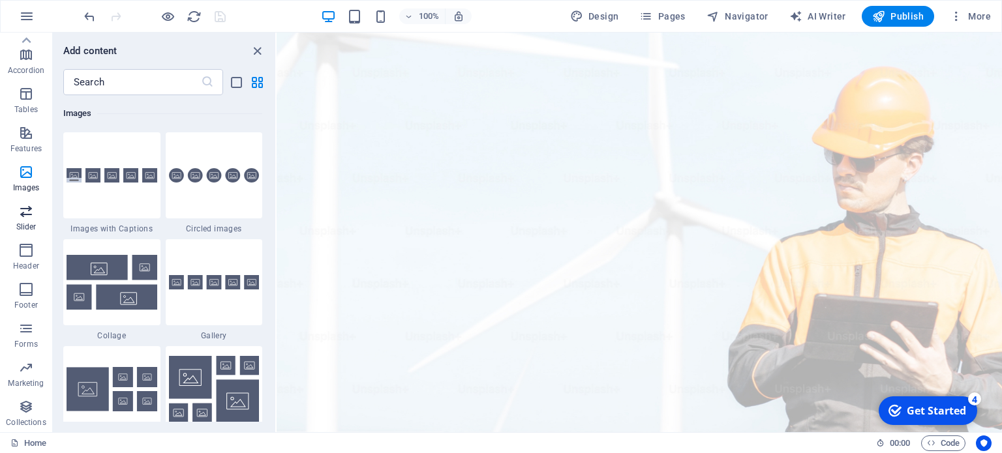
click at [23, 221] on span "Slider" at bounding box center [26, 219] width 52 height 31
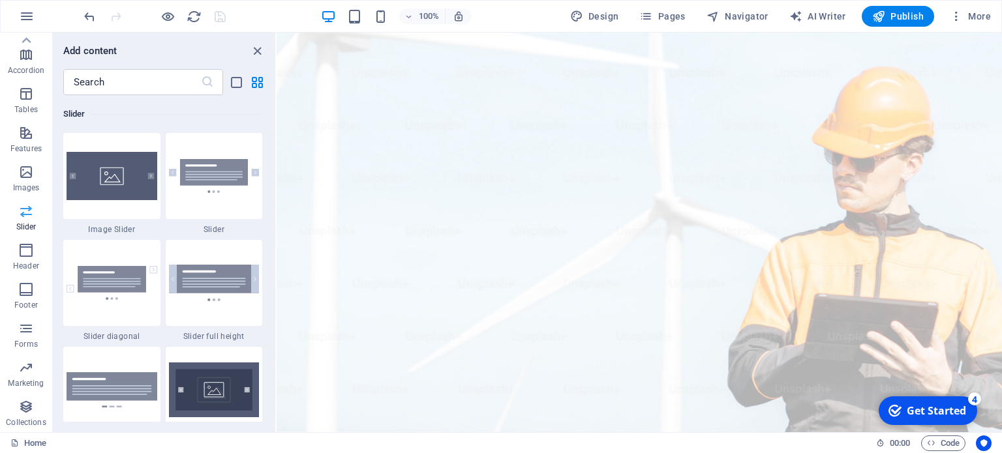
scroll to position [7396, 0]
click at [23, 256] on icon "button" at bounding box center [26, 251] width 16 height 16
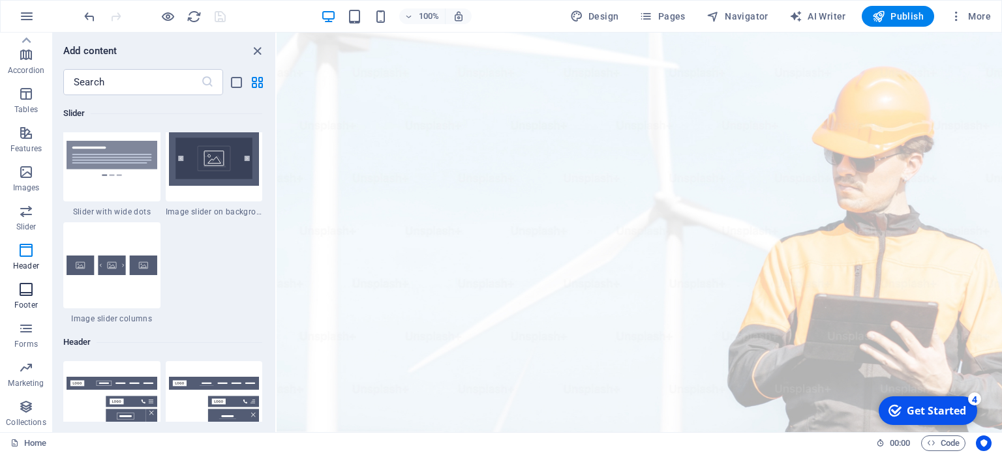
scroll to position [7856, 0]
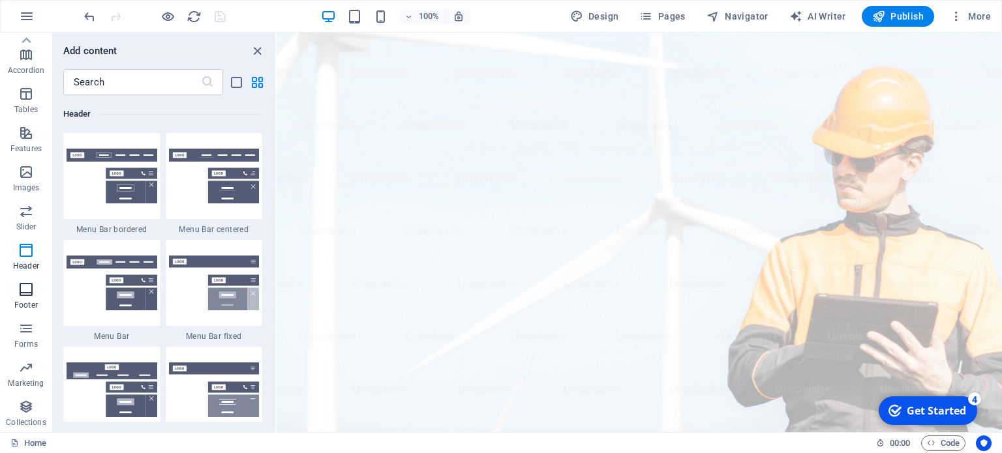
click at [23, 295] on icon "button" at bounding box center [26, 290] width 16 height 16
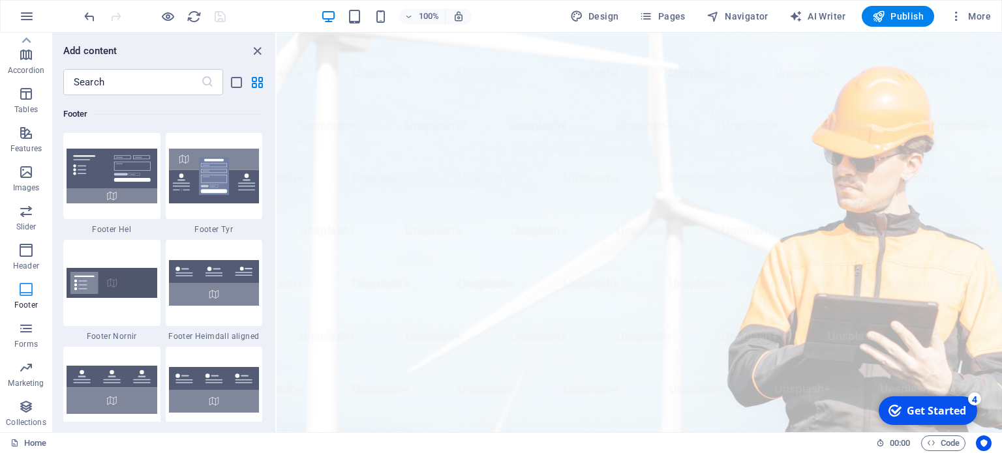
scroll to position [8637, 0]
click at [20, 335] on icon "button" at bounding box center [26, 329] width 16 height 16
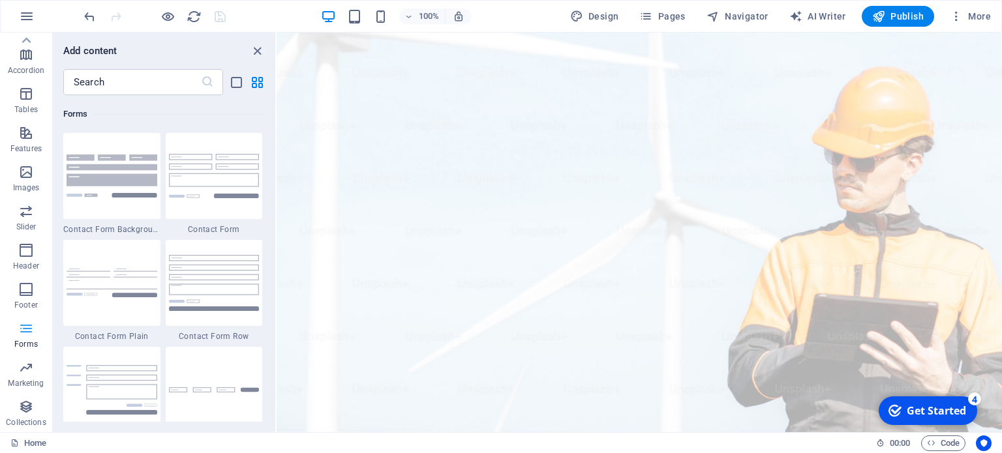
scroll to position [9525, 0]
click at [22, 377] on span "Marketing" at bounding box center [26, 375] width 52 height 31
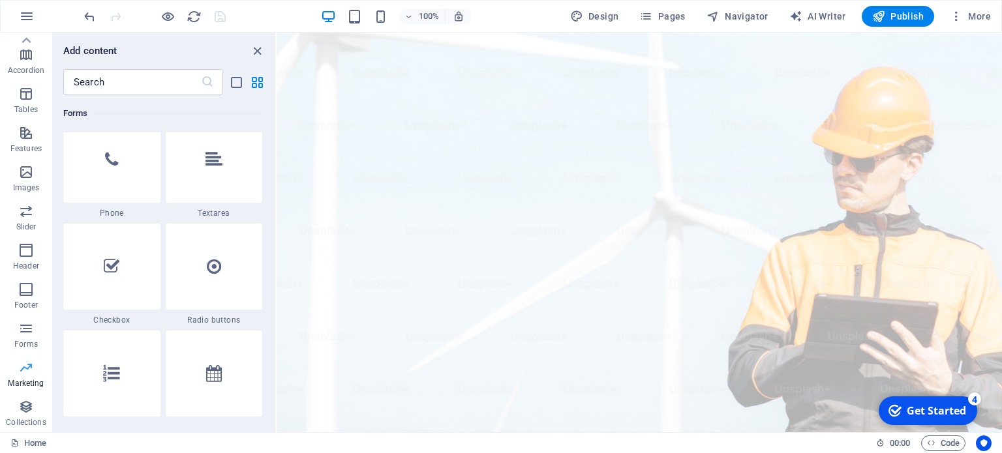
scroll to position [10626, 0]
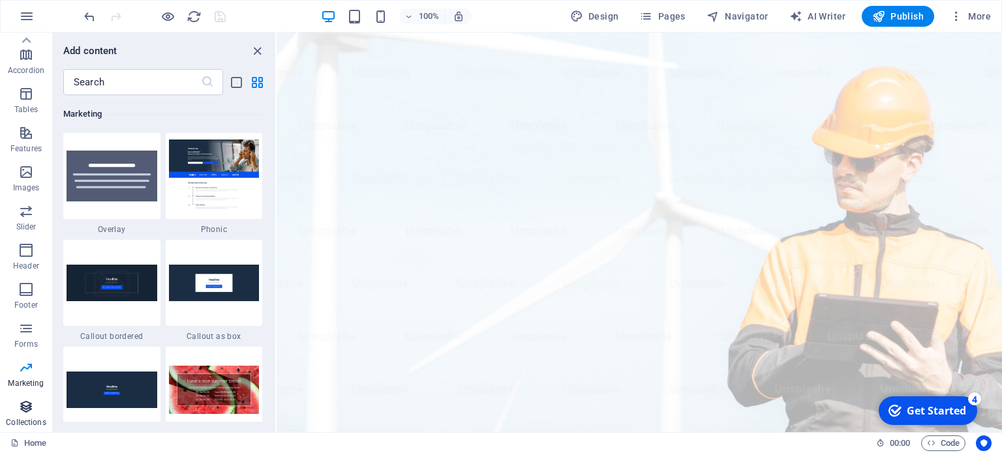
click at [21, 409] on icon "button" at bounding box center [26, 407] width 16 height 16
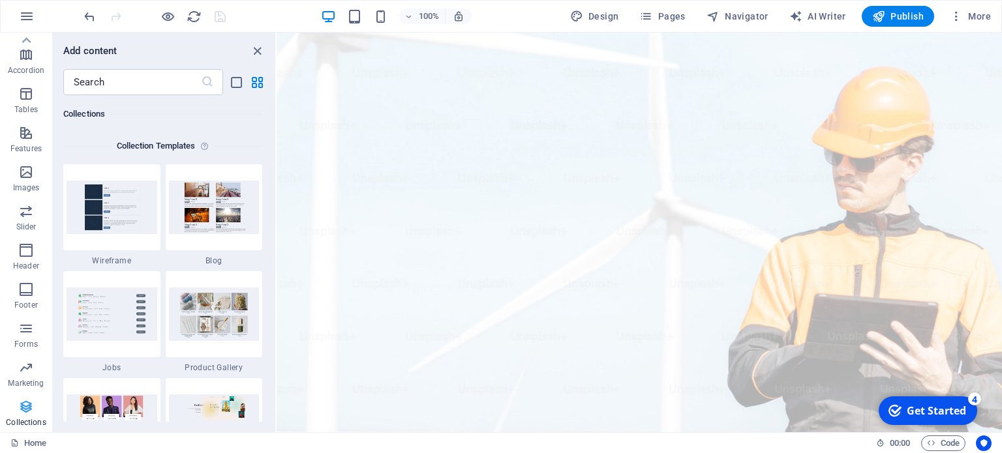
scroll to position [11942, 0]
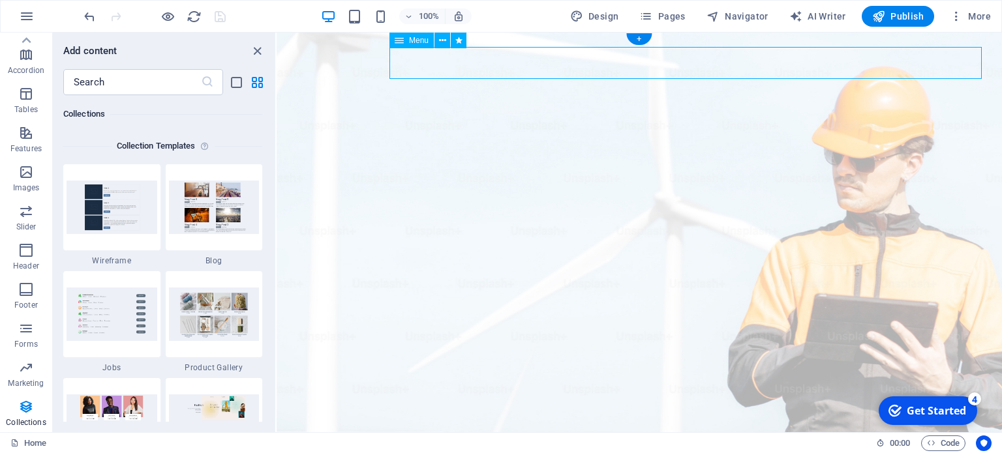
select select "move-left-to-right"
select select "s"
select select "scroll"
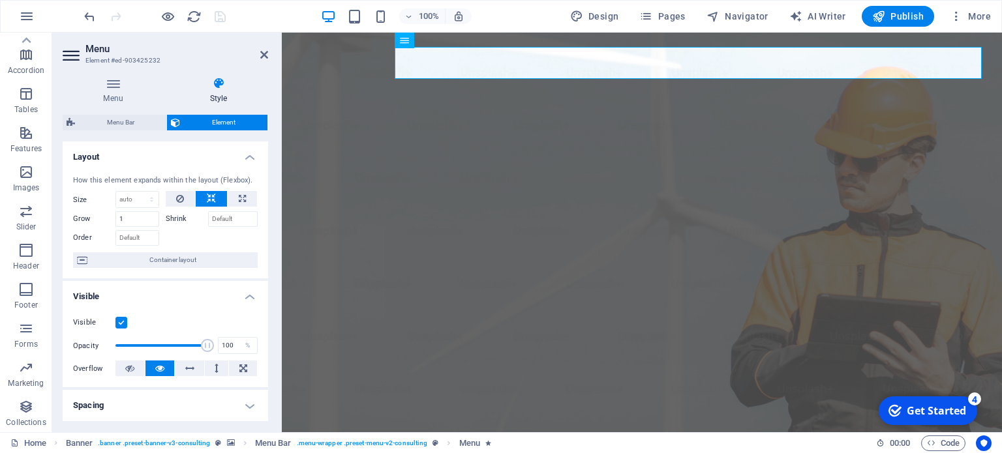
drag, startPoint x: 264, startPoint y: 184, endPoint x: 267, endPoint y: 291, distance: 107.1
click at [267, 291] on div "Layout How this element expands within the layout (Flexbox). Size Default auto …" at bounding box center [166, 282] width 206 height 281
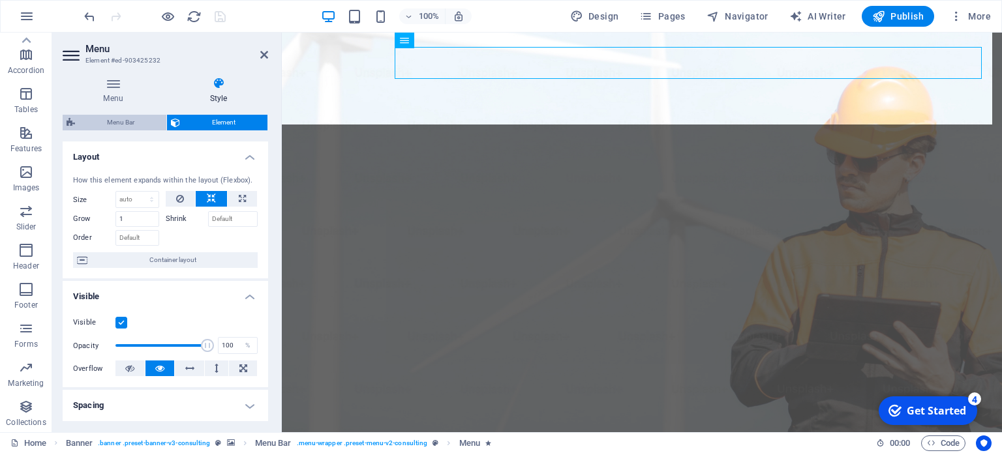
click at [115, 117] on span "Menu Bar" at bounding box center [121, 123] width 84 height 16
select select "rem"
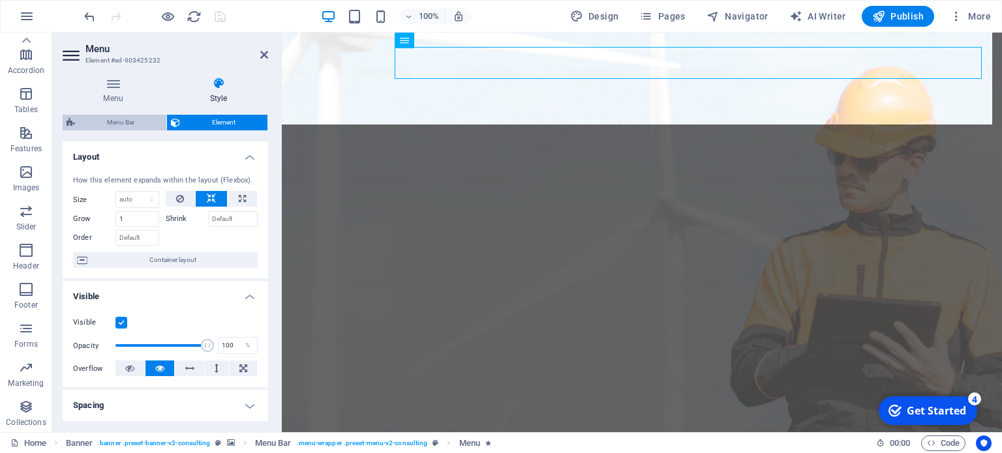
select select "rem"
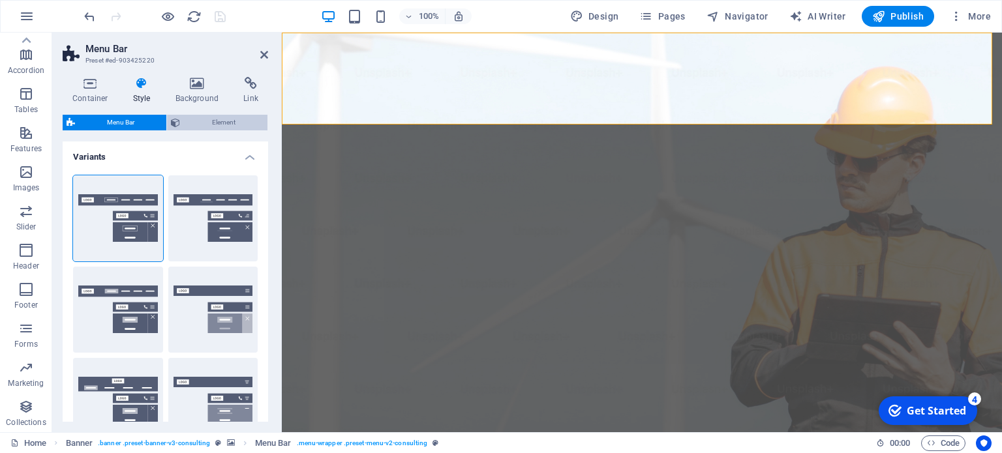
click at [212, 117] on span "Element" at bounding box center [224, 123] width 80 height 16
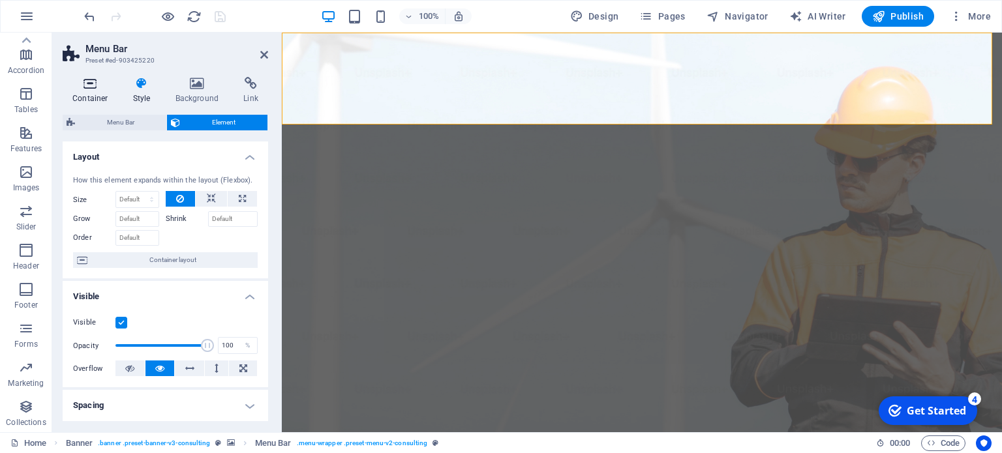
click at [95, 91] on h4 "Container" at bounding box center [93, 90] width 61 height 27
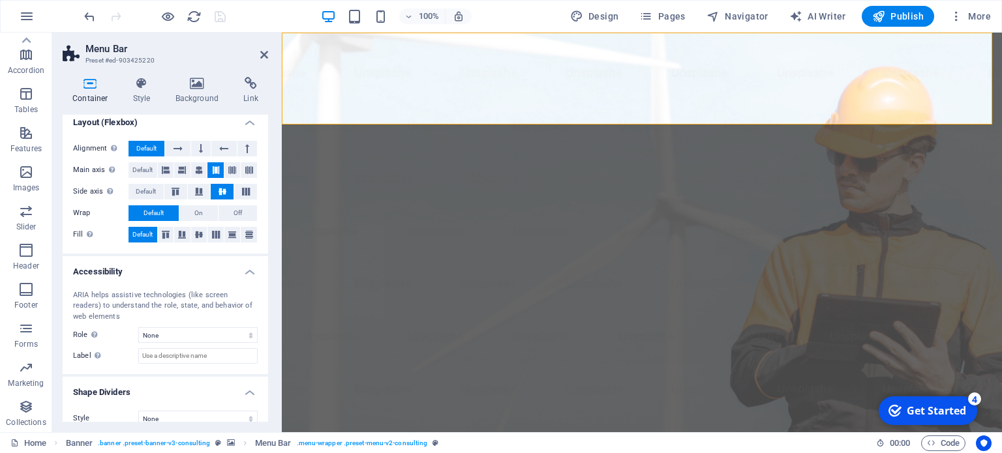
scroll to position [197, 0]
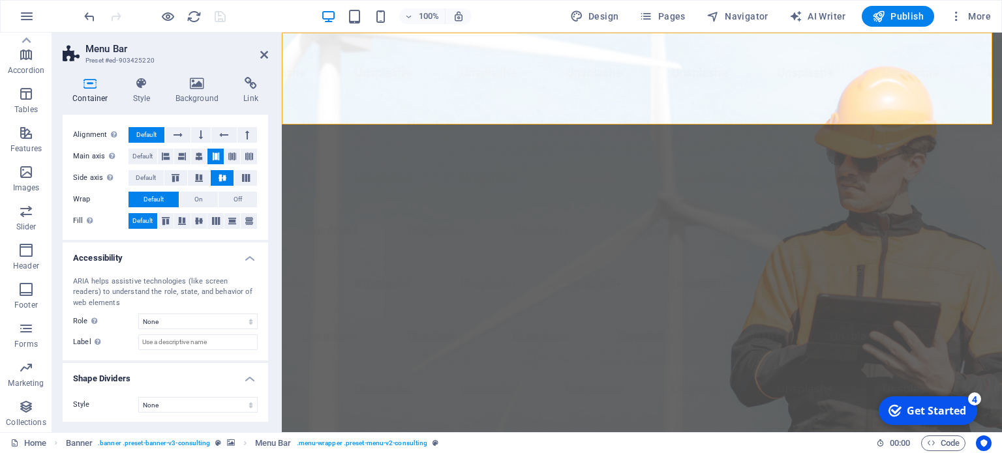
drag, startPoint x: 270, startPoint y: 401, endPoint x: 275, endPoint y: 266, distance: 135.1
click at [275, 266] on div "Container Style Background Link Size Height Default px rem % vh vw Min. height …" at bounding box center [165, 250] width 226 height 366
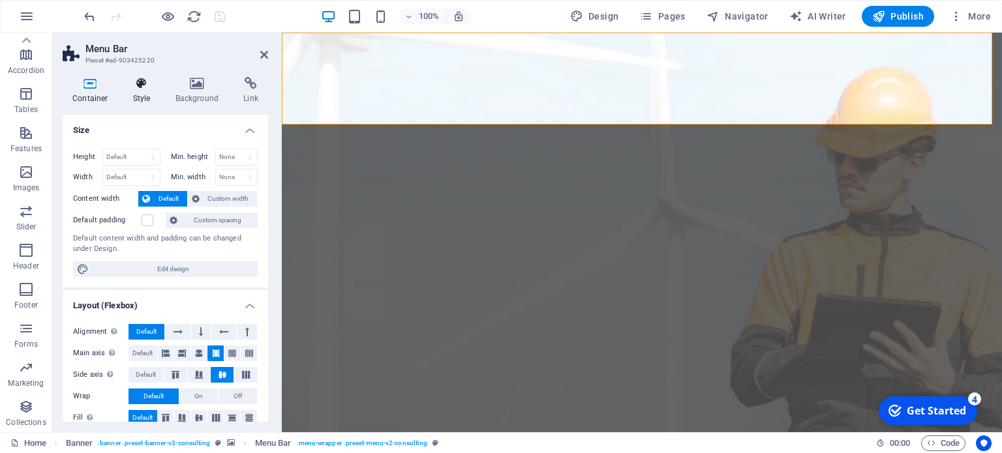
click at [140, 93] on h4 "Style" at bounding box center [144, 90] width 42 height 27
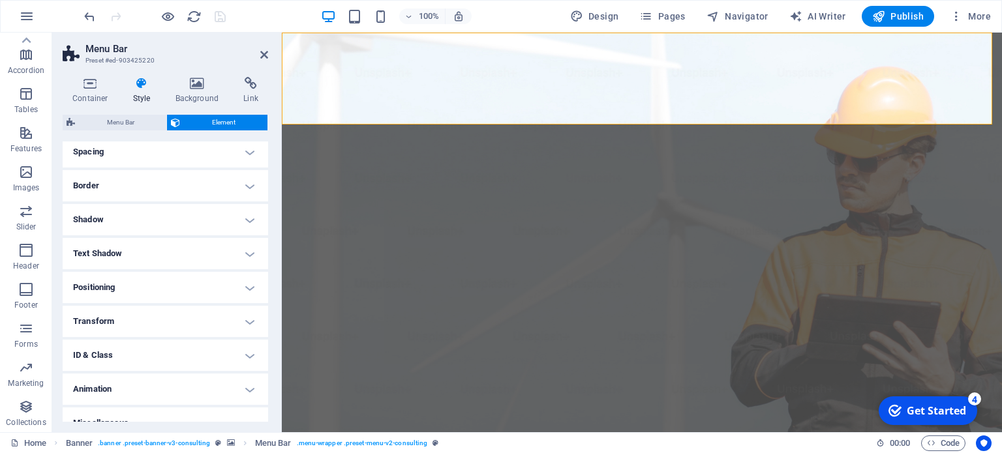
scroll to position [270, 0]
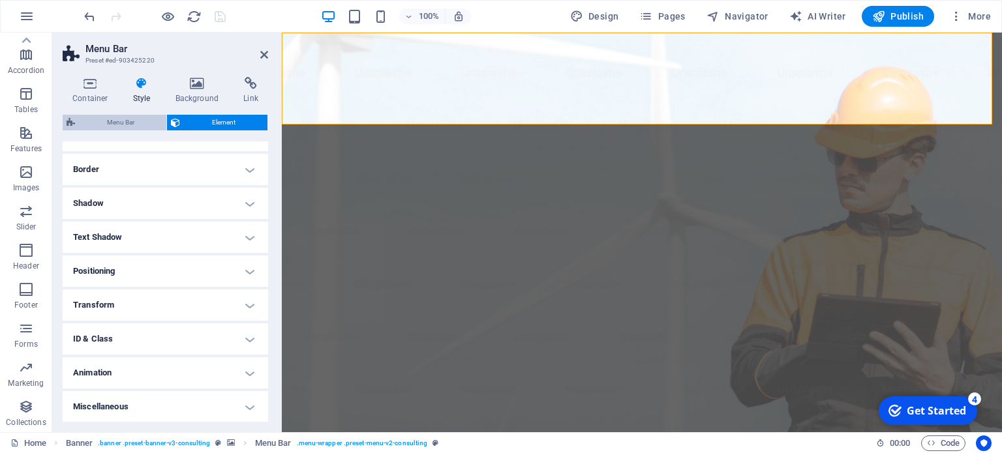
click at [120, 123] on span "Menu Bar" at bounding box center [121, 123] width 84 height 16
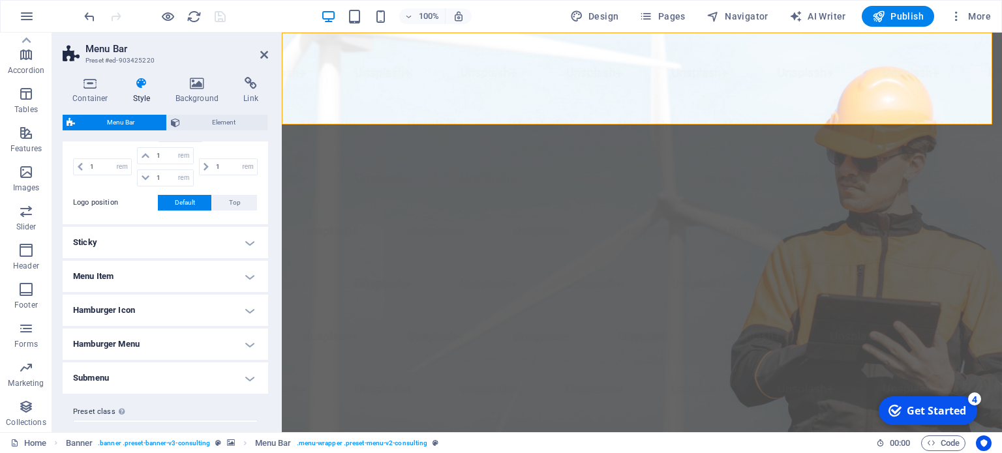
scroll to position [526, 0]
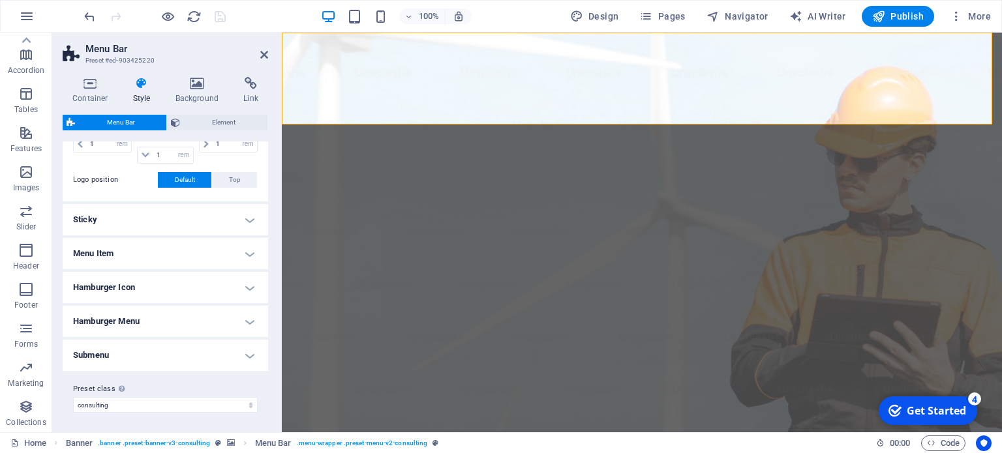
click at [225, 318] on h4 "Hamburger Menu" at bounding box center [166, 321] width 206 height 31
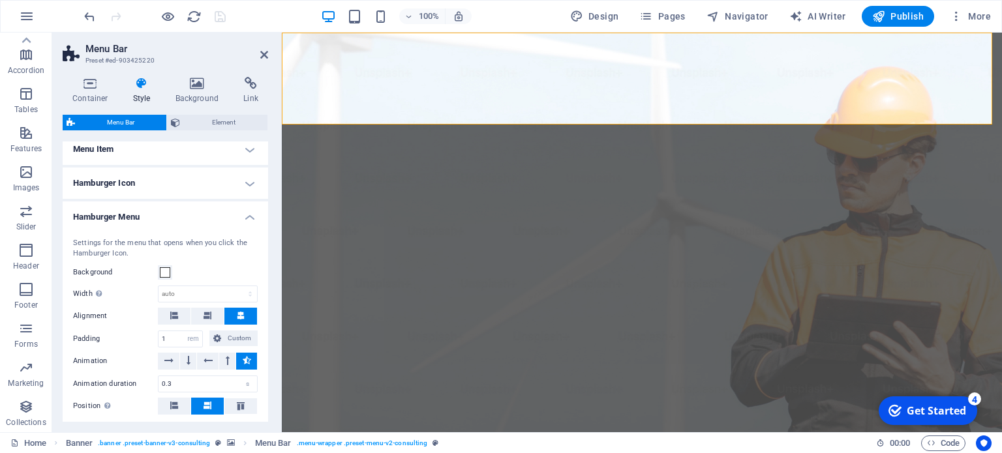
scroll to position [652, 0]
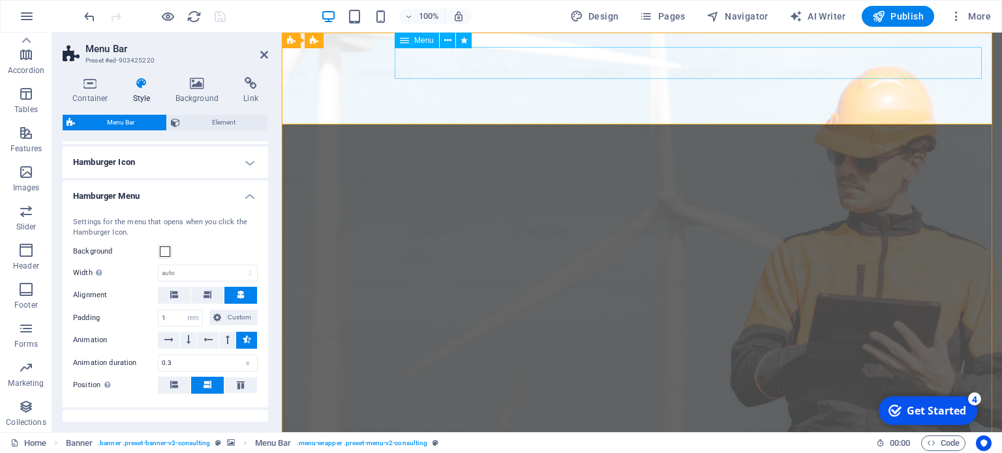
select select "move-left-to-right"
select select "s"
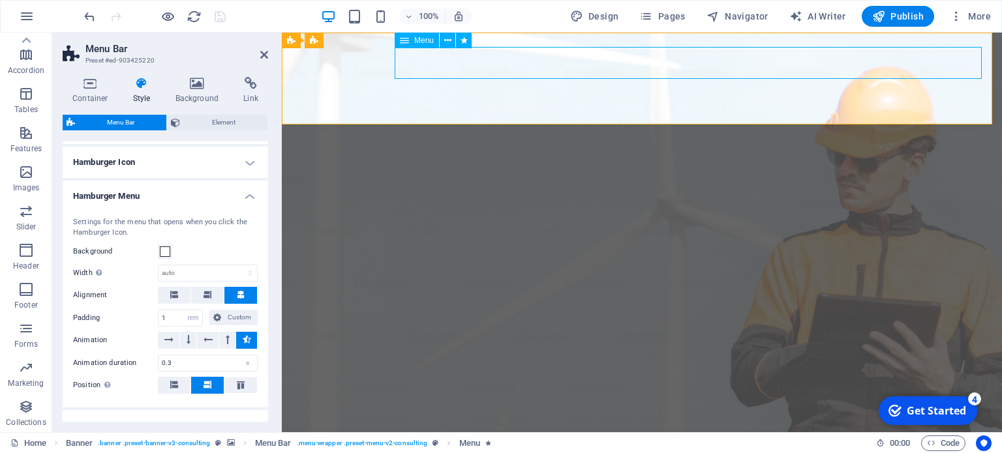
select select "scroll"
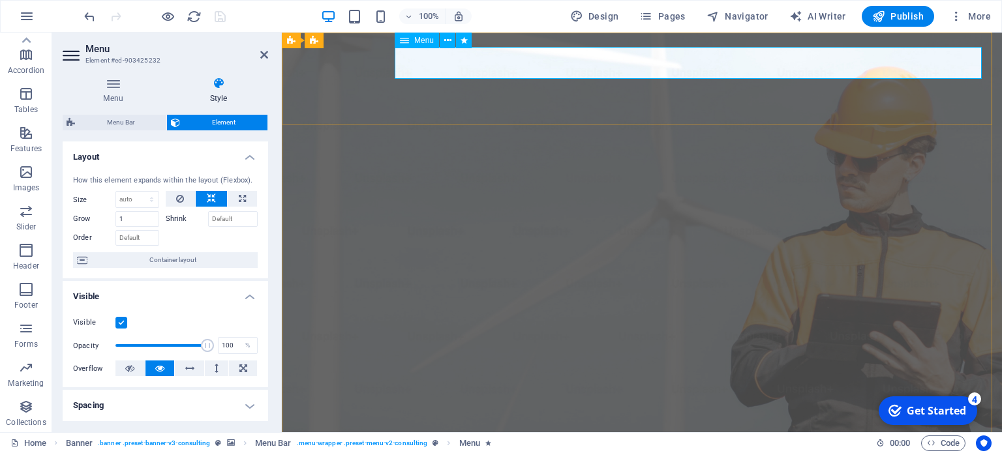
click at [401, 41] on icon at bounding box center [404, 41] width 9 height 16
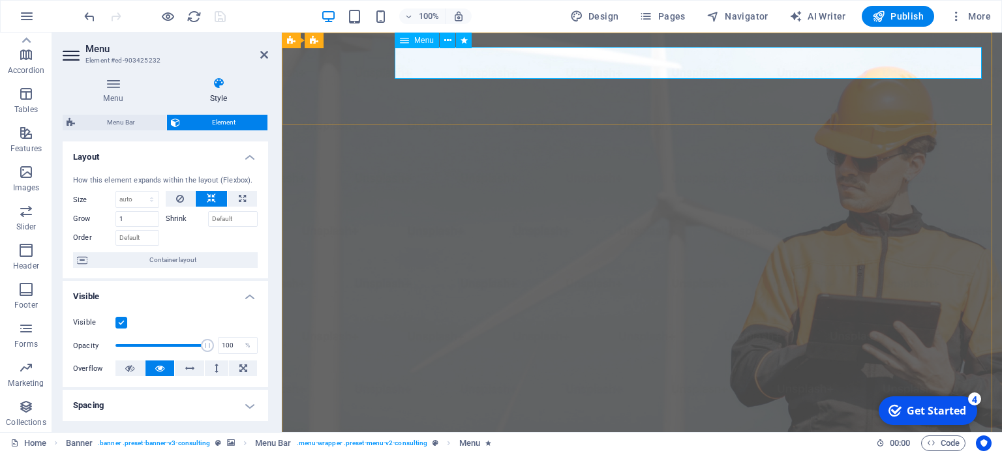
click at [401, 41] on icon at bounding box center [404, 41] width 9 height 16
click at [116, 91] on h4 "Menu" at bounding box center [116, 90] width 106 height 27
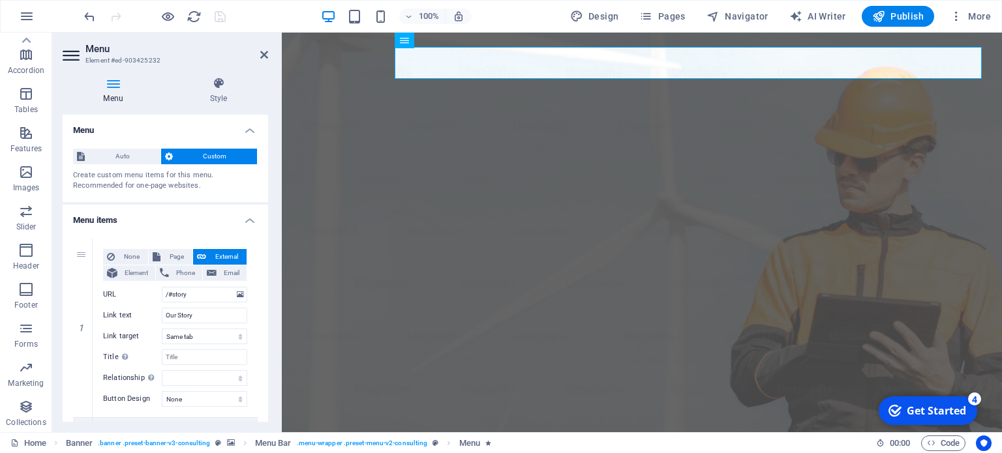
drag, startPoint x: 264, startPoint y: 186, endPoint x: 271, endPoint y: 251, distance: 64.9
click at [271, 251] on div "Menu Style Menu Auto Custom Create custom menu items for this menu. Recommended…" at bounding box center [165, 250] width 226 height 366
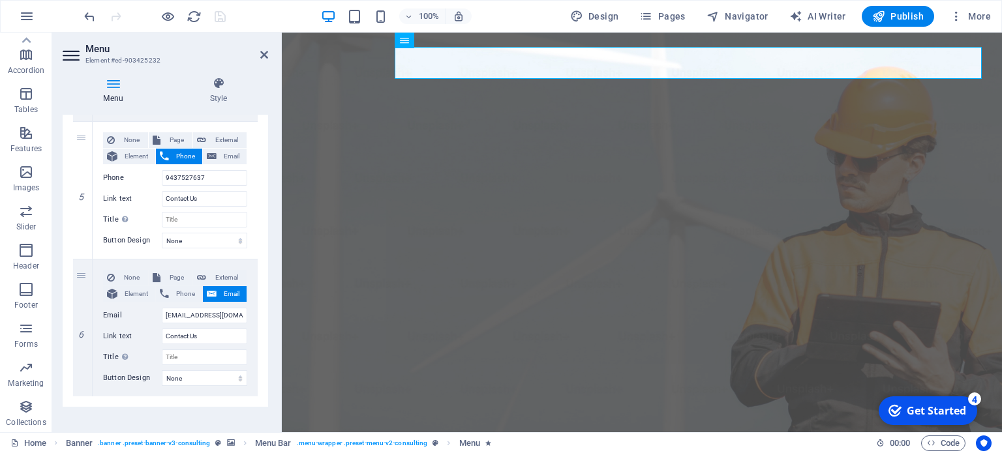
scroll to position [854, 0]
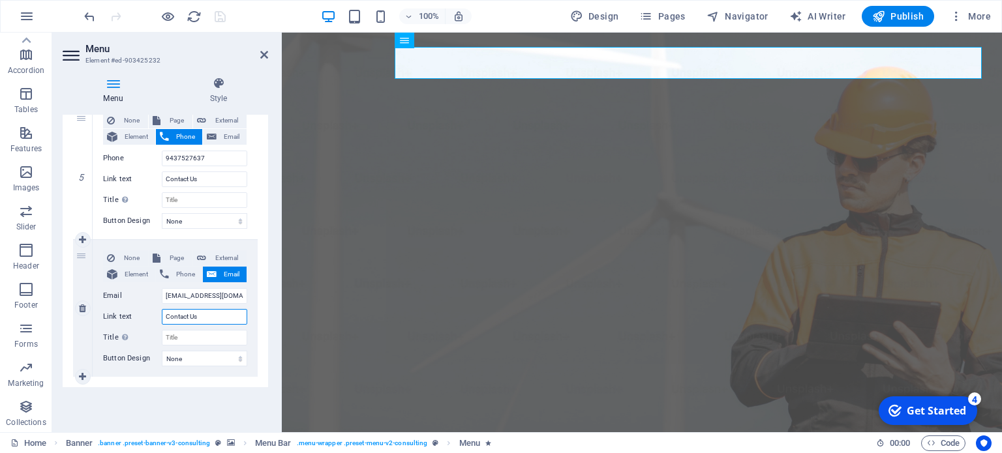
click at [209, 318] on input "Contact Us" at bounding box center [204, 317] width 85 height 16
type input "Contact Us"
drag, startPoint x: 268, startPoint y: 364, endPoint x: 269, endPoint y: 323, distance: 41.1
click at [269, 323] on div "Menu Style Menu Auto Custom Create custom menu items for this menu. Recommended…" at bounding box center [165, 250] width 226 height 366
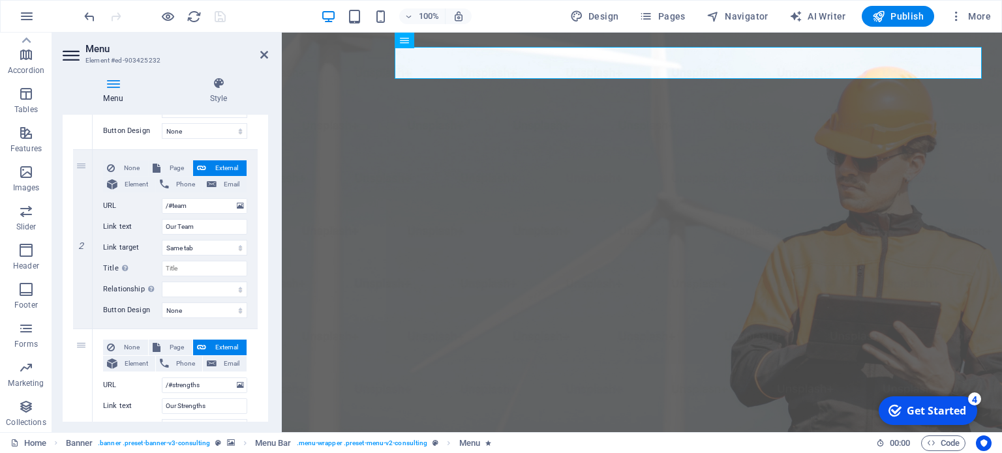
scroll to position [262, 0]
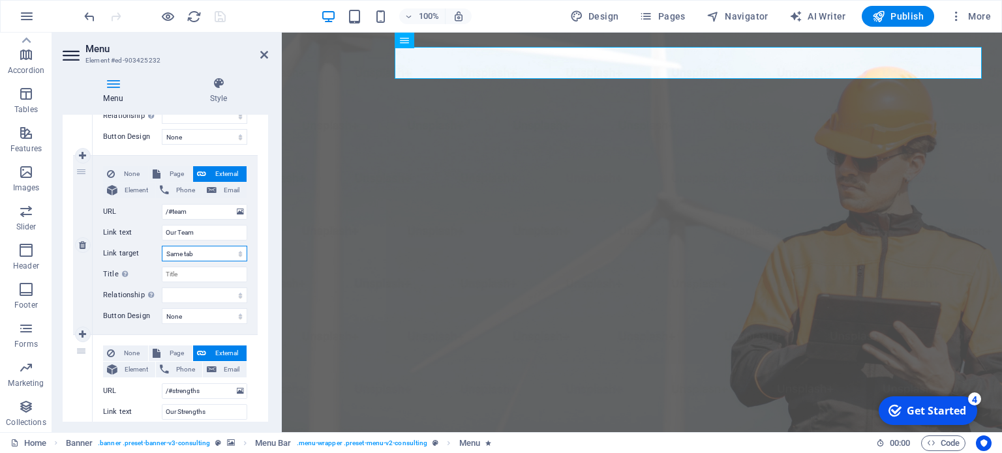
click at [240, 254] on select "New tab Same tab Overlay" at bounding box center [204, 254] width 85 height 16
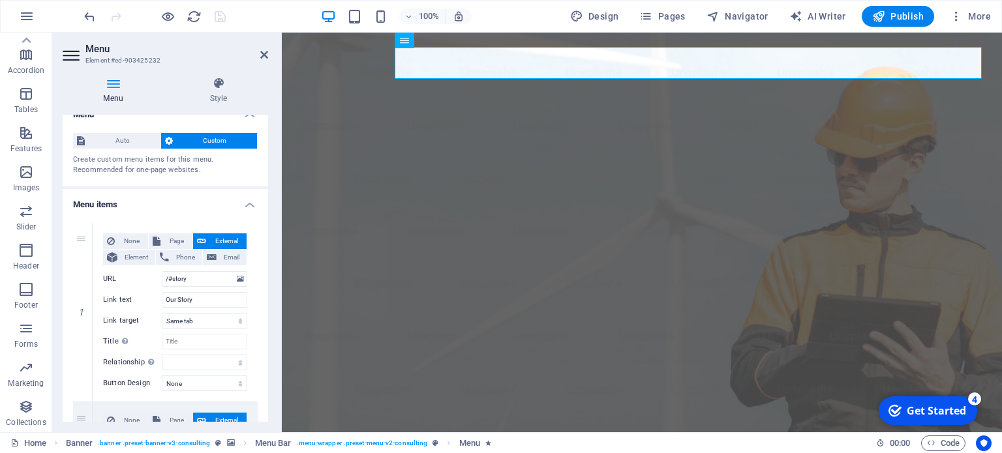
scroll to position [0, 0]
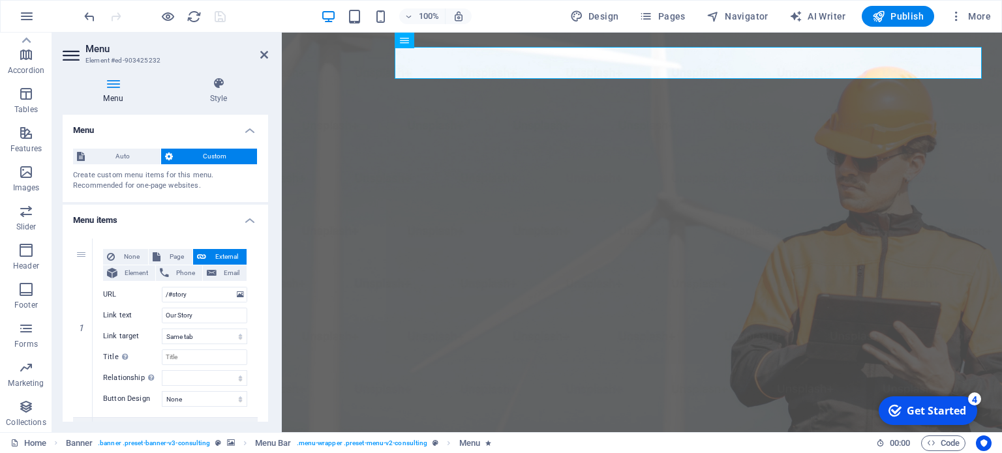
drag, startPoint x: 267, startPoint y: 217, endPoint x: 1, endPoint y: 56, distance: 311.2
click at [214, 88] on icon at bounding box center [218, 83] width 99 height 13
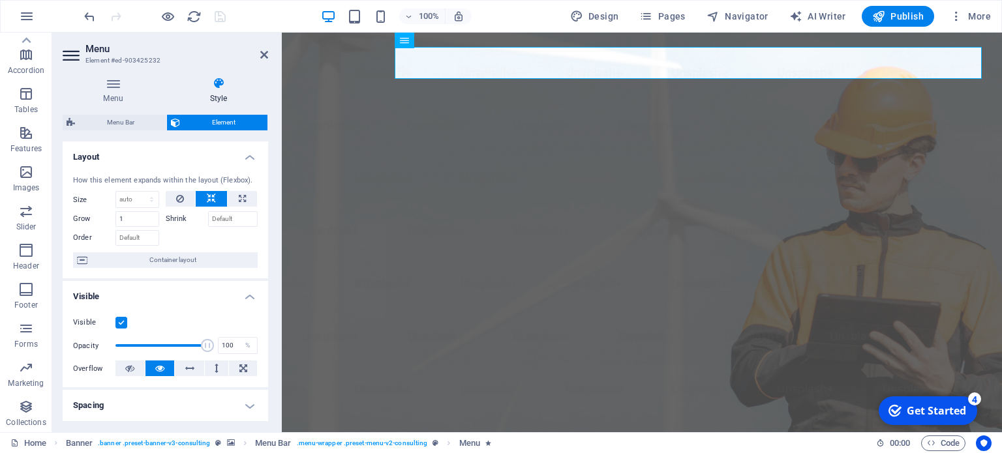
drag, startPoint x: 264, startPoint y: 166, endPoint x: 261, endPoint y: 275, distance: 109.7
click at [261, 275] on div "How this element expands within the layout (Flexbox). Size Default auto px % 1/…" at bounding box center [166, 222] width 206 height 114
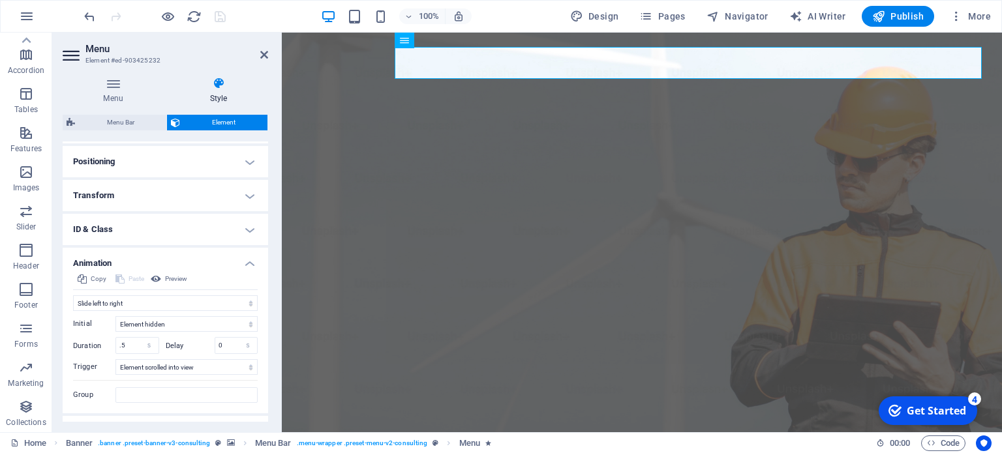
scroll to position [404, 0]
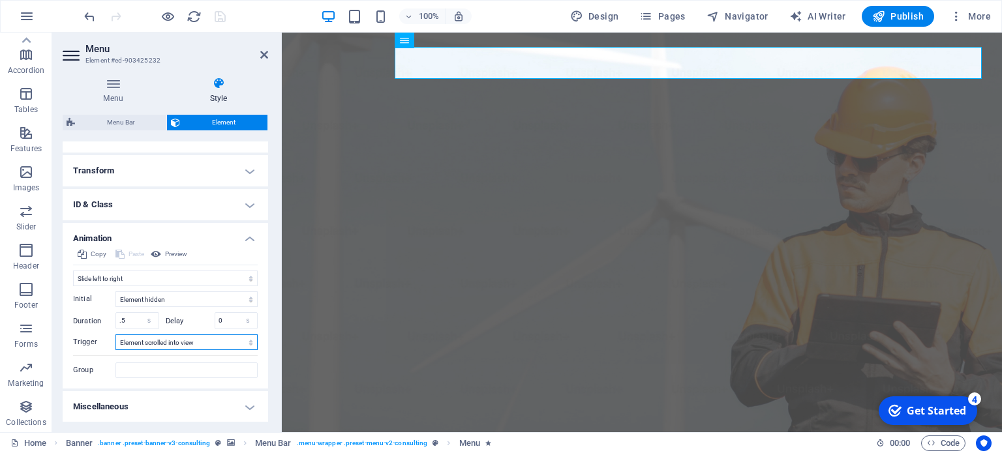
click at [247, 344] on select "No automatic trigger On page load Element scrolled into view" at bounding box center [186, 343] width 142 height 16
click at [115, 335] on select "No automatic trigger On page load Element scrolled into view" at bounding box center [186, 343] width 142 height 16
click at [207, 407] on h4 "Miscellaneous" at bounding box center [166, 406] width 206 height 31
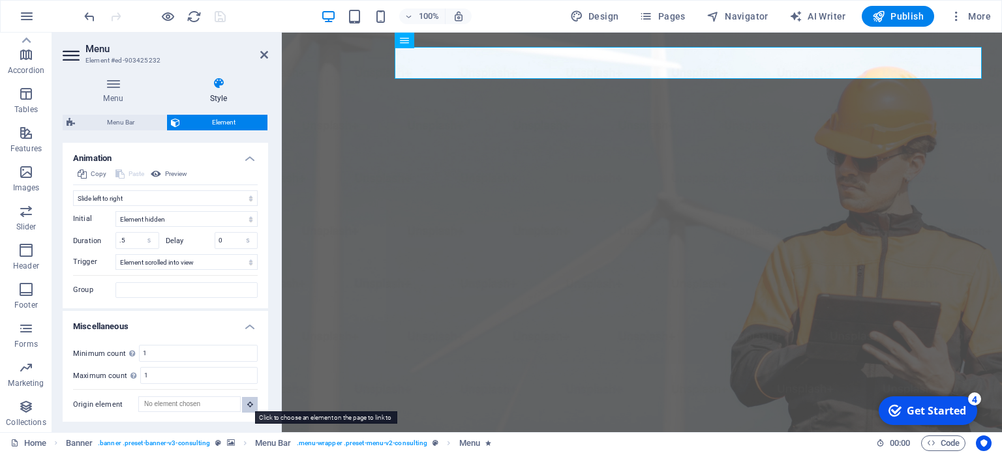
click at [248, 401] on icon at bounding box center [250, 404] width 6 height 7
click at [262, 54] on icon at bounding box center [264, 55] width 8 height 10
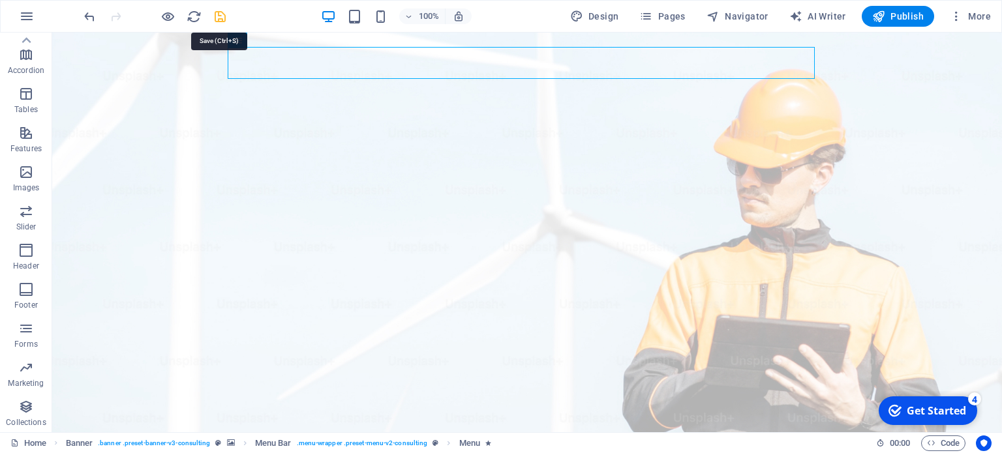
click at [219, 15] on icon "save" at bounding box center [220, 16] width 15 height 15
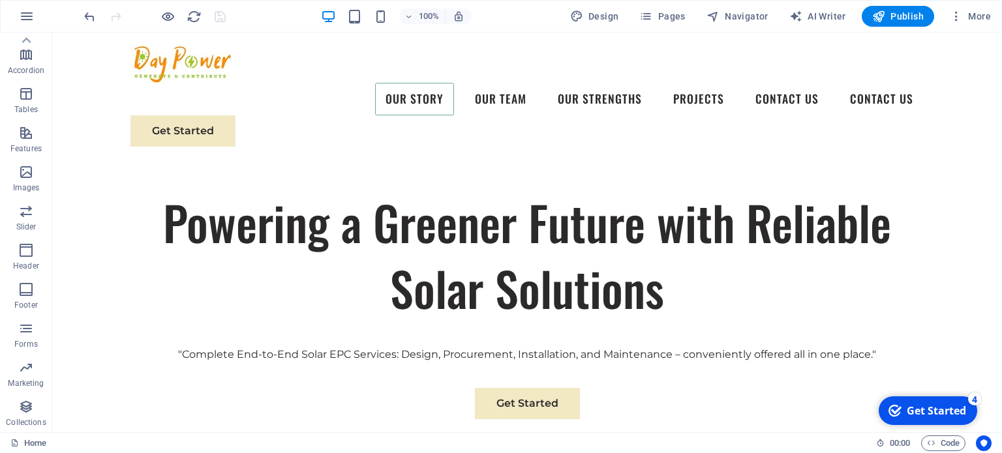
scroll to position [0, 0]
